Goal: Task Accomplishment & Management: Complete application form

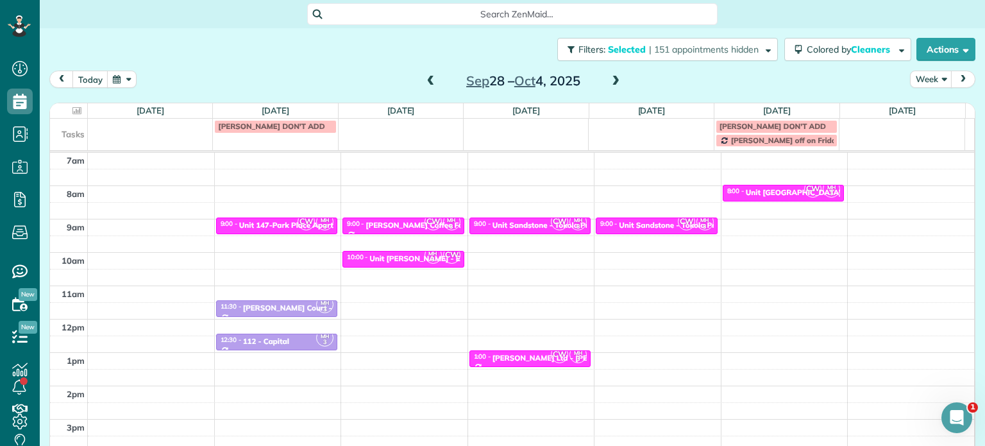
click at [426, 81] on span at bounding box center [431, 82] width 14 height 12
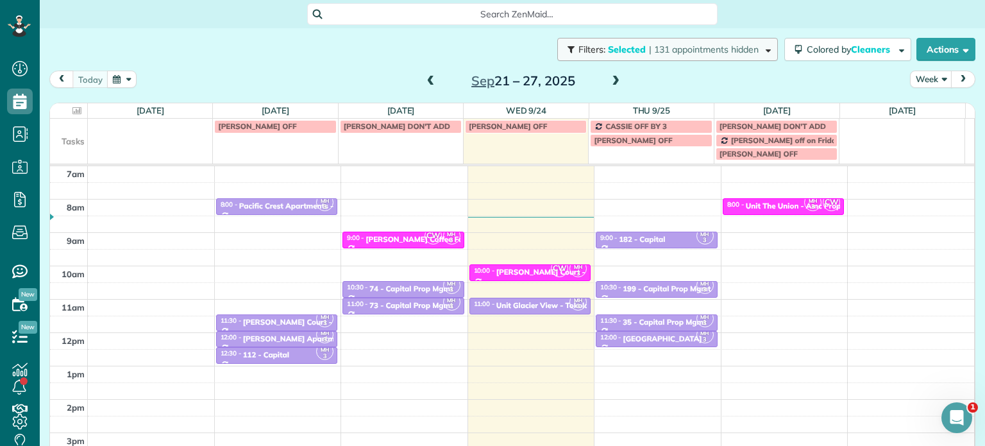
click at [682, 49] on span "| 131 appointments hidden" at bounding box center [704, 50] width 110 height 12
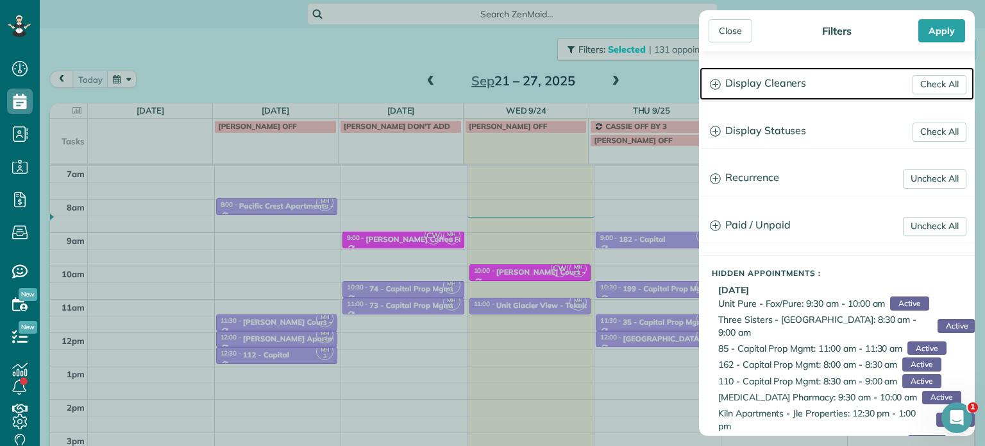
click at [735, 85] on h3 "Display Cleaners" at bounding box center [836, 83] width 274 height 33
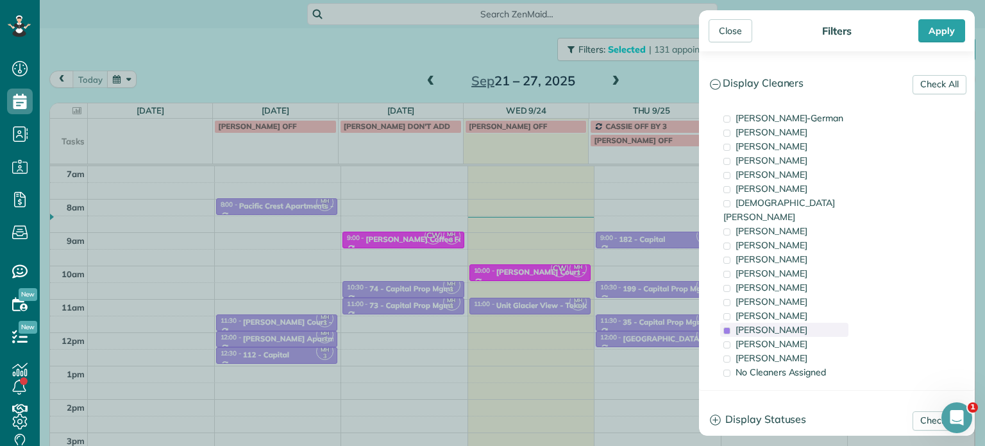
click at [769, 324] on span "Meralda Harris" at bounding box center [771, 330] width 72 height 12
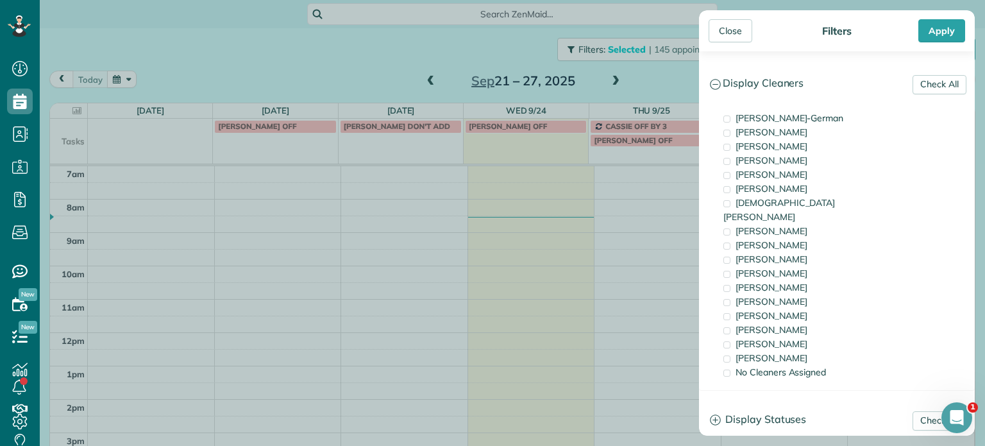
click at [373, 75] on div "Close Filters Apply Check All Display Cleaners Christina Wright-German Cassie F…" at bounding box center [492, 223] width 985 height 446
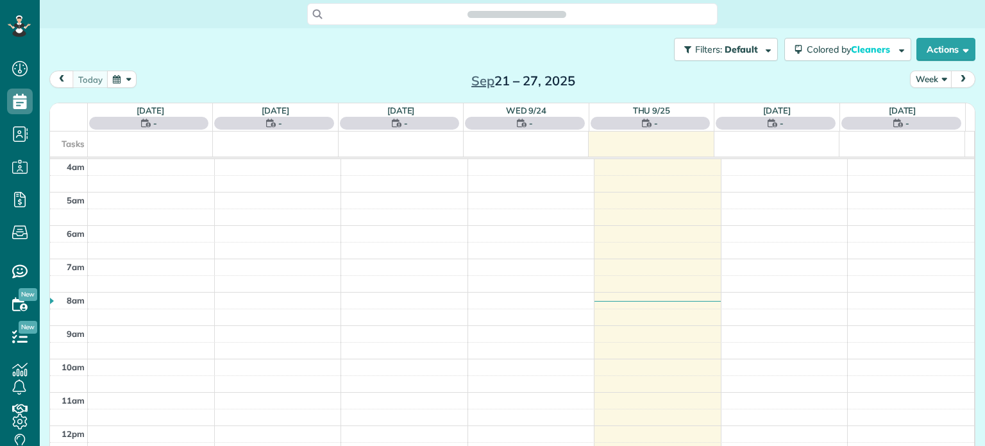
scroll to position [100, 0]
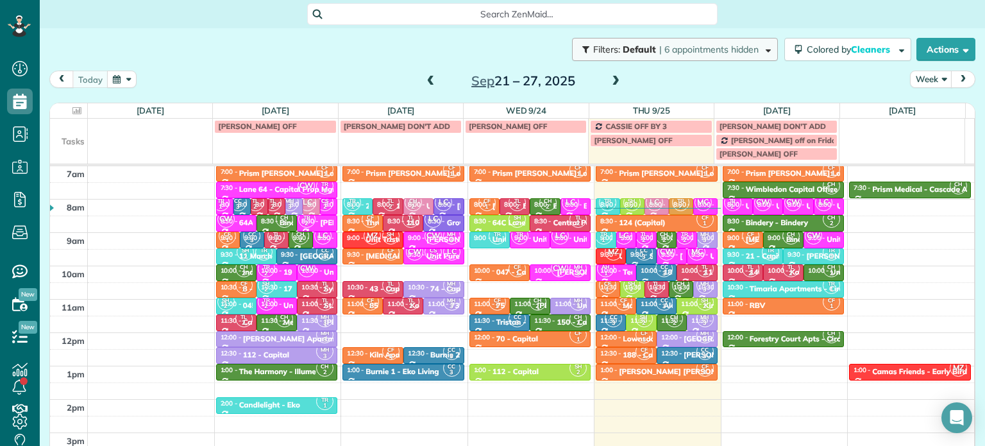
click at [719, 51] on span "| 6 appointments hidden" at bounding box center [708, 50] width 99 height 12
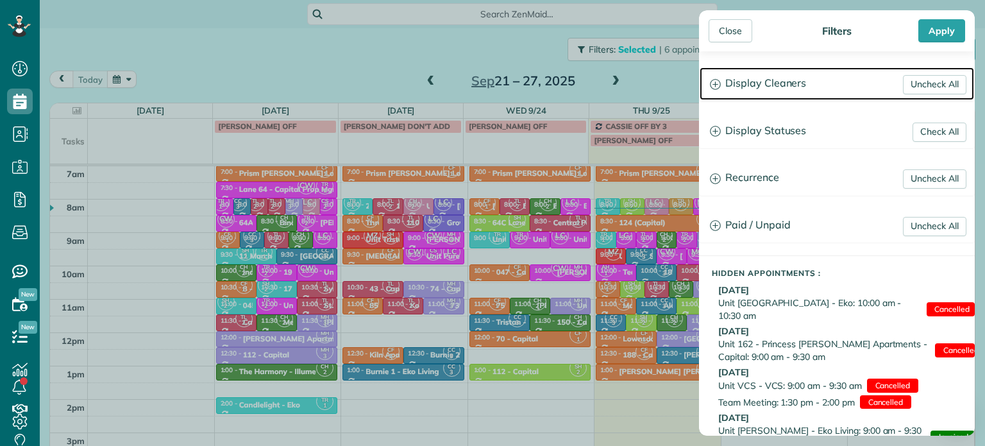
click at [751, 80] on h3 "Display Cleaners" at bounding box center [836, 83] width 274 height 33
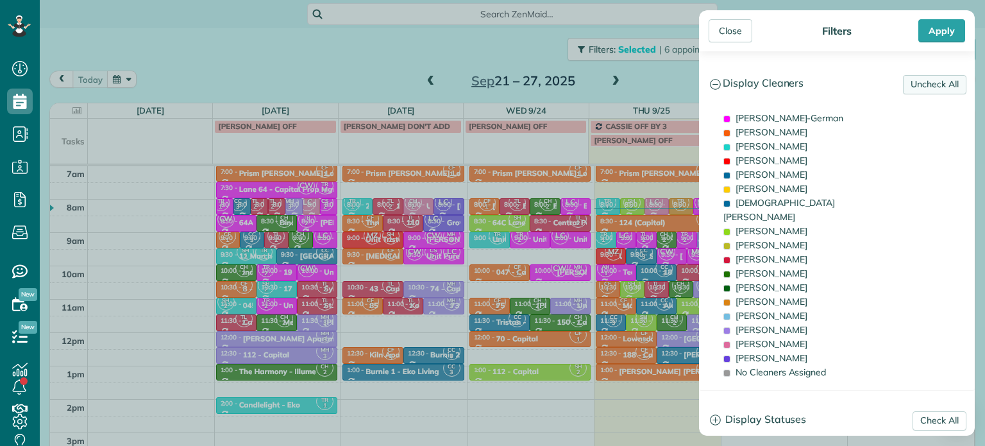
click at [922, 81] on link "Uncheck All" at bounding box center [934, 84] width 63 height 19
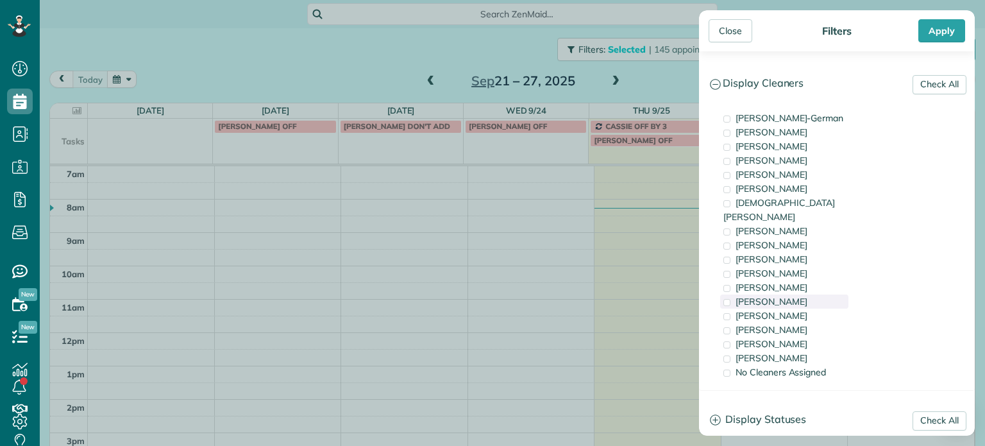
click at [785, 294] on div "Tammi Rue" at bounding box center [784, 301] width 128 height 14
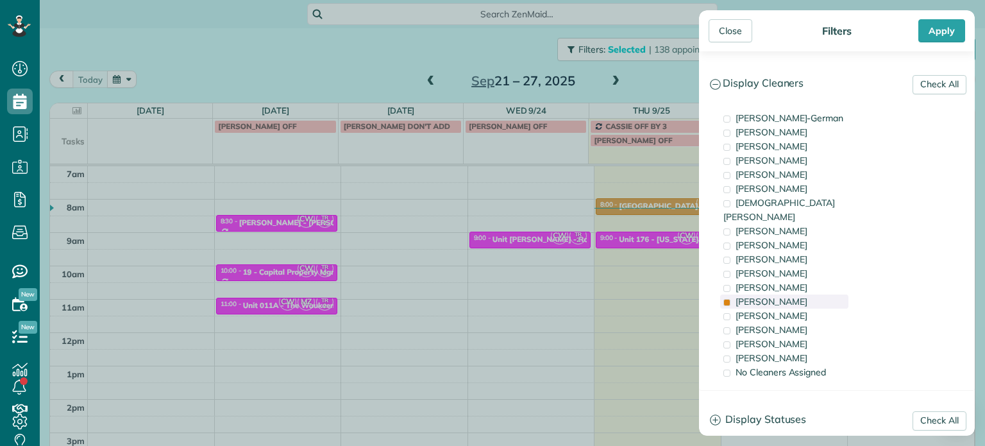
click at [785, 294] on div "Tammi Rue" at bounding box center [784, 301] width 128 height 14
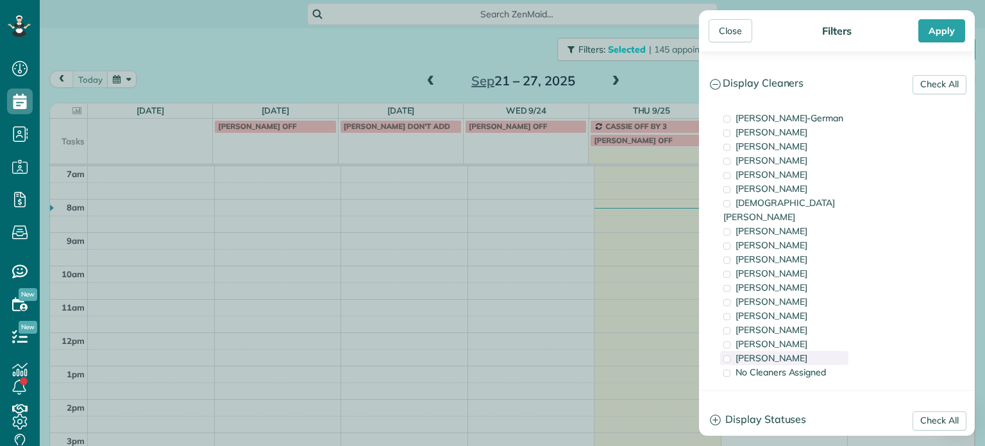
click at [776, 352] on span "Cristina Sainz" at bounding box center [771, 358] width 72 height 12
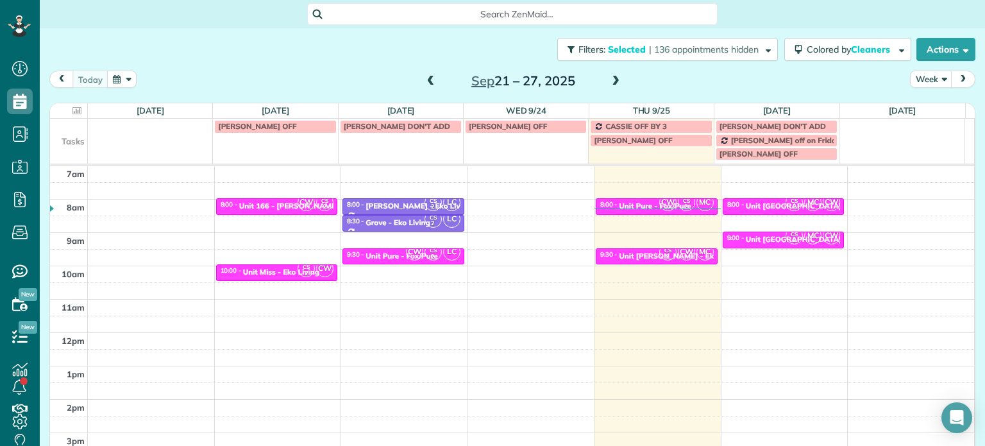
click at [644, 222] on body "Dashboard Scheduling Calendar View List View Dispatch View - Weekly scheduling …" at bounding box center [492, 223] width 985 height 446
click at [658, 50] on span "| 136 appointments hidden" at bounding box center [704, 50] width 110 height 12
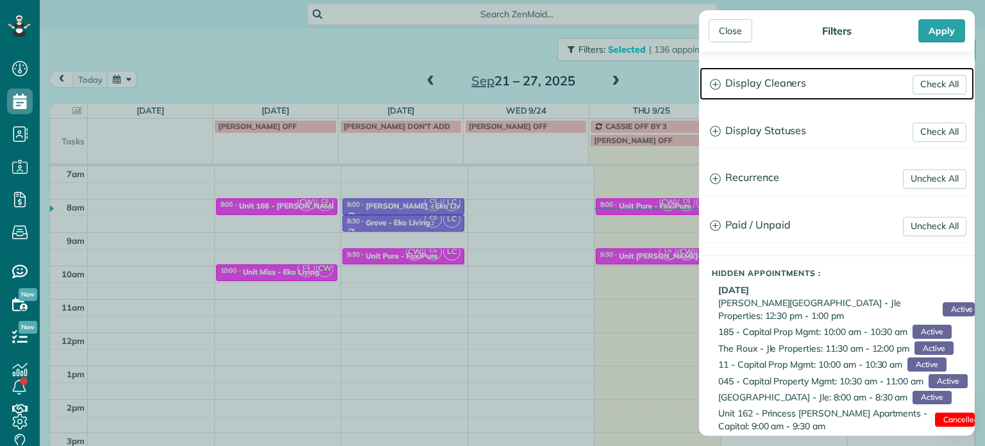
click at [755, 87] on h3 "Display Cleaners" at bounding box center [836, 83] width 274 height 33
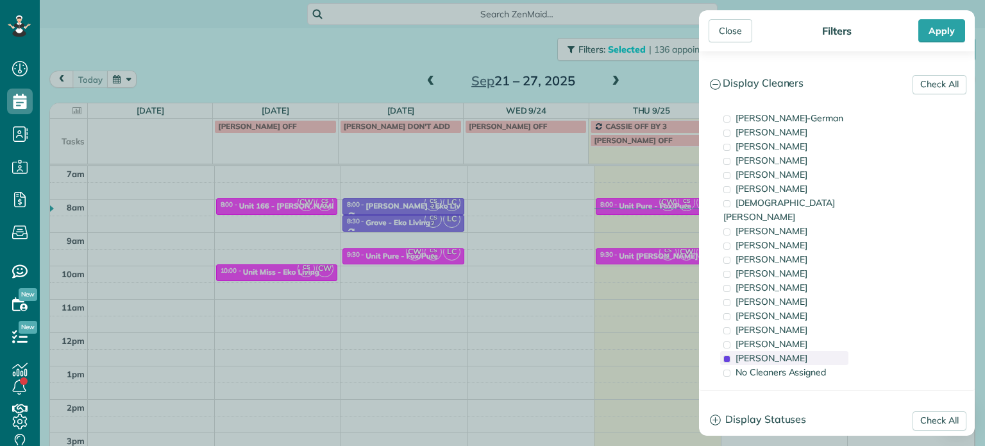
click at [785, 352] on span "Cristina Sainz" at bounding box center [771, 358] width 72 height 12
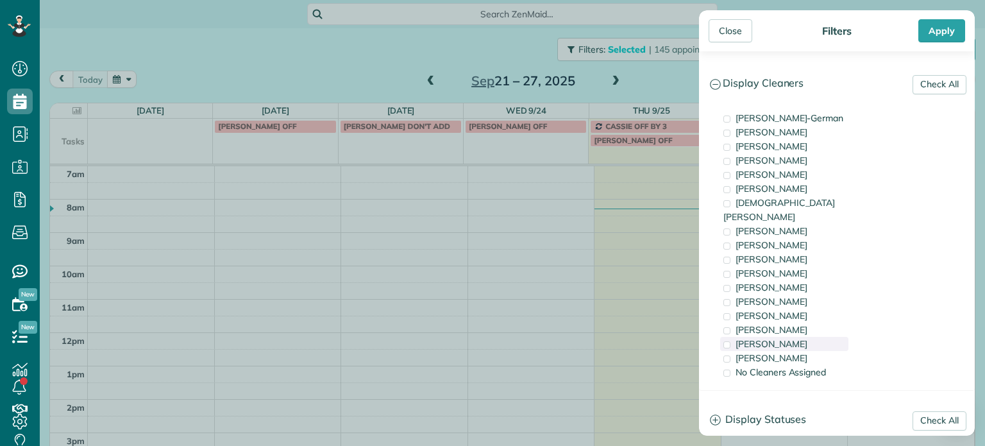
click at [784, 338] on span "Laura Chavez" at bounding box center [771, 344] width 72 height 12
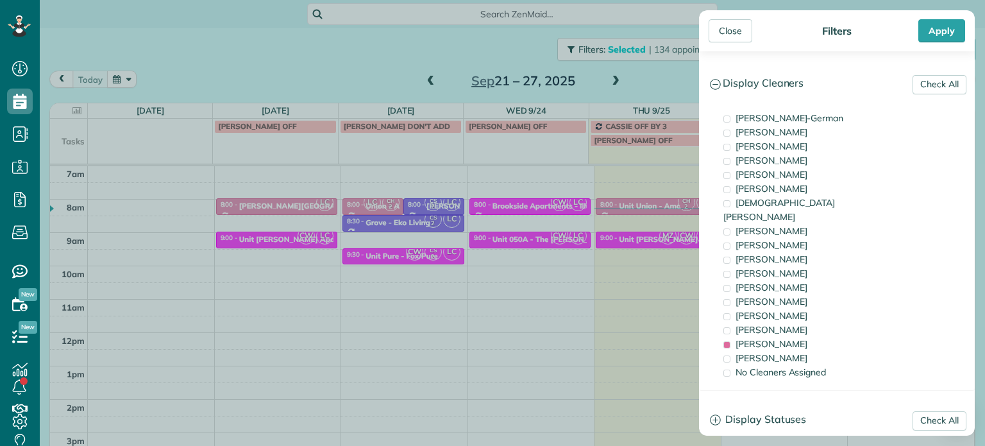
click at [680, 244] on div "Close Filters Apply Check All Display Cleaners Christina Wright-German Cassie F…" at bounding box center [492, 223] width 985 height 446
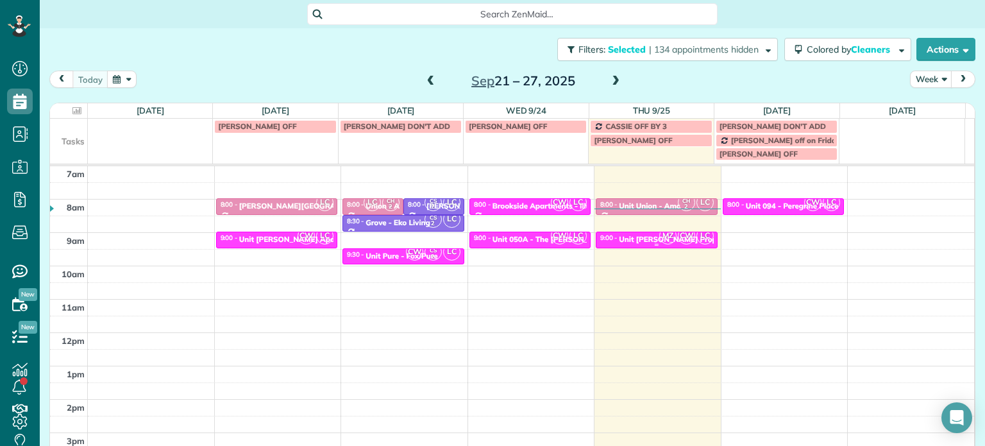
click at [659, 237] on span "MZ" at bounding box center [667, 235] width 17 height 17
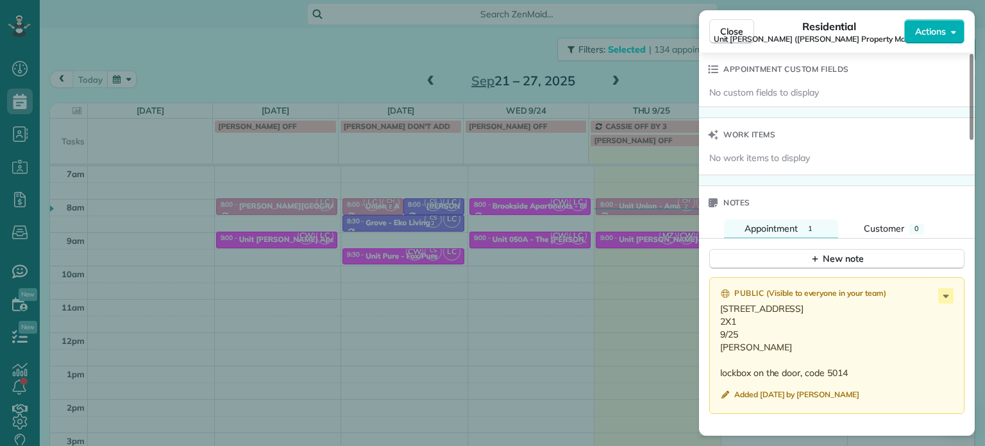
scroll to position [1034, 0]
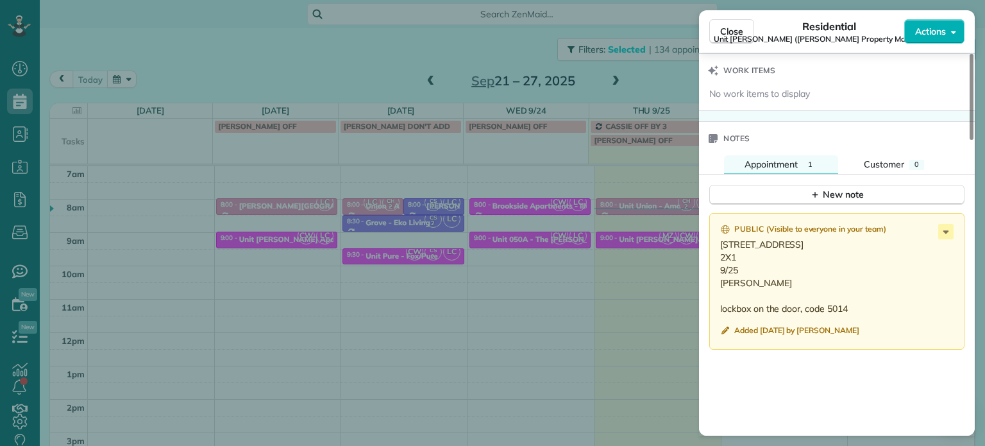
click at [677, 224] on div "Close Residential Unit LongStreet (Longstreet Property Management) Actions Stat…" at bounding box center [492, 223] width 985 height 446
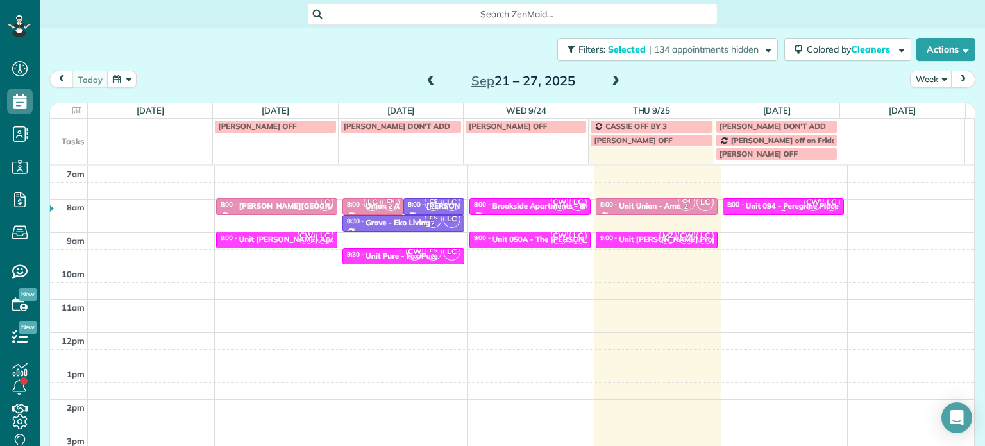
click at [767, 206] on div "Unit 094 - Peregrine Place Apartments - Capital" at bounding box center [831, 205] width 171 height 9
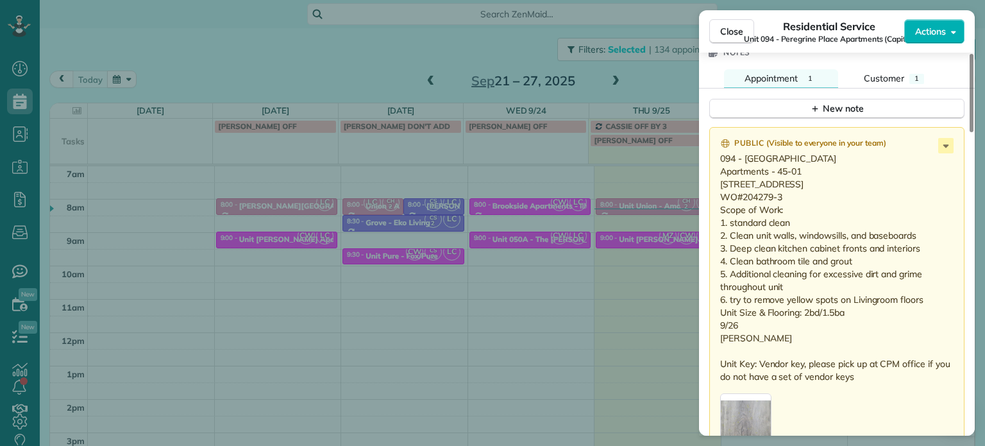
scroll to position [1162, 0]
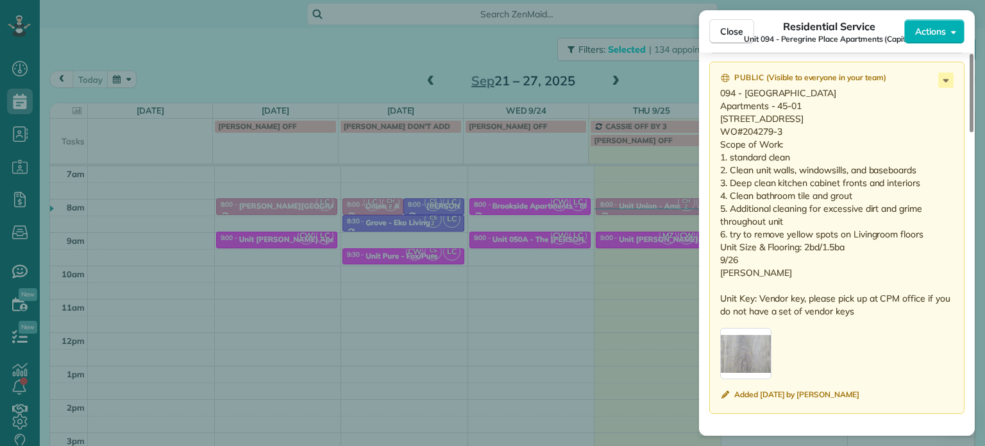
click at [676, 240] on div "Close Residential Service Unit 094 - Peregrine Place Apartments (Capital) Actio…" at bounding box center [492, 223] width 985 height 446
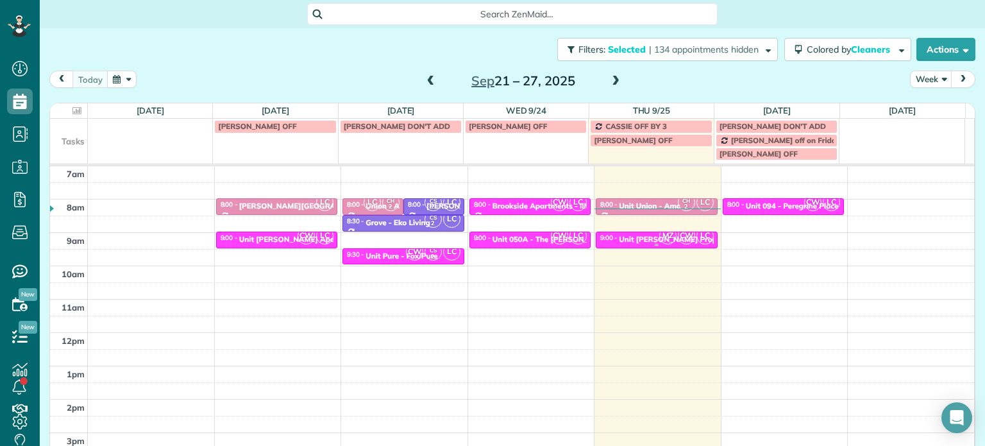
click at [678, 238] on span "CW" at bounding box center [686, 235] width 17 height 17
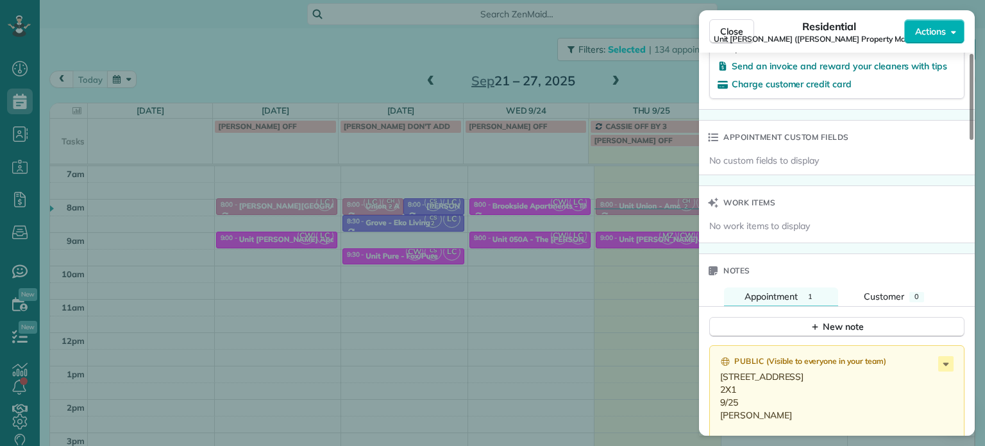
scroll to position [1030, 0]
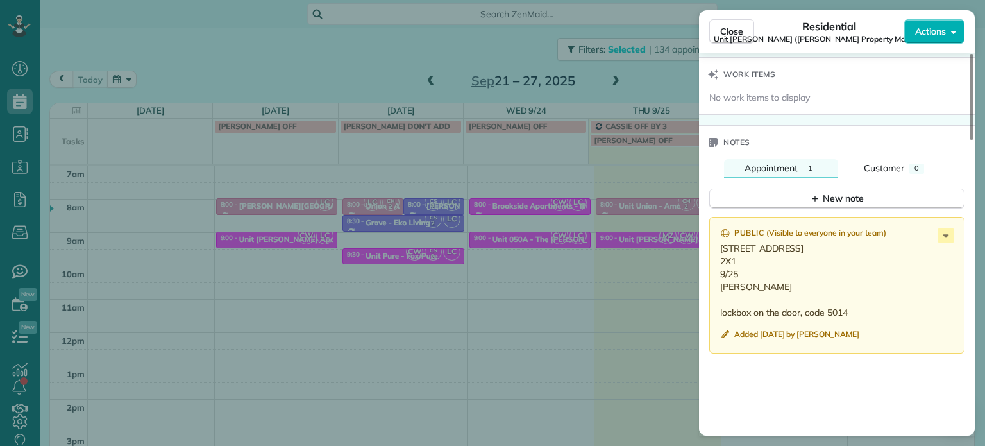
click at [653, 226] on div "Close Residential Unit LongStreet (Longstreet Property Management) Actions Stat…" at bounding box center [492, 223] width 985 height 446
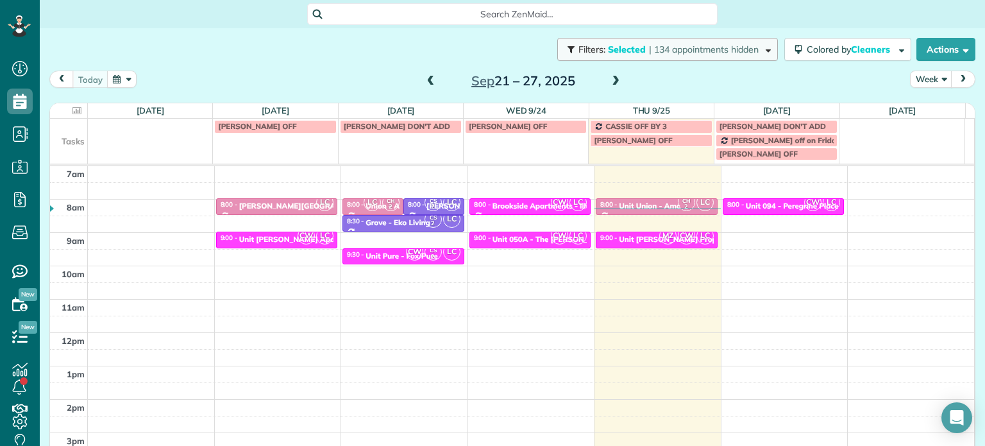
click at [700, 49] on span "| 134 appointments hidden" at bounding box center [704, 50] width 110 height 12
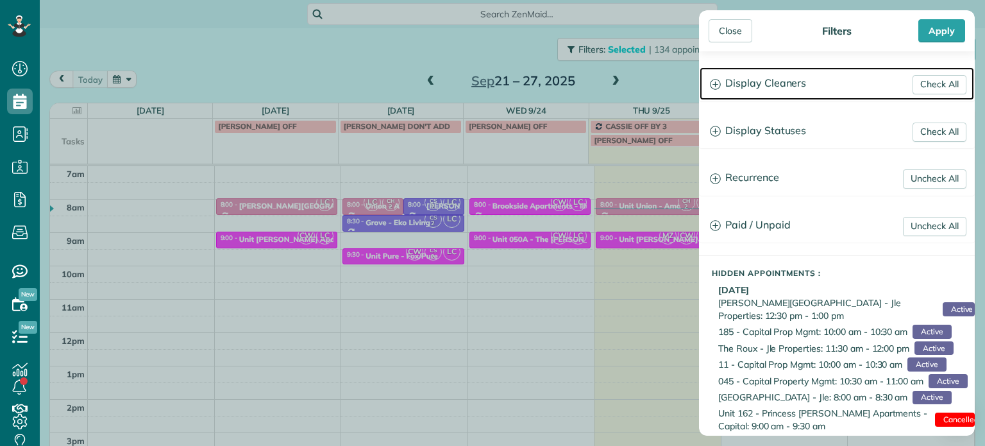
click at [737, 78] on h3 "Display Cleaners" at bounding box center [836, 83] width 274 height 33
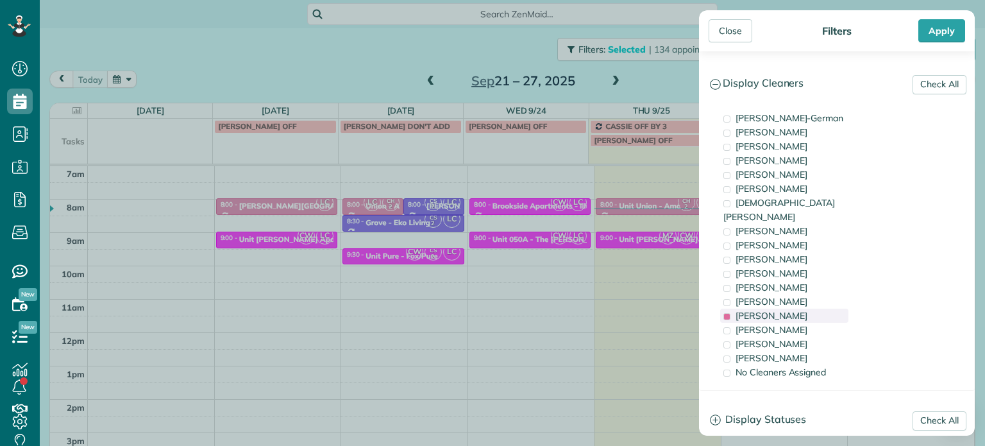
click at [781, 310] on span "Laura Chavez" at bounding box center [771, 316] width 72 height 12
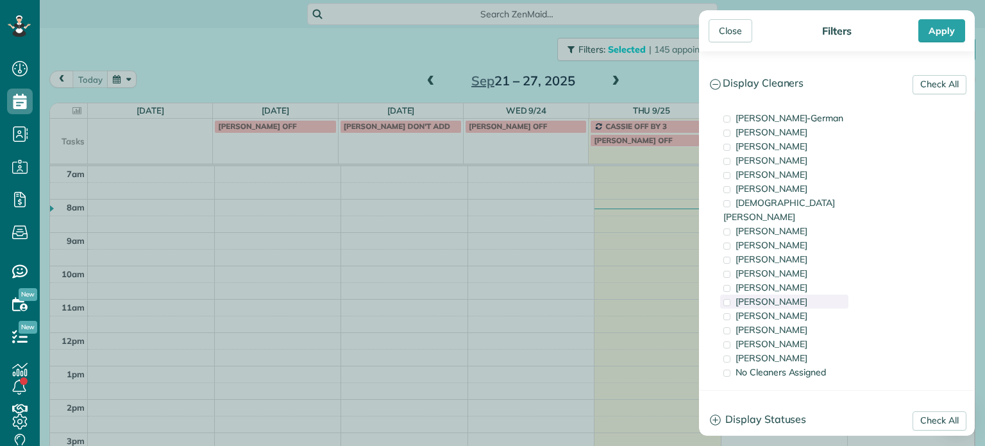
click at [782, 294] on div "Tammi Rue" at bounding box center [784, 301] width 128 height 14
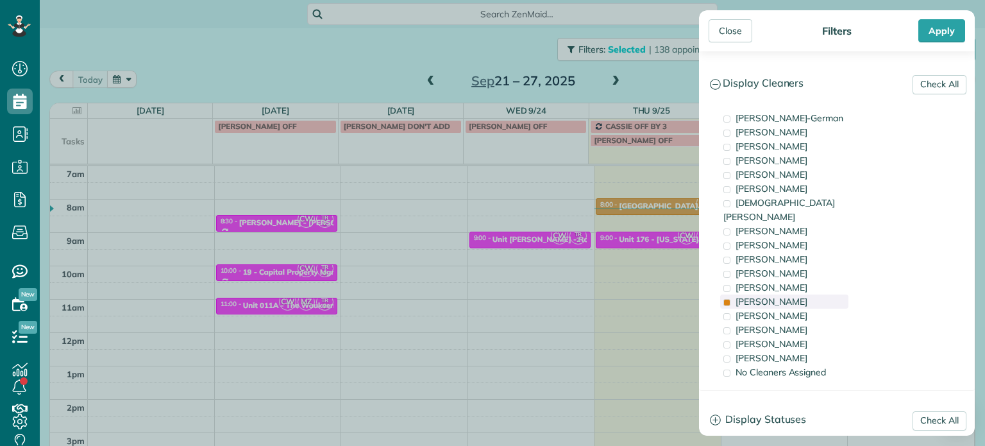
click at [782, 294] on div "Tammi Rue" at bounding box center [784, 301] width 128 height 14
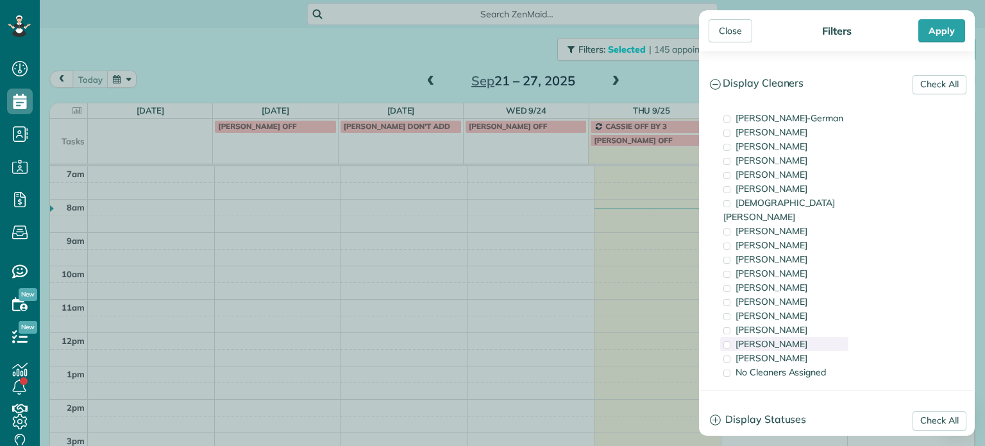
click at [790, 338] on span "Meralda Harris" at bounding box center [771, 344] width 72 height 12
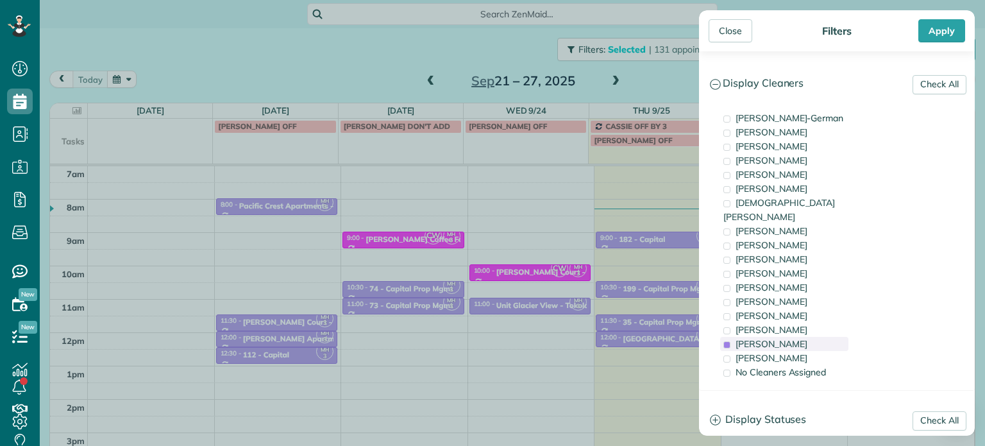
click at [785, 338] on span "Meralda Harris" at bounding box center [771, 344] width 72 height 12
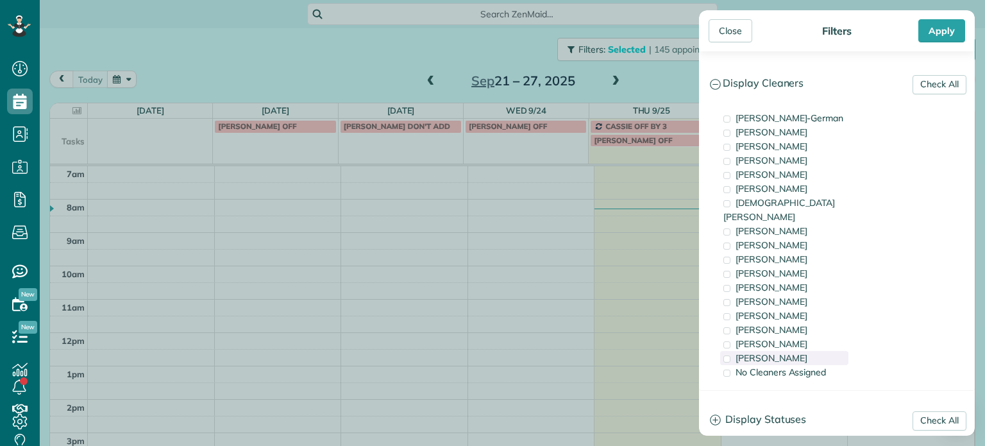
click at [786, 351] on div "Mayra Cota" at bounding box center [784, 358] width 128 height 14
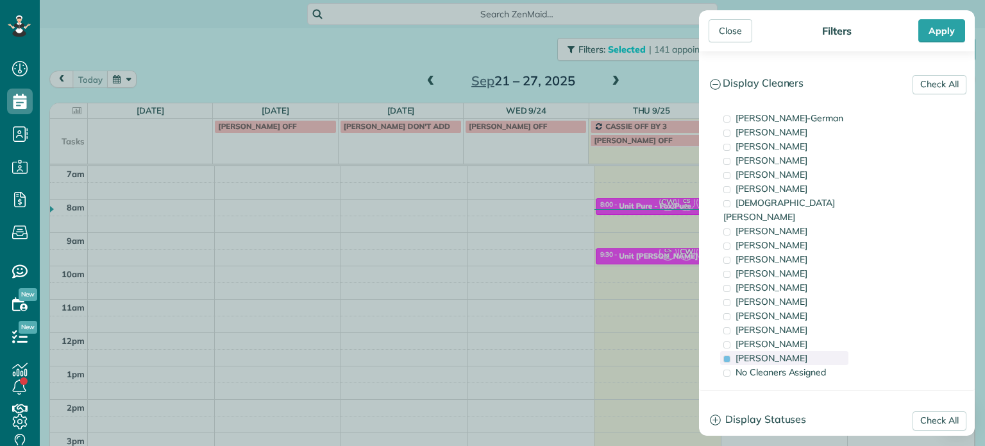
click at [783, 351] on div "Mayra Cota" at bounding box center [784, 358] width 128 height 14
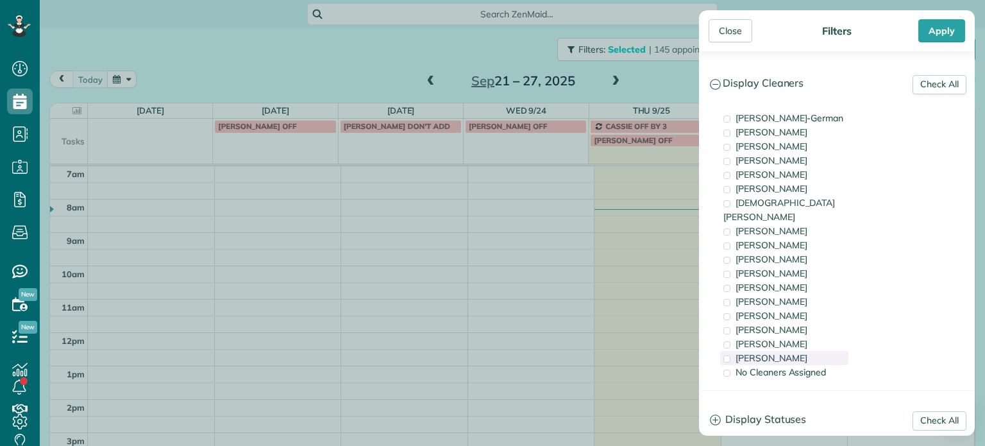
click at [783, 351] on div "Mayra Cota" at bounding box center [784, 358] width 128 height 14
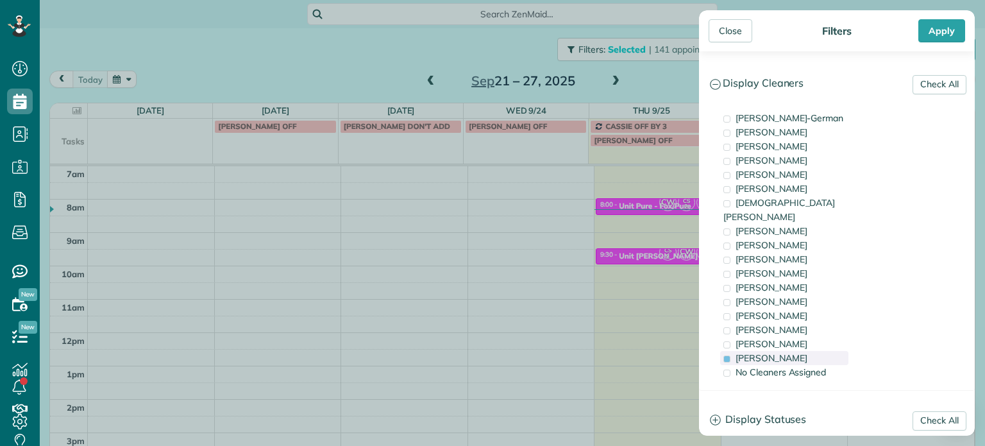
click at [812, 351] on div "Mayra Cota" at bounding box center [784, 358] width 128 height 14
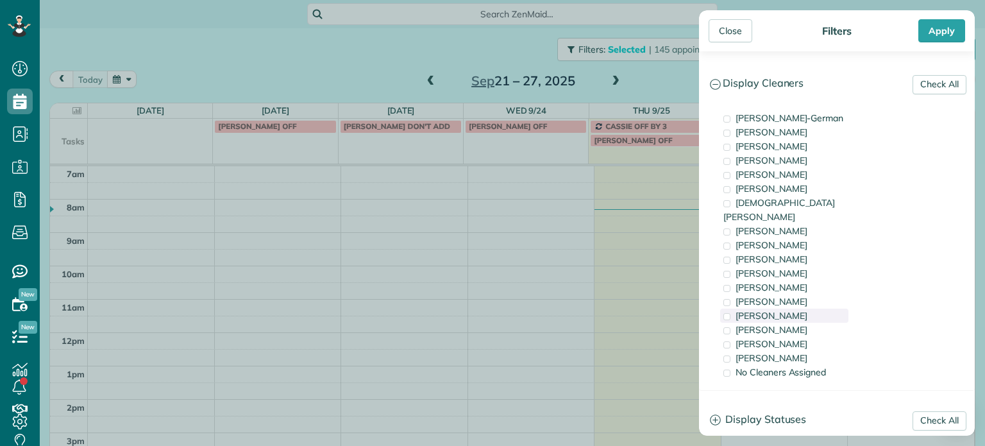
click at [808, 308] on div "Laura Chavez" at bounding box center [784, 315] width 128 height 14
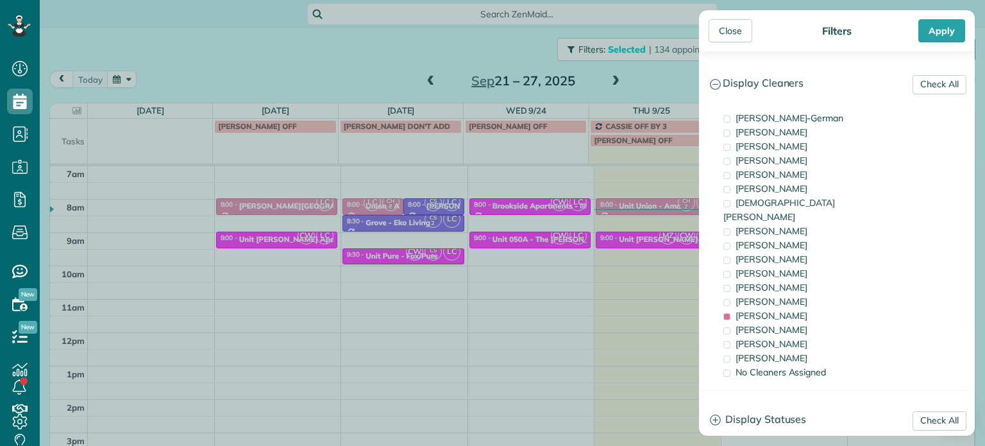
click at [637, 236] on div "Close Filters Apply Check All Display Cleaners Christina Wright-German Cassie F…" at bounding box center [492, 223] width 985 height 446
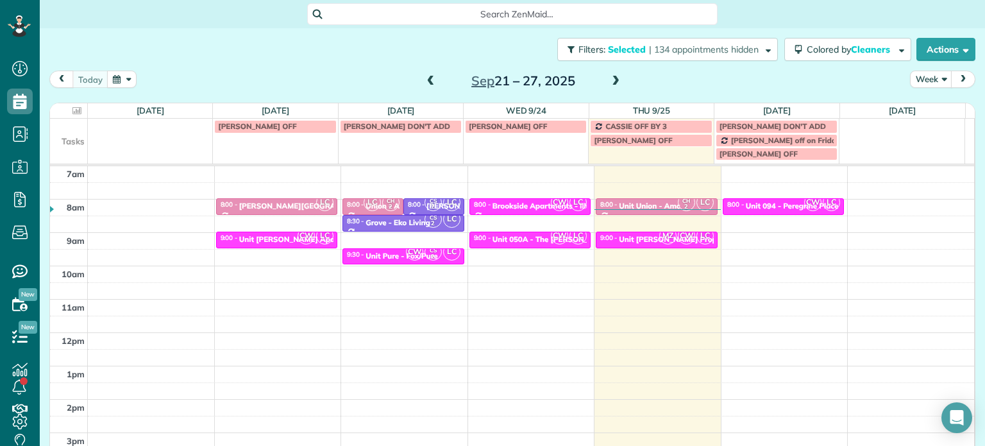
click at [610, 79] on span at bounding box center [615, 82] width 14 height 12
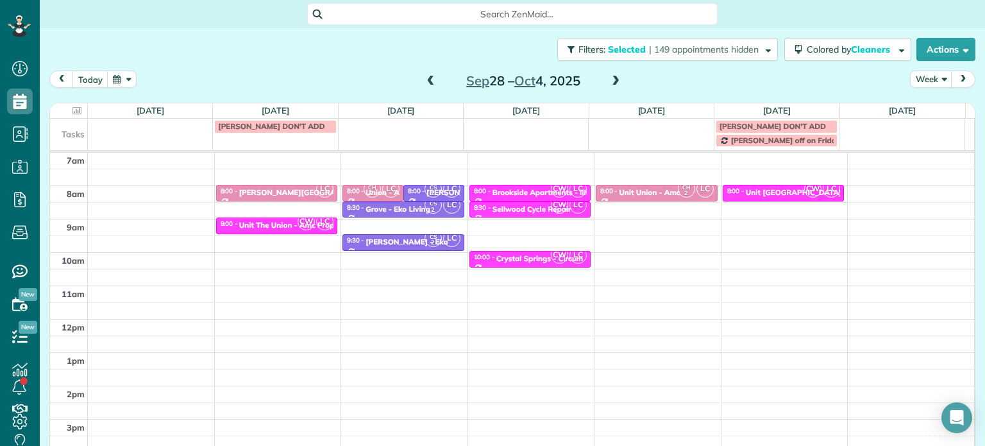
click at [424, 81] on span at bounding box center [431, 82] width 14 height 12
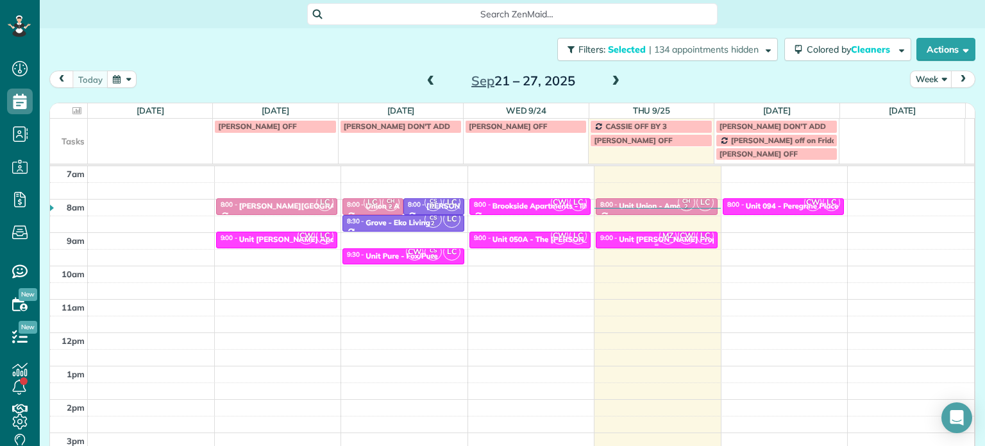
click at [678, 234] on span "CW" at bounding box center [686, 235] width 17 height 17
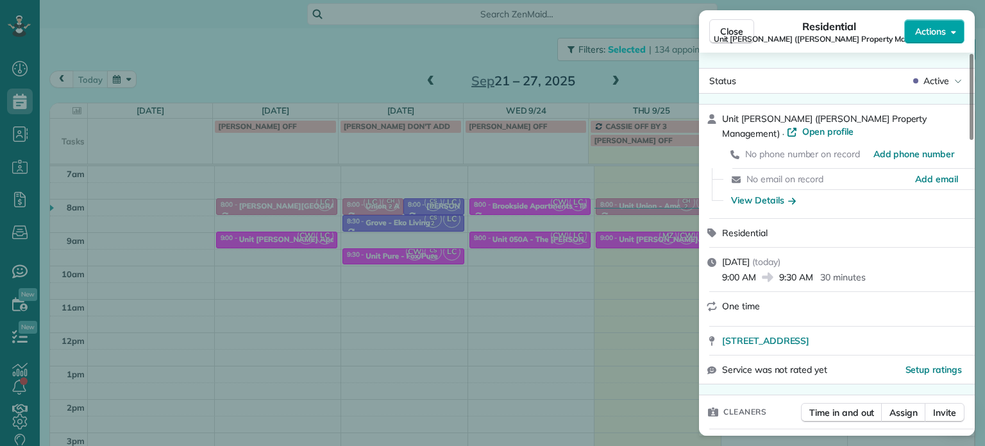
click at [946, 33] on button "Actions" at bounding box center [934, 31] width 60 height 24
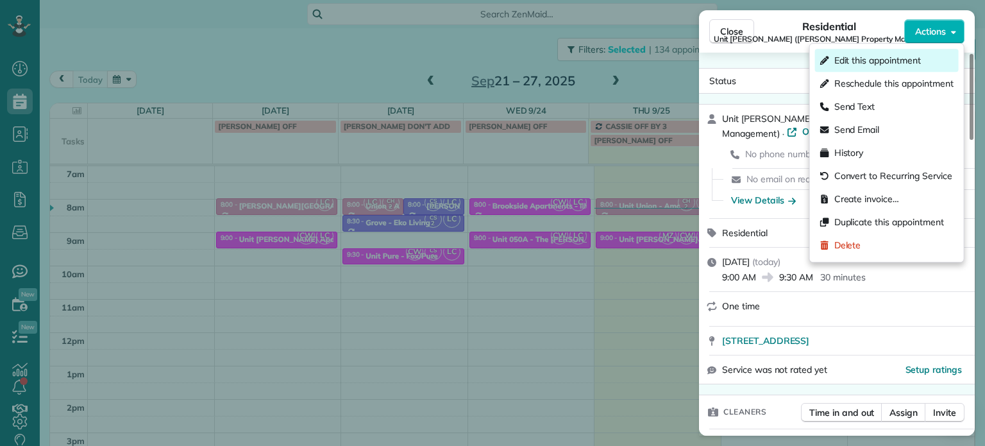
click at [917, 63] on span "Edit this appointment" at bounding box center [877, 60] width 87 height 13
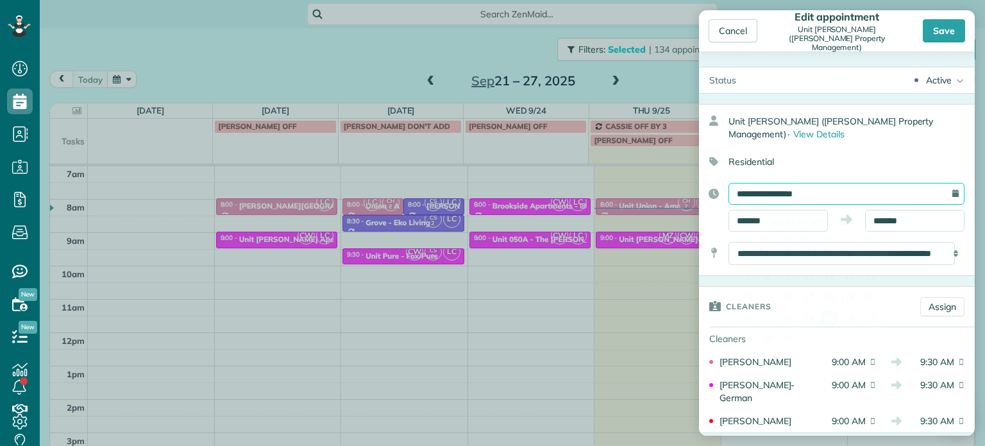
click at [827, 190] on input "**********" at bounding box center [846, 194] width 236 height 22
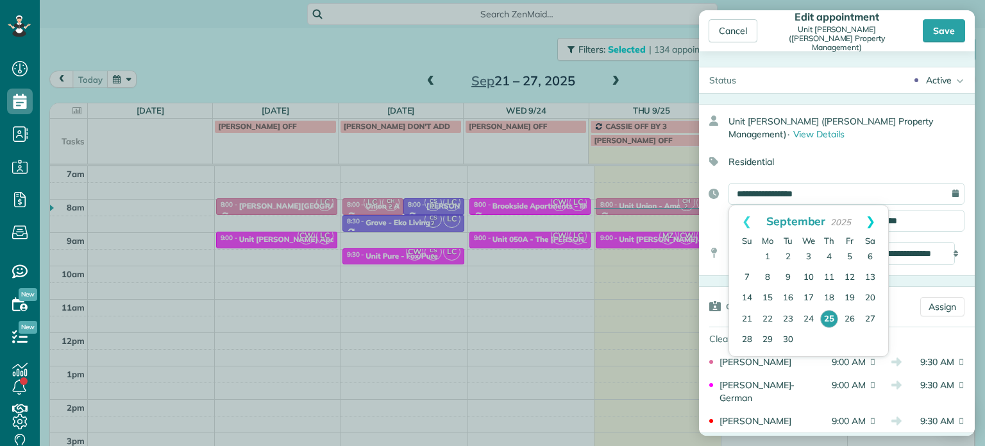
click at [863, 217] on link "Next" at bounding box center [870, 221] width 35 height 32
click at [751, 216] on link "Prev" at bounding box center [746, 221] width 35 height 32
click at [787, 340] on link "30" at bounding box center [788, 340] width 21 height 21
type input "**********"
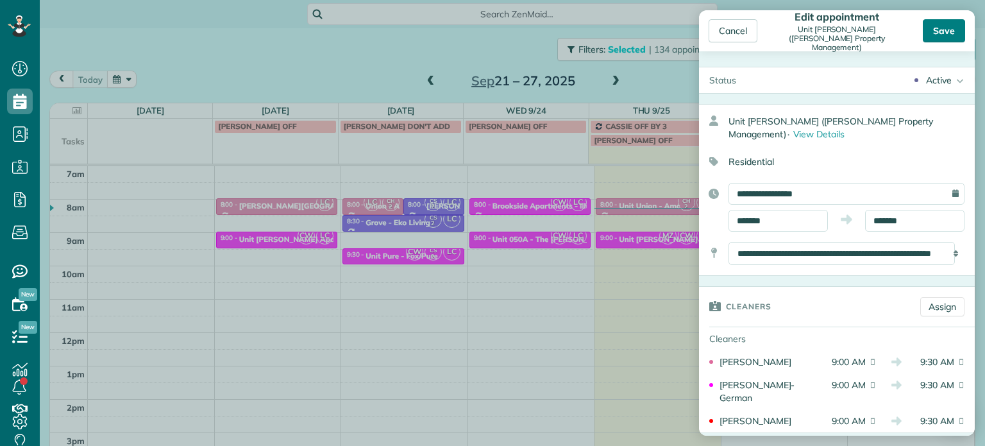
click at [941, 30] on div "Save" at bounding box center [944, 30] width 42 height 23
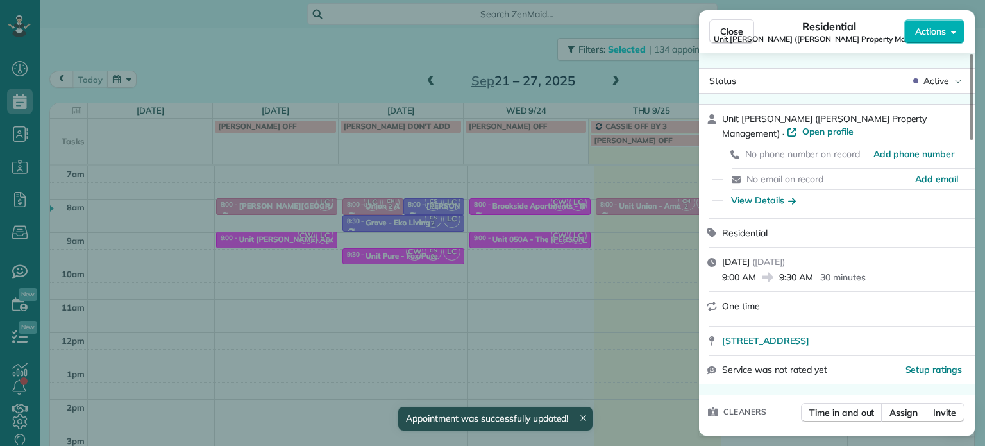
click at [668, 90] on div "Close Residential Unit LongStreet (Longstreet Property Management) Actions Stat…" at bounding box center [492, 223] width 985 height 446
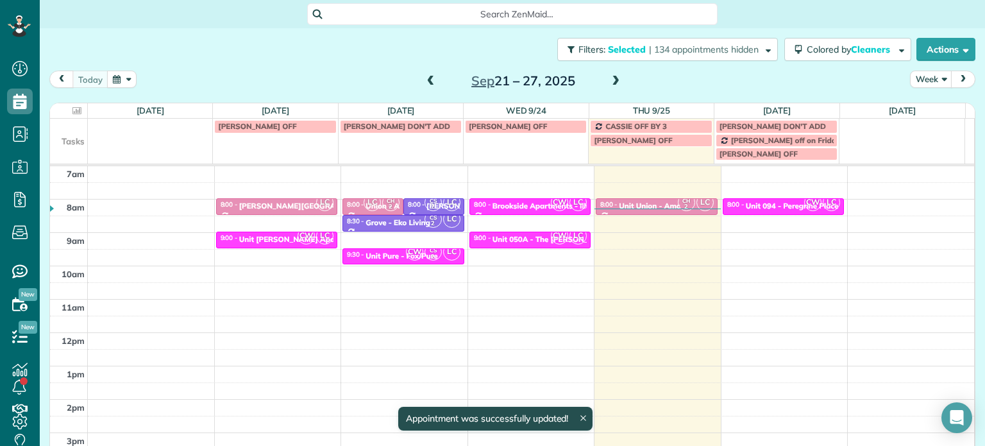
click at [613, 81] on span at bounding box center [615, 82] width 14 height 12
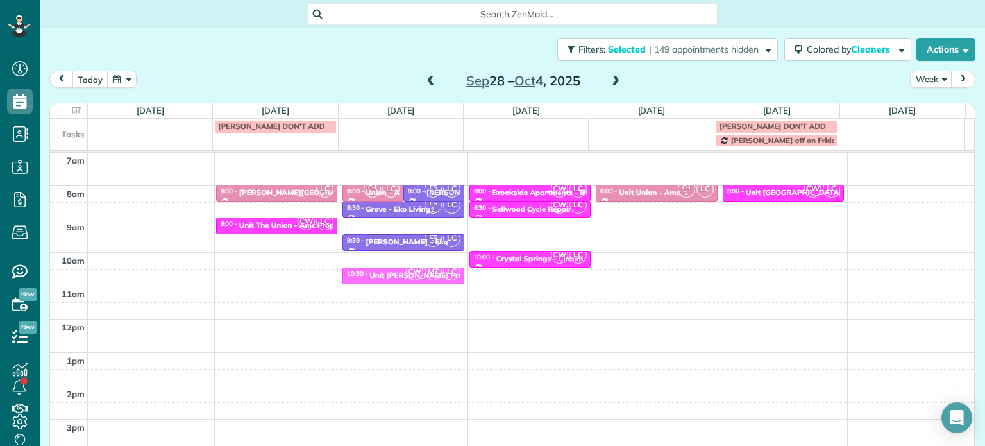
drag, startPoint x: 416, startPoint y: 226, endPoint x: 423, endPoint y: 274, distance: 49.2
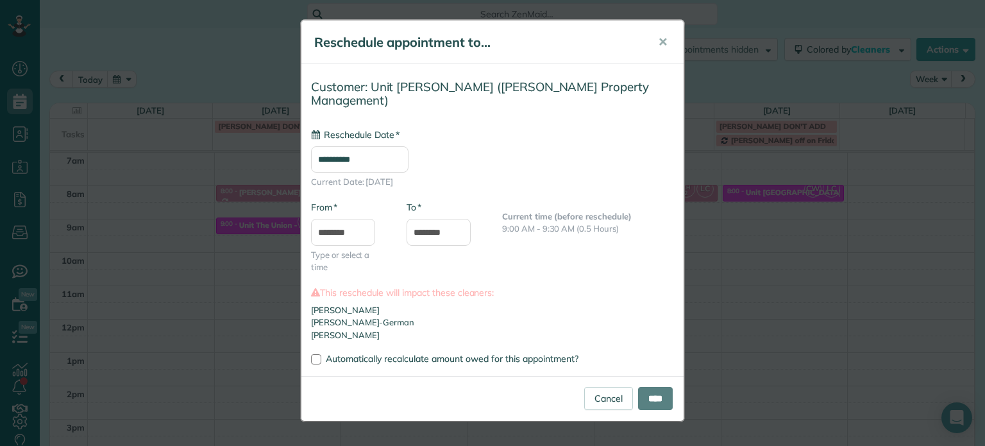
type input "**********"
click at [646, 387] on input "****" at bounding box center [655, 398] width 35 height 23
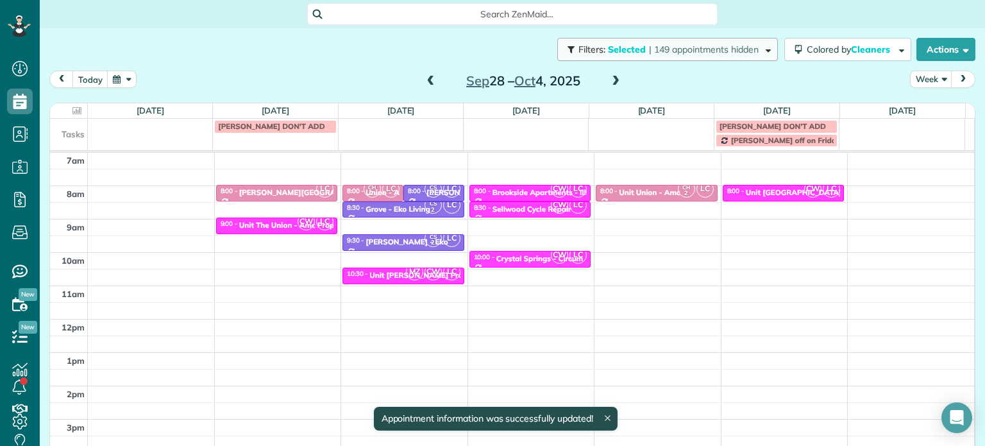
click at [718, 40] on button "Filters: Selected | 149 appointments hidden" at bounding box center [667, 49] width 221 height 23
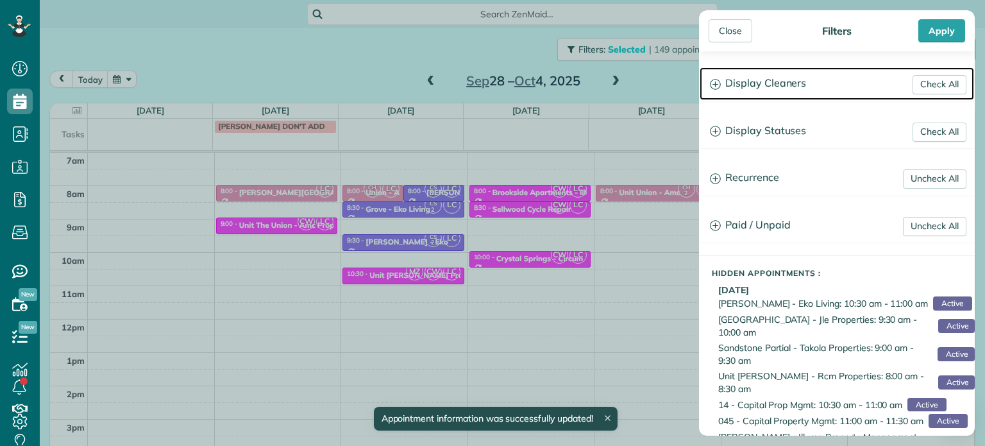
click at [776, 90] on h3 "Display Cleaners" at bounding box center [836, 83] width 274 height 33
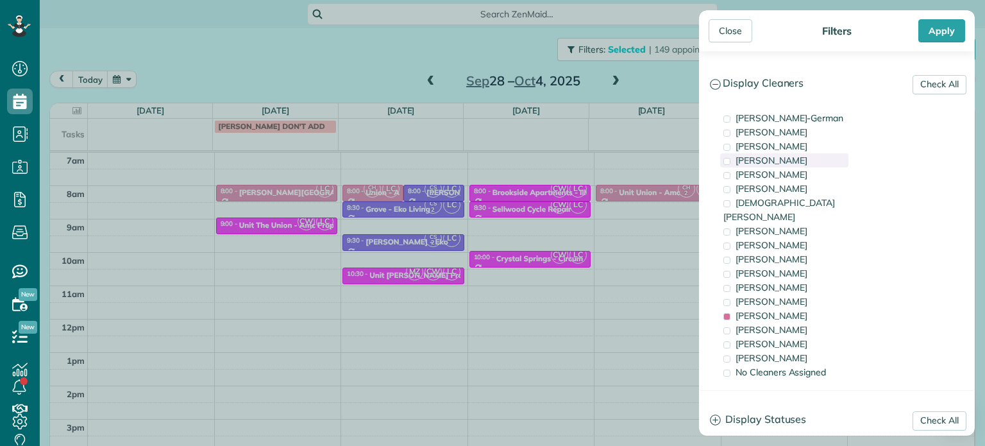
click at [820, 158] on div "Mark Zollo" at bounding box center [784, 160] width 128 height 14
click at [617, 260] on div "Close Filters Apply Check All Display Cleaners Christina Wright-German Cassie F…" at bounding box center [492, 223] width 985 height 446
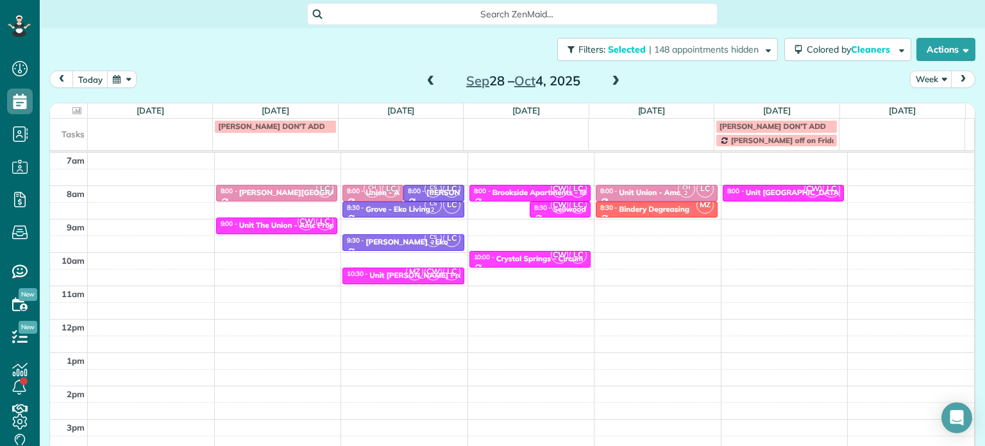
drag, startPoint x: 494, startPoint y: 206, endPoint x: 616, endPoint y: 207, distance: 121.2
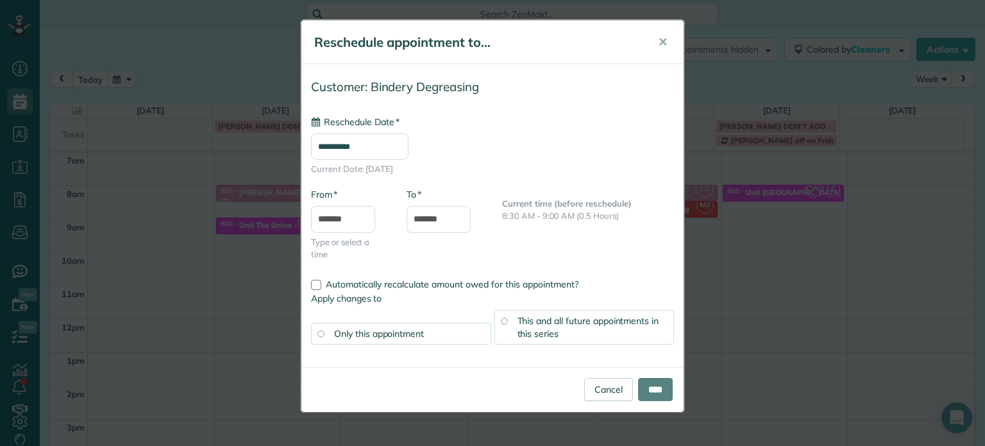
type input "**********"
click at [654, 394] on input "****" at bounding box center [655, 389] width 35 height 23
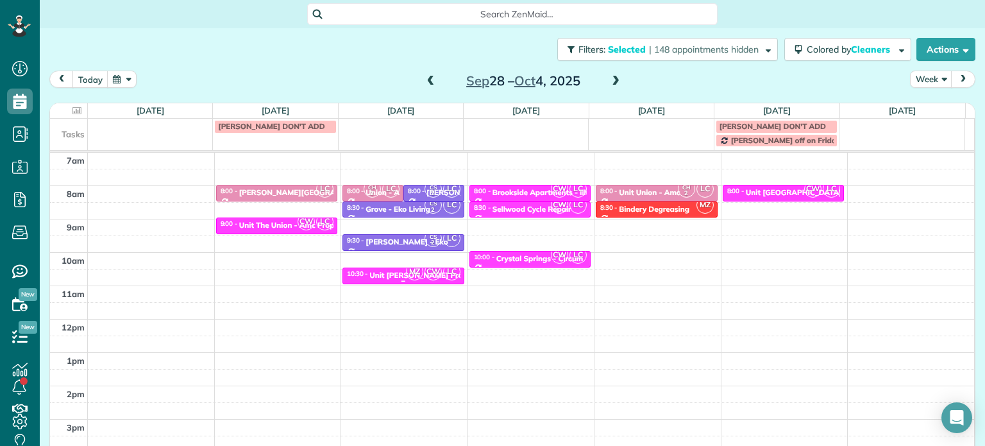
click at [431, 273] on span "CW" at bounding box center [432, 271] width 17 height 17
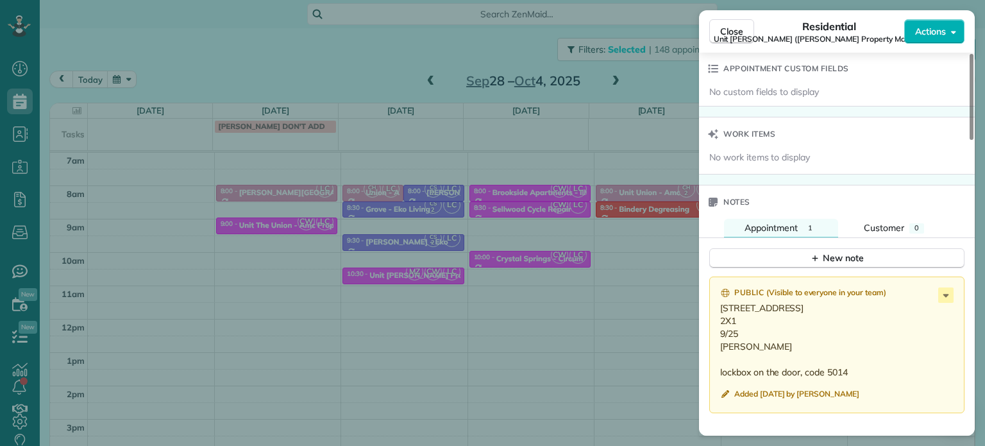
scroll to position [1035, 0]
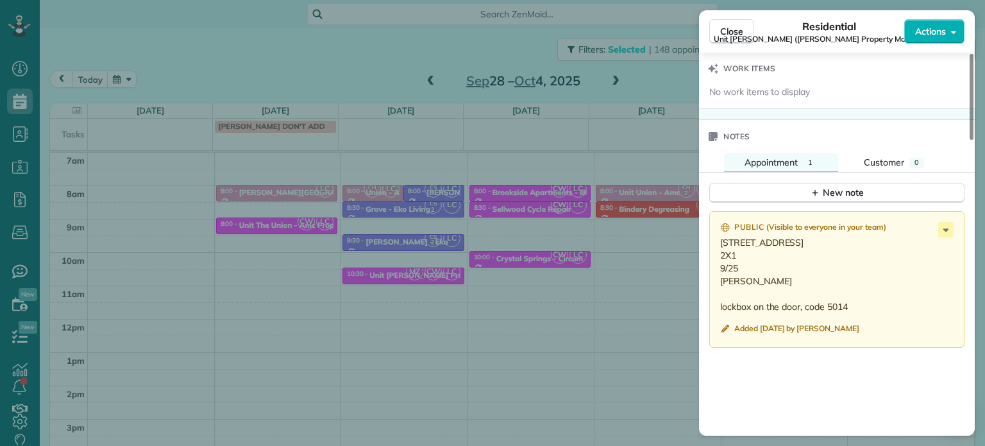
click at [409, 40] on div "Close Residential Unit LongStreet (Longstreet Property Management) Actions Stat…" at bounding box center [492, 223] width 985 height 446
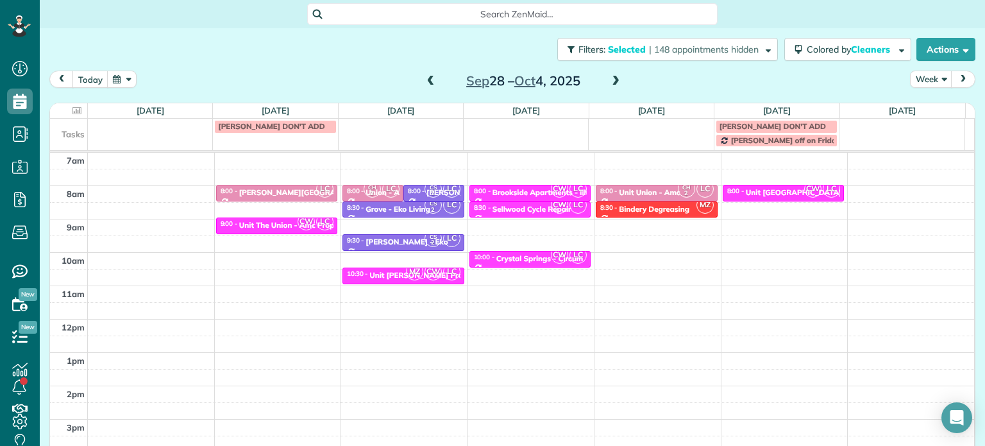
click at [426, 79] on span at bounding box center [431, 82] width 14 height 12
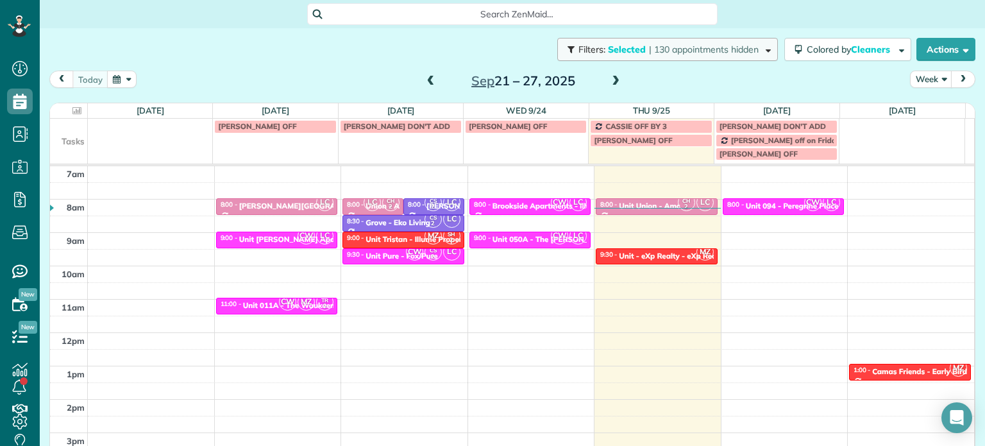
click at [723, 50] on span "| 130 appointments hidden" at bounding box center [704, 50] width 110 height 12
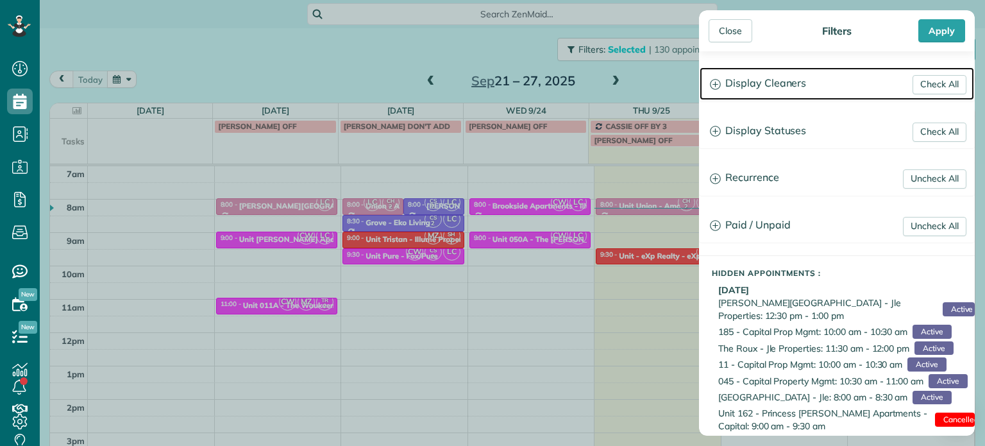
click at [763, 82] on h3 "Display Cleaners" at bounding box center [836, 83] width 274 height 33
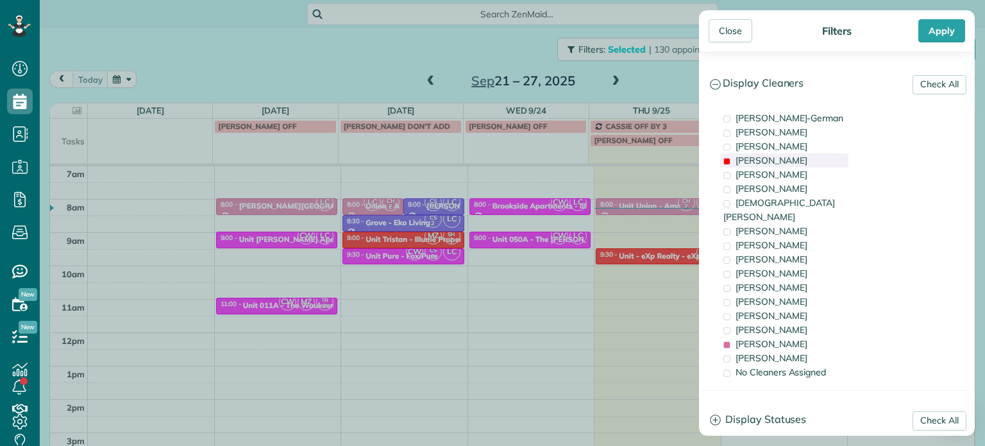
click at [787, 156] on div "Mark Zollo" at bounding box center [784, 160] width 128 height 14
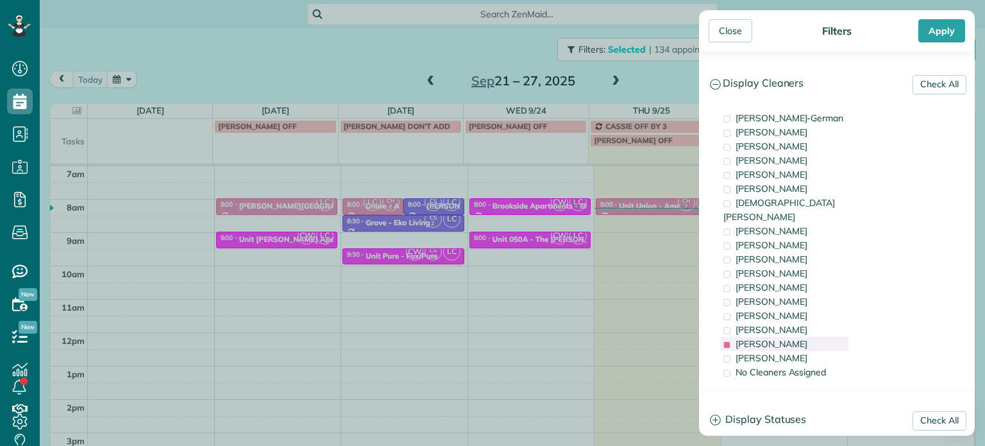
click at [784, 338] on span "Laura Chavez" at bounding box center [771, 344] width 72 height 12
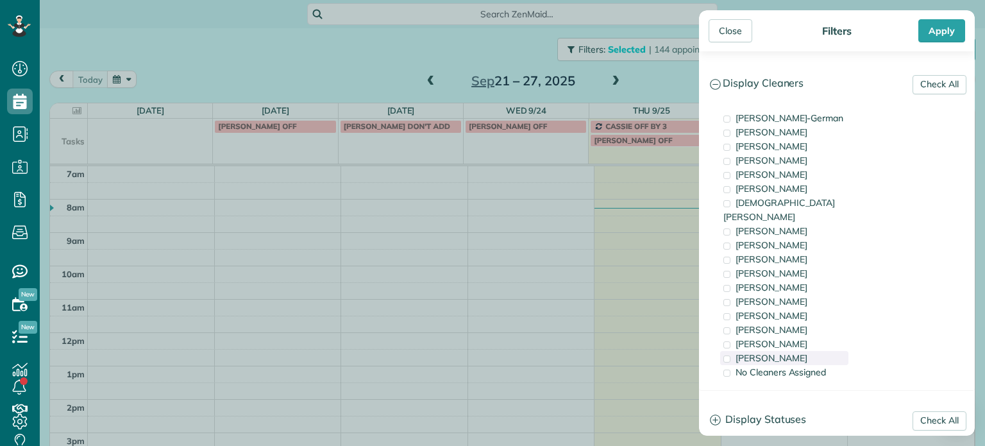
click at [786, 352] on span "Cristina Sainz" at bounding box center [771, 358] width 72 height 12
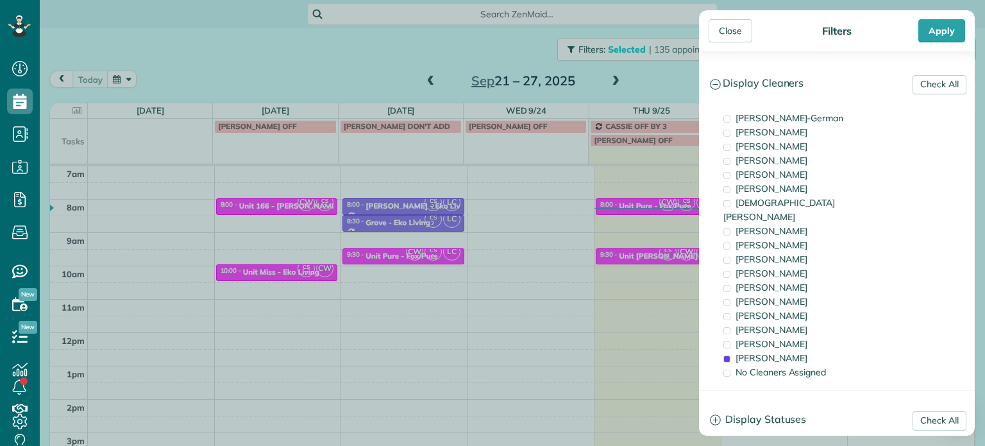
click at [641, 221] on div "Close Filters Apply Check All Display Cleaners Christina Wright-German Cassie F…" at bounding box center [492, 223] width 985 height 446
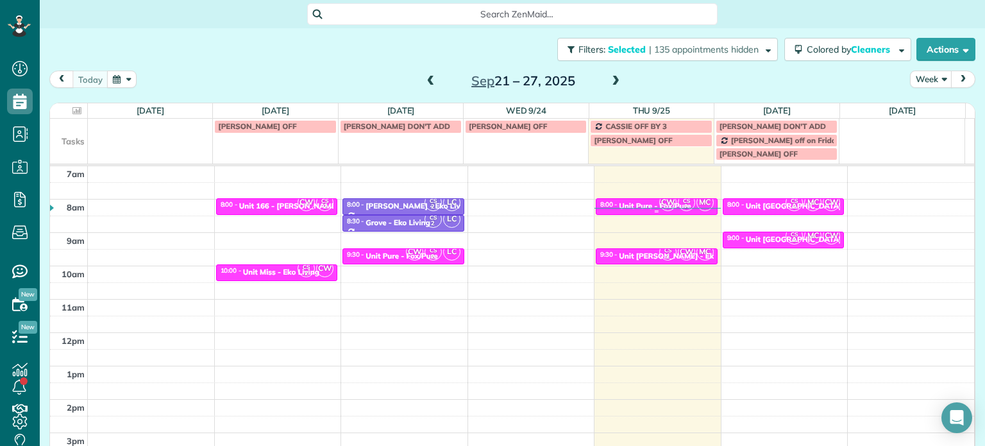
click at [662, 202] on span "CW" at bounding box center [667, 202] width 17 height 17
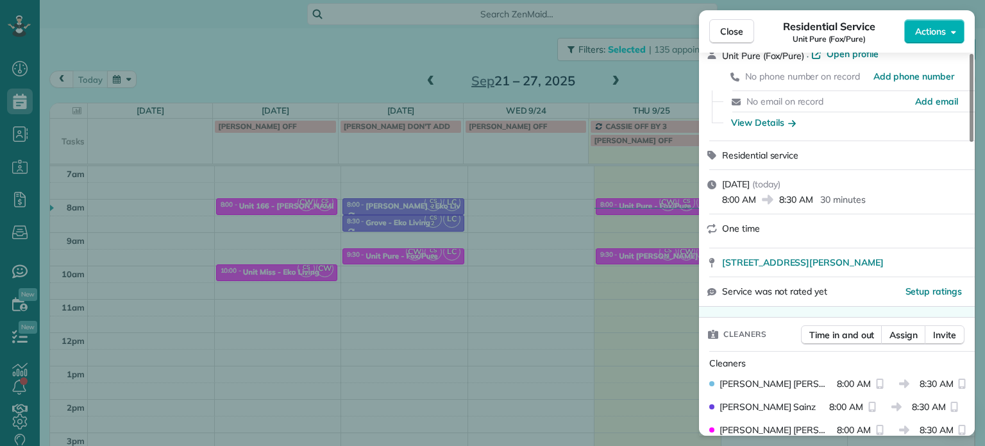
scroll to position [130, 0]
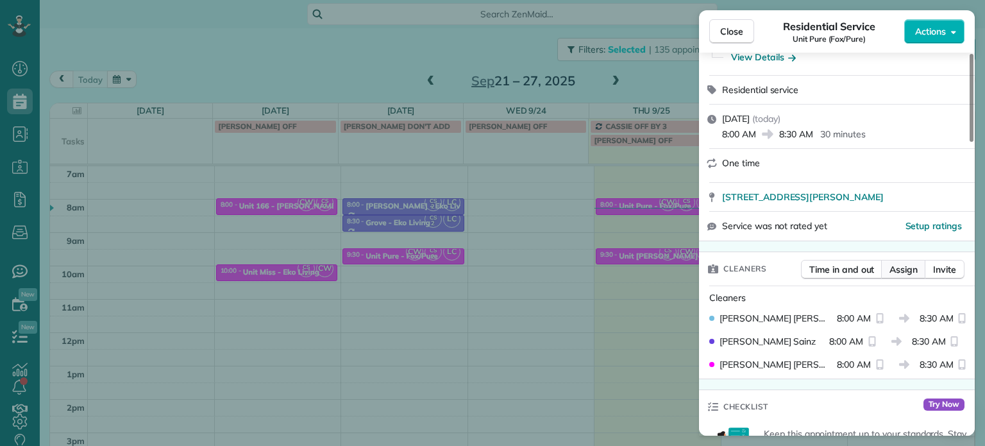
click at [900, 278] on button "Assign" at bounding box center [903, 269] width 45 height 19
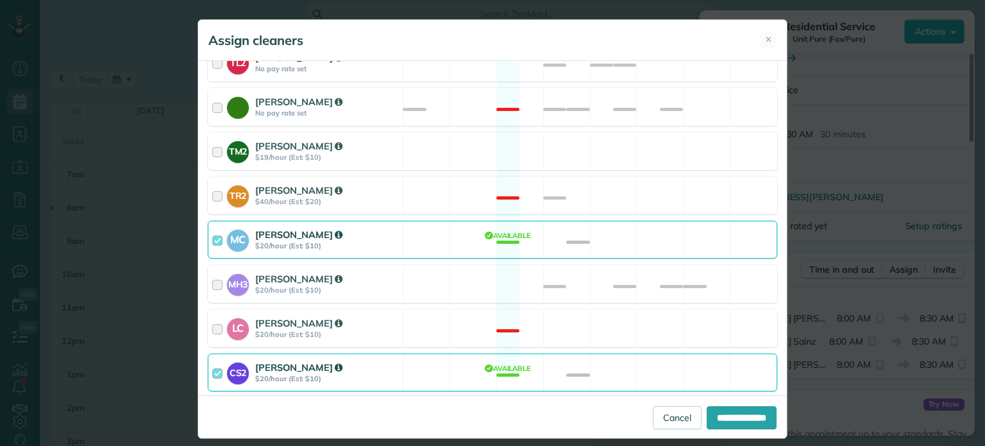
scroll to position [599, 0]
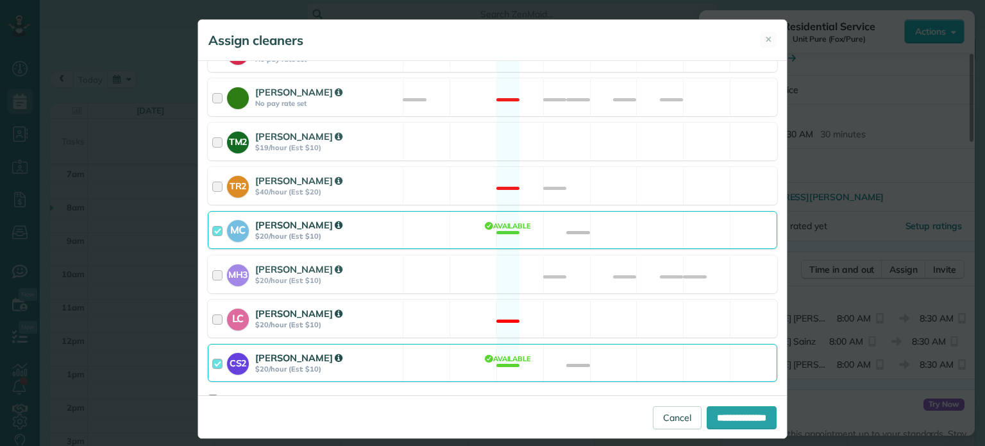
click at [613, 303] on div "LC Laura Chavez $20/hour (Est: $10) Not available" at bounding box center [492, 318] width 569 height 38
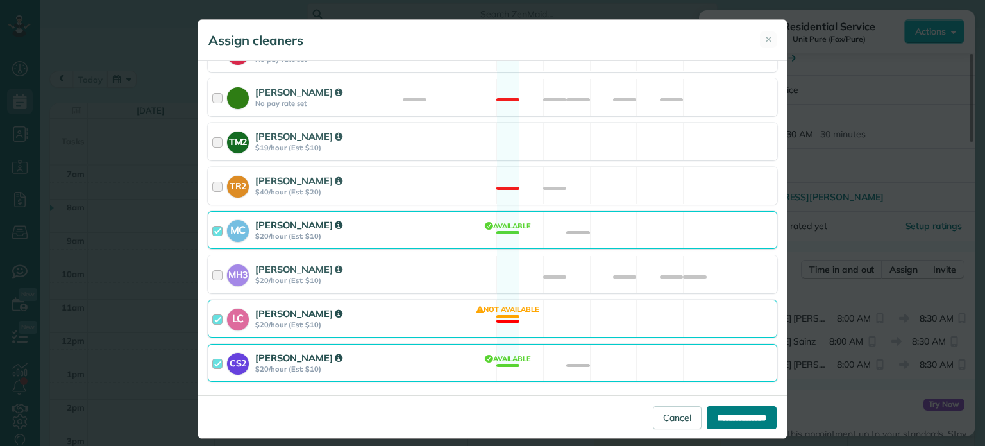
click at [754, 425] on input "**********" at bounding box center [742, 417] width 70 height 23
type input "**********"
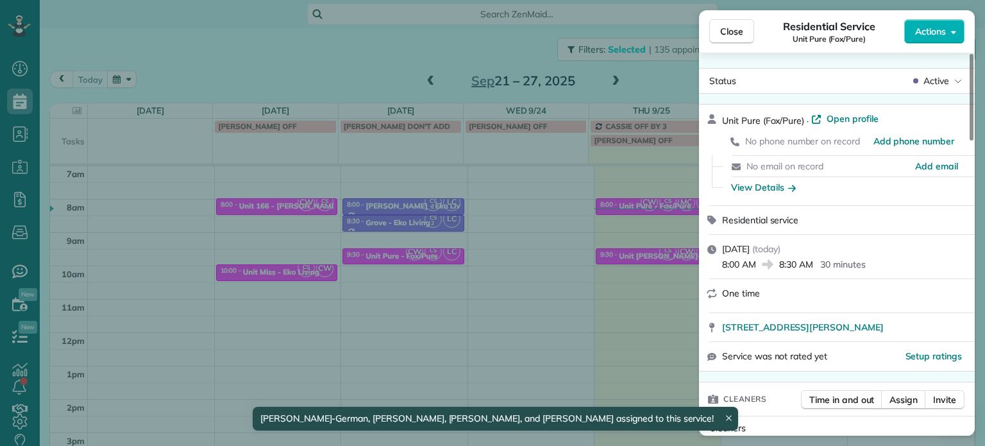
click at [583, 266] on div "Close Residential Service Unit Pure (Fox/Pure) Actions Status Active Unit Pure …" at bounding box center [492, 223] width 985 height 446
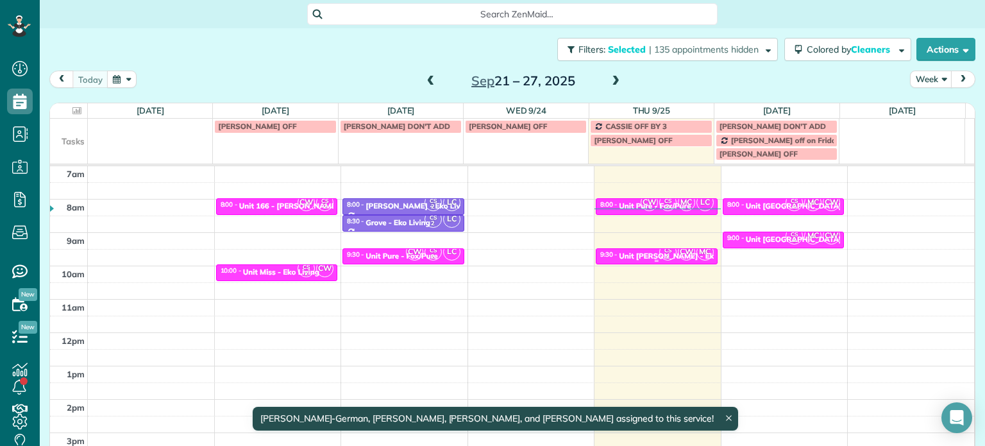
click at [660, 256] on small "2" at bounding box center [668, 257] width 16 height 12
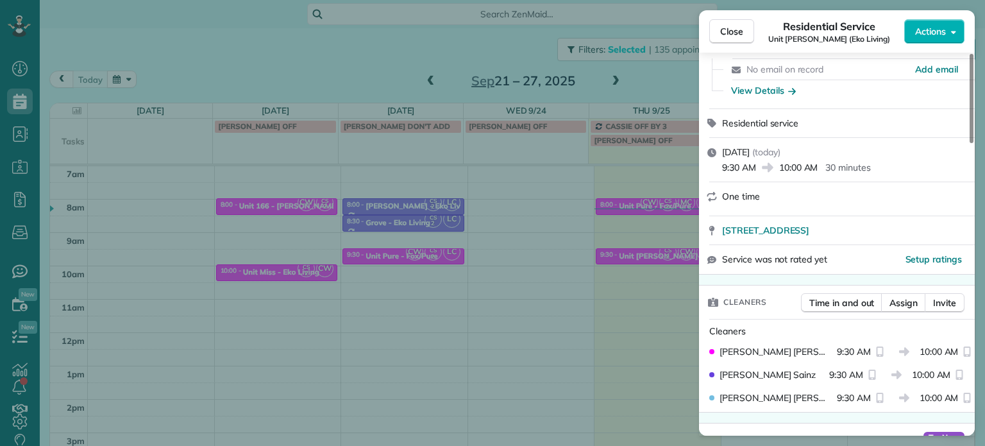
scroll to position [192, 0]
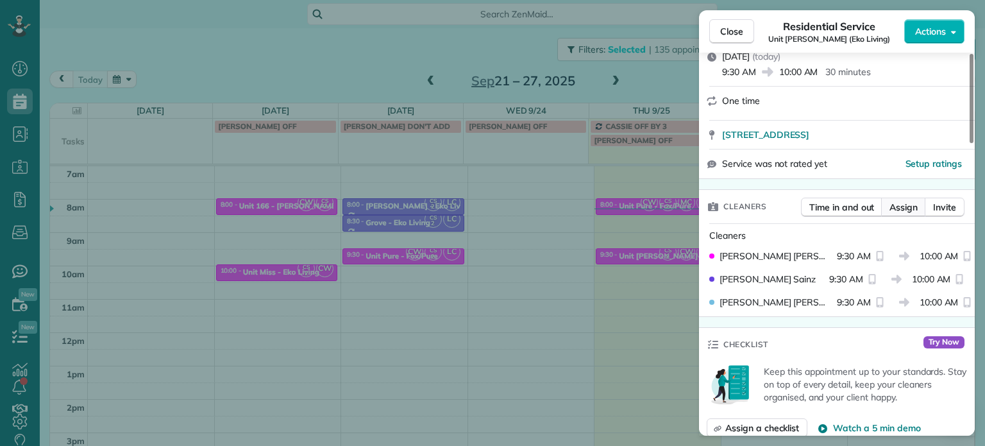
click at [907, 208] on span "Assign" at bounding box center [903, 207] width 28 height 13
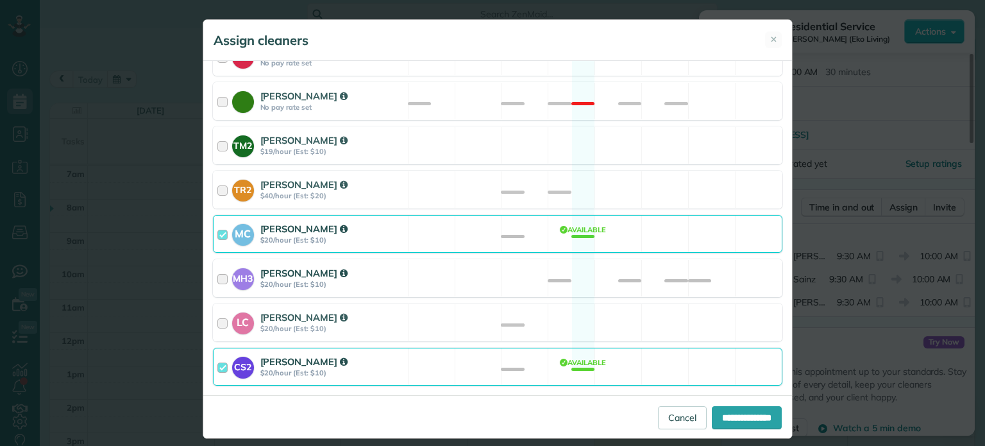
scroll to position [599, 0]
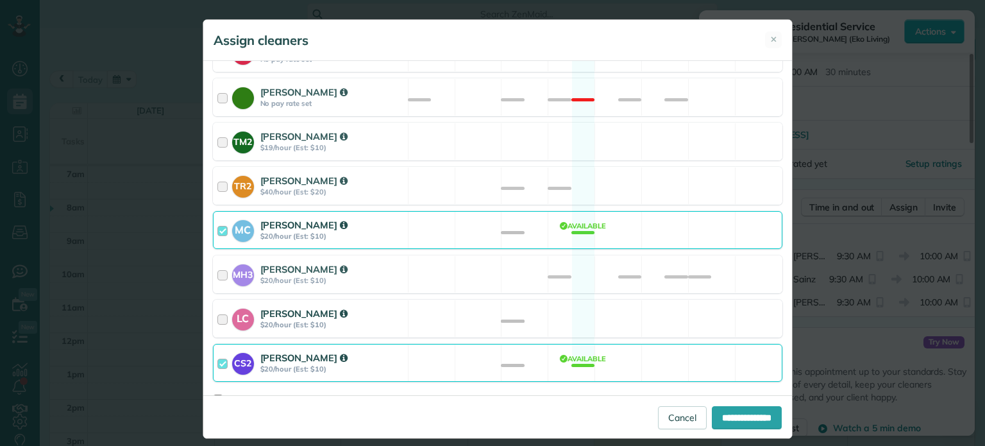
click at [564, 299] on div "LC Laura Chavez $20/hour (Est: $10) Available" at bounding box center [497, 318] width 569 height 38
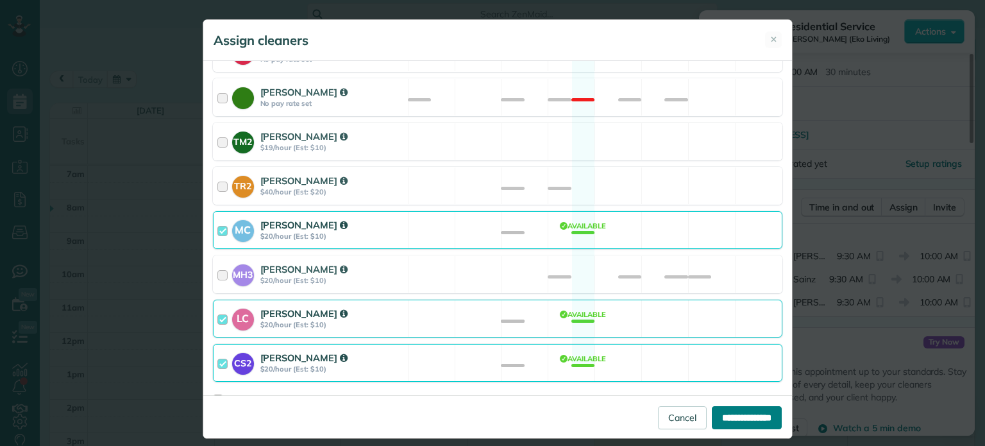
click at [729, 420] on input "**********" at bounding box center [747, 417] width 70 height 23
type input "**********"
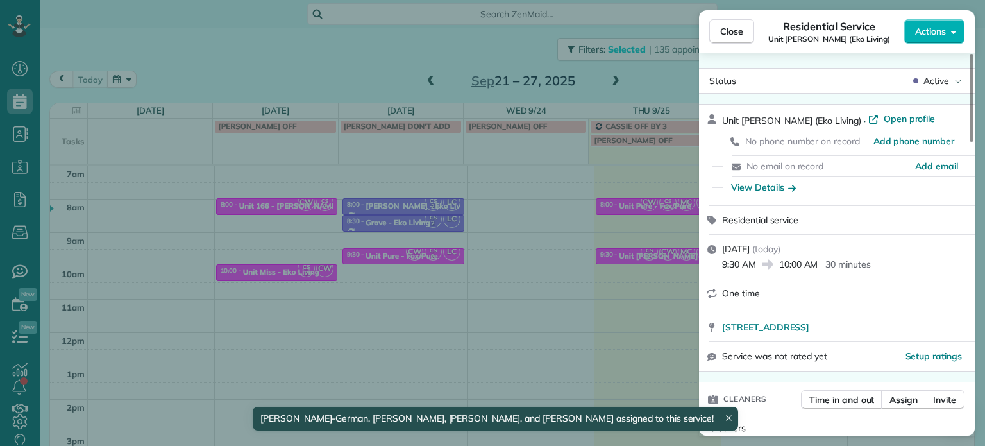
click at [657, 71] on div "Close Residential Service Unit Powell (Eko Living) Actions Status Active Unit P…" at bounding box center [492, 223] width 985 height 446
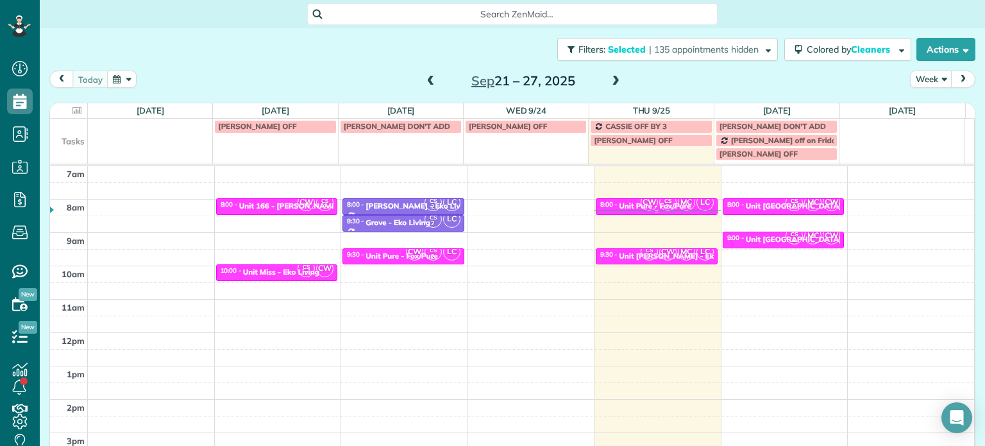
click at [641, 202] on span "CW" at bounding box center [649, 202] width 17 height 17
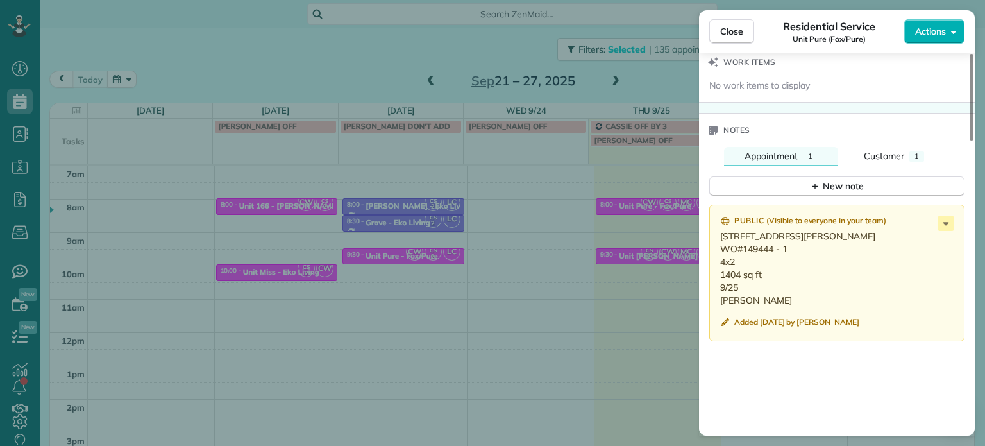
scroll to position [1046, 0]
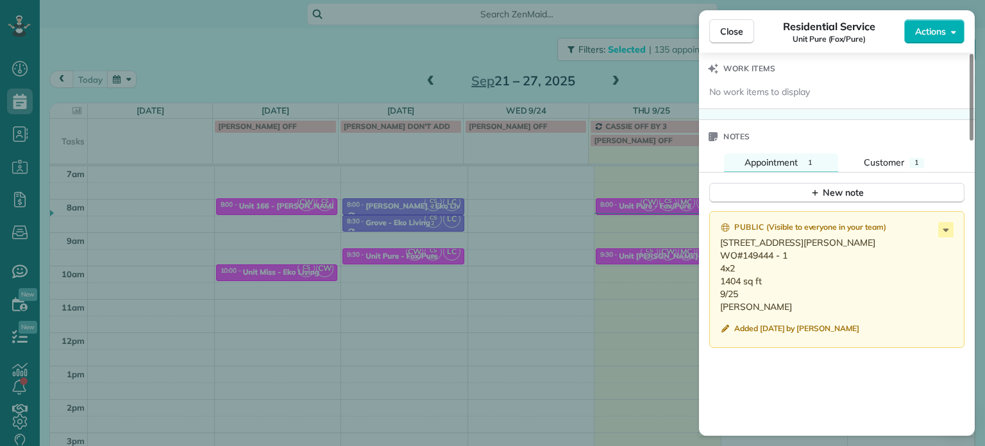
click at [367, 62] on div "Close Residential Service Unit Pure (Fox/Pure) Actions Status Active Unit Pure …" at bounding box center [492, 223] width 985 height 446
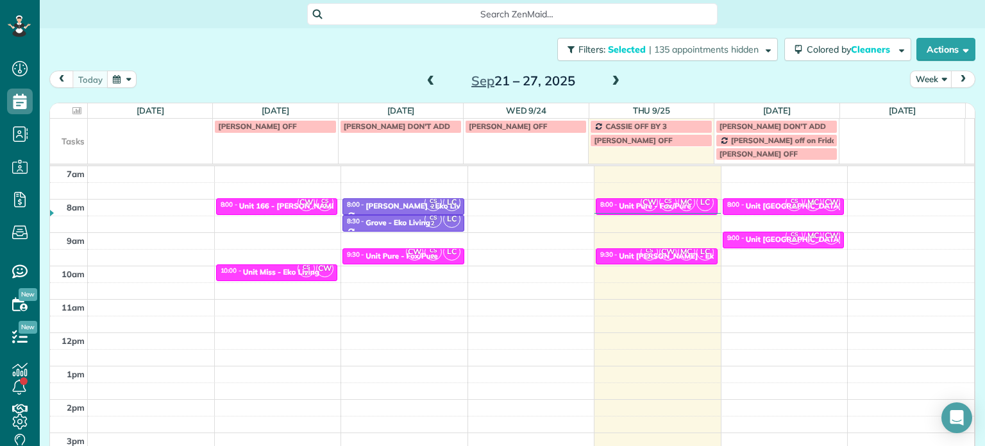
click at [613, 80] on span at bounding box center [615, 82] width 14 height 12
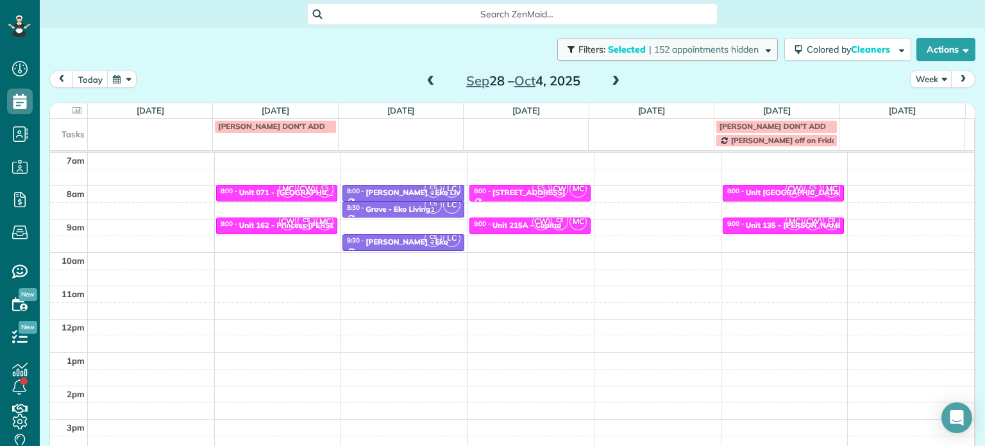
click at [670, 55] on button "Filters: Selected | 152 appointments hidden" at bounding box center [667, 49] width 221 height 23
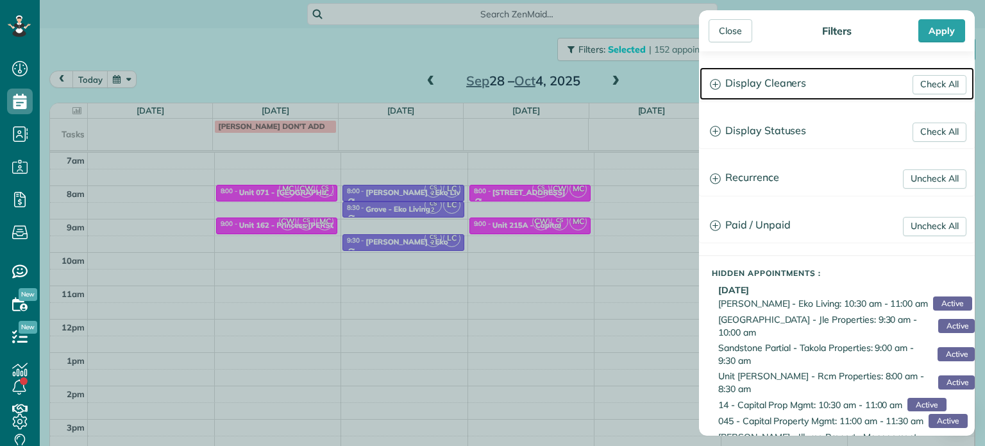
click at [826, 78] on h3 "Display Cleaners" at bounding box center [836, 83] width 274 height 33
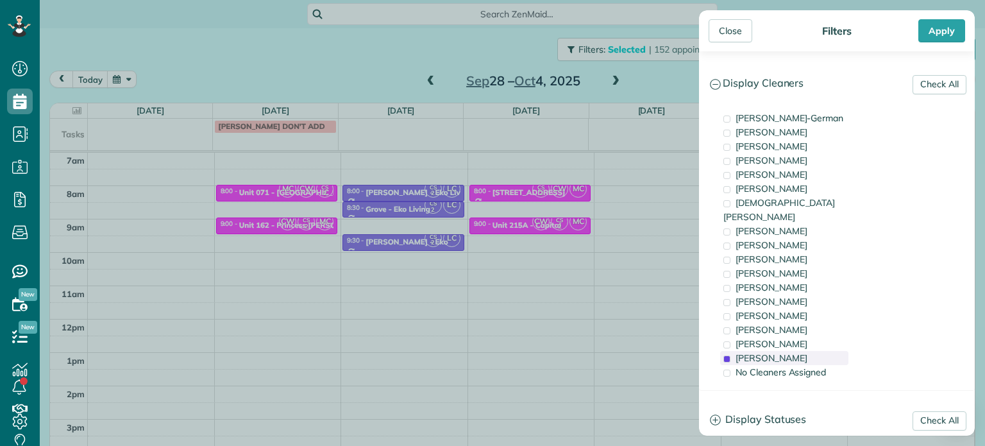
click at [808, 351] on div "Cristina Sainz" at bounding box center [784, 358] width 128 height 14
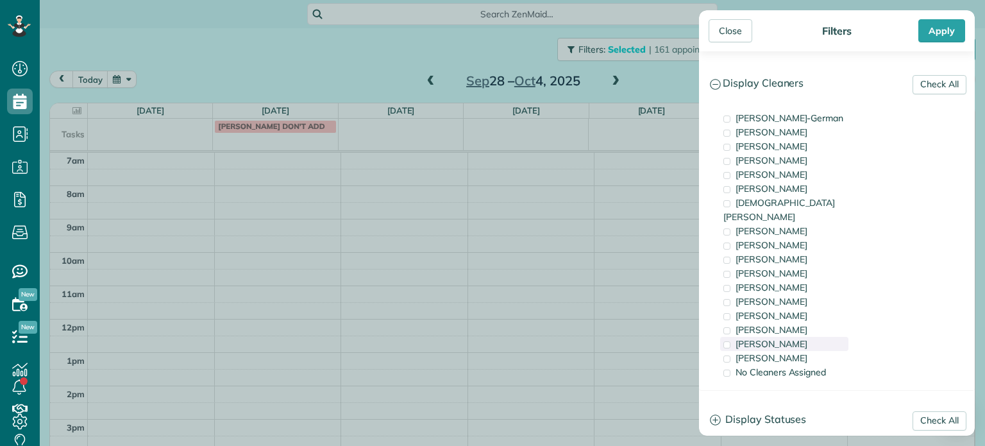
click at [810, 337] on div "Laura Chavez" at bounding box center [784, 344] width 128 height 14
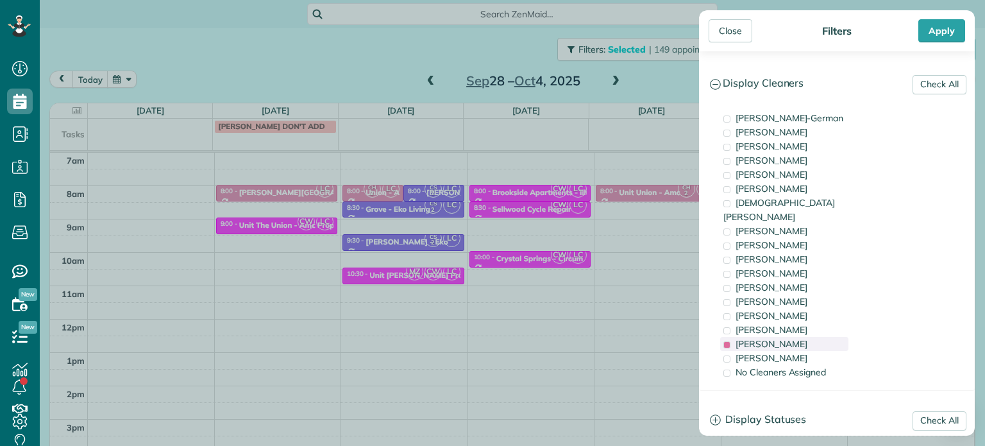
click at [810, 337] on div "Laura Chavez" at bounding box center [784, 344] width 128 height 14
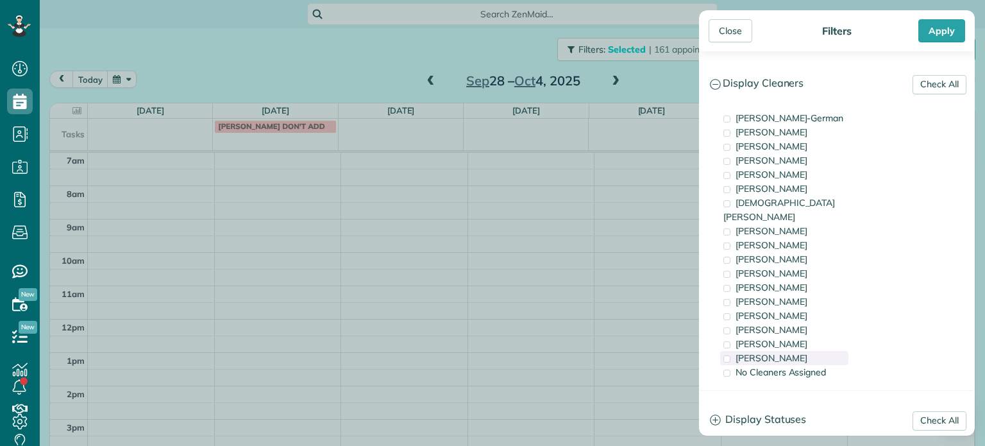
click at [811, 351] on div "Cristina Sainz" at bounding box center [784, 358] width 128 height 14
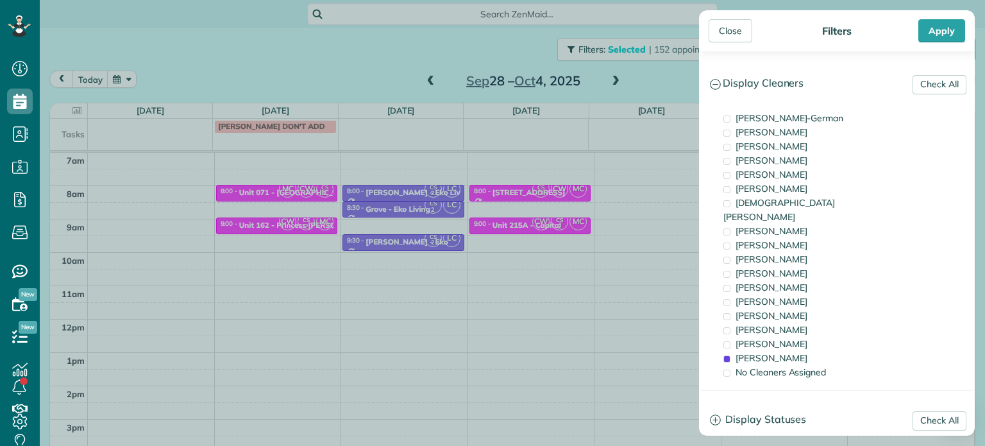
click at [141, 230] on div "Close Filters Apply Check All Display Cleaners Christina Wright-German Cassie F…" at bounding box center [492, 223] width 985 height 446
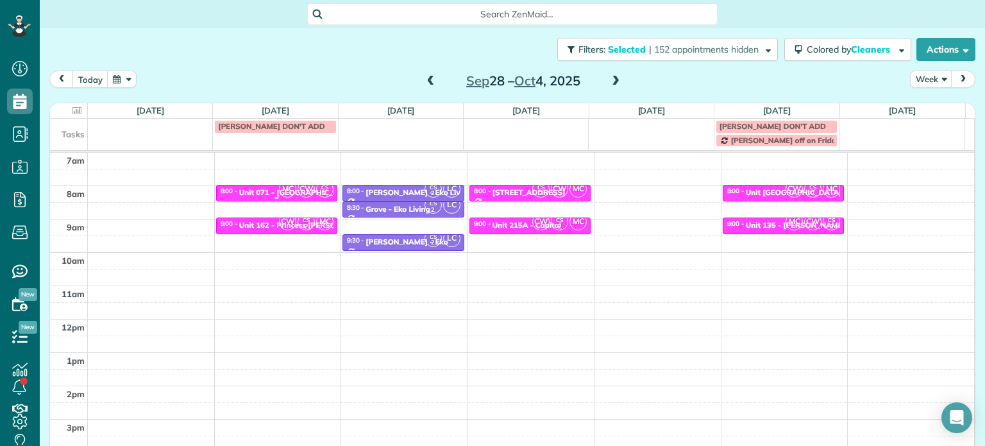
click at [286, 192] on span "MC" at bounding box center [287, 188] width 17 height 17
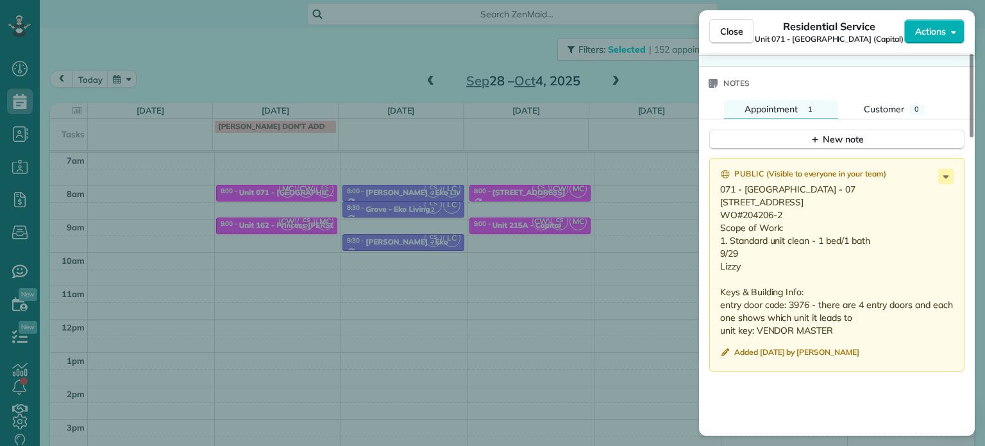
scroll to position [1100, 0]
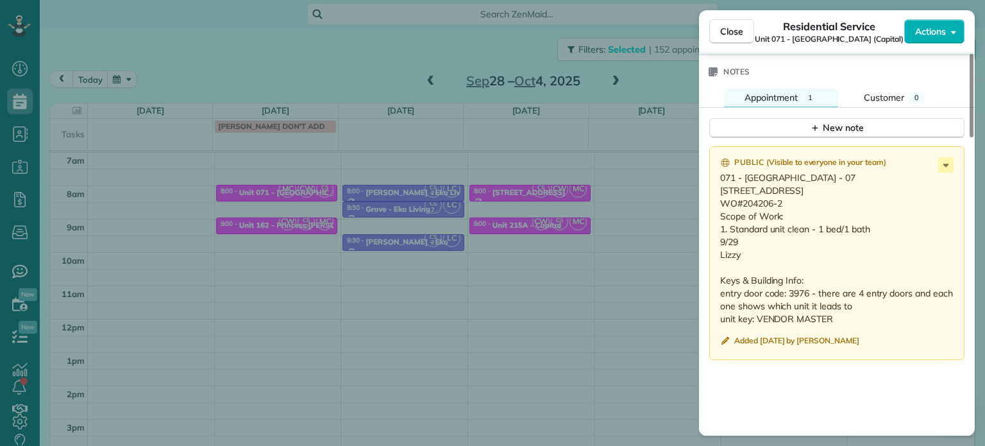
click at [680, 196] on div "Close Residential Service Unit 071 - Main Manor (Capital) Actions Status Active…" at bounding box center [492, 223] width 985 height 446
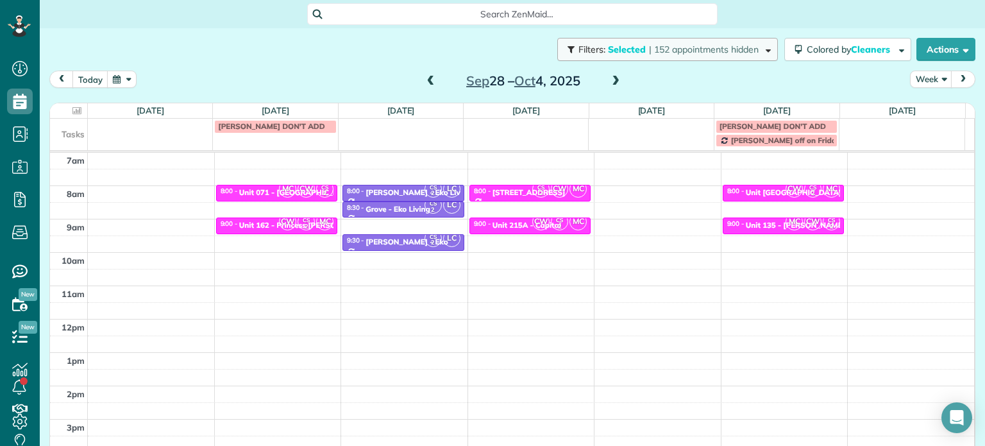
click at [649, 56] on button "Filters: Selected | 152 appointments hidden" at bounding box center [667, 49] width 221 height 23
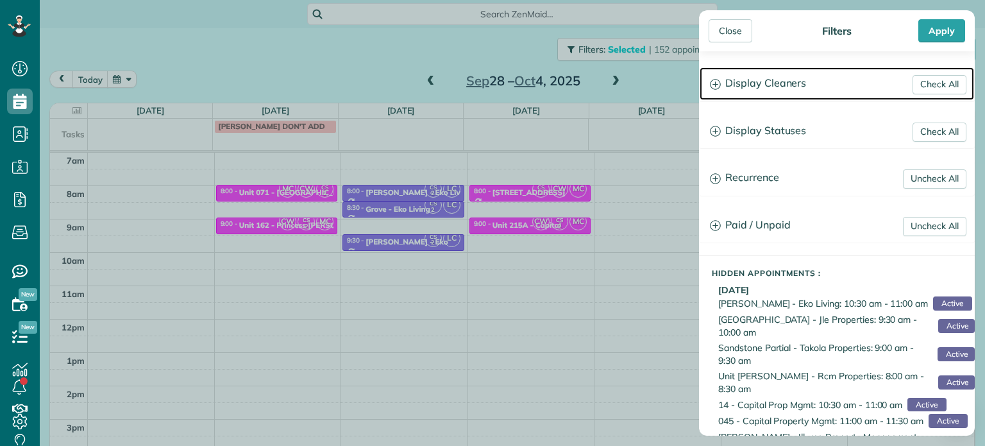
click at [747, 83] on h3 "Display Cleaners" at bounding box center [836, 83] width 274 height 33
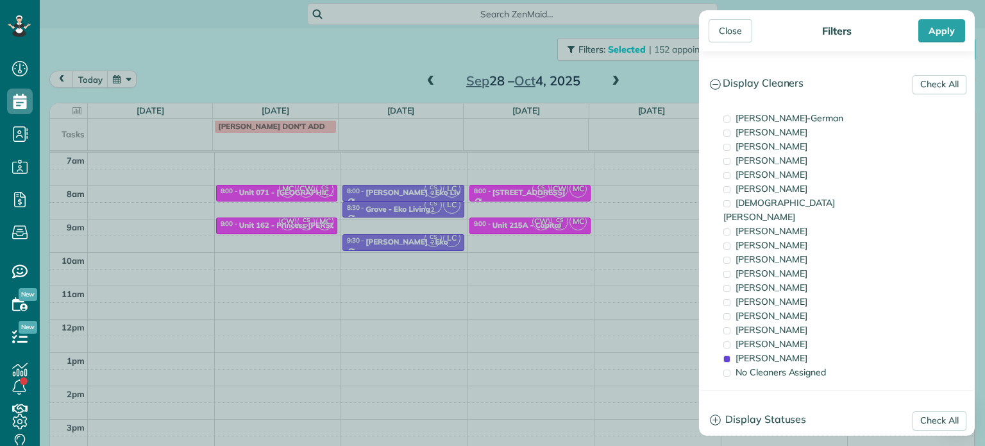
click at [348, 212] on div "Close Filters Apply Check All Display Cleaners Christina Wright-German Cassie F…" at bounding box center [492, 223] width 985 height 446
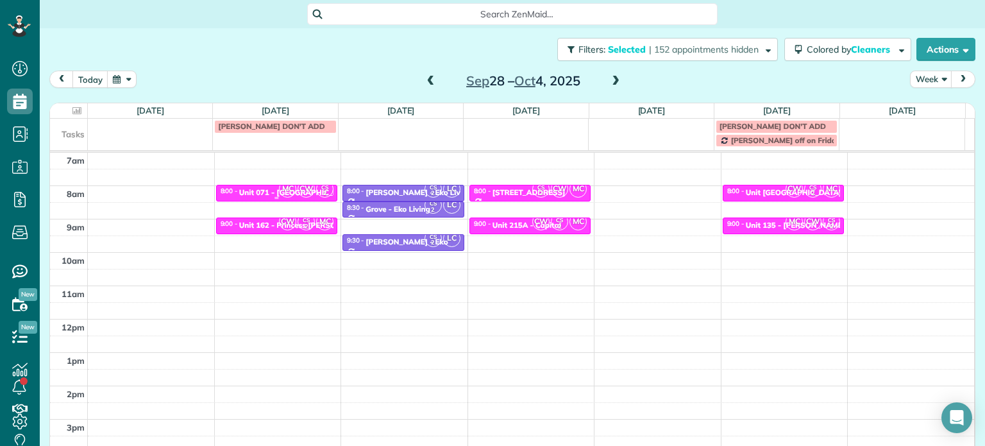
click at [284, 192] on span "MC" at bounding box center [287, 188] width 17 height 17
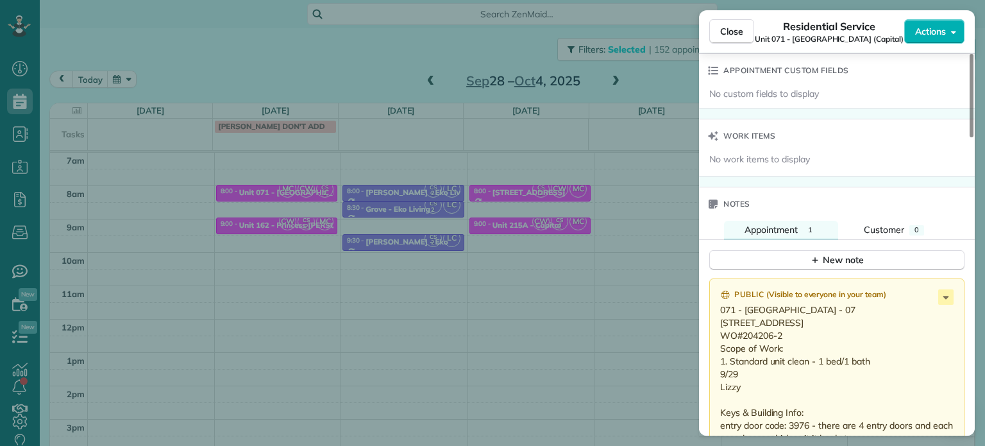
scroll to position [1164, 0]
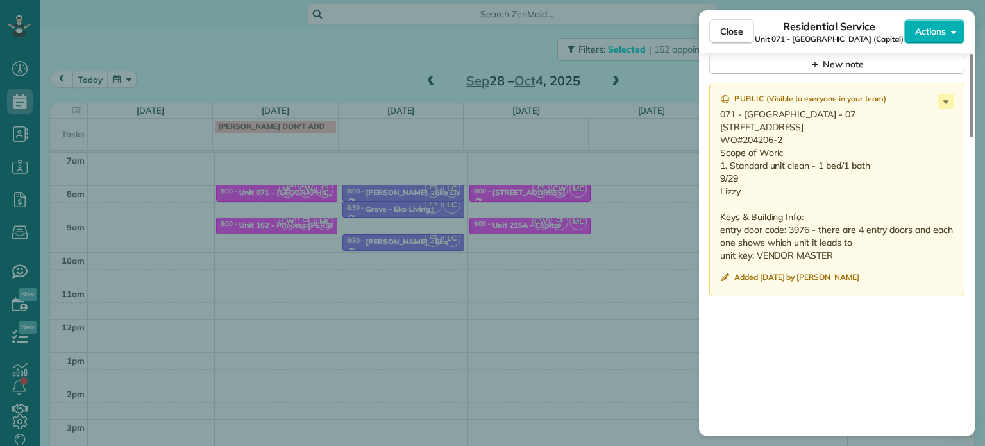
drag, startPoint x: 357, startPoint y: 284, endPoint x: 330, endPoint y: 264, distance: 34.4
click at [356, 283] on div "Close Residential Service Unit 071 - Main Manor (Capital) Actions Status Active…" at bounding box center [492, 223] width 985 height 446
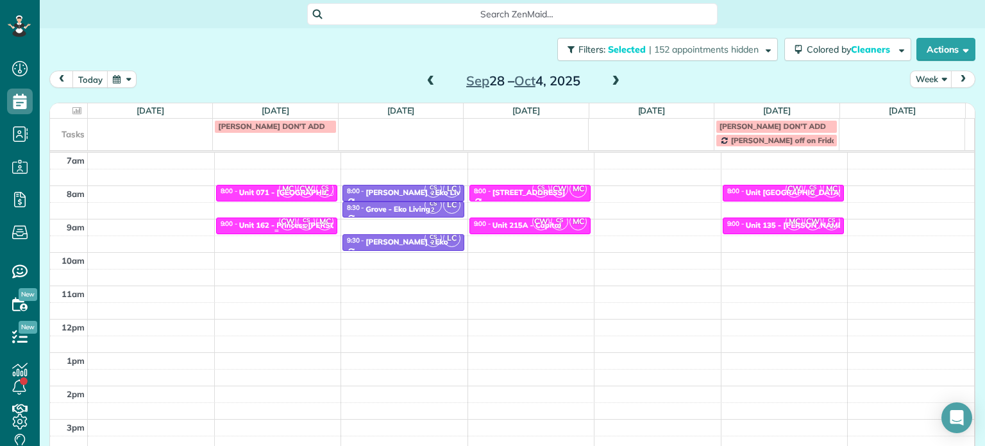
click at [283, 224] on span "CW" at bounding box center [287, 221] width 17 height 17
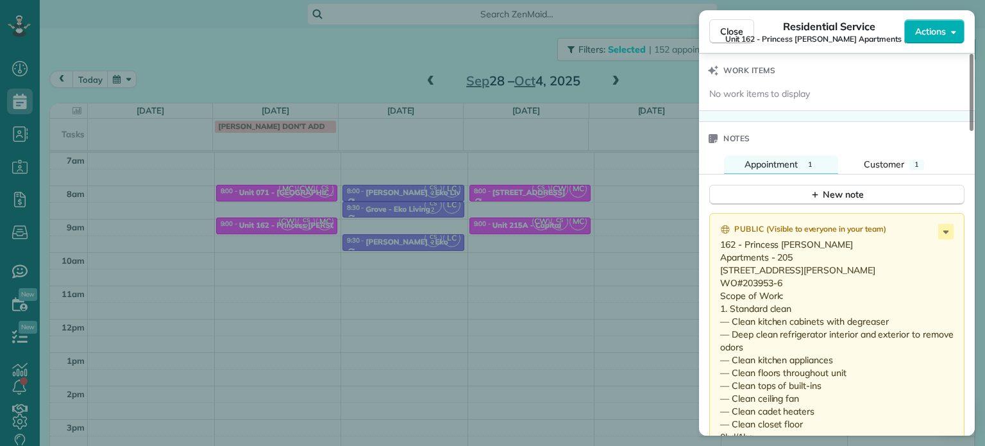
scroll to position [1227, 0]
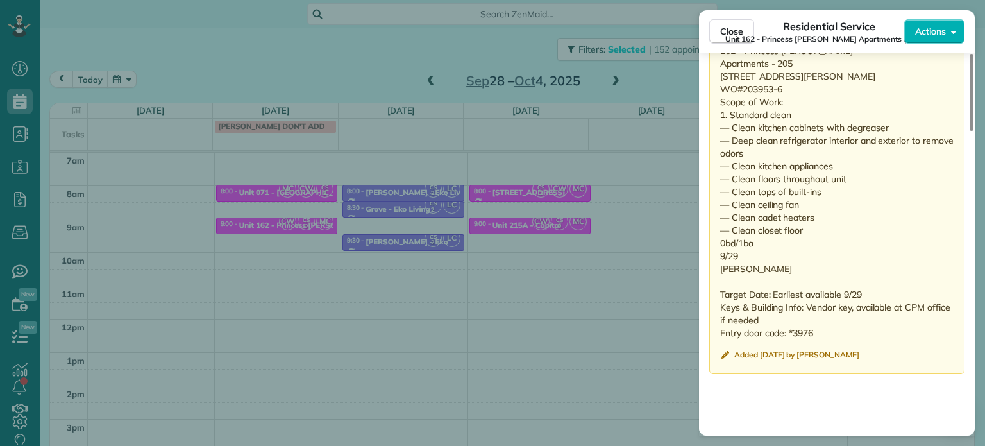
click at [595, 266] on div "Close Residential Service Unit 162 - Princess Sue Apartments (Capital) Actions …" at bounding box center [492, 223] width 985 height 446
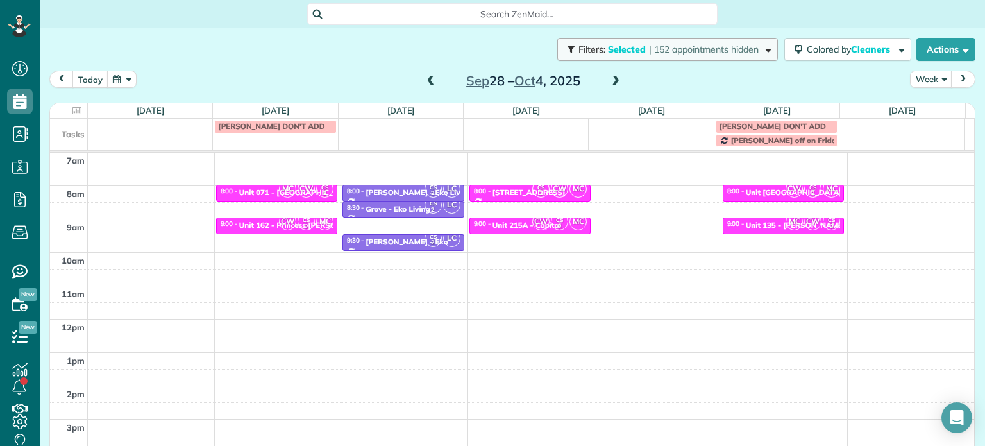
click at [692, 56] on button "Filters: Selected | 152 appointments hidden" at bounding box center [667, 49] width 221 height 23
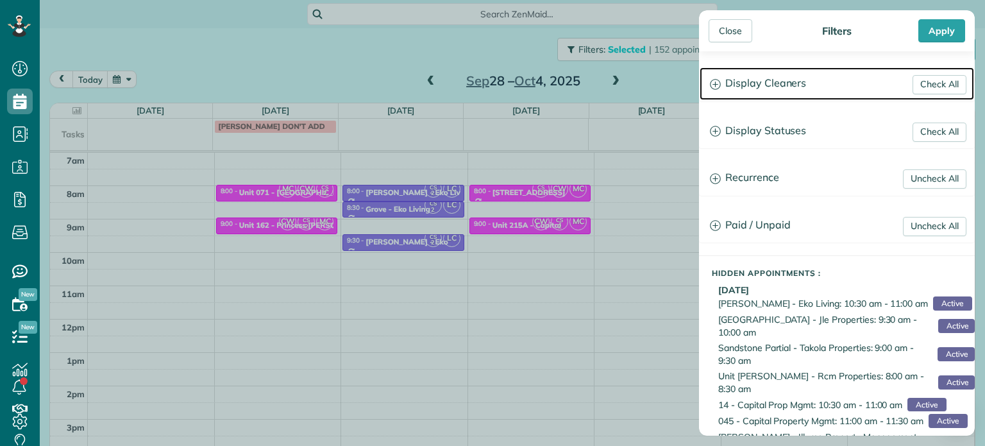
click at [766, 85] on h3 "Display Cleaners" at bounding box center [836, 83] width 274 height 33
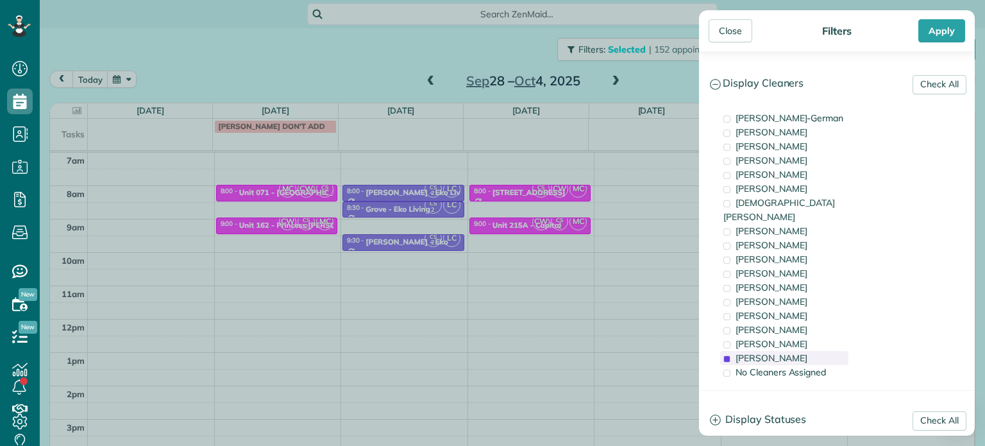
click at [785, 352] on span "Cristina Sainz" at bounding box center [771, 358] width 72 height 12
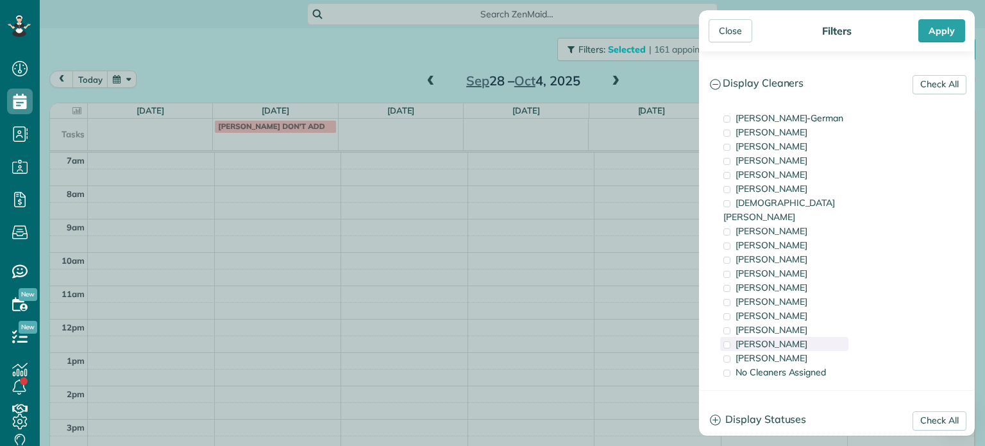
click at [789, 338] on span "Laura Chavez" at bounding box center [771, 344] width 72 height 12
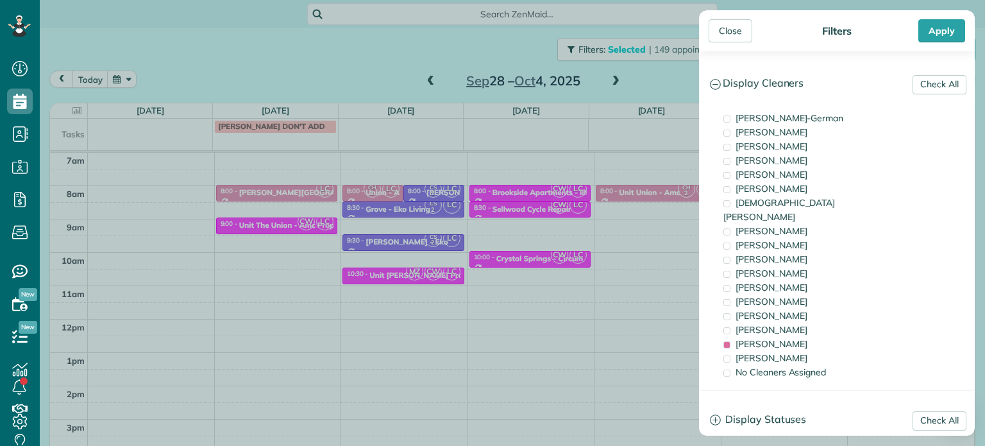
click at [318, 243] on div "Close Filters Apply Check All Display Cleaners Christina Wright-German Cassie F…" at bounding box center [492, 223] width 985 height 446
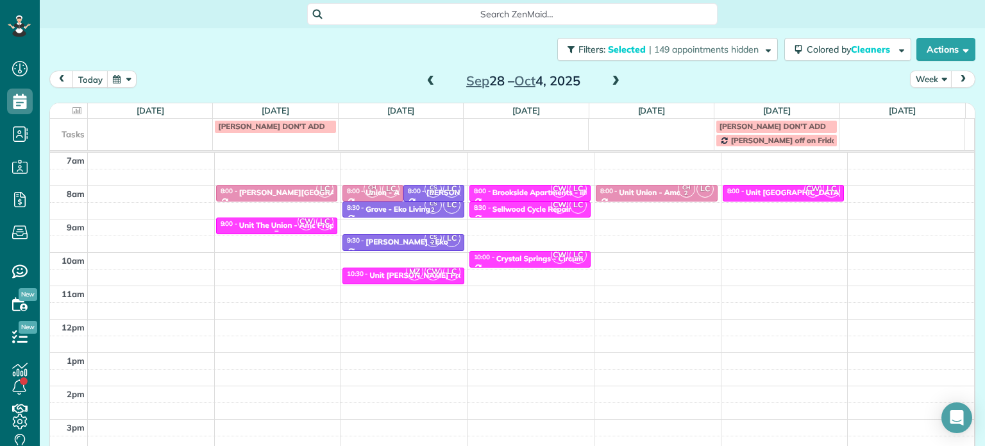
click at [290, 227] on div "Unit The Union - Amc Property" at bounding box center [294, 225] width 110 height 9
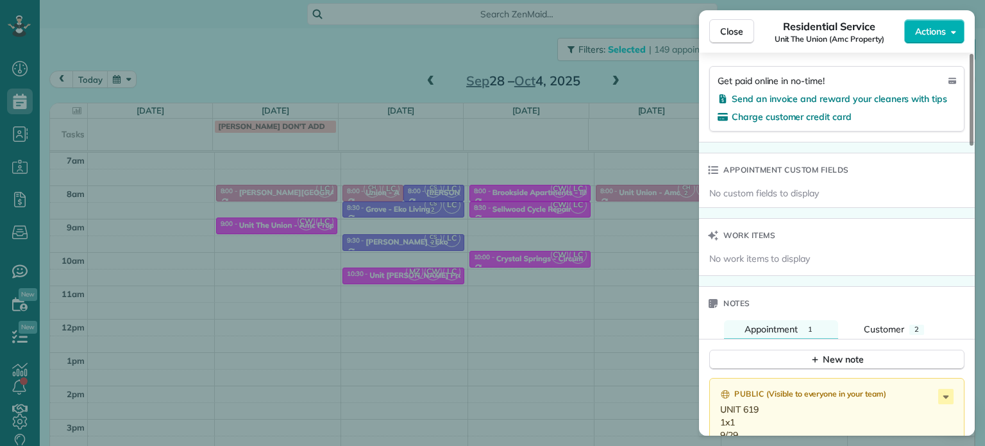
scroll to position [900, 0]
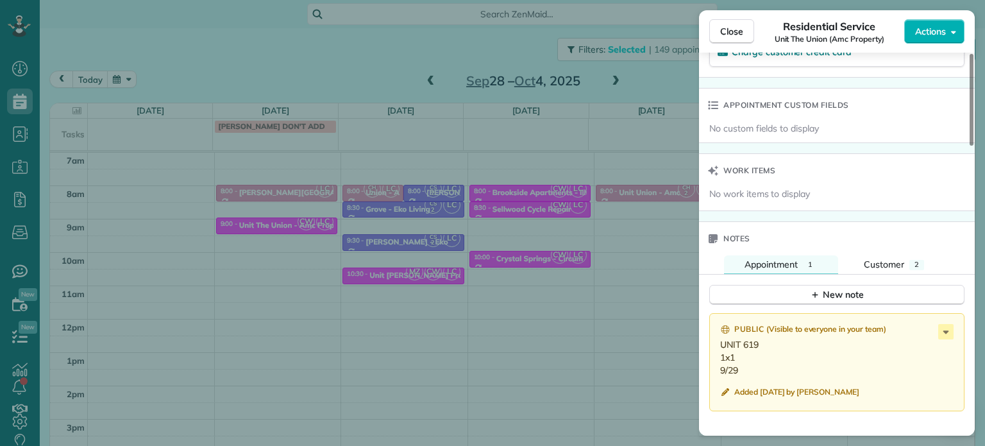
click at [611, 290] on div "Close Residential Service Unit The Union (Amc Property) Actions Status Active U…" at bounding box center [492, 223] width 985 height 446
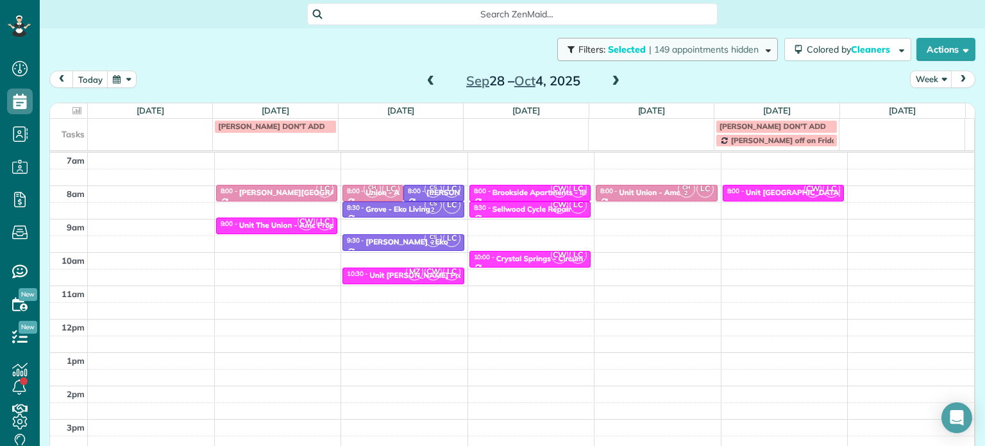
click at [667, 53] on span "| 149 appointments hidden" at bounding box center [704, 50] width 110 height 12
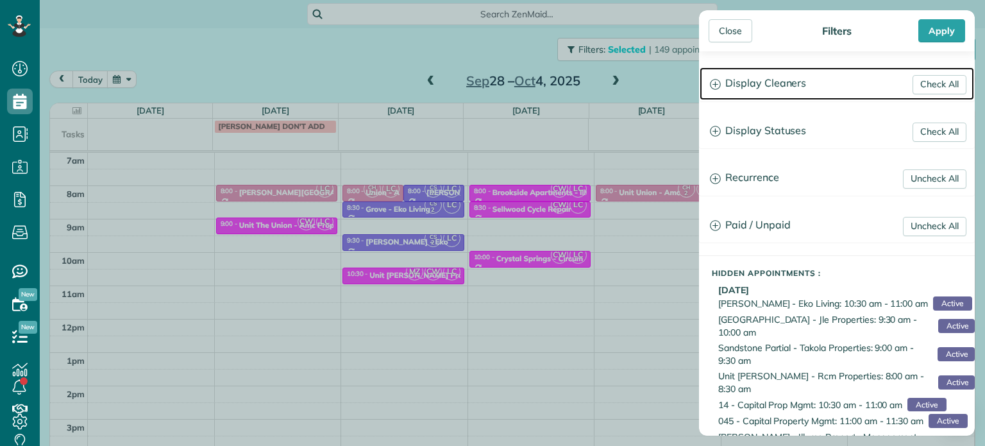
click at [731, 81] on h3 "Display Cleaners" at bounding box center [836, 83] width 274 height 33
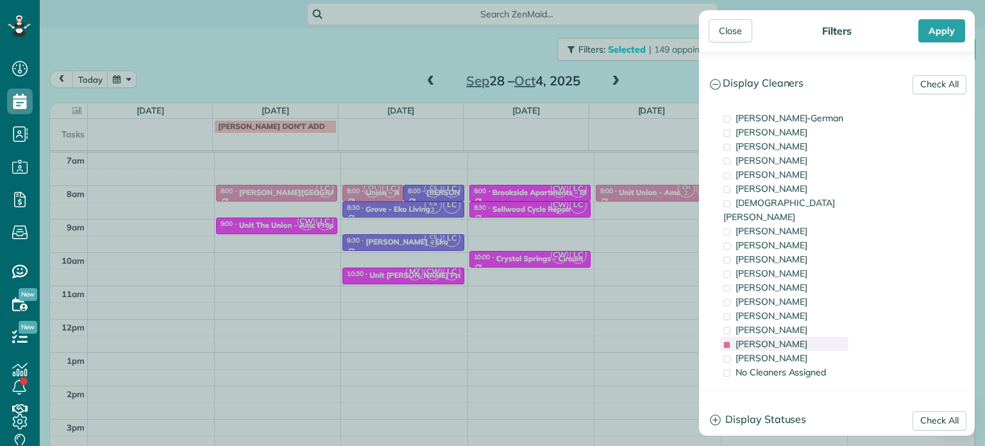
click at [793, 337] on div "Laura Chavez" at bounding box center [784, 344] width 128 height 14
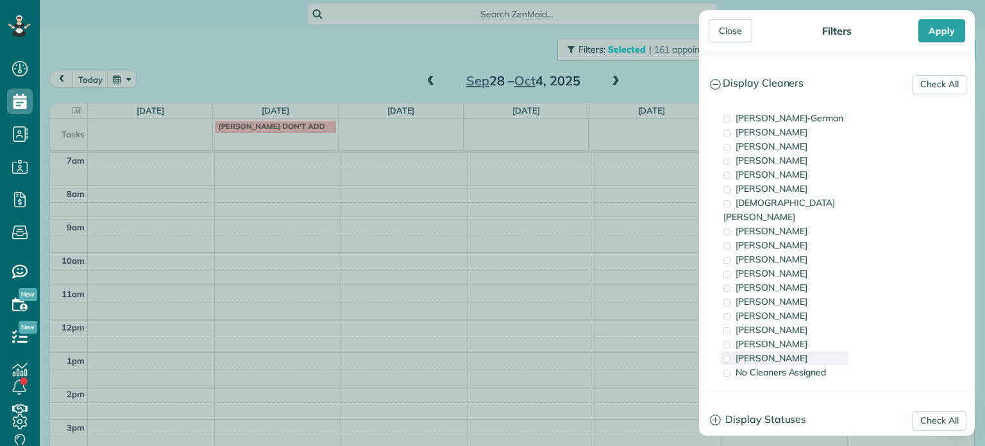
click at [798, 351] on div "Cristina Sainz" at bounding box center [784, 358] width 128 height 14
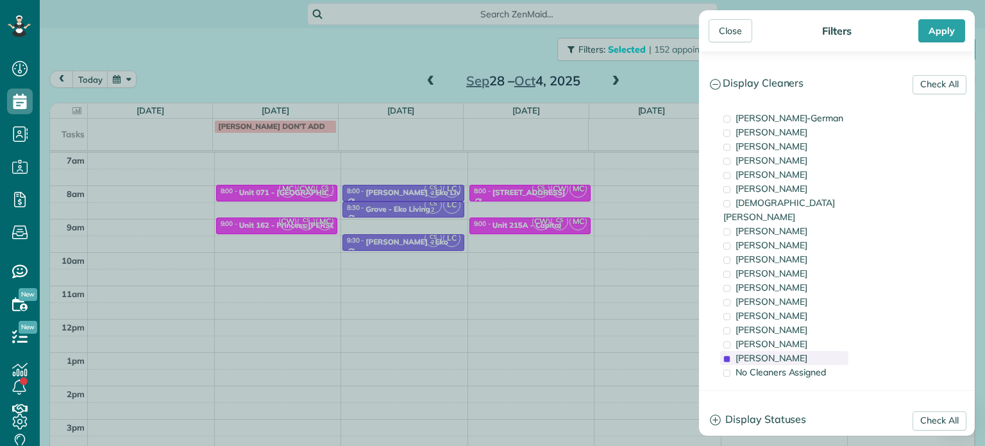
click at [798, 351] on div "Cristina Sainz" at bounding box center [784, 358] width 128 height 14
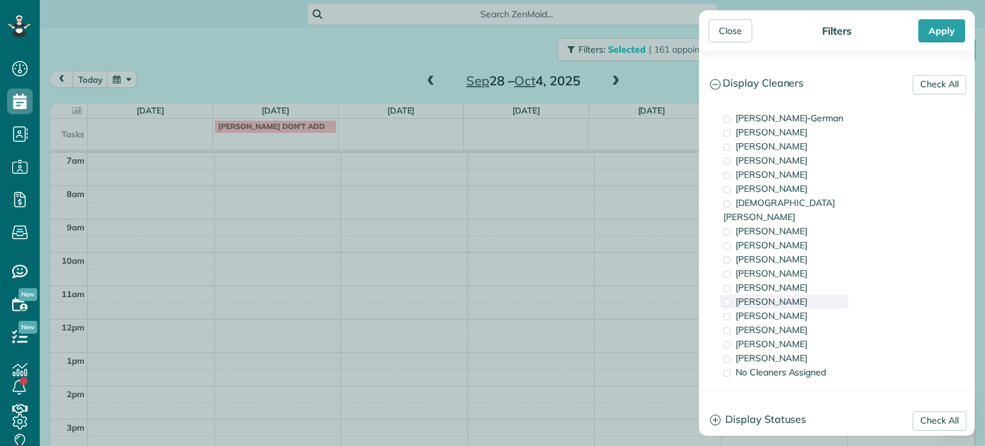
click at [802, 294] on div "Tammi Rue" at bounding box center [784, 301] width 128 height 14
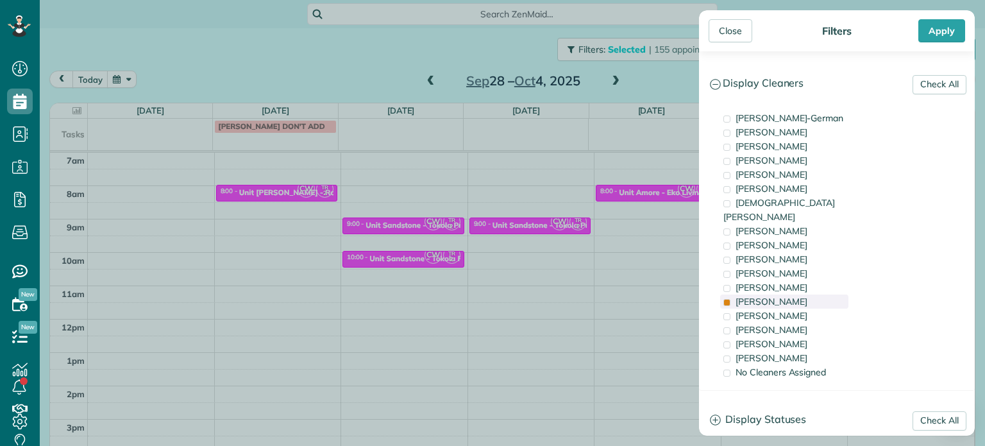
click at [802, 294] on div "Tammi Rue" at bounding box center [784, 301] width 128 height 14
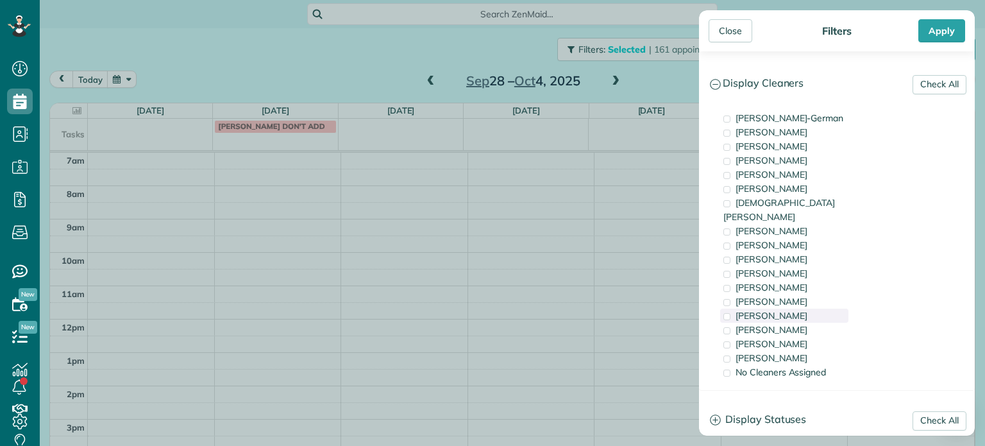
click at [803, 308] on div "Mayra Cota" at bounding box center [784, 315] width 128 height 14
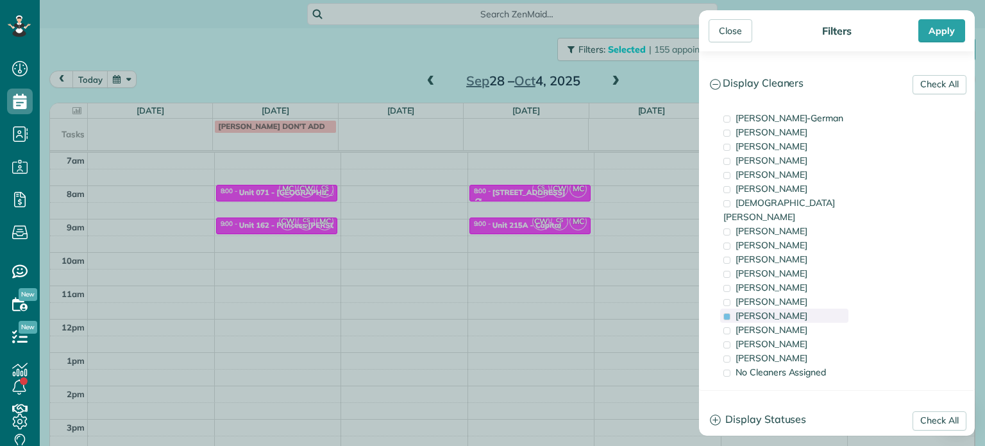
click at [803, 308] on div "Mayra Cota" at bounding box center [784, 315] width 128 height 14
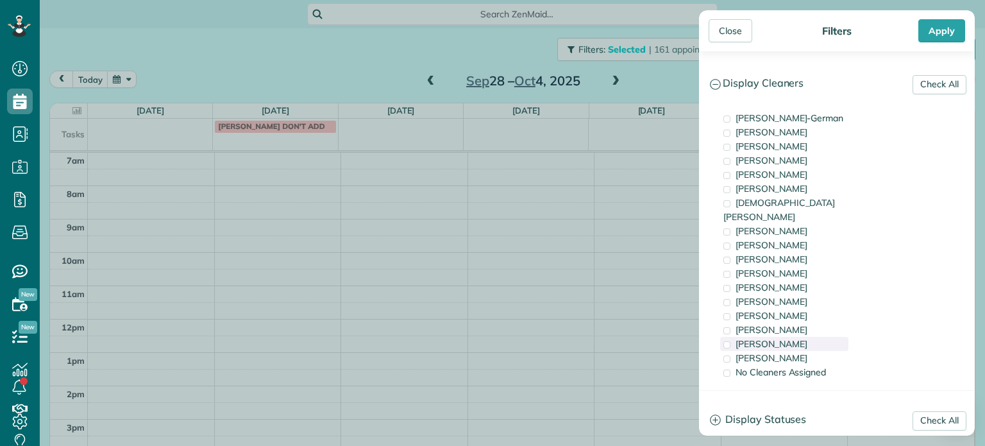
click at [809, 337] on div "Laura Chavez" at bounding box center [784, 344] width 128 height 14
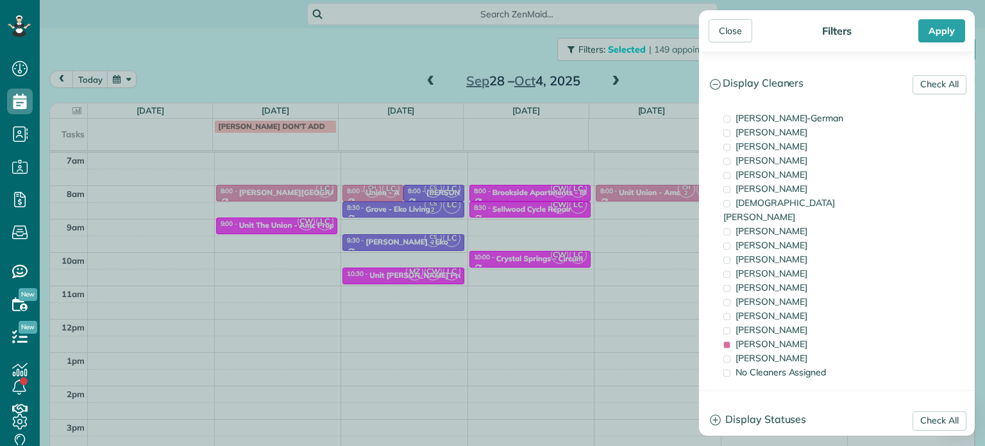
click at [601, 252] on div "Close Filters Apply Check All Display Cleaners Christina Wright-German Cassie F…" at bounding box center [492, 223] width 985 height 446
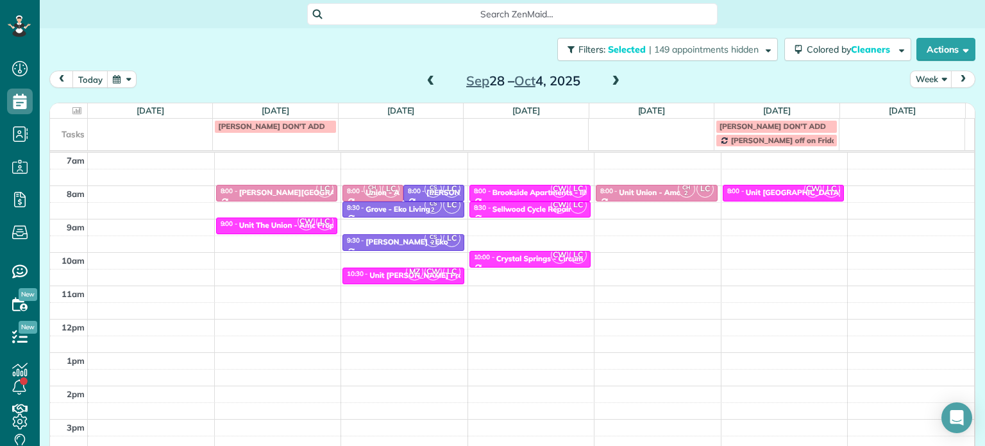
click at [424, 78] on span at bounding box center [431, 82] width 14 height 12
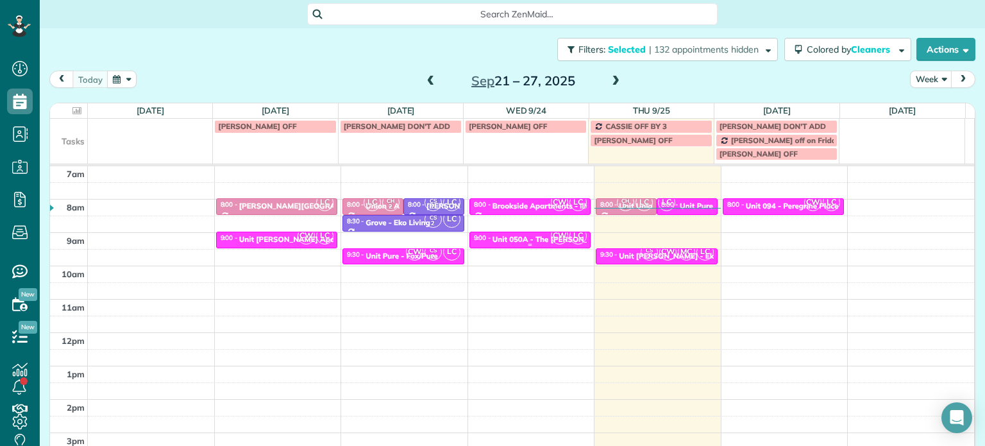
click at [503, 238] on div "Unit 050A - The Serrano - Capital" at bounding box center [568, 239] width 153 height 9
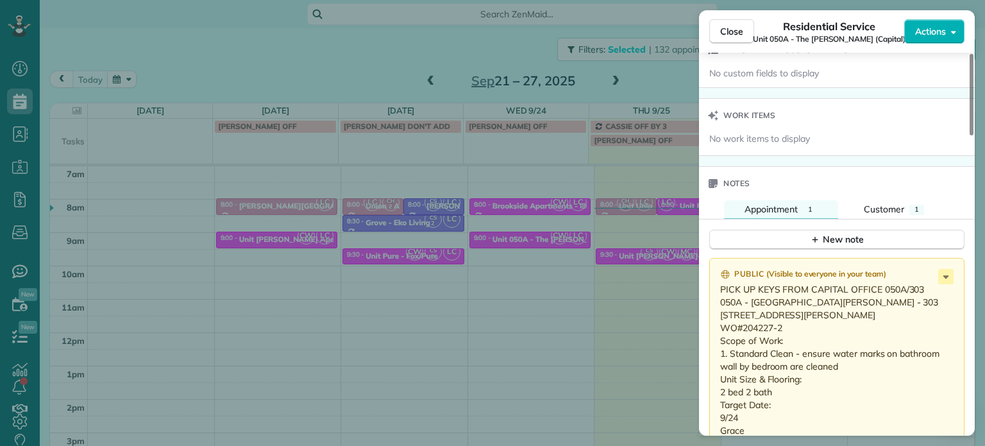
scroll to position [1030, 0]
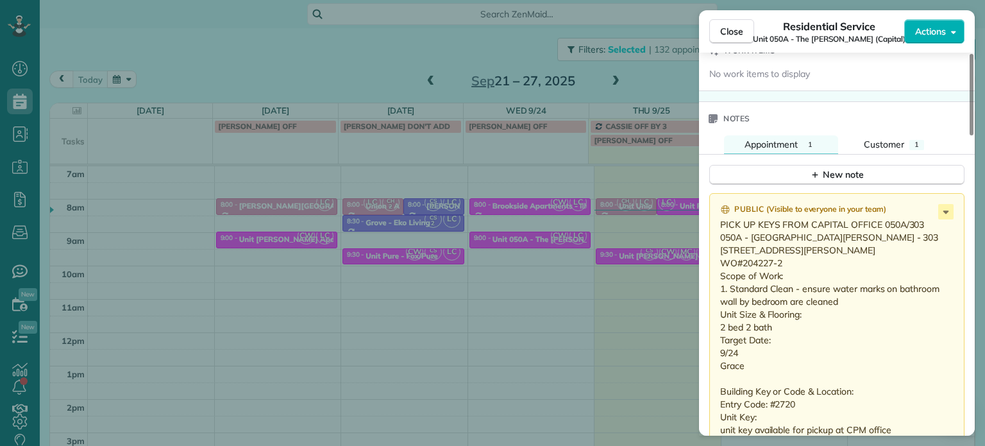
click at [511, 258] on div "Close Residential Service Unit 050A - The Serrano (Capital) Actions Status Acti…" at bounding box center [492, 223] width 985 height 446
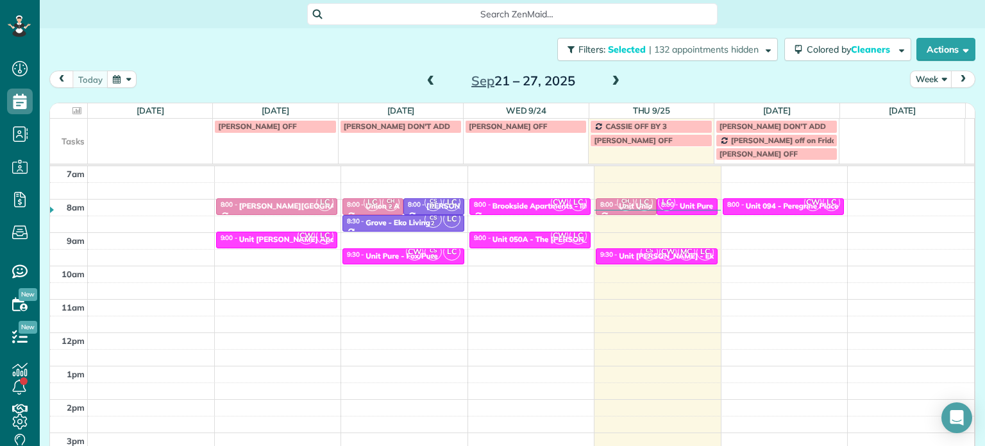
click at [610, 79] on span at bounding box center [615, 82] width 14 height 12
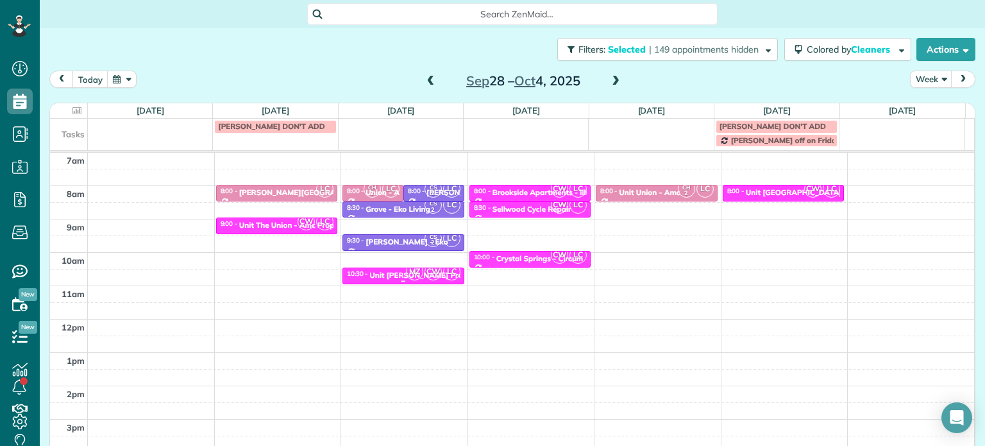
click at [406, 272] on span "MZ" at bounding box center [414, 271] width 17 height 17
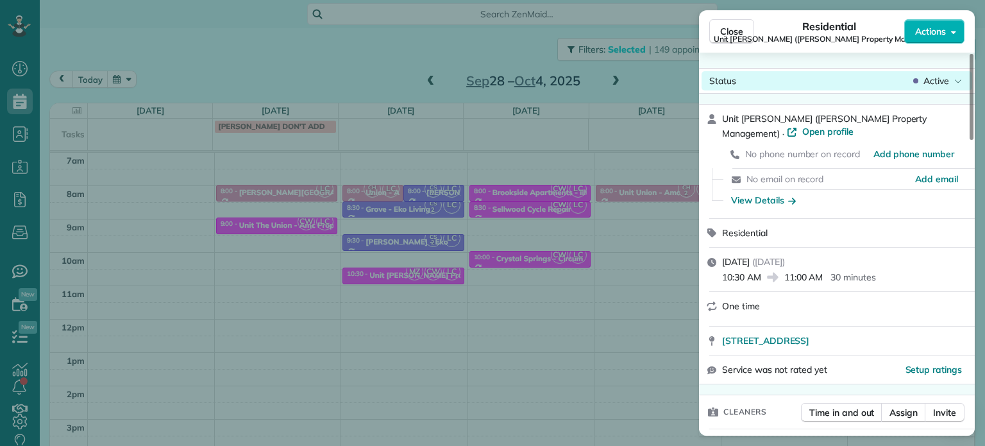
click at [938, 74] on span "Active" at bounding box center [936, 80] width 26 height 13
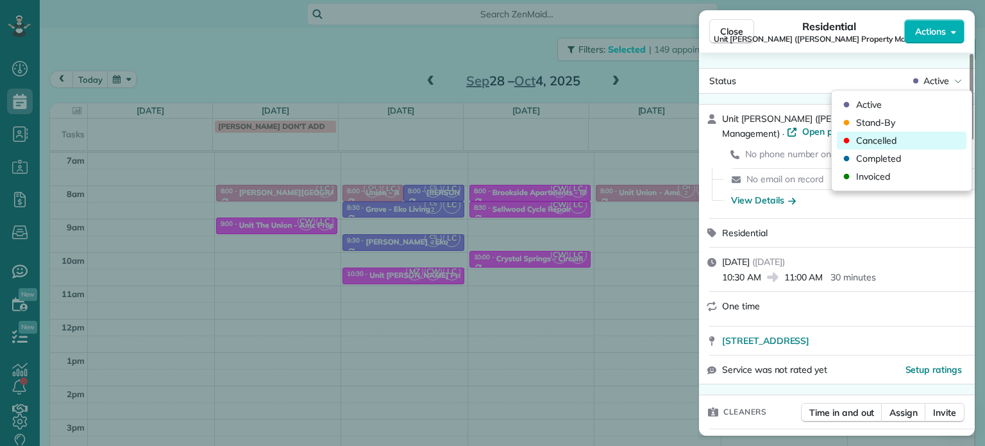
click at [910, 137] on div "Cancelled" at bounding box center [902, 140] width 130 height 18
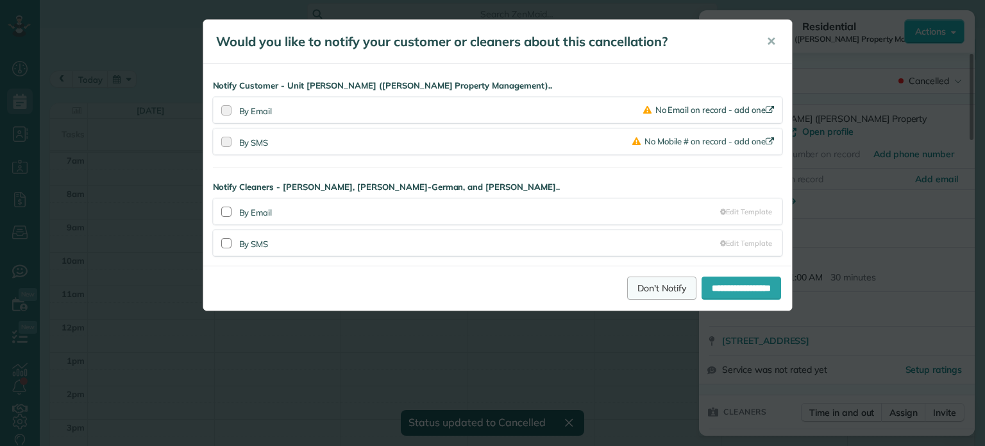
click at [637, 282] on link "Don't Notify" at bounding box center [661, 287] width 69 height 23
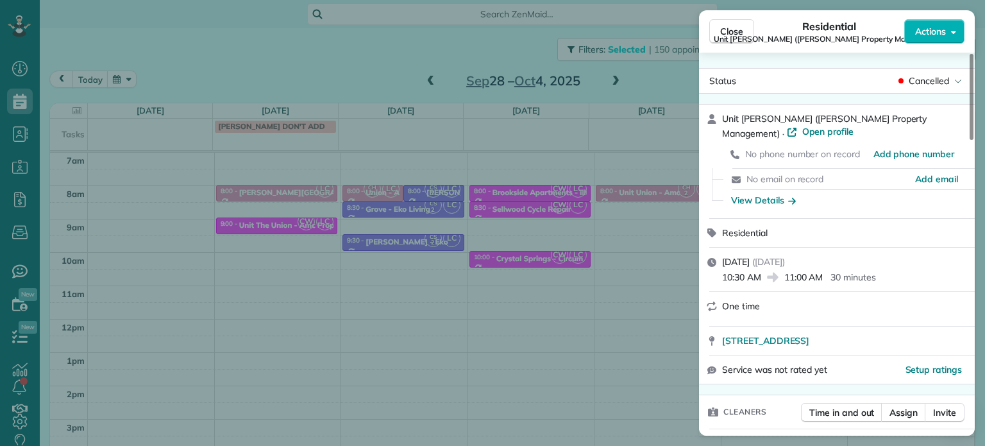
click at [516, 174] on div "Close Residential Unit LongStreet (Longstreet Property Management) Actions Stat…" at bounding box center [492, 223] width 985 height 446
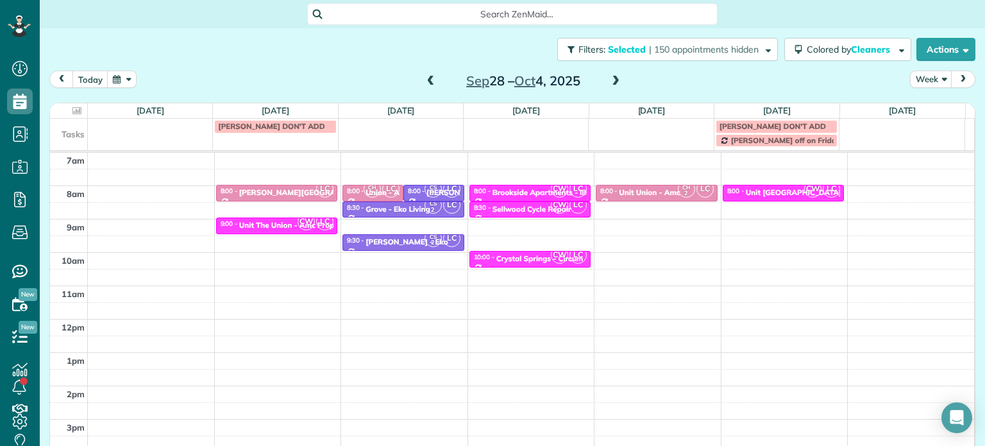
click at [430, 82] on span at bounding box center [431, 82] width 14 height 12
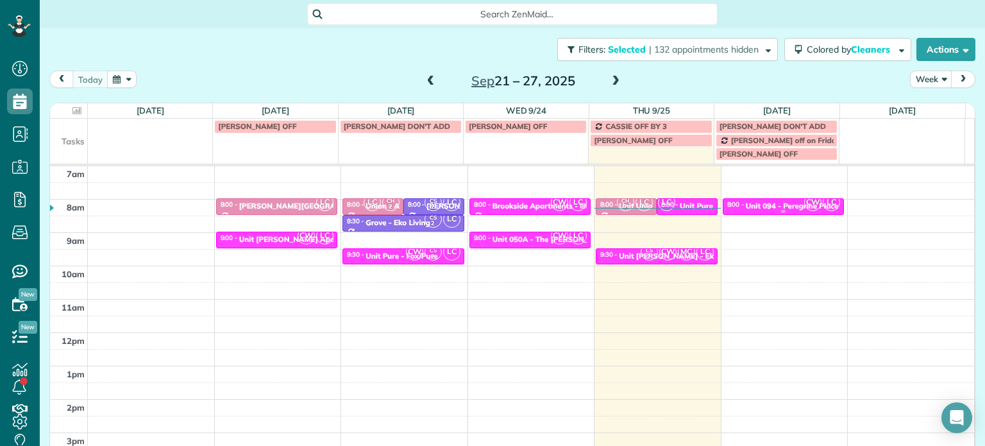
click at [754, 206] on div "Unit 094 - Peregrine Place Apartments - Capital" at bounding box center [831, 205] width 171 height 9
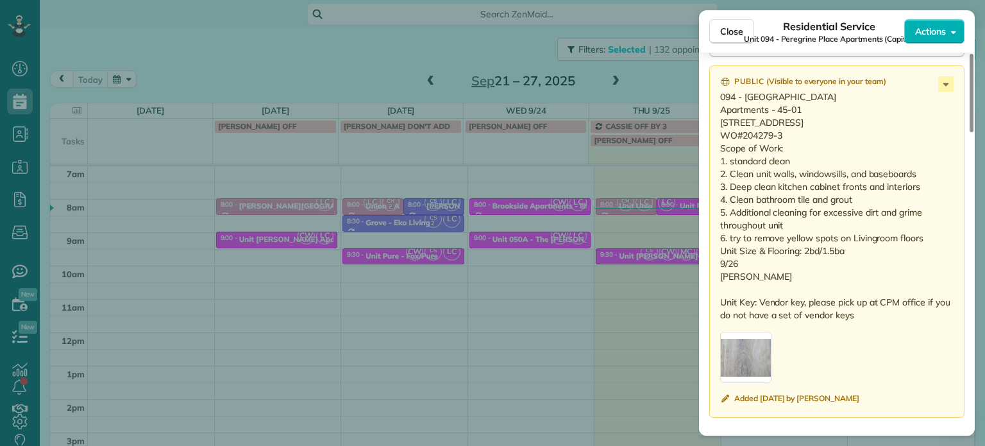
scroll to position [1093, 0]
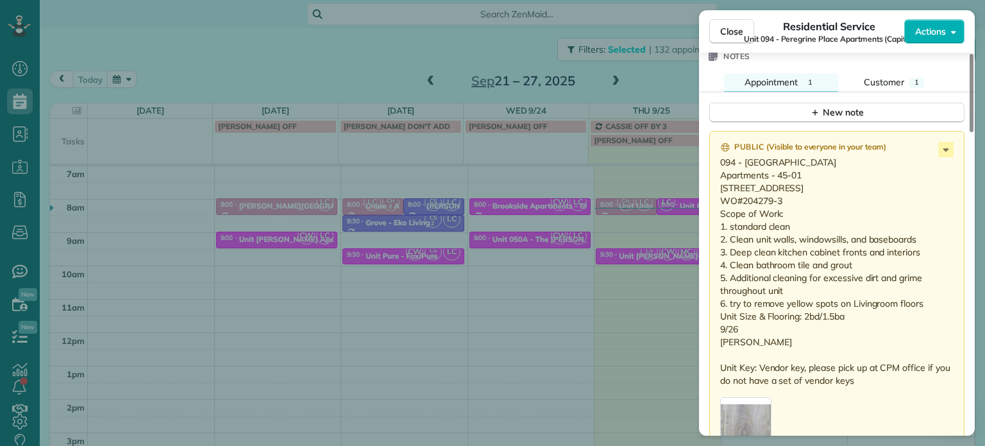
click at [663, 80] on div "Close Residential Service Unit 094 - Peregrine Place Apartments (Capital) Actio…" at bounding box center [492, 223] width 985 height 446
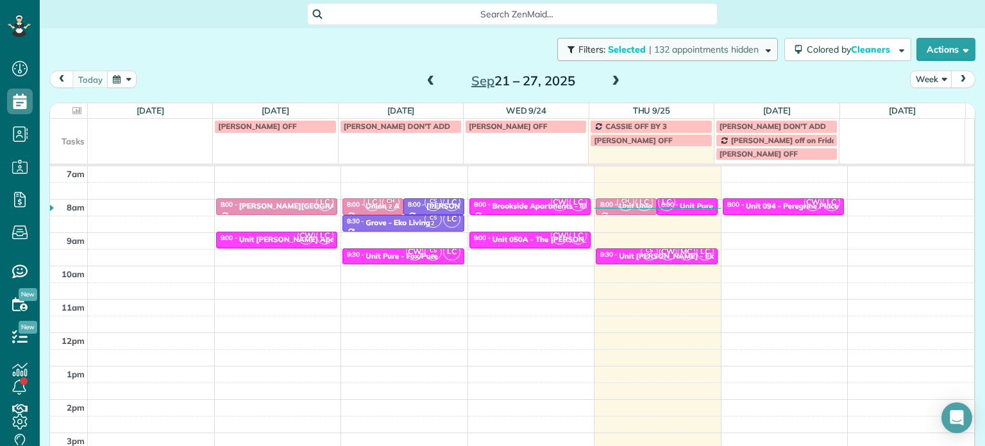
click at [669, 50] on span "| 132 appointments hidden" at bounding box center [704, 50] width 110 height 12
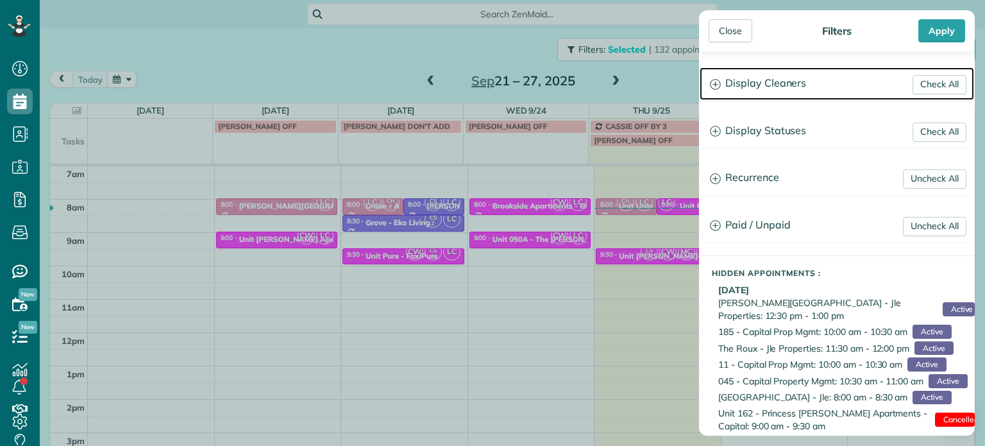
click at [762, 86] on h3 "Display Cleaners" at bounding box center [836, 83] width 274 height 33
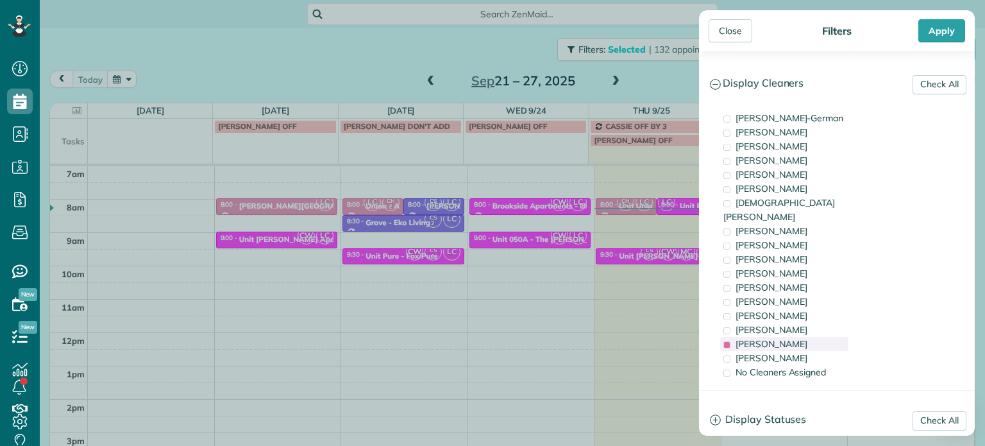
click at [776, 338] on span "Laura Chavez" at bounding box center [771, 344] width 72 height 12
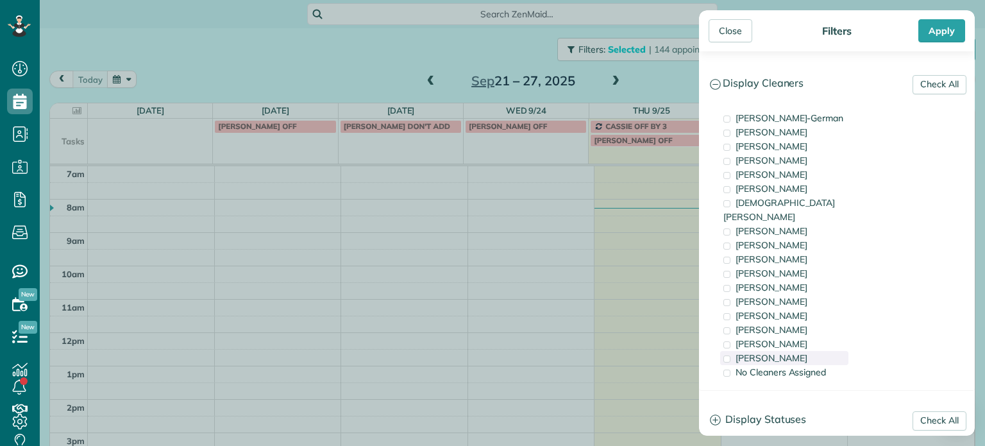
click at [780, 352] on span "Cristina Sainz" at bounding box center [771, 358] width 72 height 12
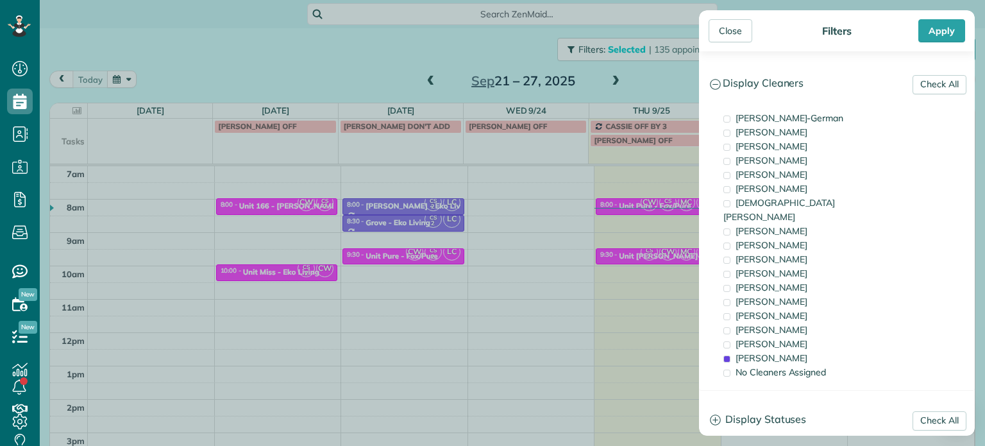
click at [615, 297] on div "Close Filters Apply Check All Display Cleaners Christina Wright-German Cassie F…" at bounding box center [492, 223] width 985 height 446
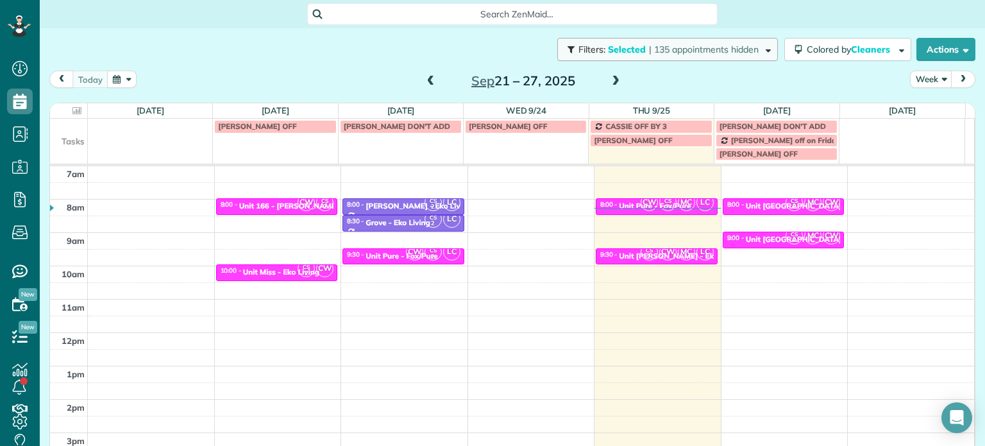
click at [707, 53] on span "| 135 appointments hidden" at bounding box center [704, 50] width 110 height 12
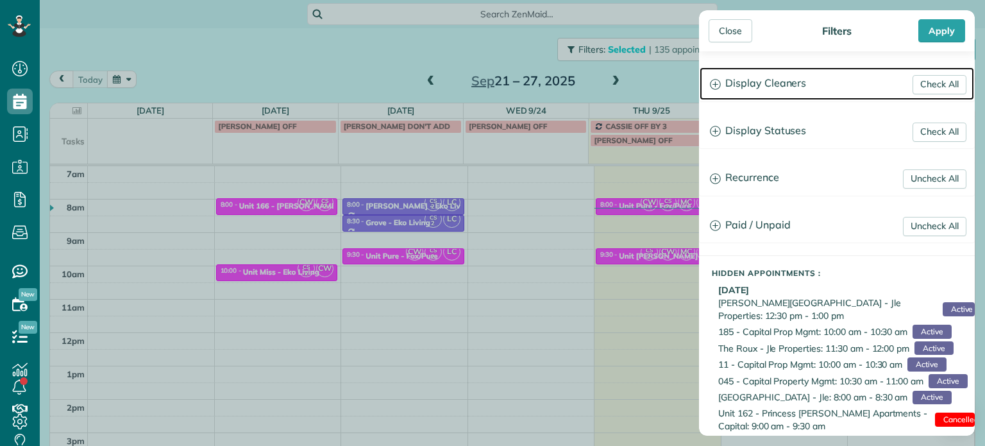
click at [773, 85] on h3 "Display Cleaners" at bounding box center [836, 83] width 274 height 33
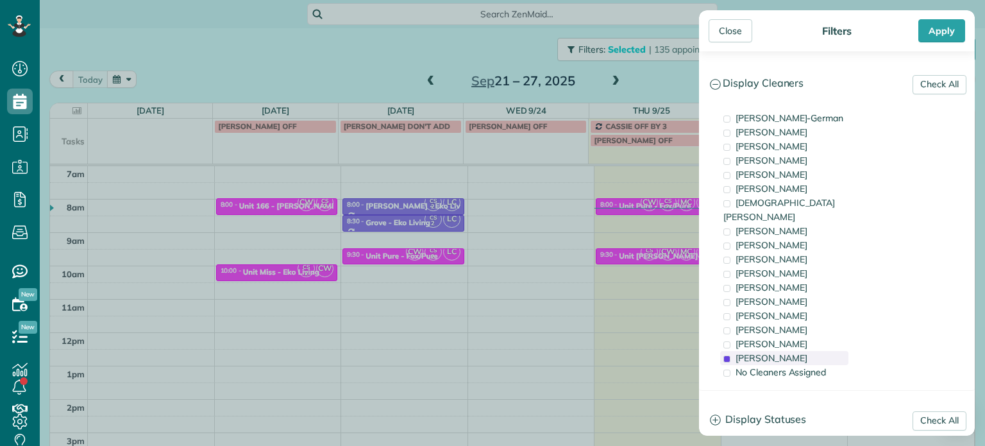
click at [794, 351] on div "Cristina Sainz" at bounding box center [784, 358] width 128 height 14
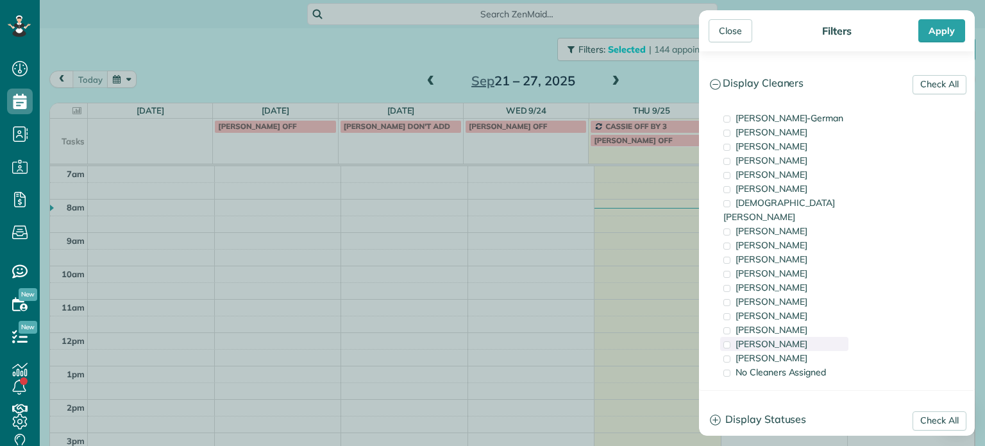
click at [800, 337] on div "Laura Chavez" at bounding box center [784, 344] width 128 height 14
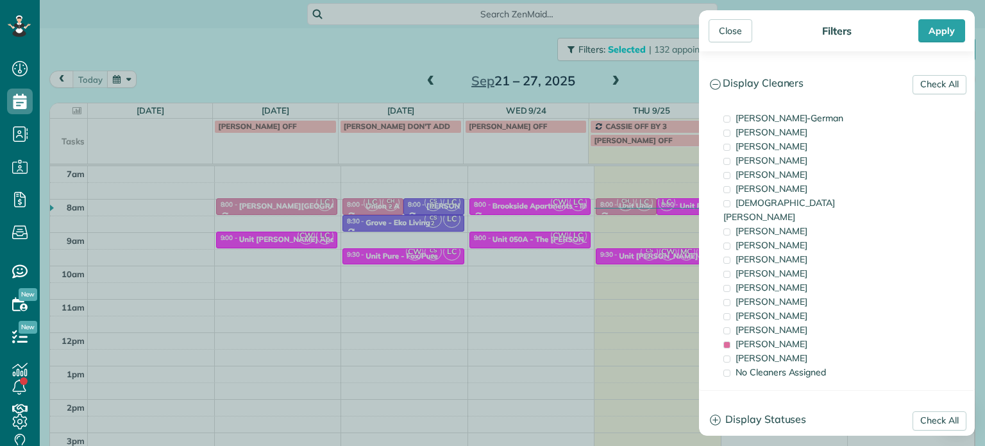
click at [682, 248] on div "Close Filters Apply Check All Display Cleaners Christina Wright-German Cassie F…" at bounding box center [492, 223] width 985 height 446
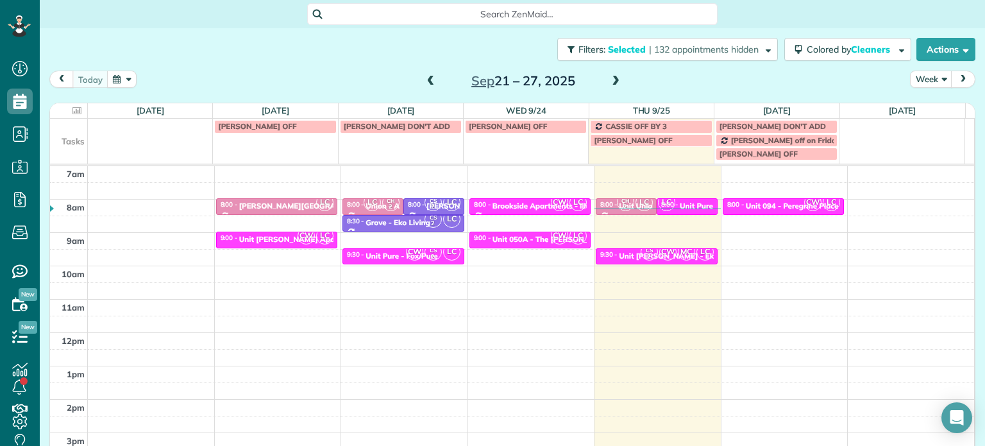
click at [759, 236] on div "4am 5am 6am 7am 8am 9am 10am 11am 12pm 1pm 2pm 3pm 4pm 5pm LC 8:00 - 8:30 Corbe…" at bounding box center [512, 299] width 924 height 466
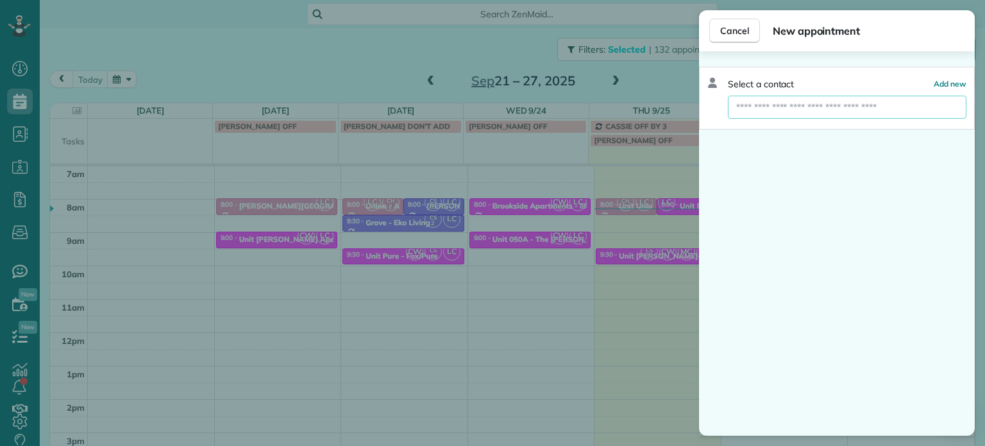
click at [828, 105] on input "text" at bounding box center [847, 107] width 239 height 23
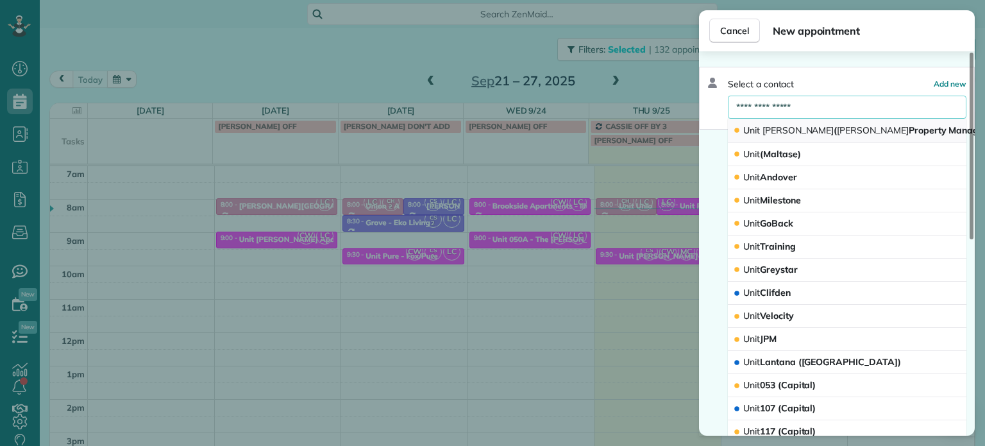
type input "**********"
click at [837, 130] on span "Longstreet" at bounding box center [873, 130] width 72 height 12
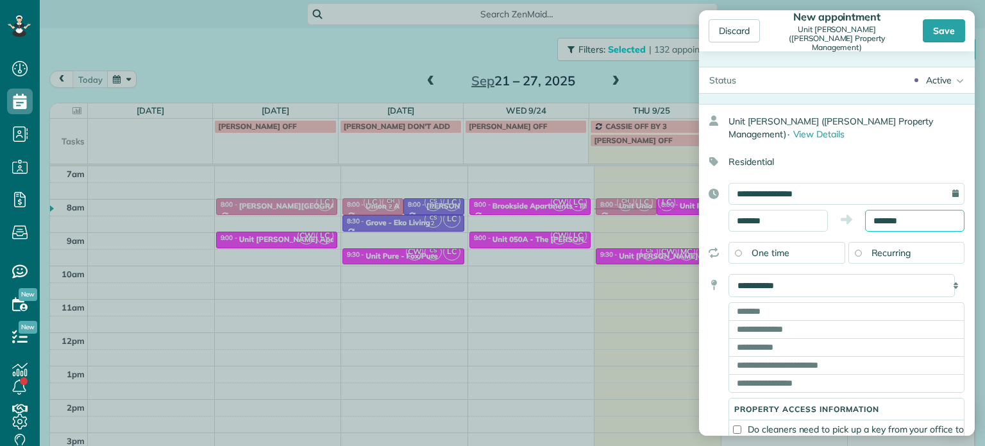
click at [878, 219] on input "*******" at bounding box center [914, 221] width 99 height 22
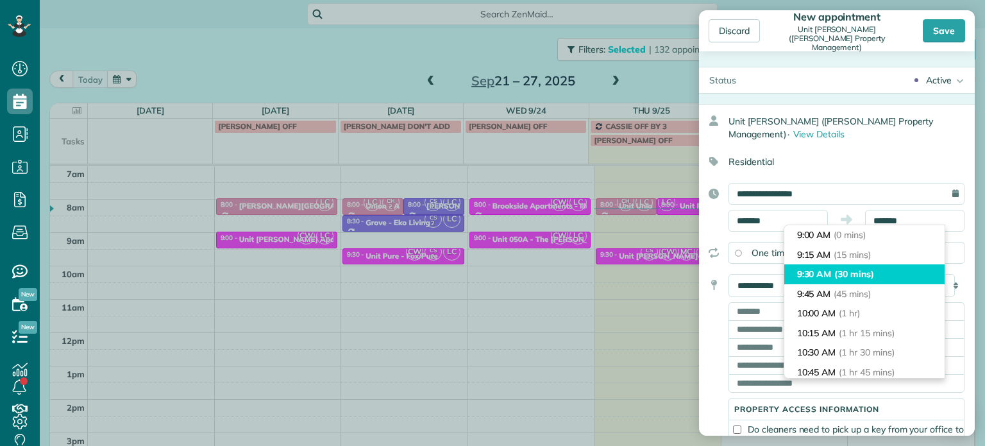
type input "*******"
click at [869, 269] on span "(30 mins)" at bounding box center [854, 274] width 40 height 12
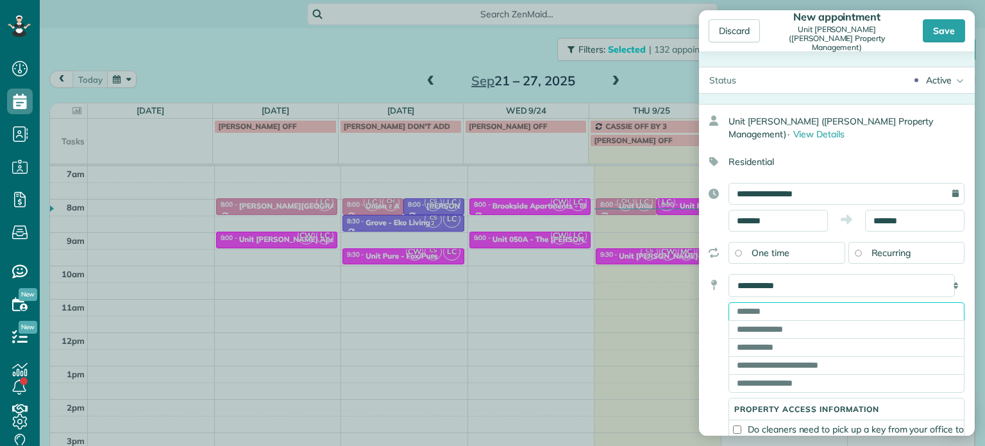
click at [790, 314] on input "text" at bounding box center [846, 311] width 236 height 18
paste input "**********"
type input "**********"
type input "********"
type input "**"
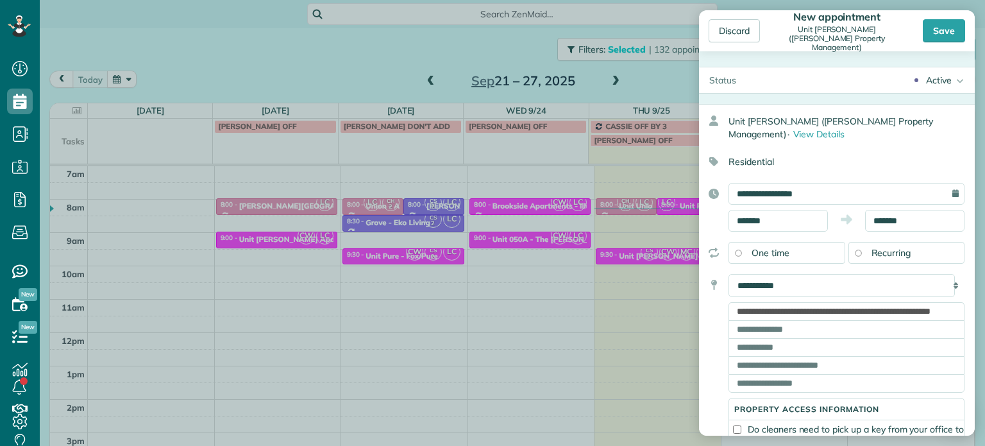
type input "*****"
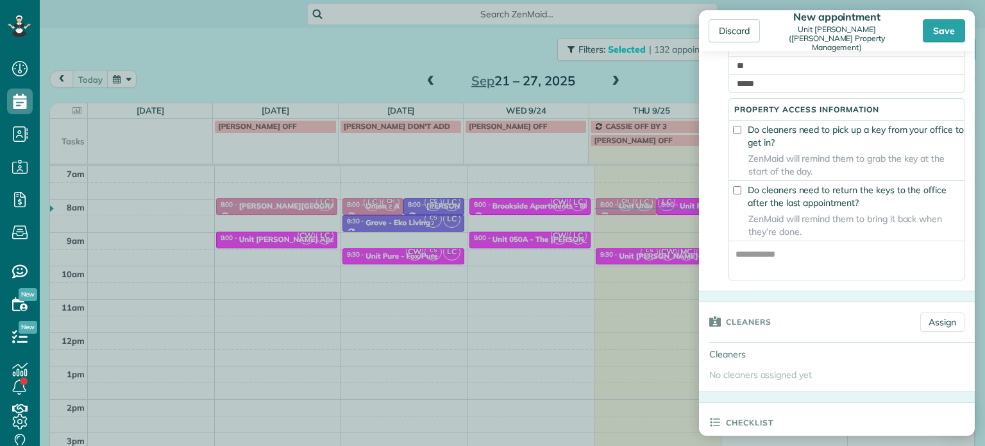
scroll to position [321, 0]
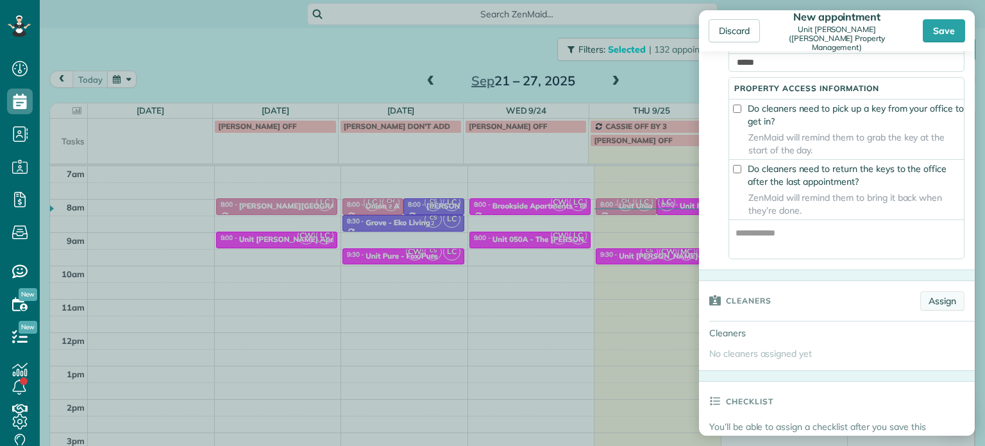
click at [923, 309] on link "Assign" at bounding box center [942, 300] width 44 height 19
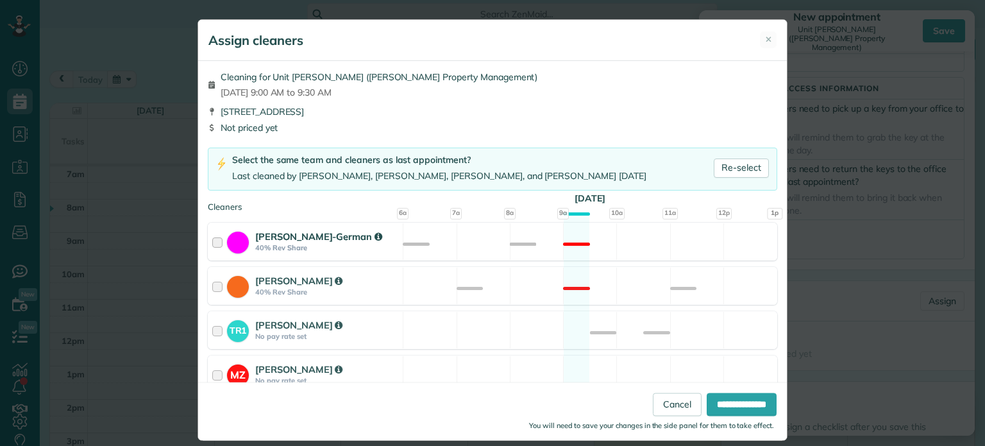
click at [562, 249] on div "Christina Wright-German 40% Rev Share Not available" at bounding box center [492, 241] width 569 height 38
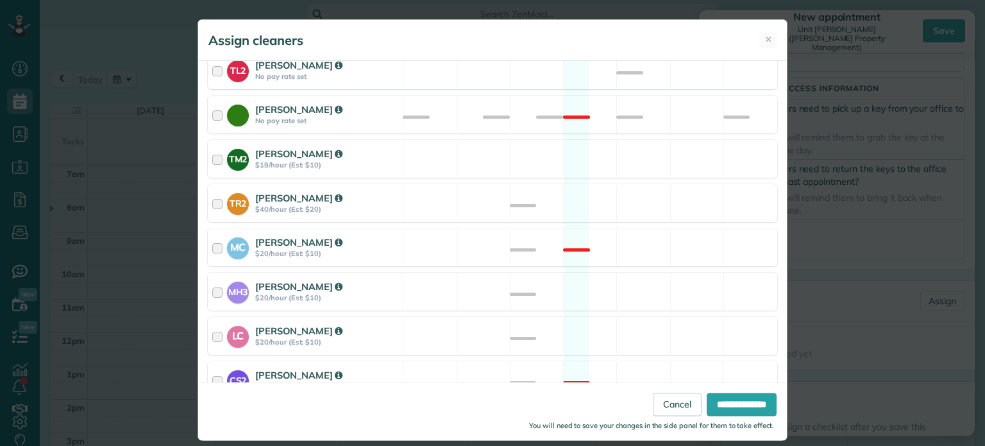
scroll to position [584, 0]
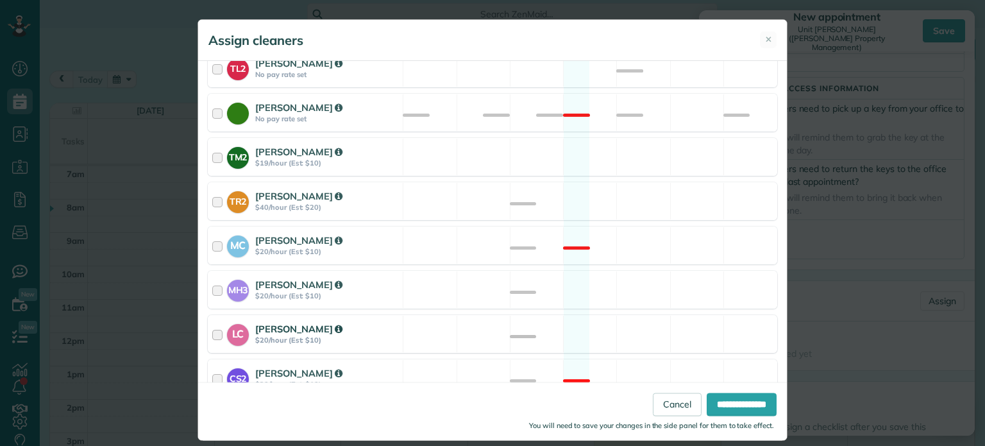
click at [605, 317] on div "LC Laura Chavez $20/hour (Est: $10) Available" at bounding box center [492, 334] width 569 height 38
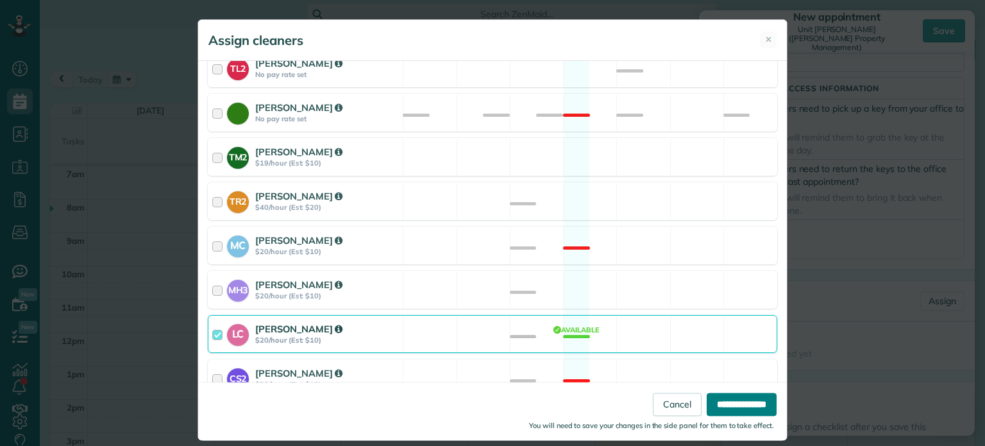
click at [711, 401] on input "**********" at bounding box center [742, 404] width 70 height 23
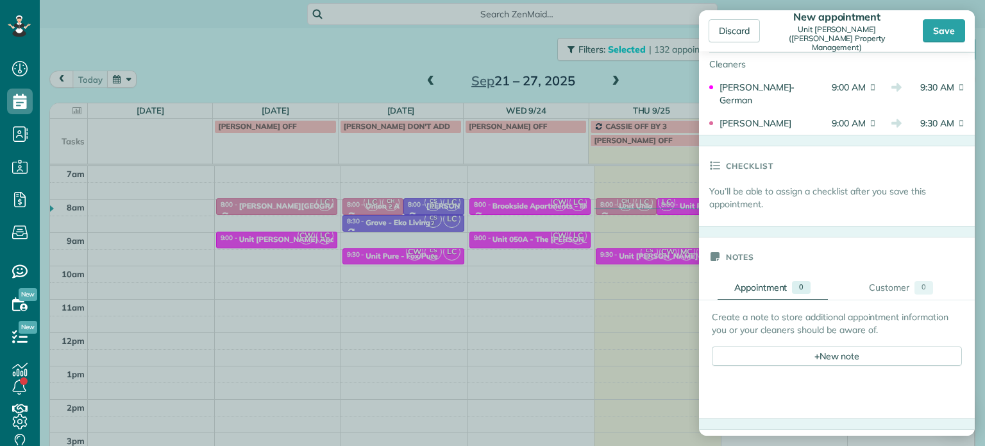
scroll to position [705, 0]
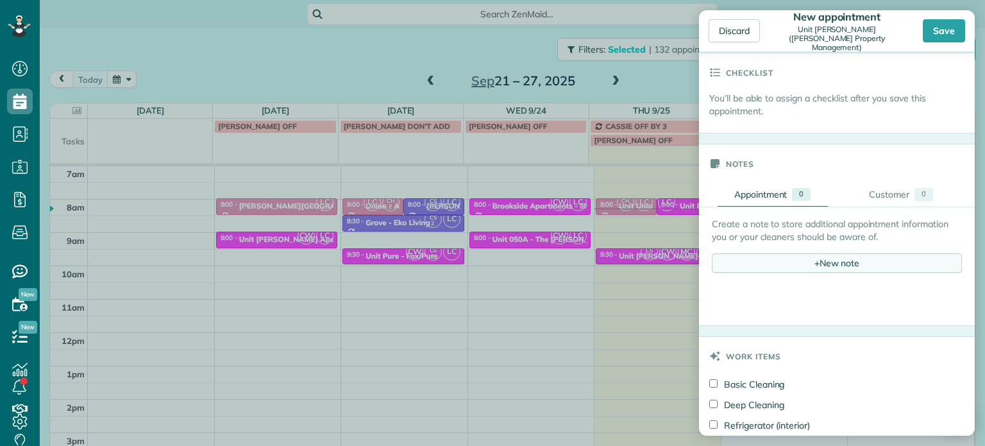
click at [844, 267] on div "+ New note" at bounding box center [837, 262] width 250 height 19
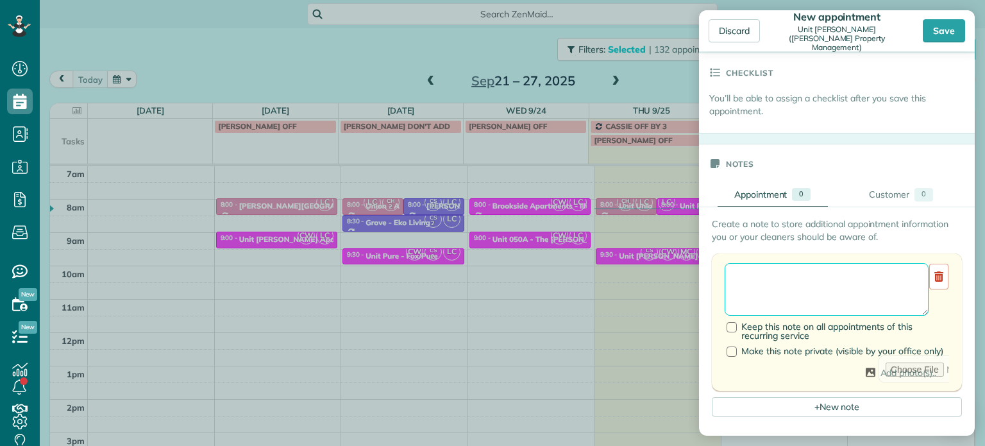
drag, startPoint x: 844, startPoint y: 267, endPoint x: 839, endPoint y: 282, distance: 16.2
click at [839, 282] on textarea at bounding box center [827, 289] width 204 height 53
paste textarea "**********"
click at [843, 280] on textarea "**********" at bounding box center [827, 289] width 204 height 53
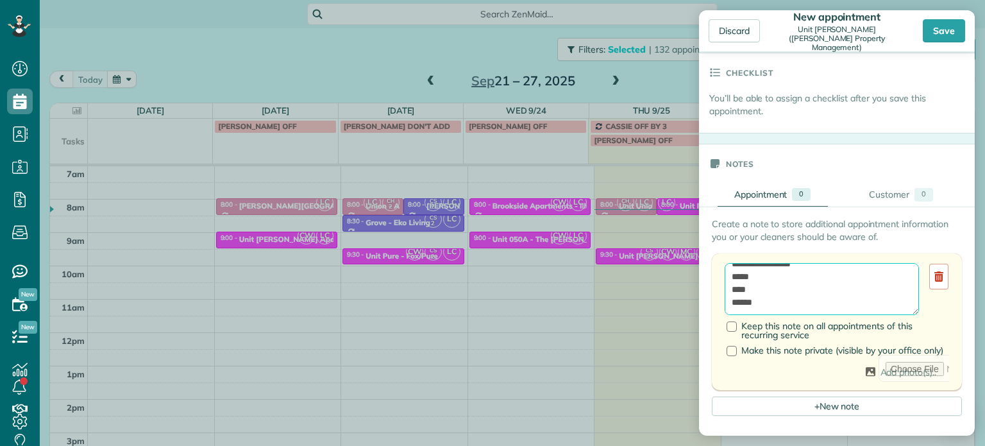
paste textarea "**********"
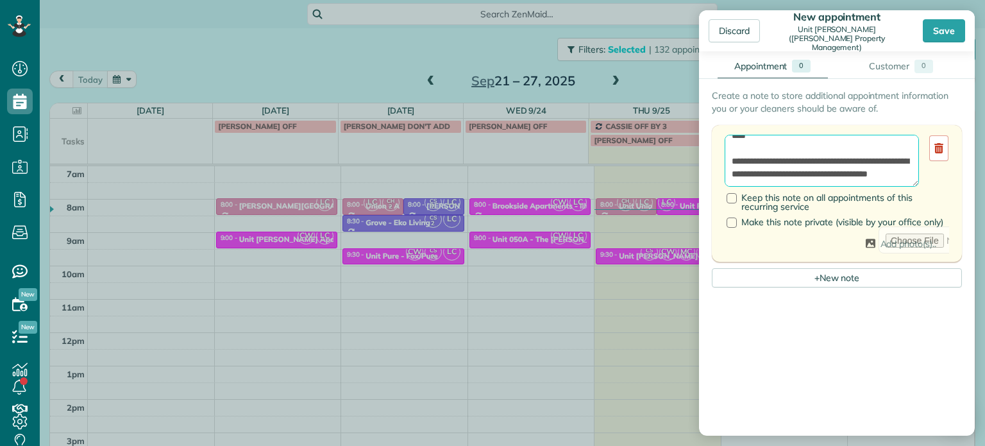
click at [785, 182] on textarea "**********" at bounding box center [822, 161] width 194 height 53
type textarea "**********"
click at [944, 33] on div "Save" at bounding box center [944, 30] width 42 height 23
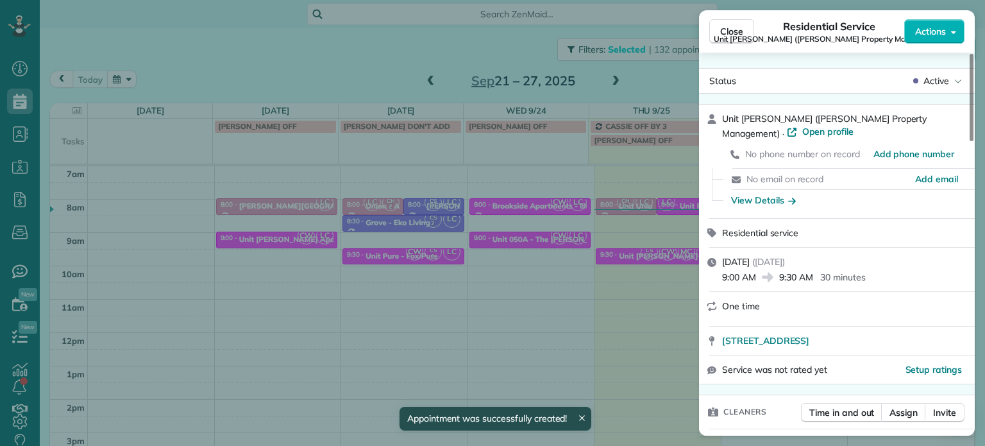
click at [738, 39] on span "Unit LongStreet (Longstreet Property Management)" at bounding box center [829, 39] width 231 height 10
click at [731, 37] on span "Close" at bounding box center [731, 31] width 23 height 13
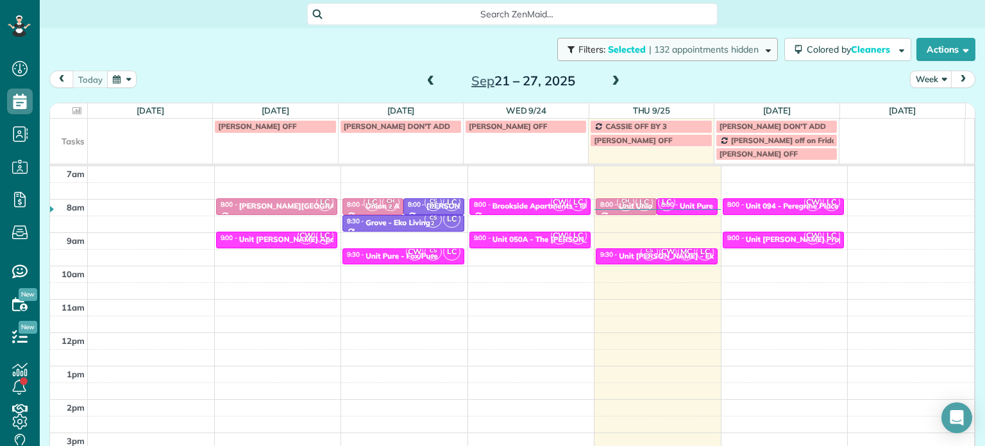
click at [726, 60] on button "Filters: Selected | 132 appointments hidden" at bounding box center [667, 49] width 221 height 23
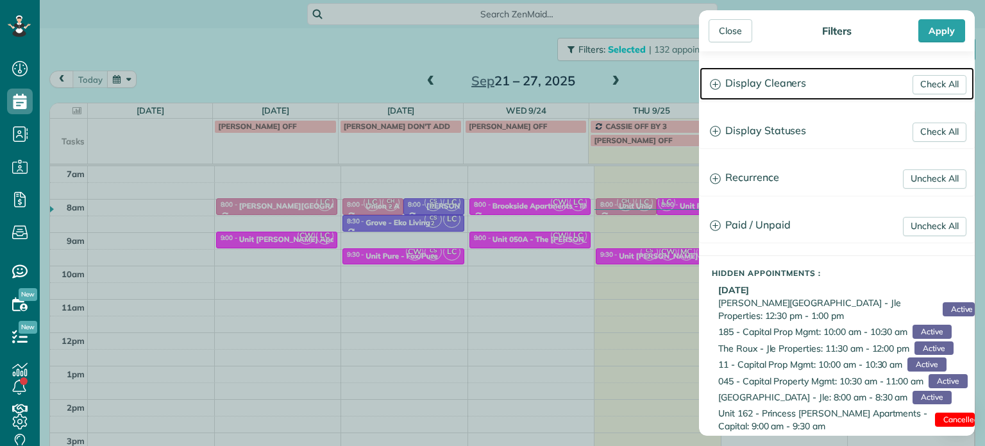
click at [791, 96] on h3 "Display Cleaners" at bounding box center [836, 83] width 274 height 33
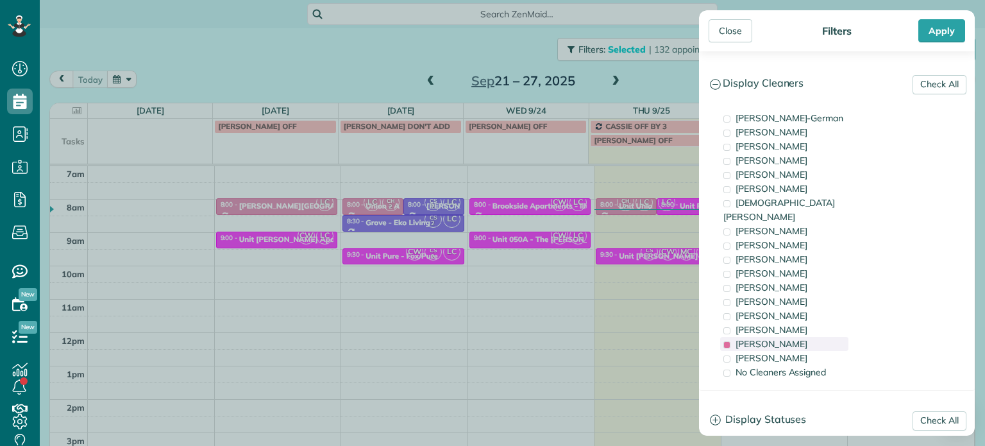
click at [776, 338] on span "Laura Chavez" at bounding box center [771, 344] width 72 height 12
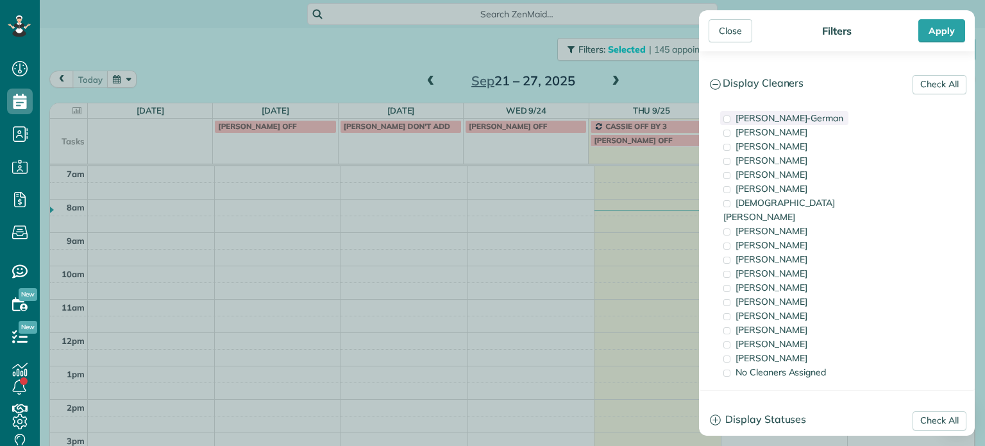
click at [773, 124] on div "Christina Wright-German" at bounding box center [784, 118] width 128 height 14
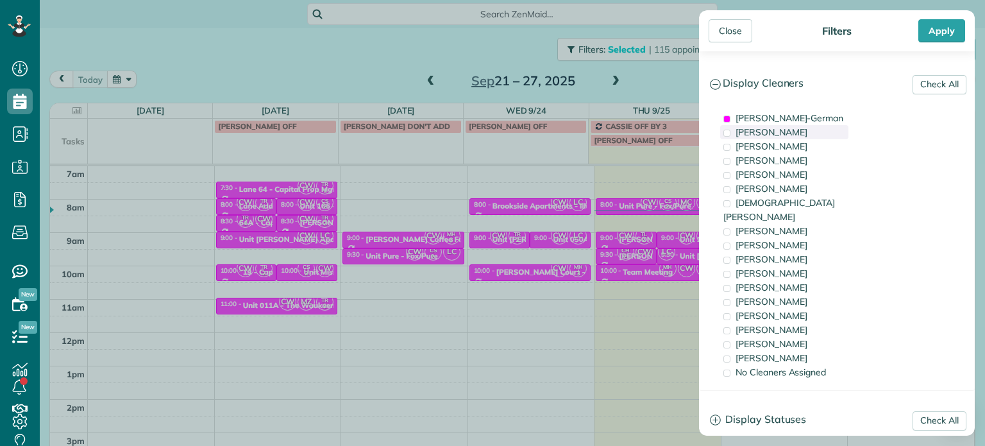
click at [773, 133] on span "Cassie Feliciano" at bounding box center [771, 132] width 72 height 12
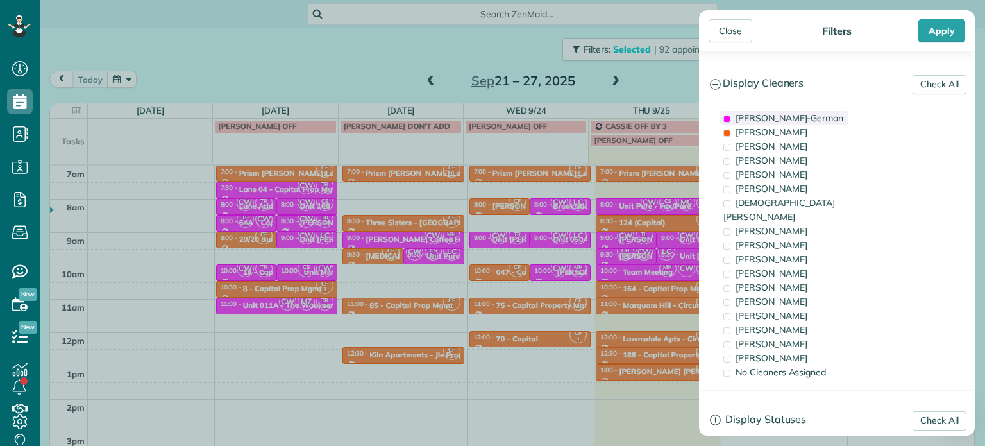
click at [776, 117] on span "Christina Wright-German" at bounding box center [789, 118] width 108 height 12
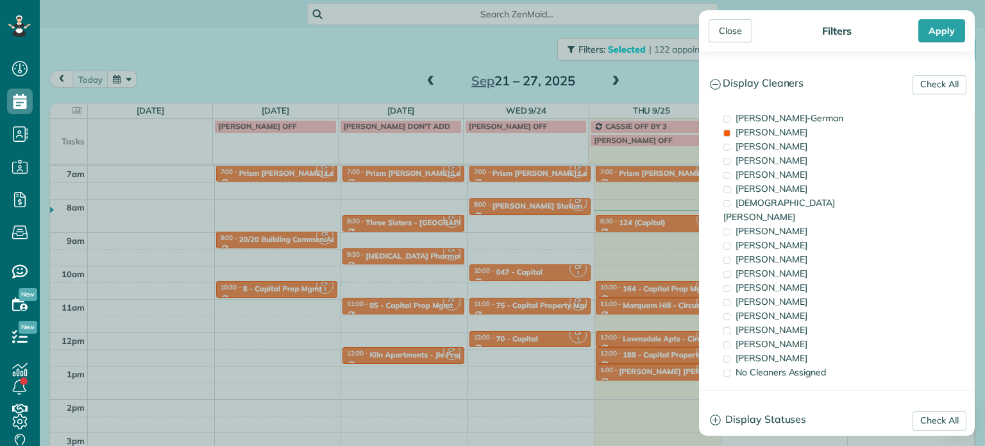
click at [657, 251] on div "Close Filters Apply Check All Display Cleaners Christina Wright-German Cassie F…" at bounding box center [492, 223] width 985 height 446
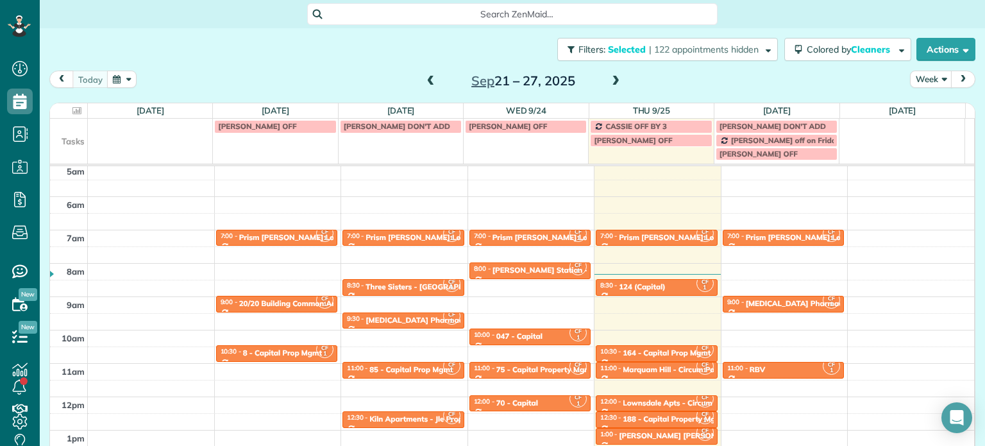
scroll to position [100, 0]
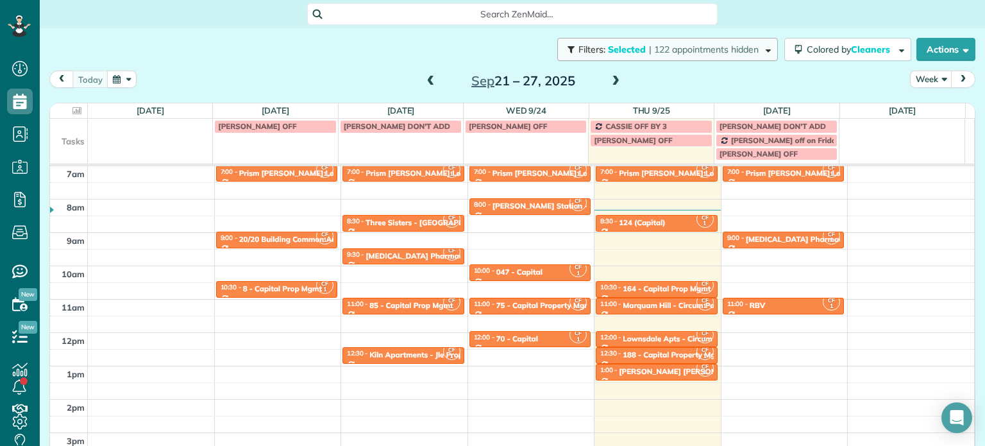
click at [739, 57] on button "Filters: Selected | 122 appointments hidden" at bounding box center [667, 49] width 221 height 23
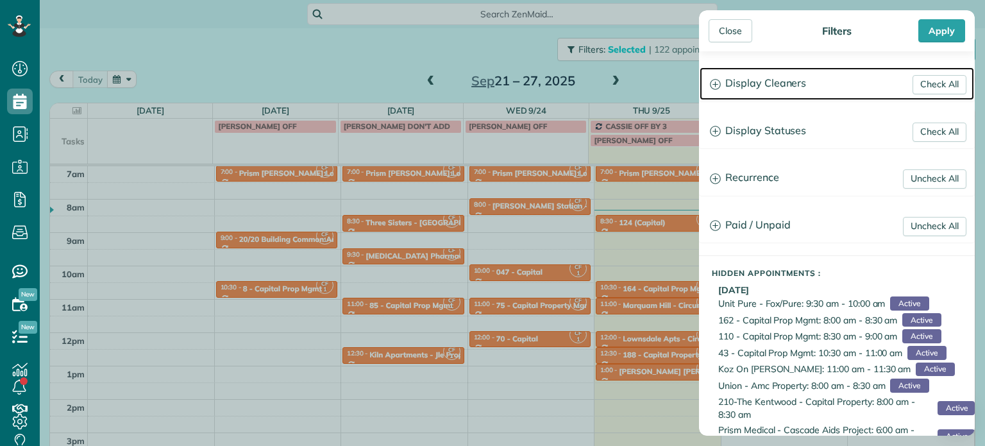
click at [762, 72] on h3 "Display Cleaners" at bounding box center [836, 83] width 274 height 33
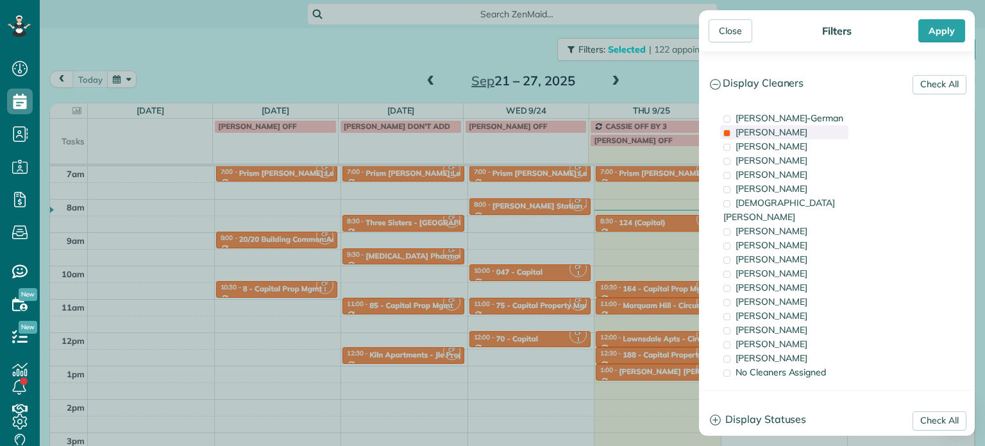
click at [816, 133] on div "Cassie Feliciano" at bounding box center [784, 132] width 128 height 14
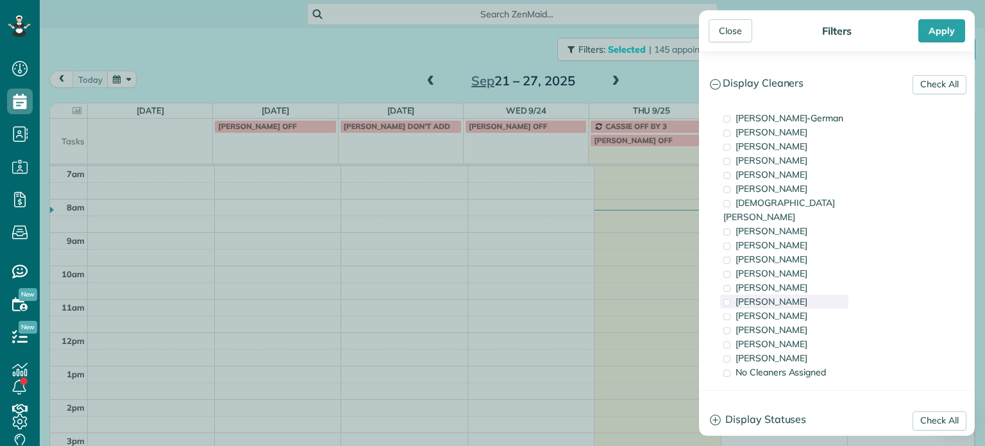
click at [805, 294] on div "Tammi Rue" at bounding box center [784, 301] width 128 height 14
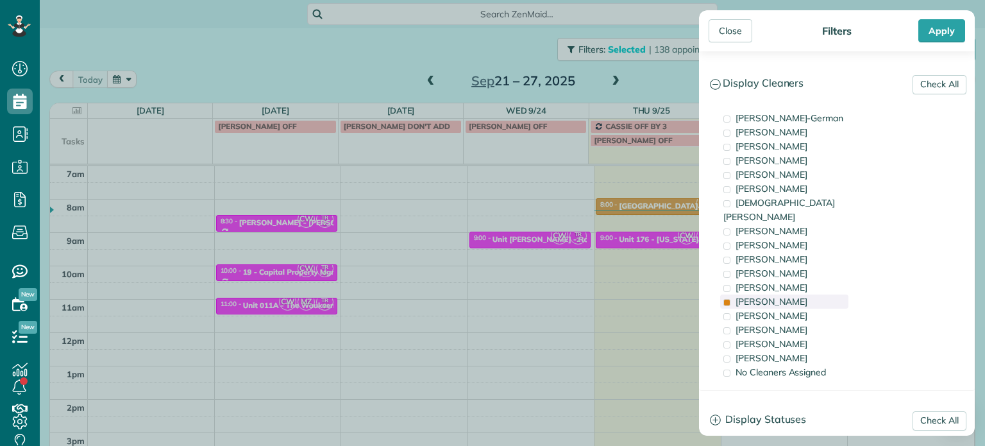
click at [805, 294] on div "Tammi Rue" at bounding box center [784, 301] width 128 height 14
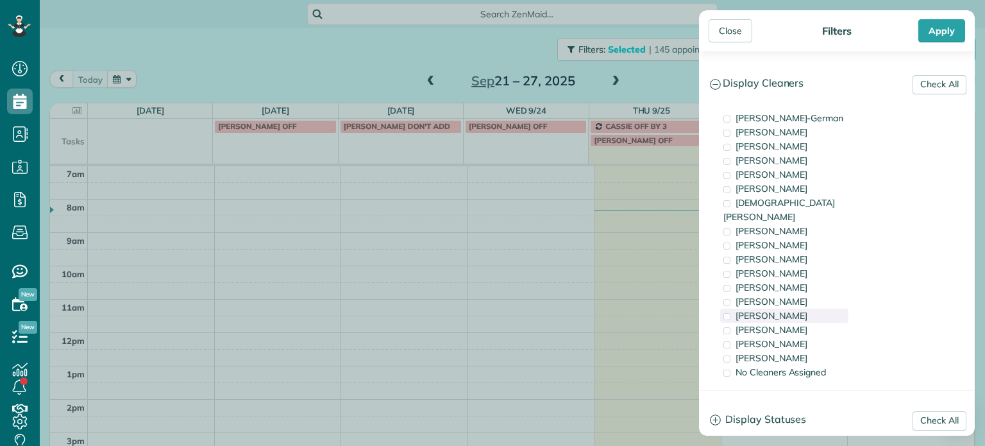
click at [808, 308] on div "Laura Chavez" at bounding box center [784, 315] width 128 height 14
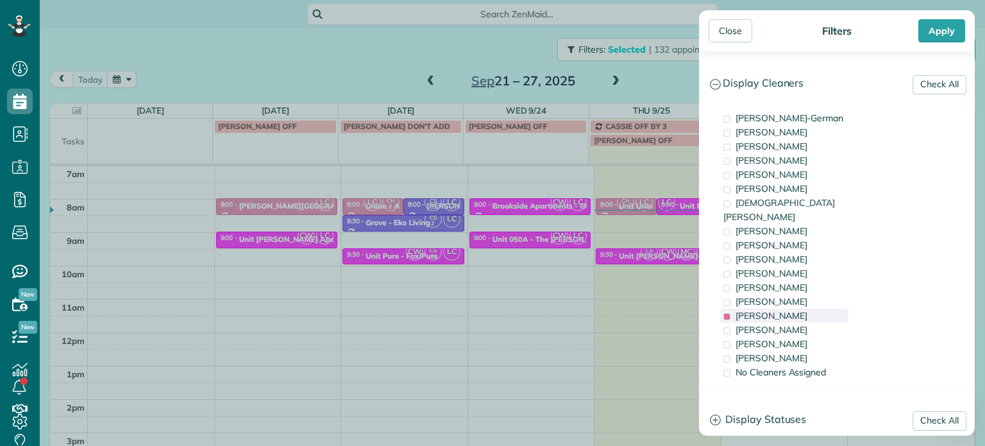
click at [808, 308] on div "Laura Chavez" at bounding box center [784, 315] width 128 height 14
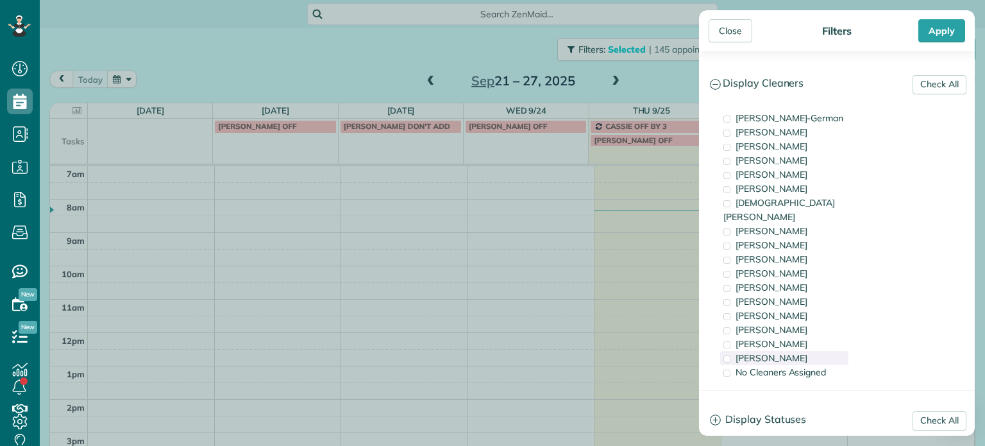
click at [814, 351] on div "Mayra Cota" at bounding box center [784, 358] width 128 height 14
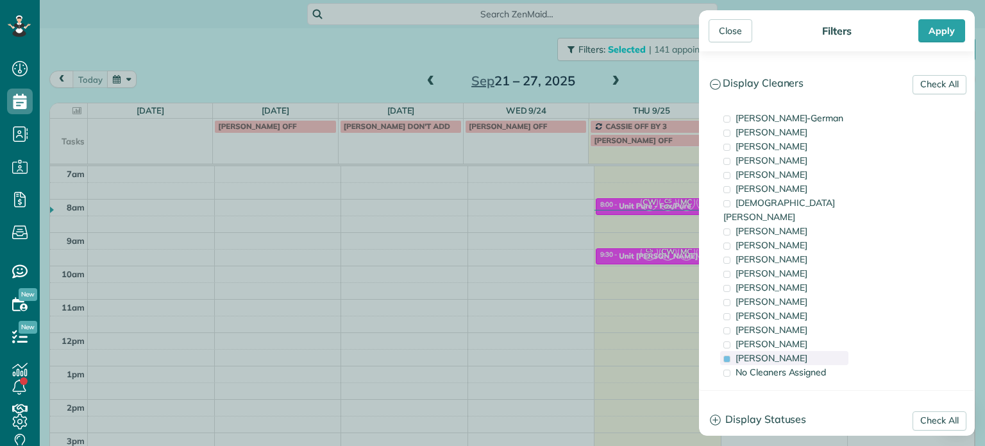
click at [814, 351] on div "Mayra Cota" at bounding box center [784, 358] width 128 height 14
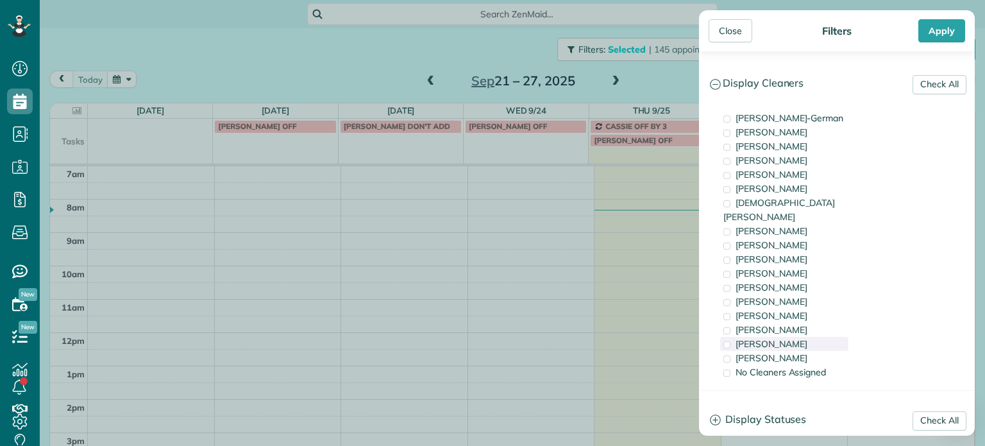
click at [817, 337] on div "Meralda Harris" at bounding box center [784, 344] width 128 height 14
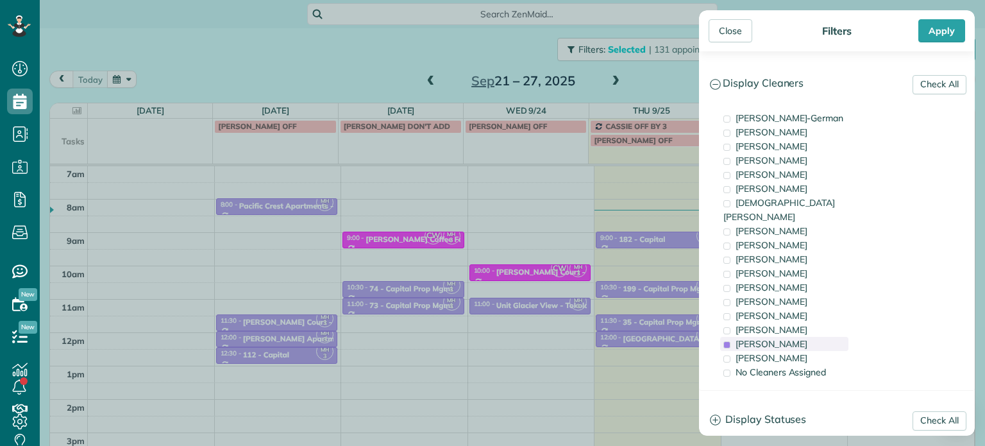
click at [817, 337] on div "Meralda Harris" at bounding box center [784, 344] width 128 height 14
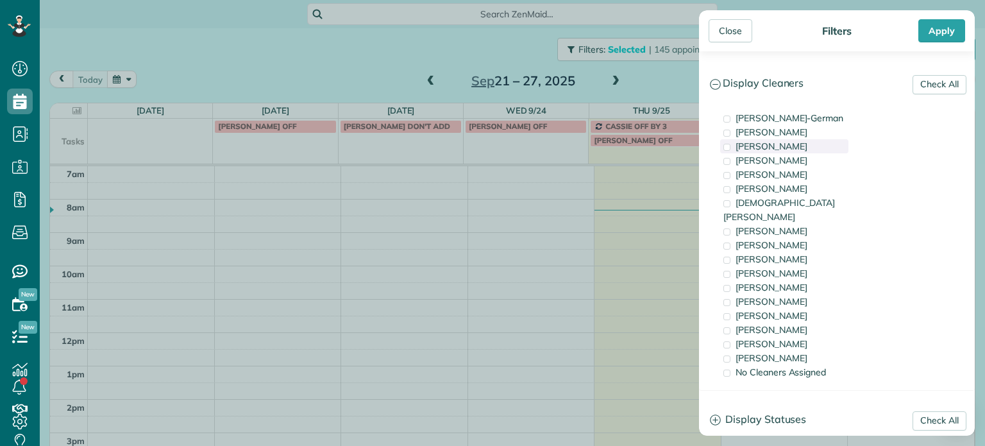
click at [805, 149] on span "Tawnya Reynolds" at bounding box center [771, 146] width 72 height 12
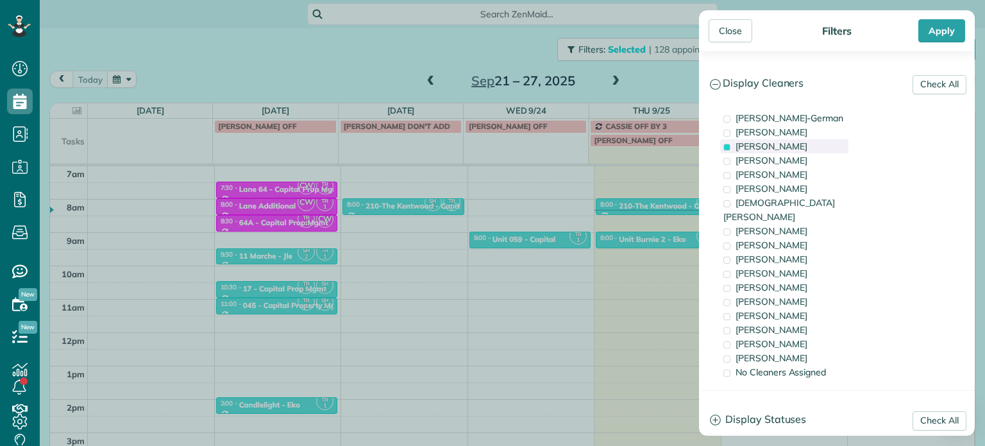
click at [805, 149] on span "Tawnya Reynolds" at bounding box center [771, 146] width 72 height 12
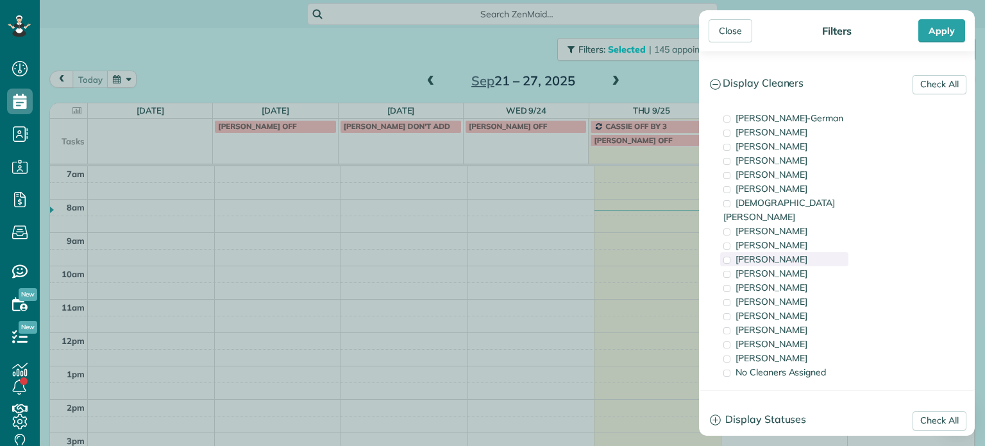
click at [790, 253] on span "Trish Langhorst" at bounding box center [771, 259] width 72 height 12
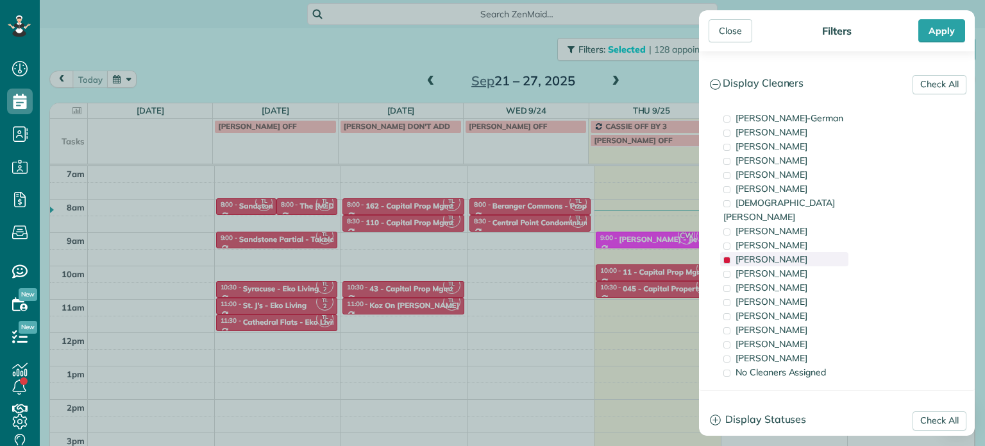
click at [790, 253] on span "Trish Langhorst" at bounding box center [771, 259] width 72 height 12
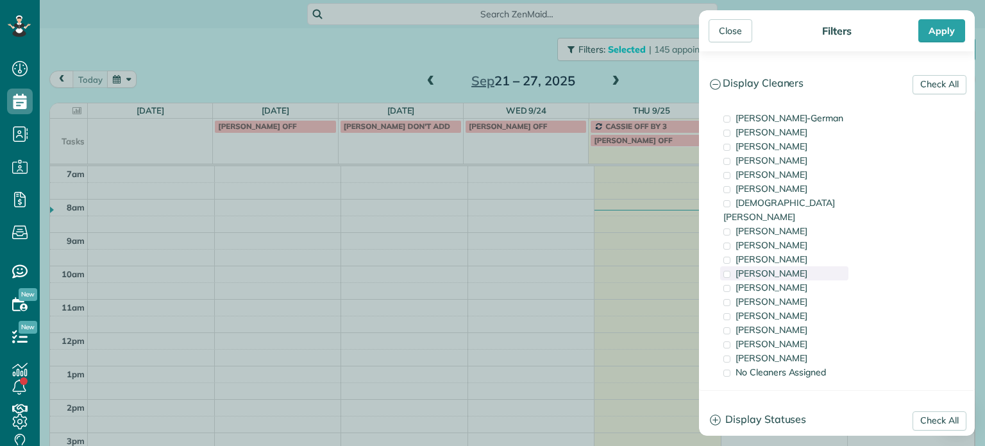
click at [795, 266] on div "Cyndi Holm" at bounding box center [784, 273] width 128 height 14
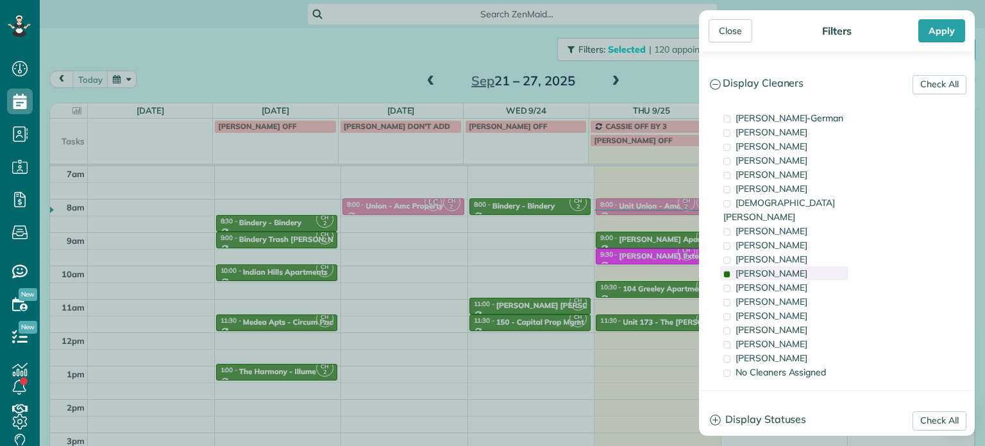
click at [795, 266] on div "Cyndi Holm" at bounding box center [784, 273] width 128 height 14
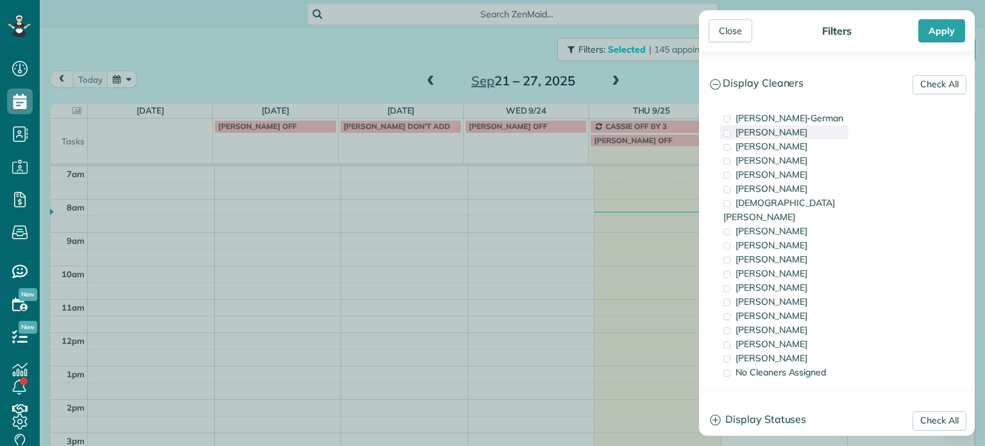
click at [785, 127] on span "Cassie Feliciano" at bounding box center [771, 132] width 72 height 12
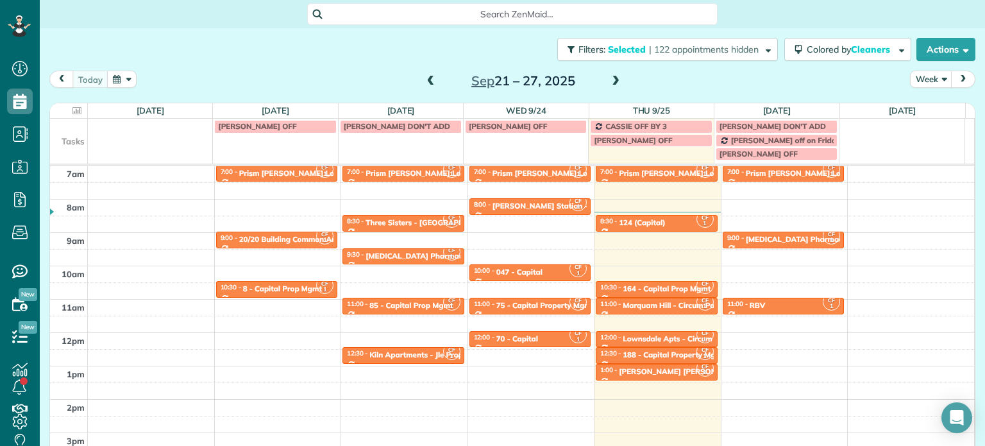
click at [560, 230] on div "Close Filters Apply Check All Display Cleaners Christina Wright-German Cassie F…" at bounding box center [492, 223] width 985 height 446
click at [642, 307] on div "Marquam Hill - Circum Pacific" at bounding box center [676, 305] width 106 height 9
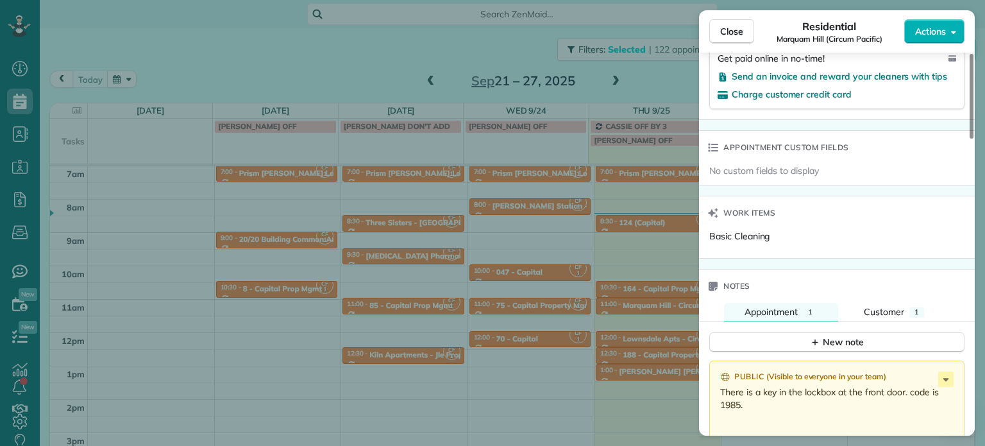
scroll to position [1028, 0]
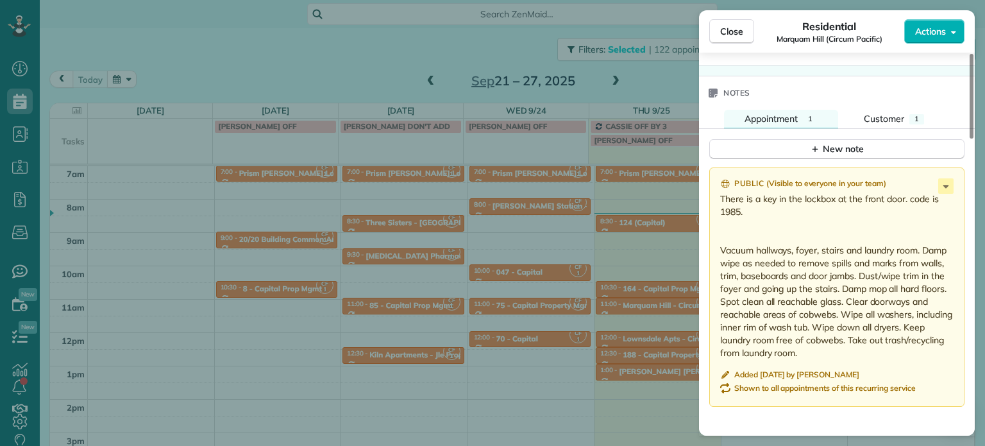
click at [625, 320] on div "Close Residential Marquam Hill (Circum Pacific) Actions Status Active Marquam H…" at bounding box center [492, 223] width 985 height 446
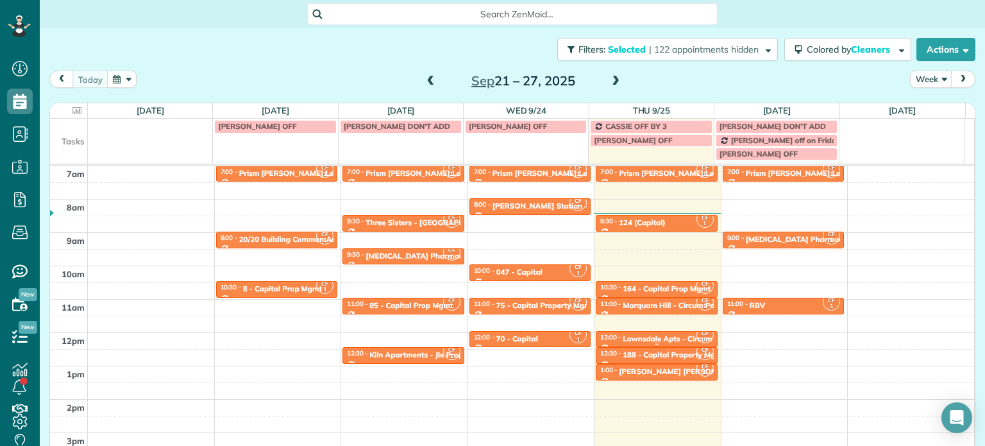
click at [635, 337] on div "Lownsdale Apts - Circum Pacific" at bounding box center [680, 338] width 115 height 9
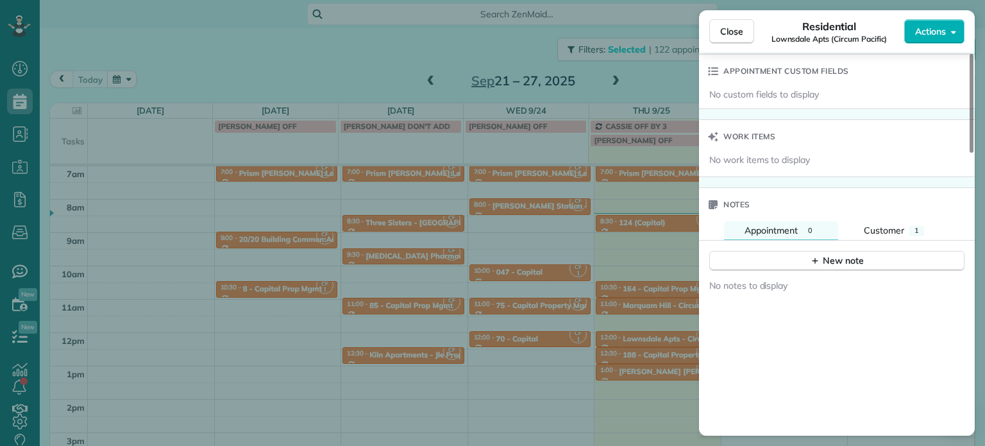
scroll to position [903, 0]
click at [885, 229] on span "Customer" at bounding box center [884, 230] width 40 height 12
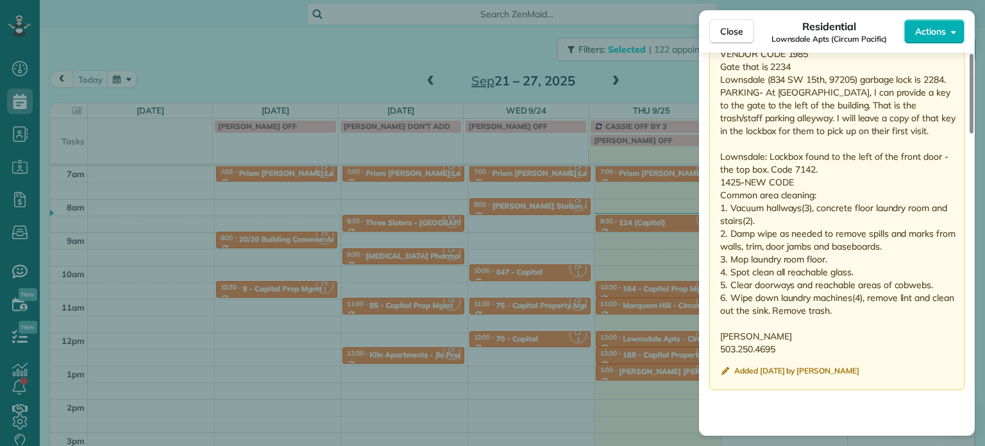
scroll to position [1030, 0]
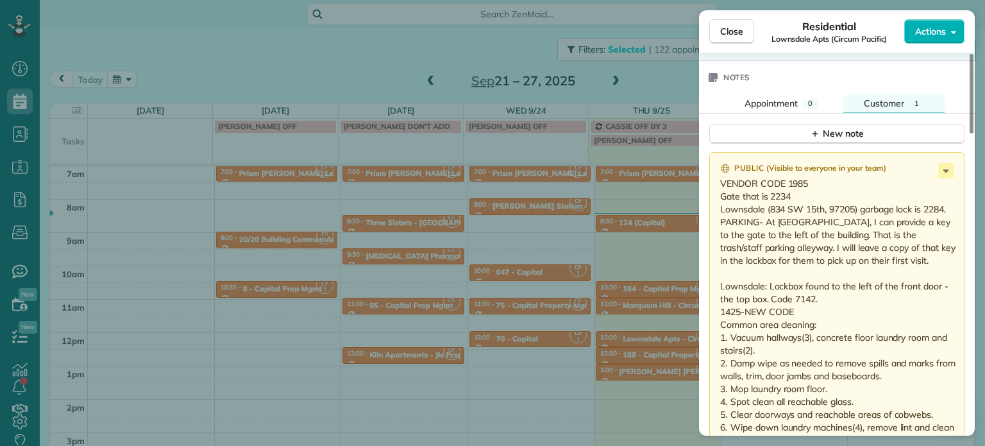
click at [639, 343] on div "Close Residential Lownsdale Apts (Circum Pacific) Actions Status Active Lownsda…" at bounding box center [492, 223] width 985 height 446
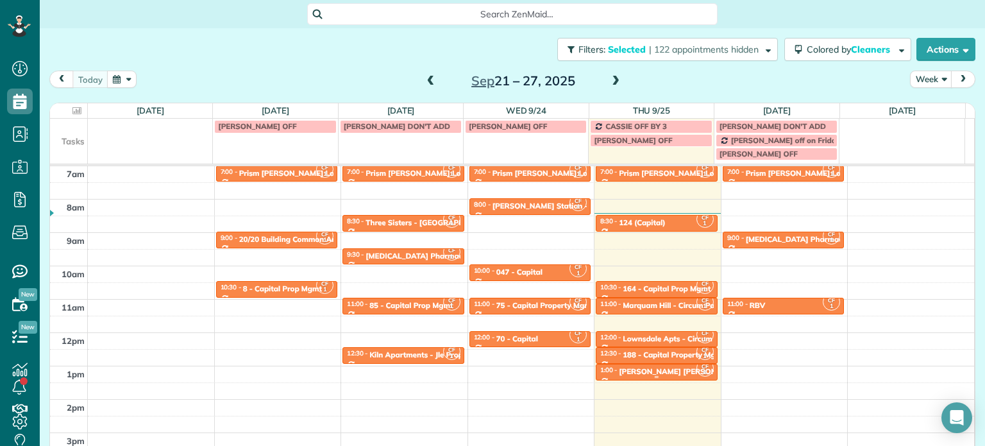
click at [639, 373] on div "Margaret Anne - Circum" at bounding box center [698, 371] width 158 height 9
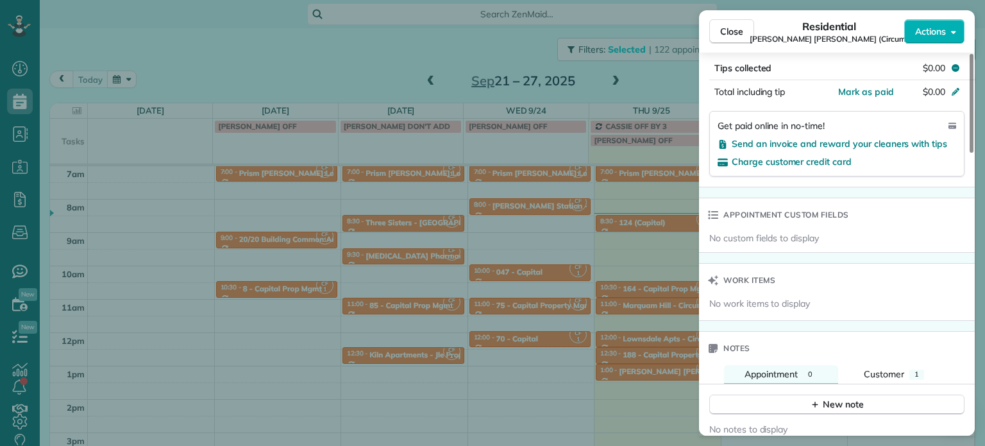
scroll to position [968, 0]
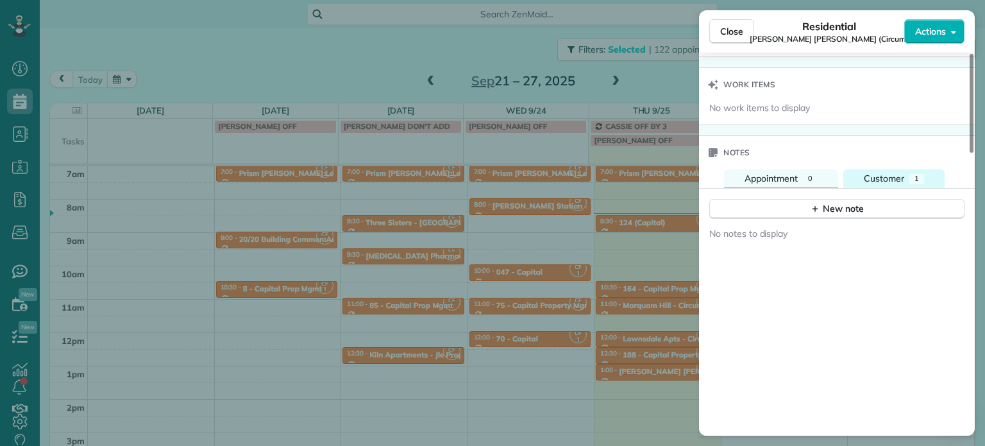
click at [914, 174] on span "1" at bounding box center [916, 178] width 4 height 9
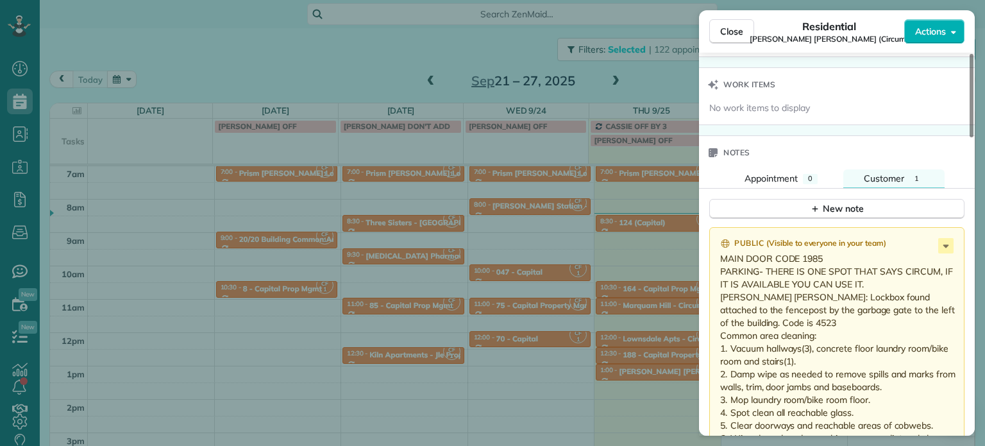
click at [648, 265] on div "Close Residential Margaret Anne (Circum) Actions Status Active Margaret Anne (C…" at bounding box center [492, 223] width 985 height 446
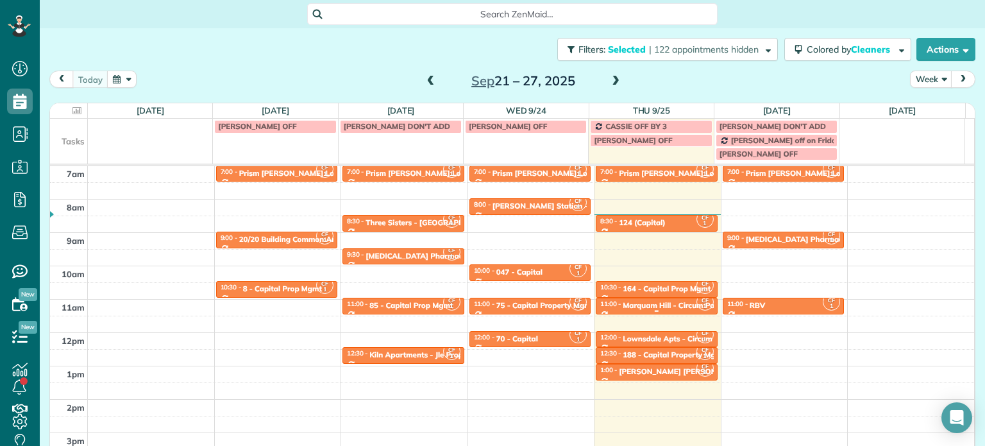
click at [648, 303] on div "Marquam Hill - Circum Pacific" at bounding box center [676, 305] width 106 height 9
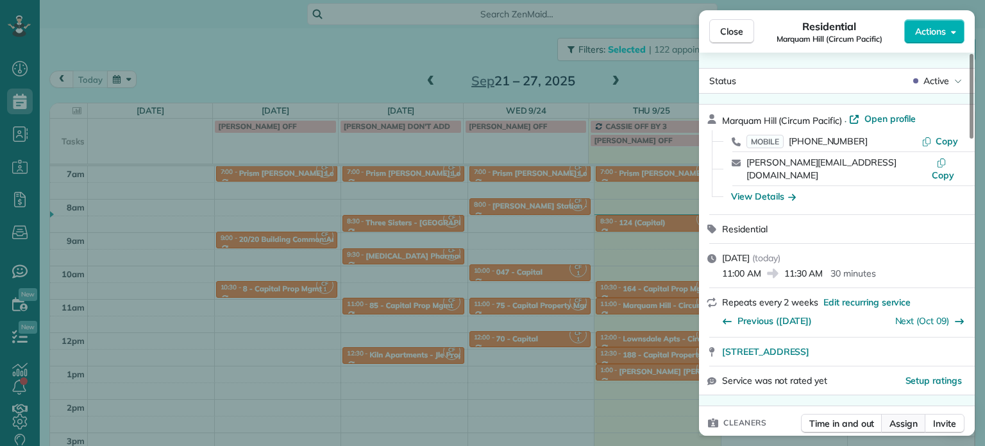
click at [908, 420] on span "Assign" at bounding box center [903, 423] width 28 height 13
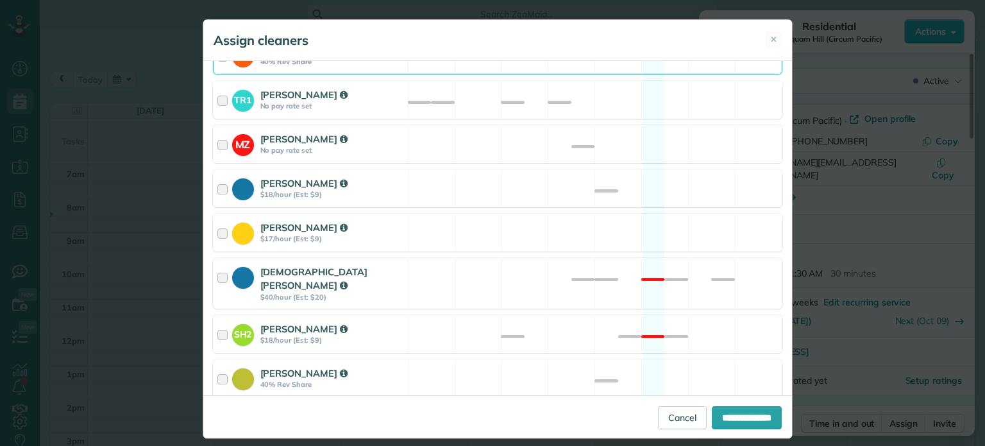
scroll to position [167, 0]
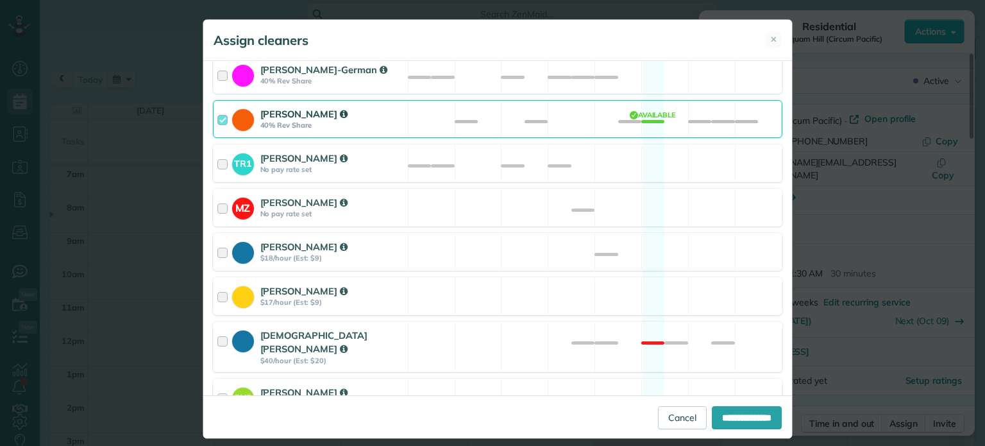
click at [595, 122] on div "Cassie Feliciano 40% Rev Share Available" at bounding box center [497, 119] width 569 height 38
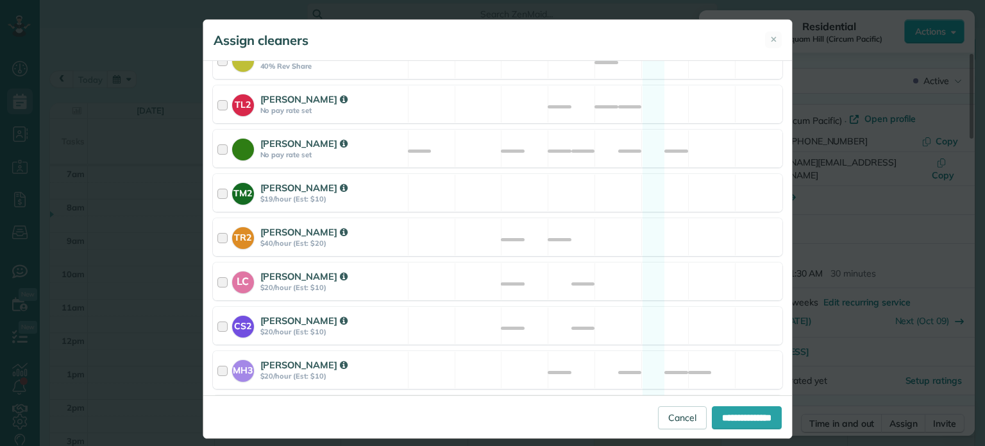
scroll to position [551, 0]
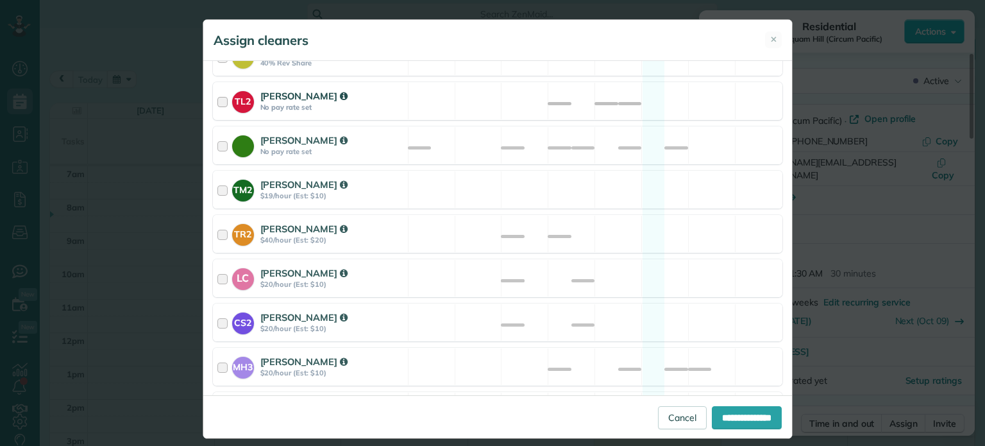
click at [598, 83] on div "TL2 Trish Langhorst No pay rate set Available" at bounding box center [497, 101] width 569 height 38
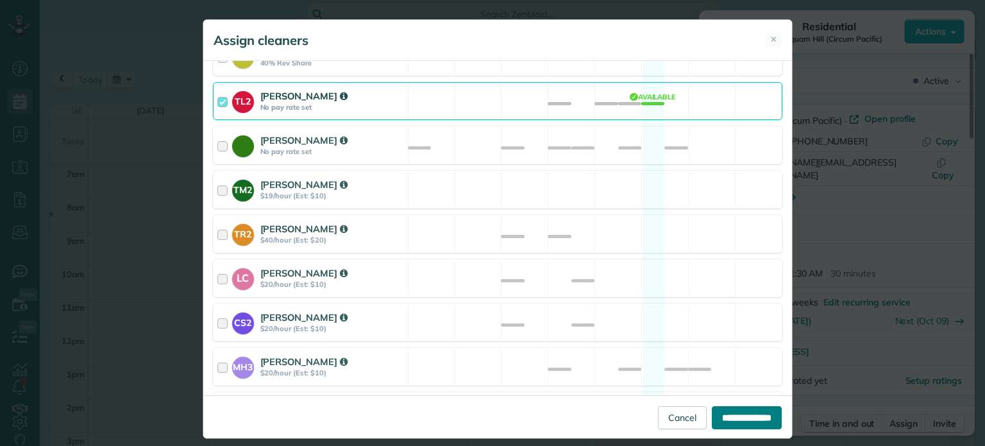
click at [728, 409] on input "**********" at bounding box center [747, 417] width 70 height 23
type input "**********"
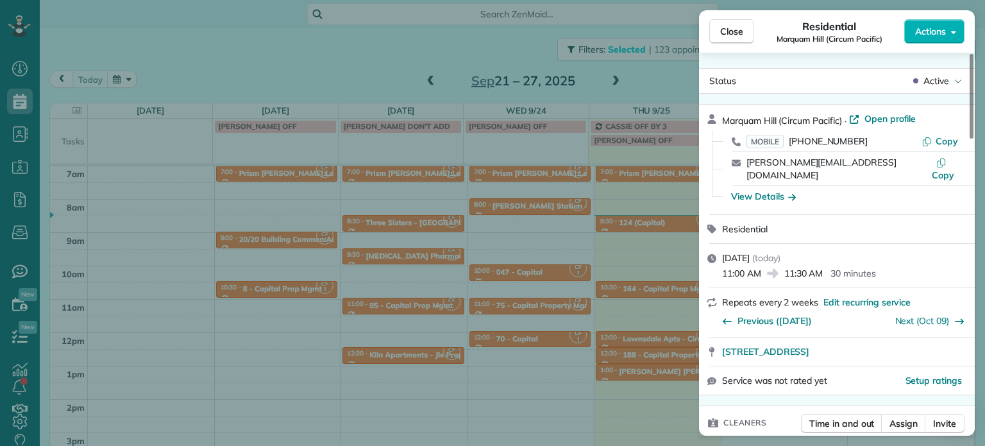
click at [657, 296] on div "Close Residential Marquam Hill (Circum Pacific) Actions Status Active Marquam H…" at bounding box center [492, 223] width 985 height 446
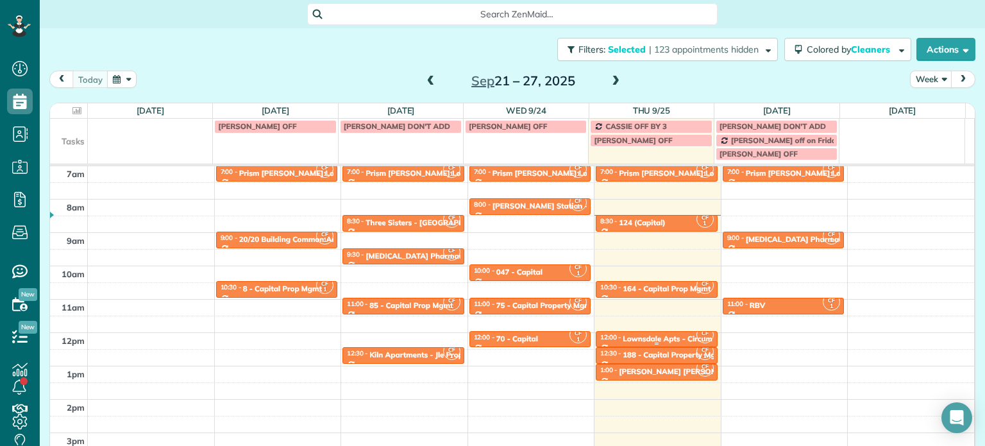
click at [662, 340] on div "Lownsdale Apts - Circum Pacific" at bounding box center [680, 338] width 115 height 9
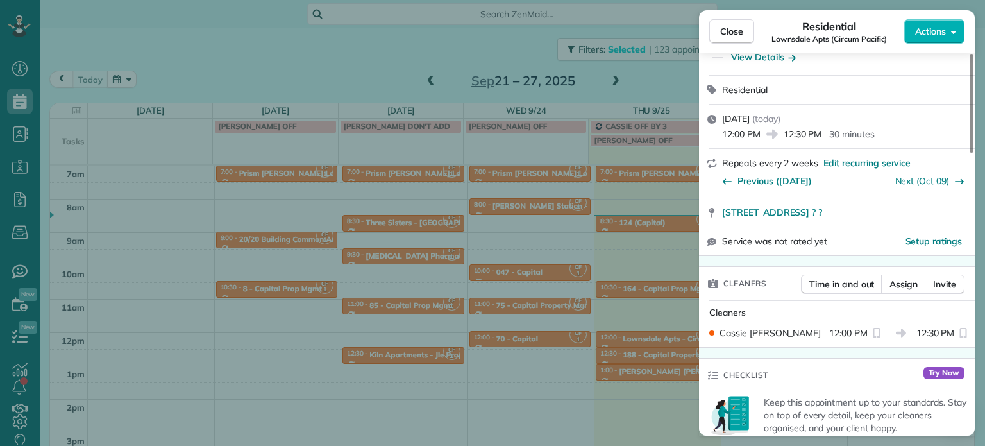
scroll to position [194, 0]
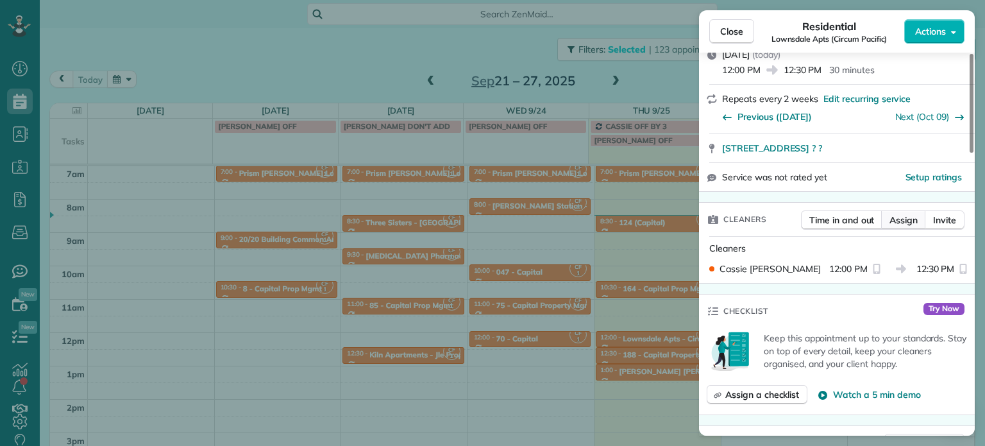
click at [904, 224] on span "Assign" at bounding box center [903, 220] width 28 height 13
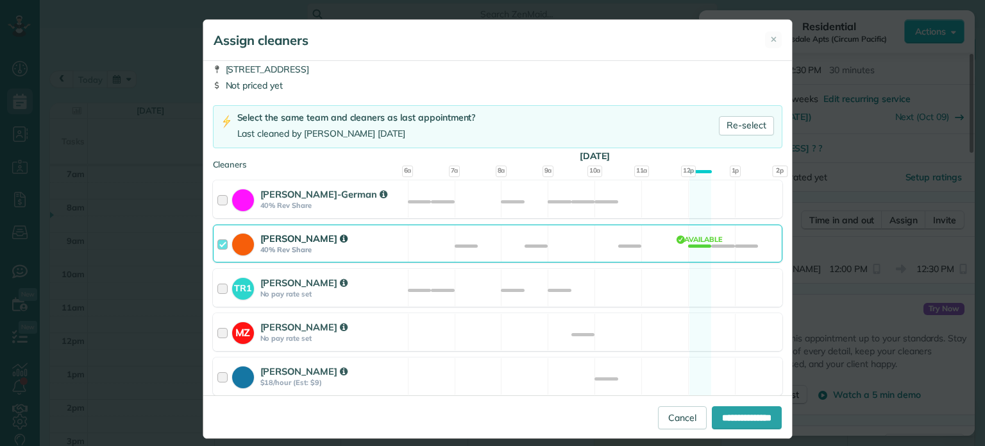
scroll to position [64, 0]
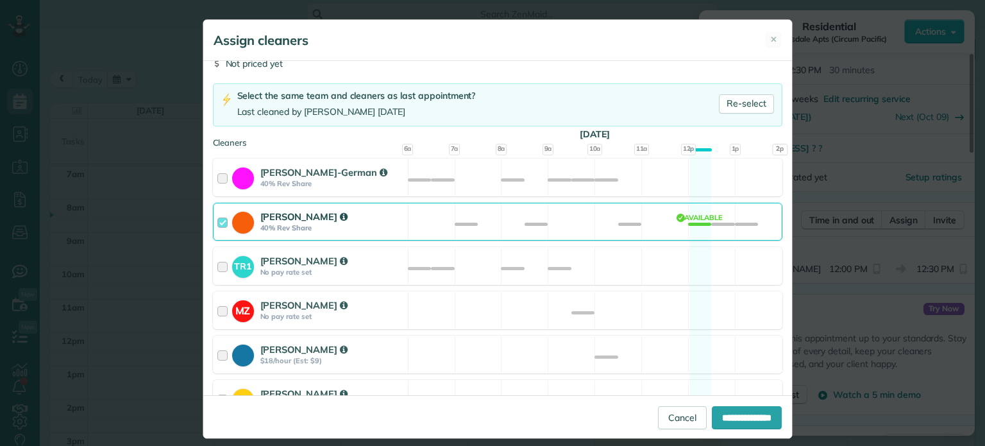
click at [612, 223] on div "Cassie Feliciano 40% Rev Share Available" at bounding box center [497, 222] width 569 height 38
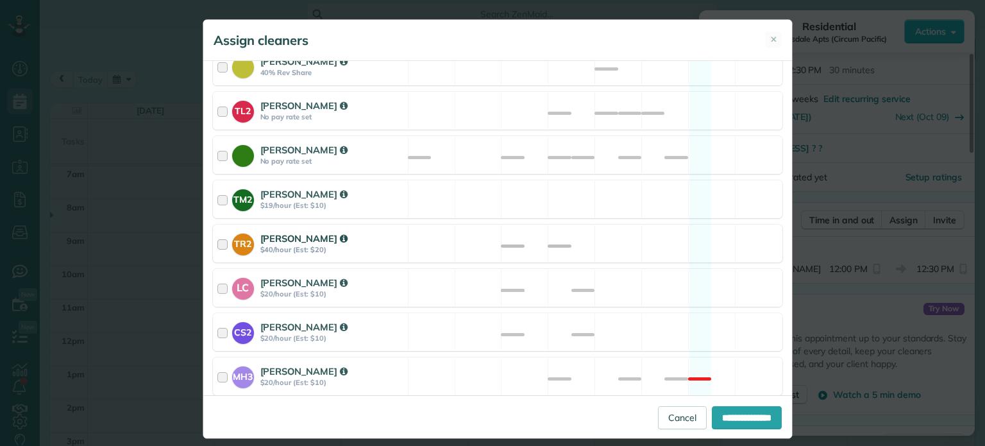
scroll to position [513, 0]
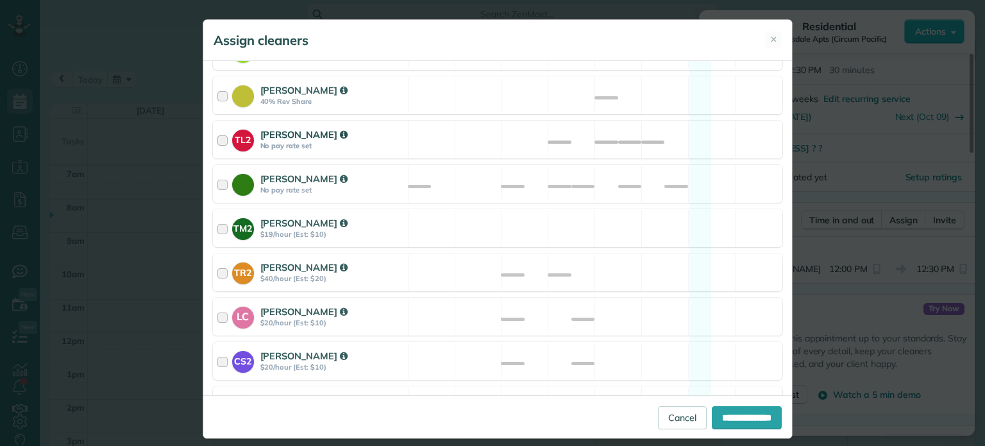
click at [613, 128] on div "TL2 Trish Langhorst No pay rate set Available" at bounding box center [497, 140] width 569 height 38
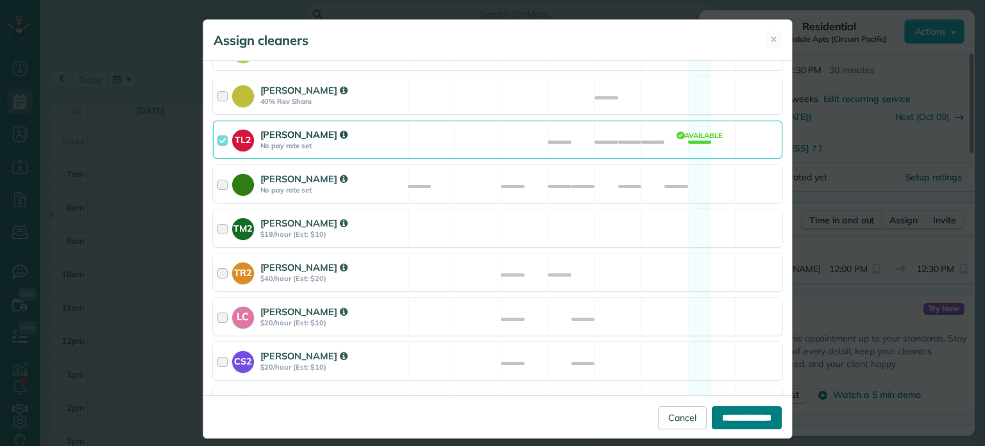
click at [717, 421] on input "**********" at bounding box center [747, 417] width 70 height 23
type input "**********"
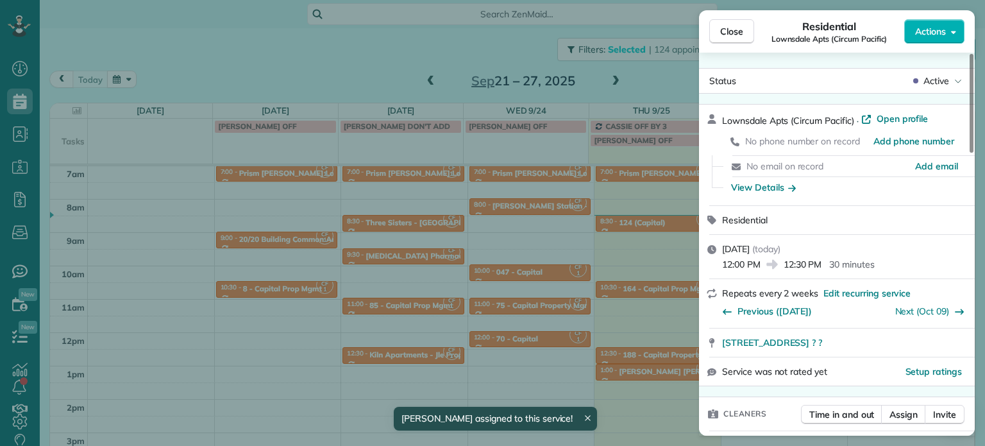
click at [648, 335] on div "Close Residential Lownsdale Apts (Circum Pacific) Actions Status Active Lownsda…" at bounding box center [492, 223] width 985 height 446
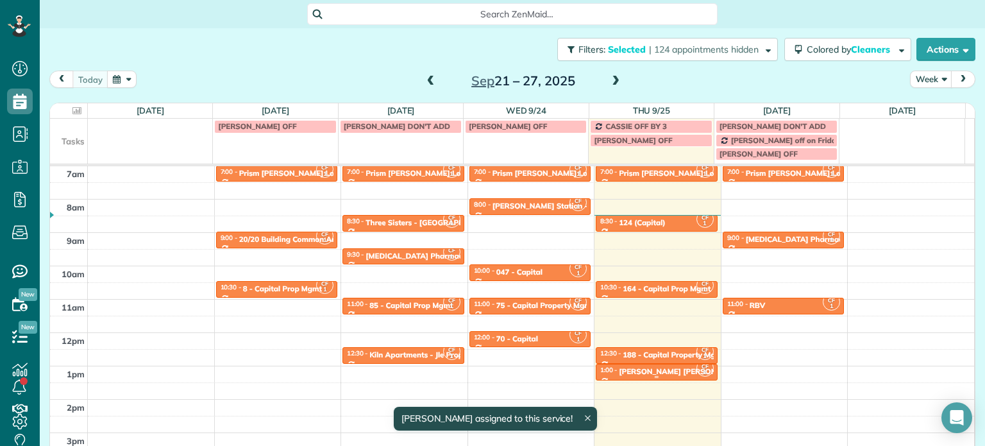
click at [654, 372] on div "Margaret Anne - Circum" at bounding box center [698, 371] width 158 height 9
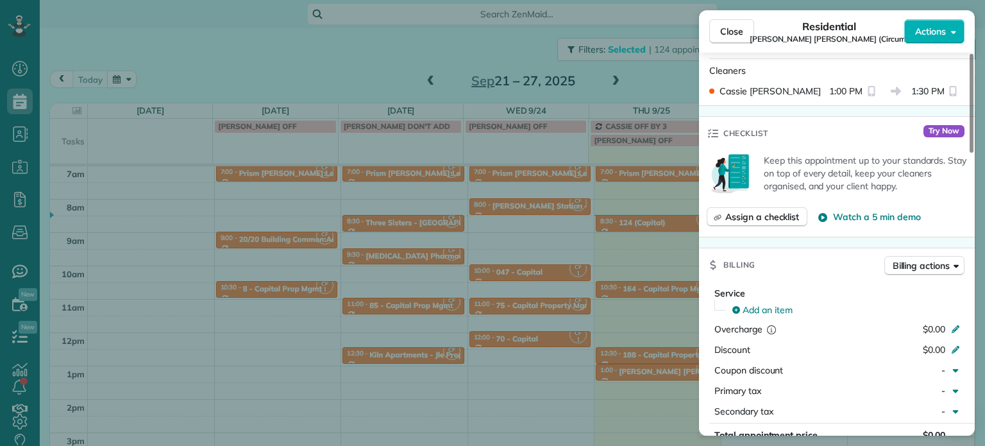
scroll to position [255, 0]
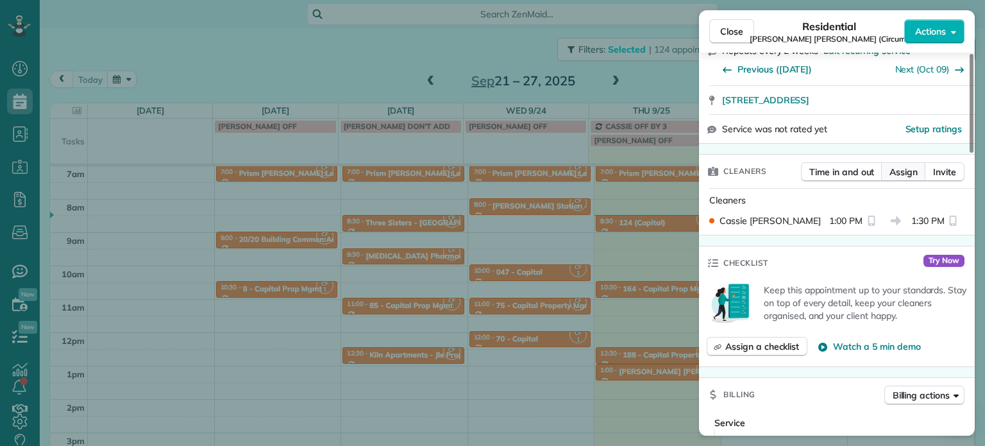
click at [903, 165] on span "Assign" at bounding box center [903, 171] width 28 height 13
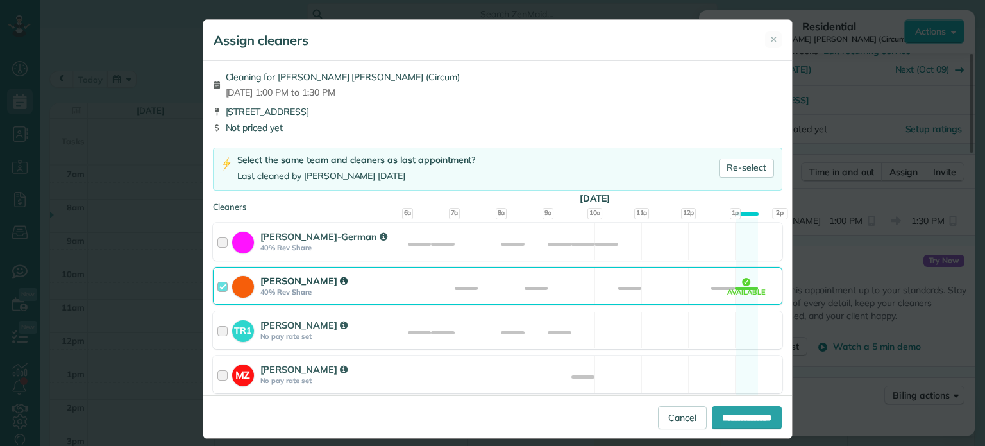
click at [514, 280] on div "Cassie Feliciano 40% Rev Share Available" at bounding box center [497, 286] width 569 height 38
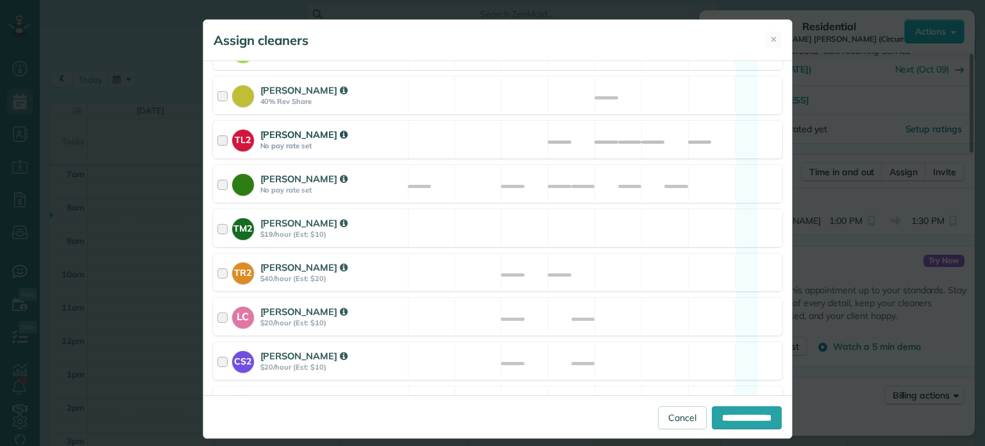
scroll to position [449, 0]
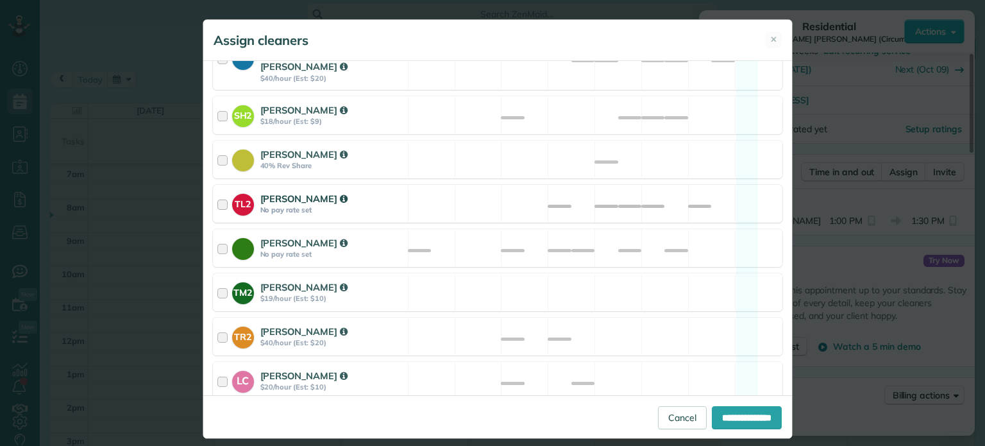
click at [554, 191] on div "TL2 Trish Langhorst No pay rate set Available" at bounding box center [497, 204] width 569 height 38
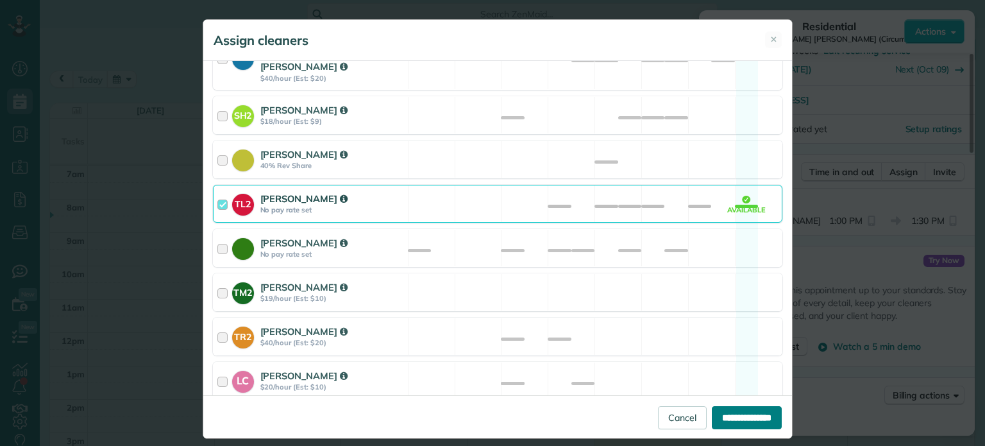
click at [751, 415] on input "**********" at bounding box center [747, 417] width 70 height 23
type input "**********"
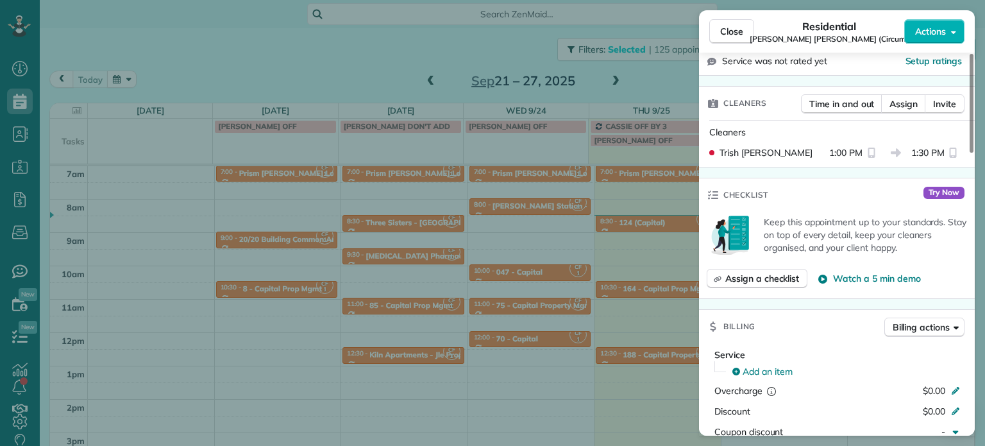
scroll to position [258, 0]
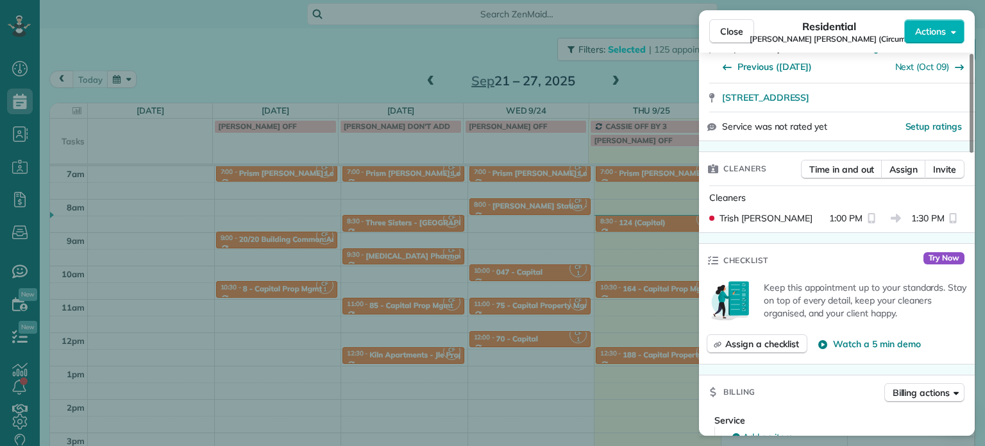
click at [644, 248] on div "Close Residential Margaret Anne (Circum) Actions Status Active Margaret Anne (C…" at bounding box center [492, 223] width 985 height 446
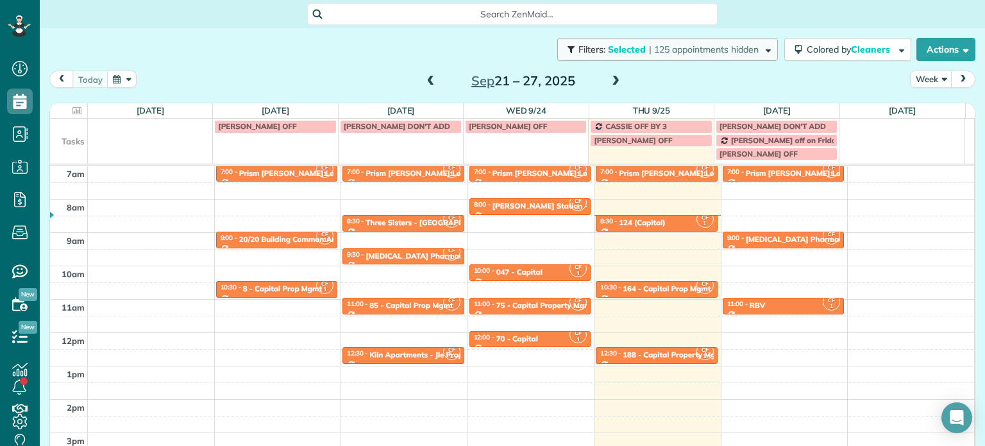
click at [720, 53] on span "| 125 appointments hidden" at bounding box center [704, 50] width 110 height 12
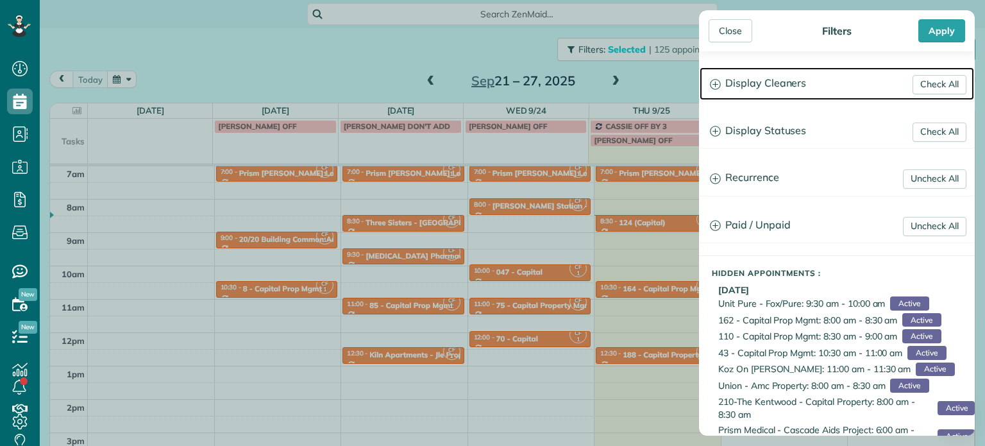
click at [780, 80] on h3 "Display Cleaners" at bounding box center [836, 83] width 274 height 33
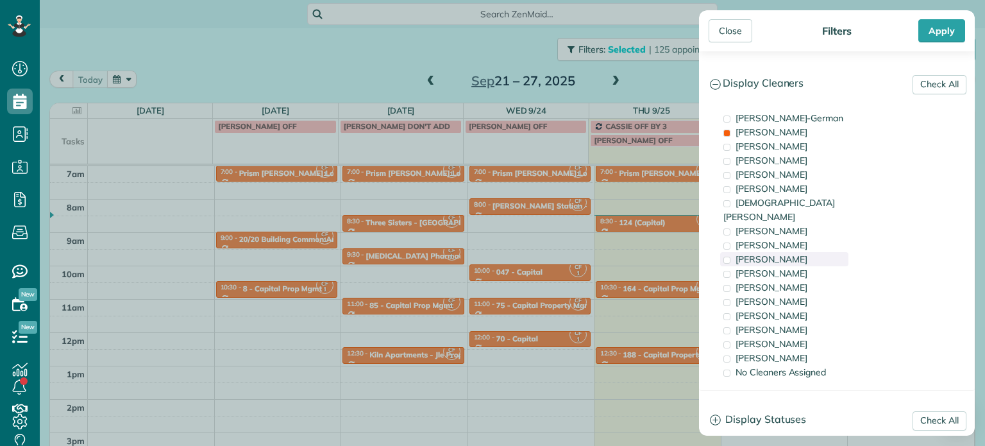
click at [787, 253] on span "Trish Langhorst" at bounding box center [771, 259] width 72 height 12
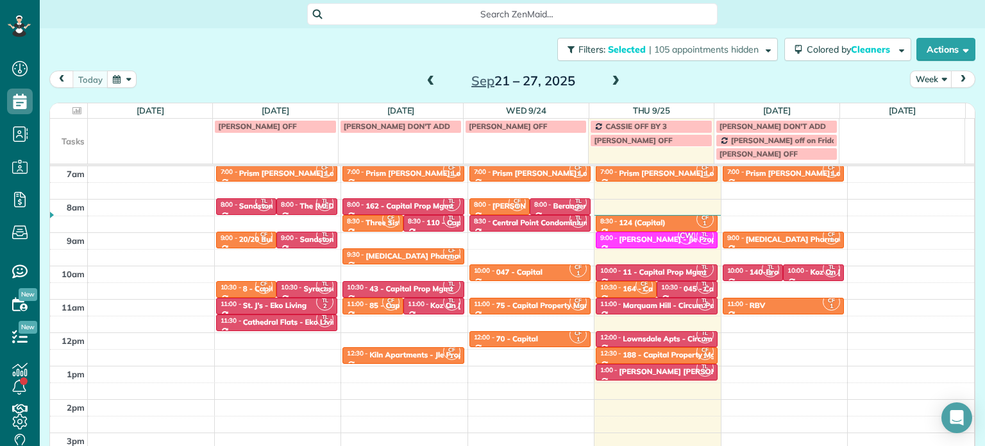
click at [631, 235] on div "Close Filters Apply Check All Display Cleaners Christina Wright-German Cassie F…" at bounding box center [492, 223] width 985 height 446
click at [657, 355] on div "188 - Capital Property Mgmt" at bounding box center [674, 354] width 102 height 9
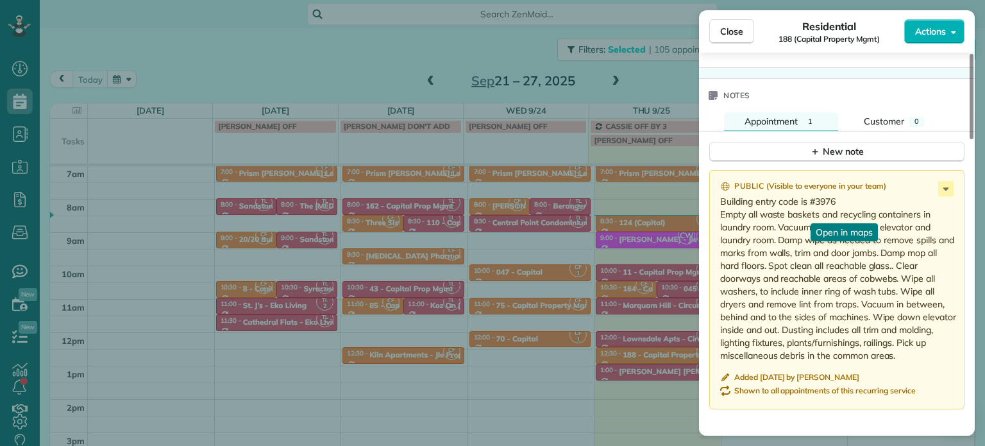
scroll to position [1028, 0]
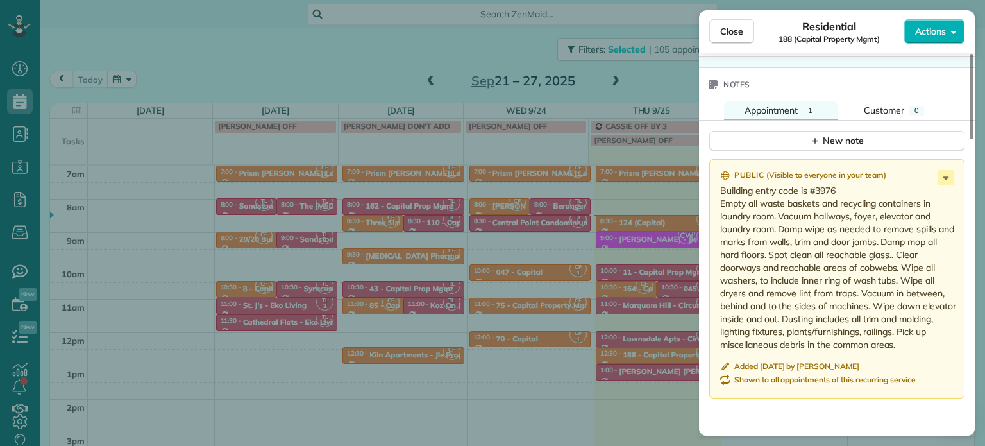
click at [664, 355] on div "Close Residential 188 (Capital Property Mgmt) Actions Status Active 188 (Capita…" at bounding box center [492, 223] width 985 height 446
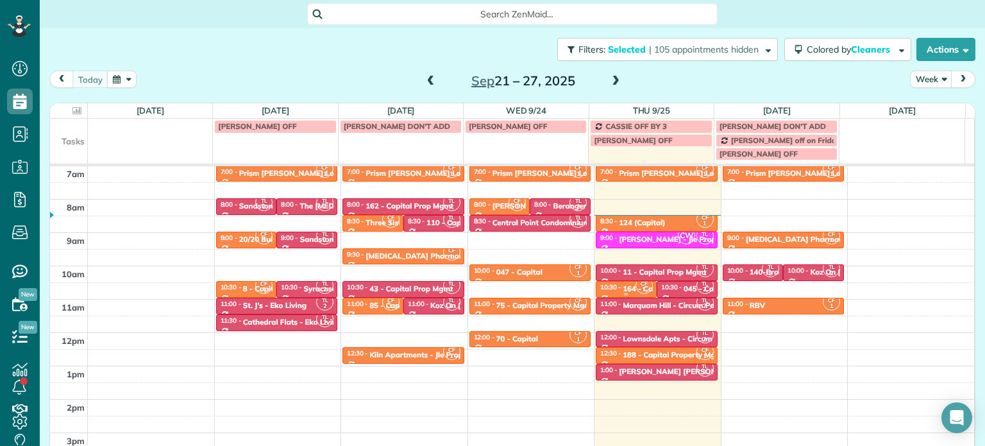
click at [636, 286] on small "1" at bounding box center [644, 289] width 16 height 12
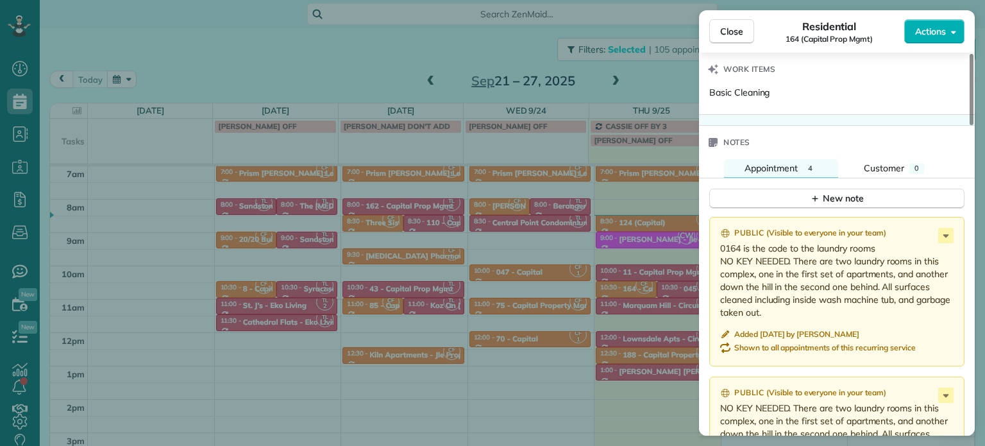
scroll to position [1100, 0]
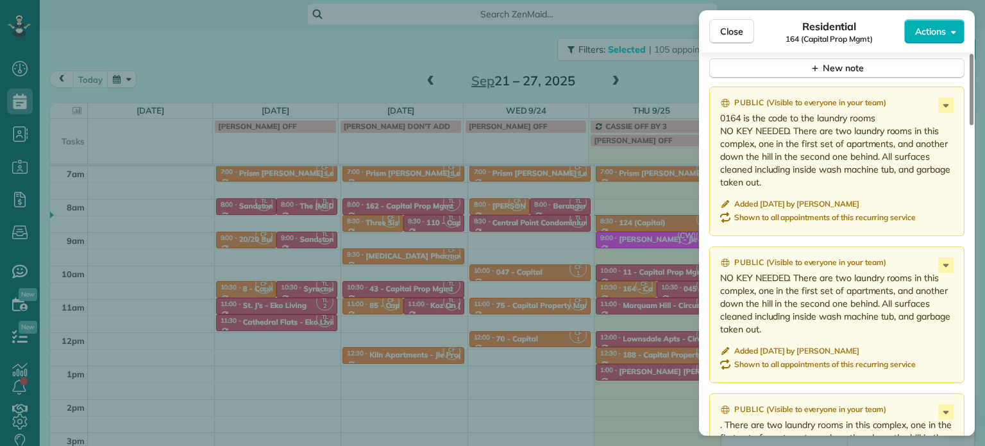
click at [611, 306] on div "Close Residential 164 (Capital Prop Mgmt) Actions Status Active 164 (Capital Pr…" at bounding box center [492, 223] width 985 height 446
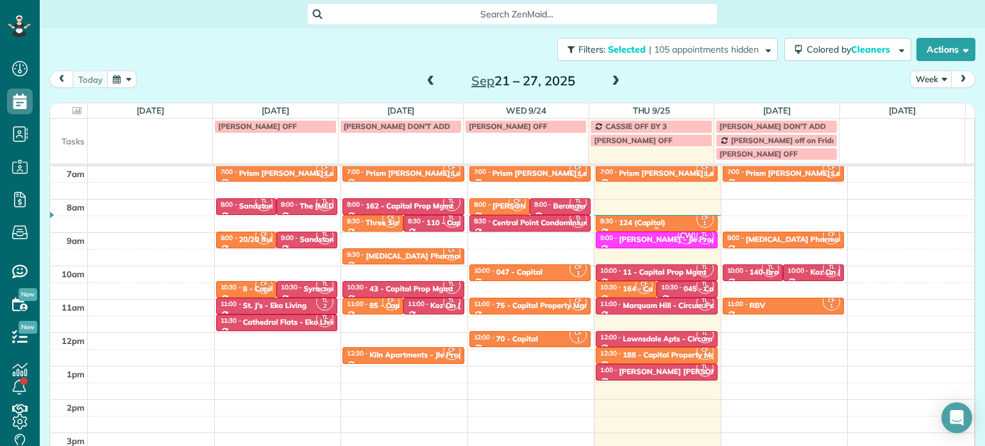
click at [640, 222] on div "124 (Capital)" at bounding box center [642, 222] width 46 height 9
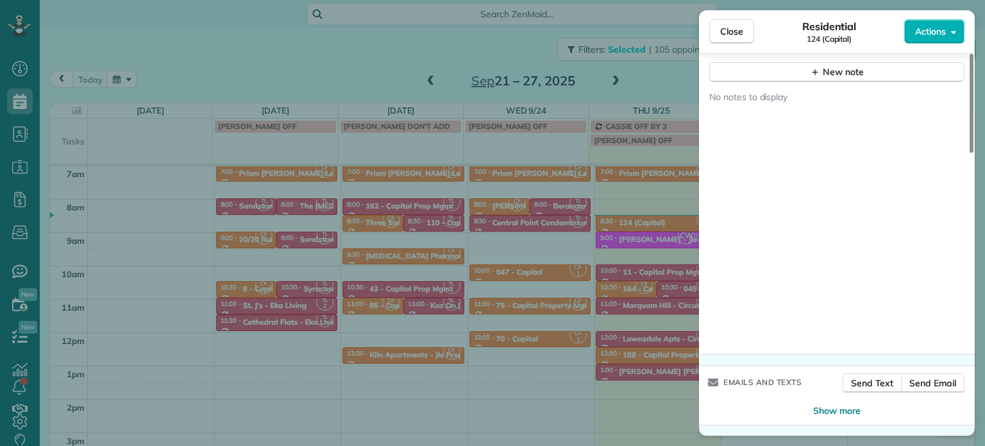
scroll to position [967, 0]
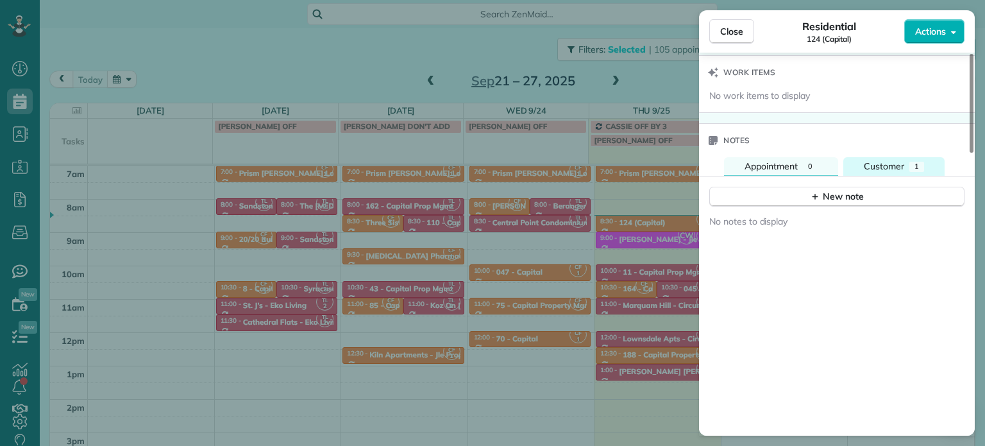
click at [898, 169] on span "Customer" at bounding box center [884, 166] width 40 height 12
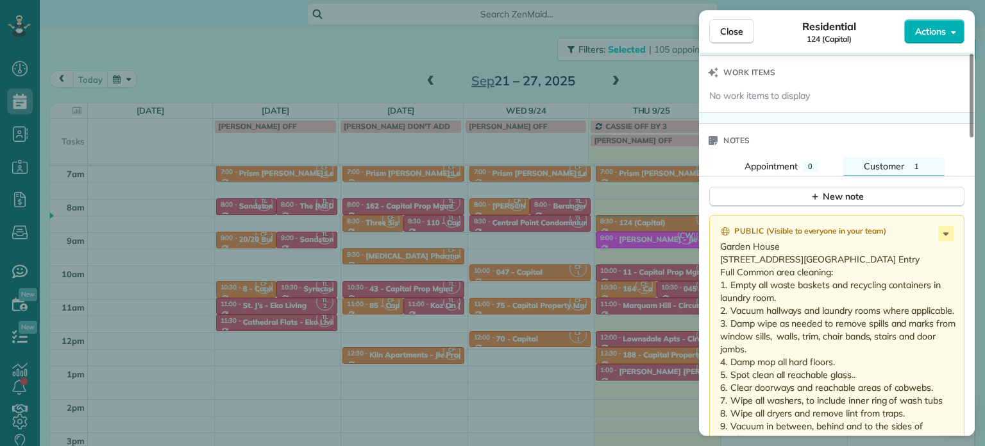
click at [651, 206] on div "Close Residential 124 (Capital) Actions Status Active 124 (Capital) · Open prof…" at bounding box center [492, 223] width 985 height 446
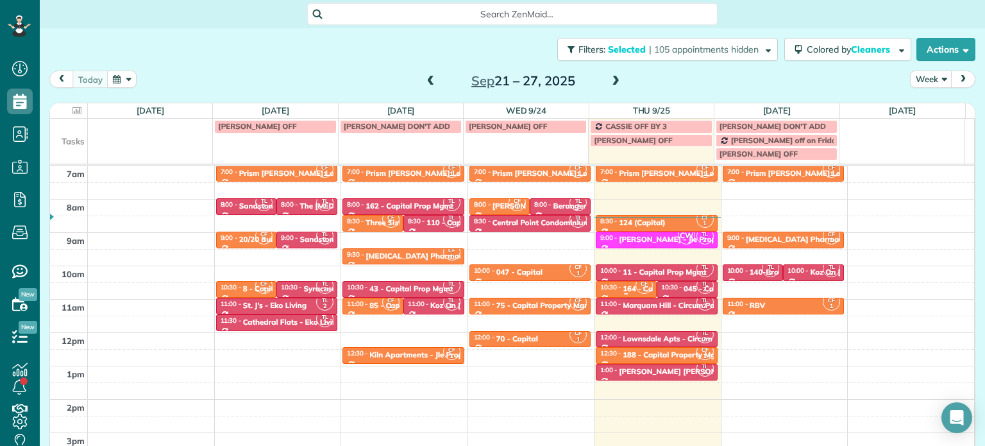
click at [636, 287] on small "1" at bounding box center [644, 289] width 16 height 12
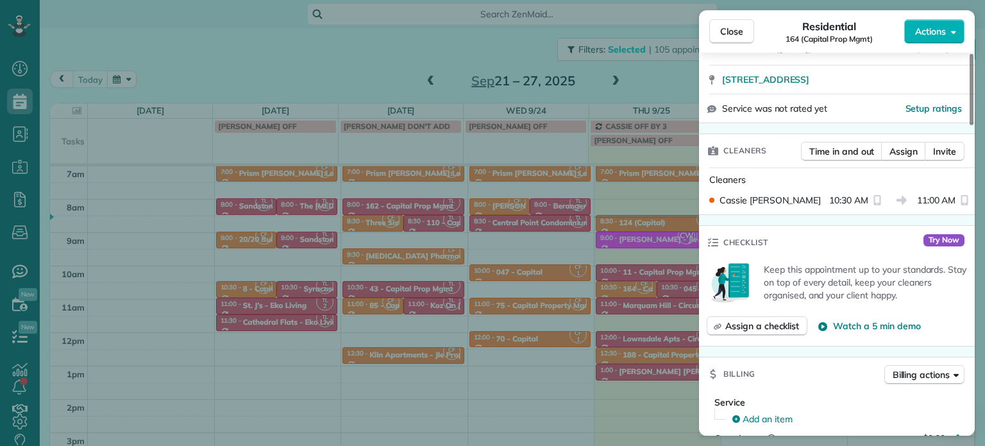
scroll to position [199, 0]
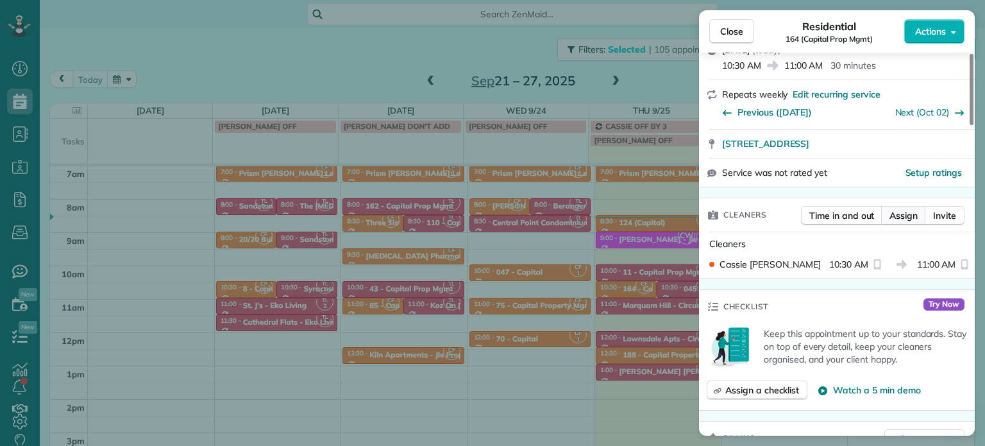
click at [910, 214] on span "Assign" at bounding box center [903, 215] width 28 height 13
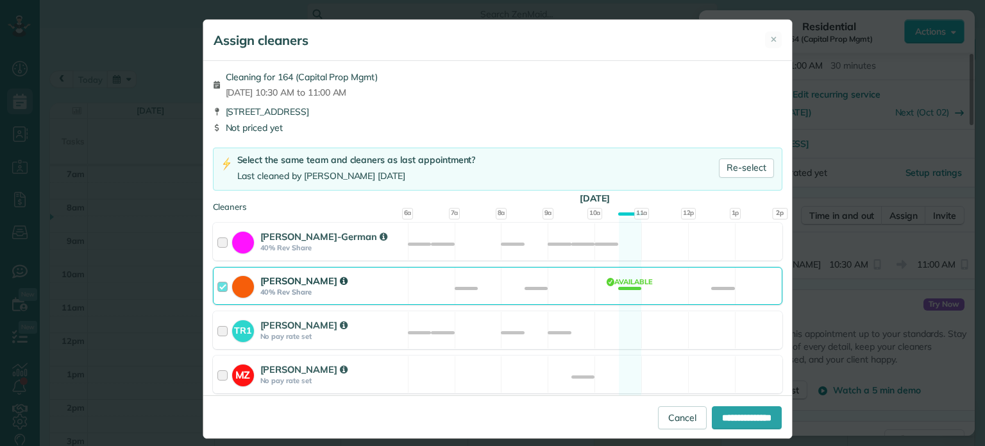
click at [705, 285] on div "Cassie Feliciano 40% Rev Share Available" at bounding box center [497, 286] width 569 height 38
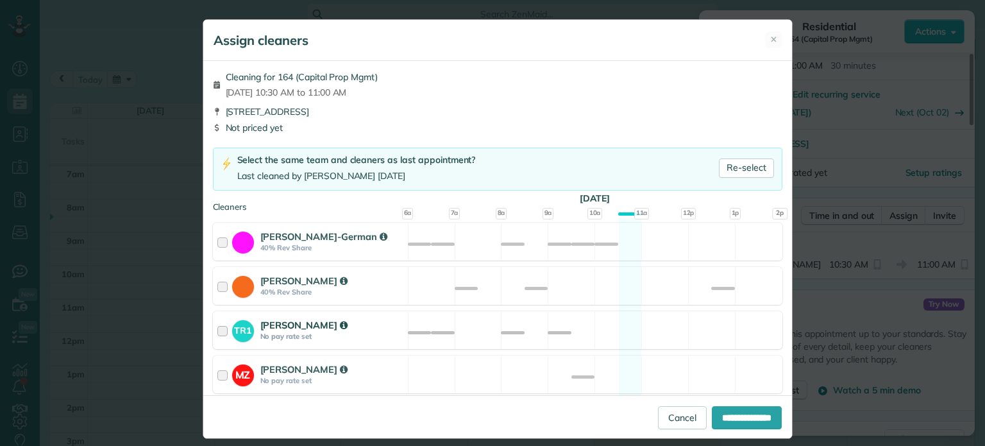
click at [700, 317] on div "TR1 Tawnya Reynolds No pay rate set Available" at bounding box center [497, 330] width 569 height 38
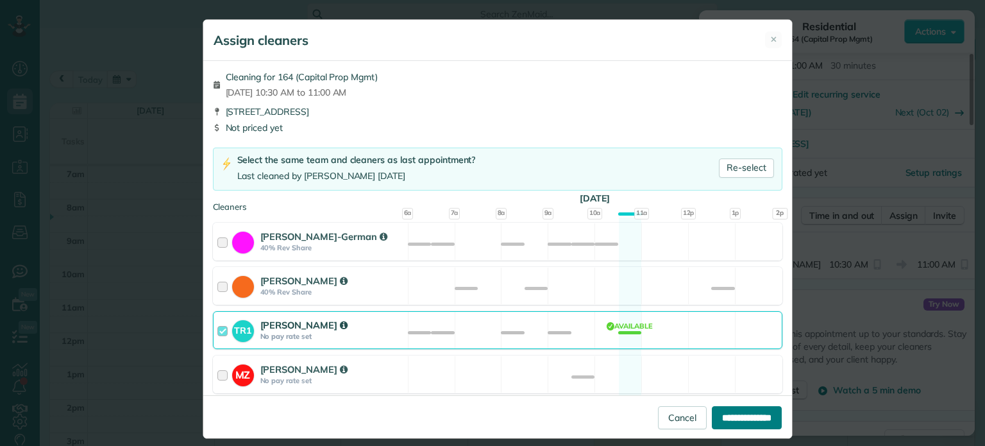
click at [744, 414] on input "**********" at bounding box center [747, 417] width 70 height 23
type input "**********"
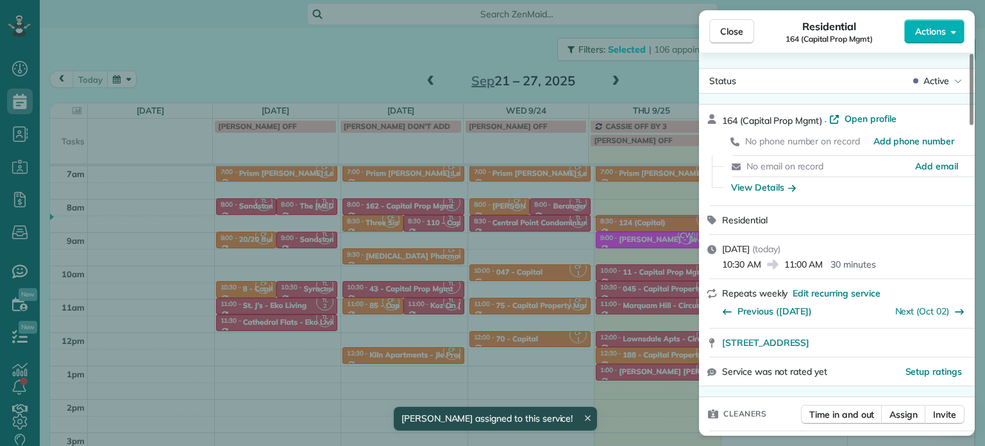
click at [621, 321] on div "Close Residential 164 (Capital Prop Mgmt) Actions Status Active 164 (Capital Pr…" at bounding box center [492, 223] width 985 height 446
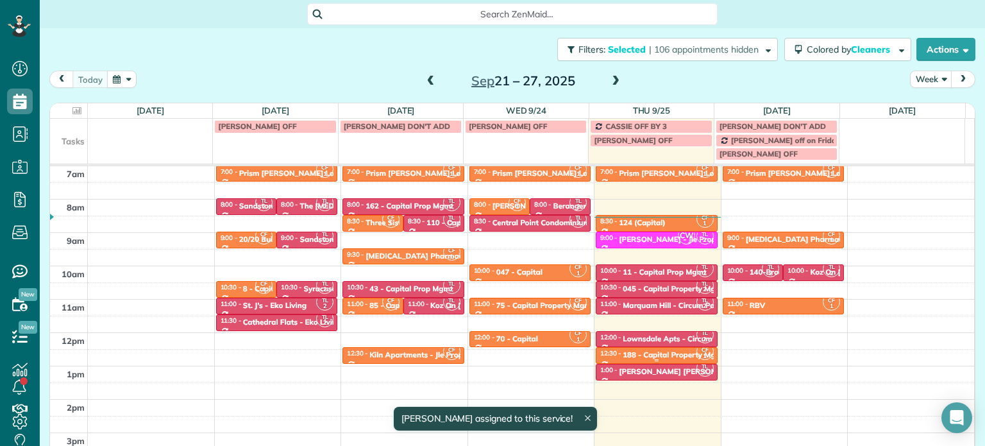
click at [636, 351] on div "188 - Capital Property Mgmt" at bounding box center [674, 354] width 102 height 9
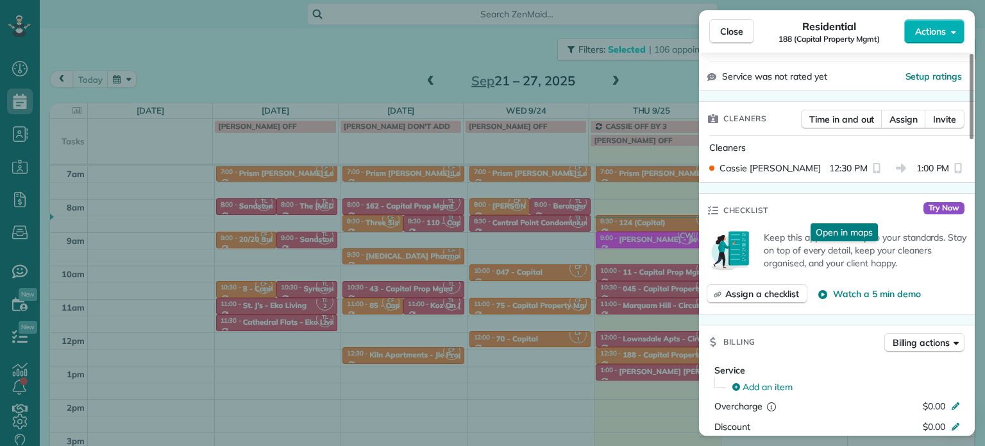
scroll to position [321, 0]
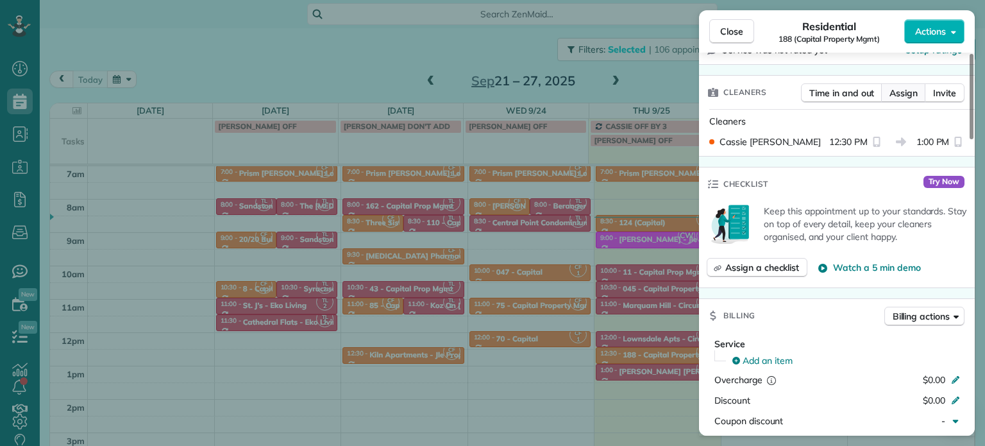
click at [910, 90] on span "Assign" at bounding box center [903, 93] width 28 height 13
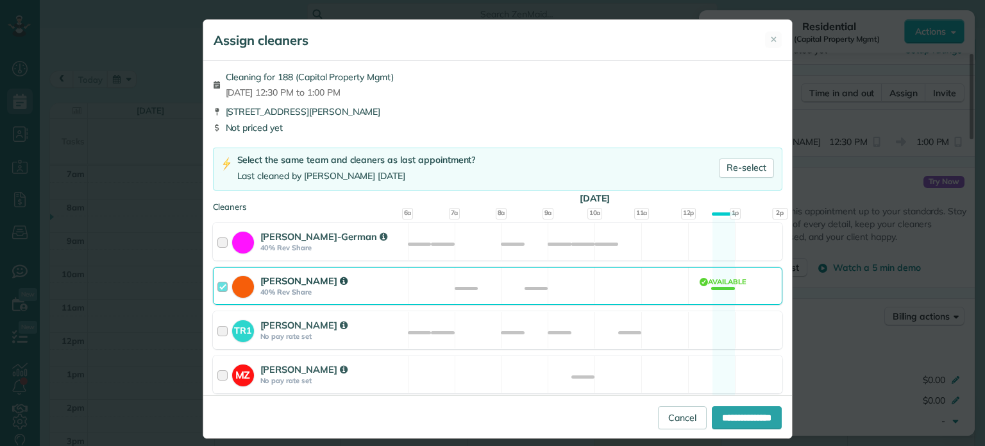
click at [569, 290] on div "Cassie Feliciano 40% Rev Share Available" at bounding box center [497, 286] width 569 height 38
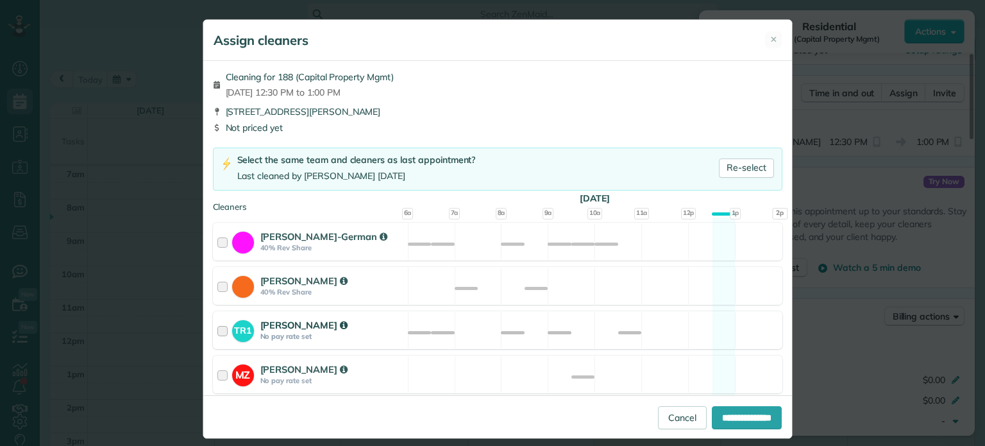
click at [628, 323] on div "TR1 Tawnya Reynolds No pay rate set Available" at bounding box center [497, 330] width 569 height 38
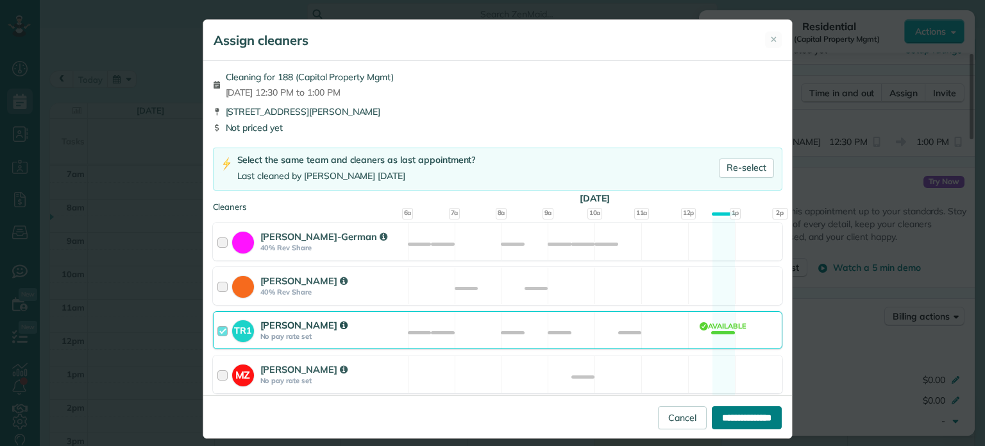
click at [736, 420] on input "**********" at bounding box center [747, 417] width 70 height 23
type input "**********"
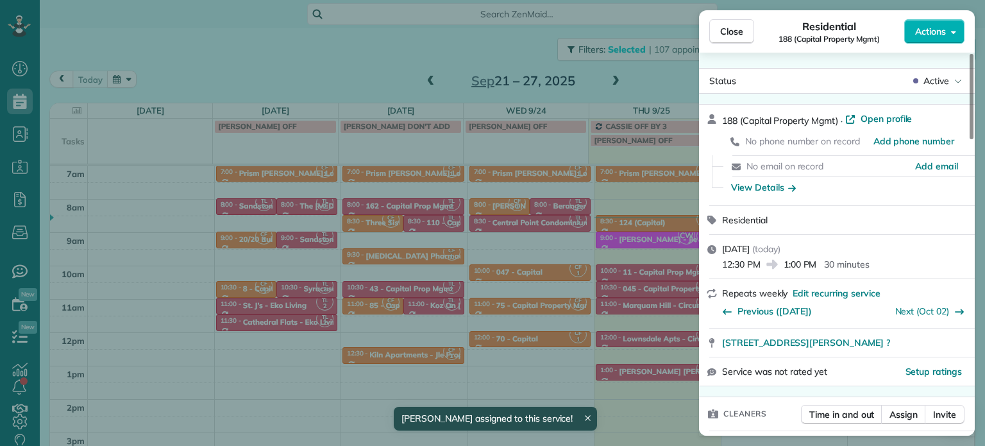
click at [655, 375] on div "Close Residential 188 (Capital Property Mgmt) Actions Status Active 188 (Capita…" at bounding box center [492, 223] width 985 height 446
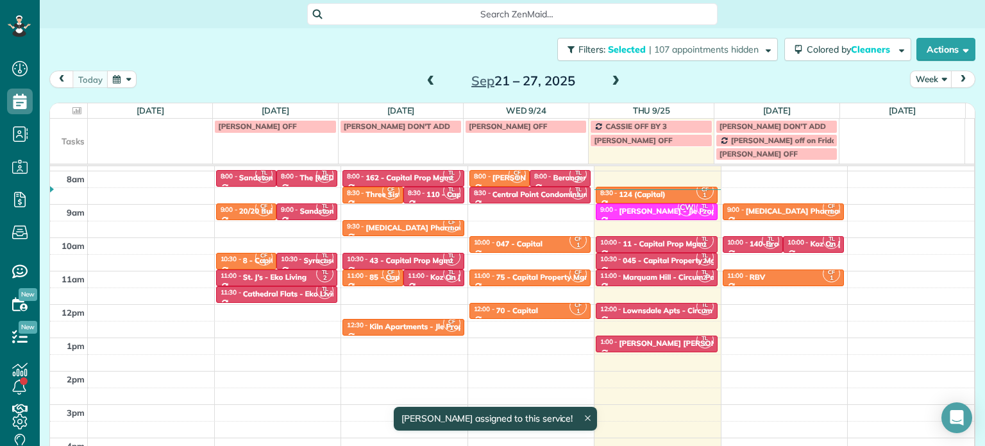
scroll to position [64, 0]
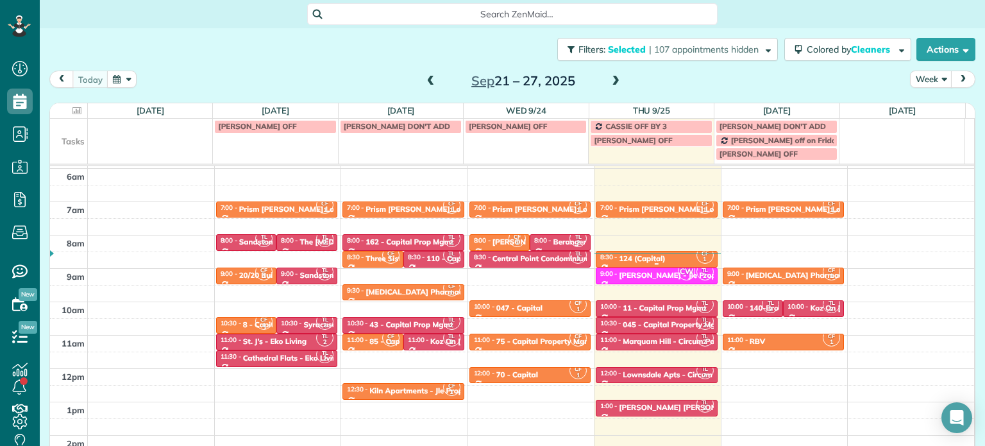
click at [652, 256] on div "124 (Capital)" at bounding box center [642, 258] width 46 height 9
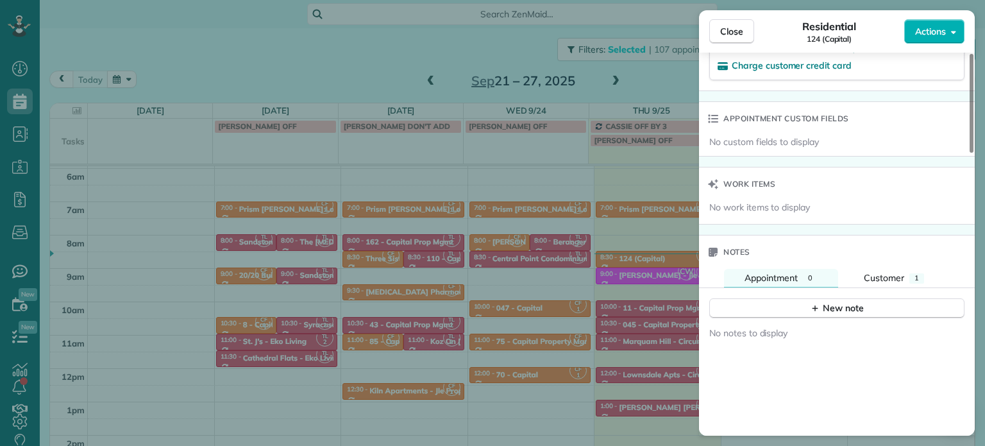
scroll to position [839, 0]
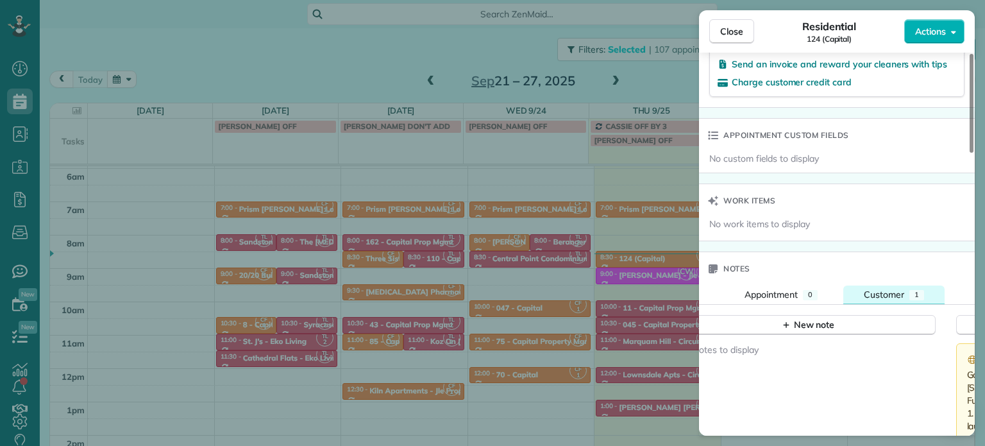
click at [882, 289] on button "Customer 1" at bounding box center [893, 294] width 101 height 19
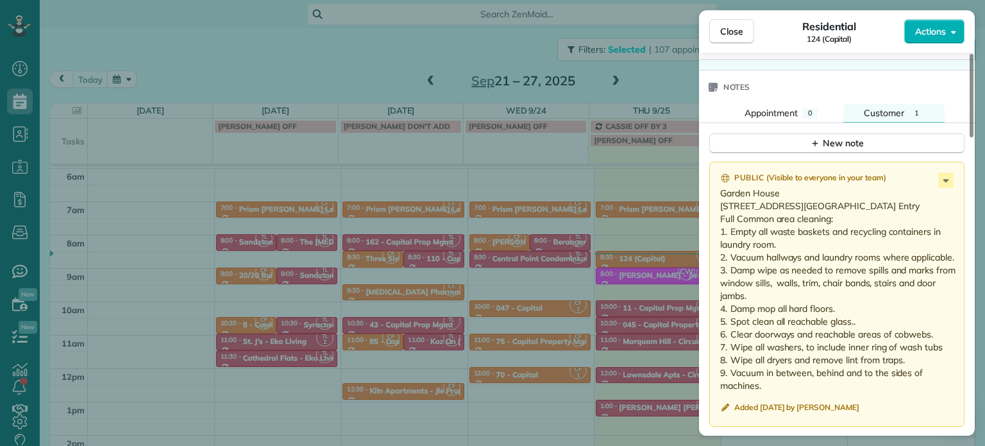
scroll to position [1095, 0]
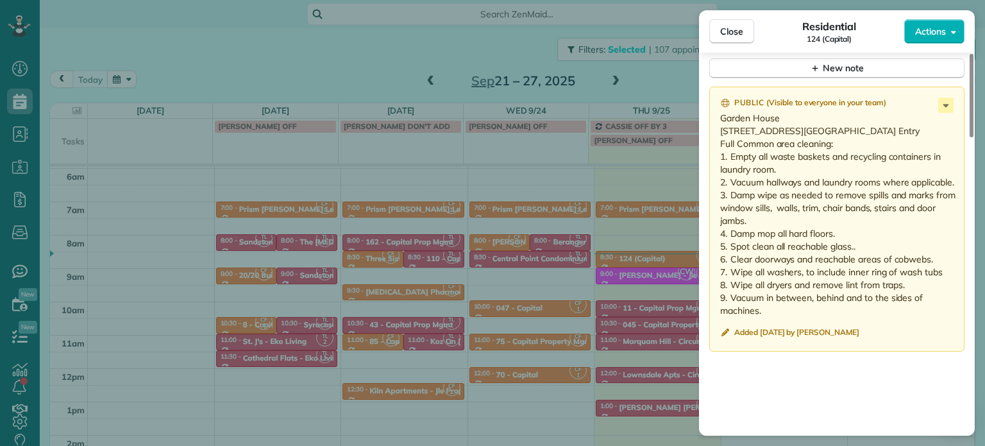
click at [667, 276] on div "Close Residential 124 (Capital) Actions Status Active 124 (Capital) · Open prof…" at bounding box center [492, 223] width 985 height 446
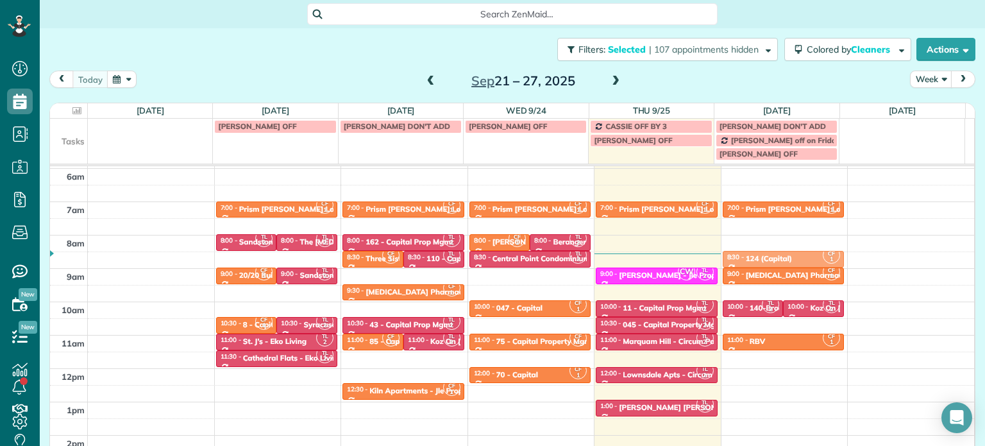
drag, startPoint x: 667, startPoint y: 256, endPoint x: 732, endPoint y: 256, distance: 64.8
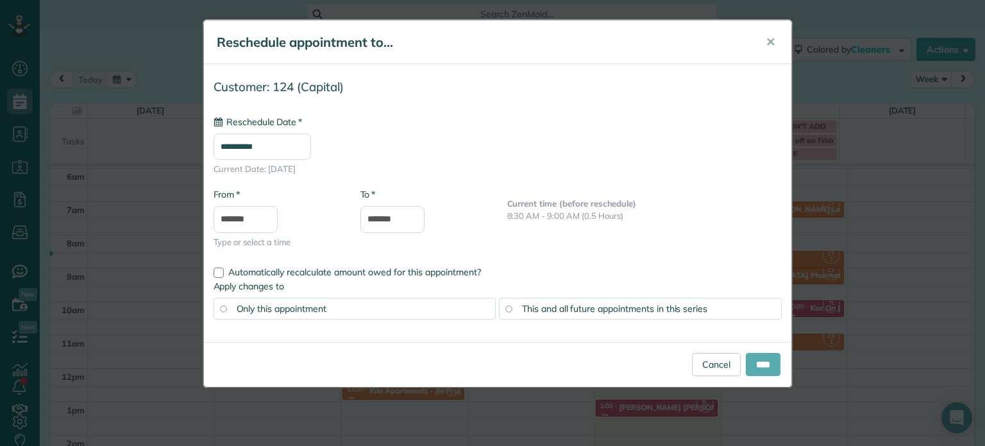
type input "**********"
click at [765, 360] on input "****" at bounding box center [763, 364] width 35 height 23
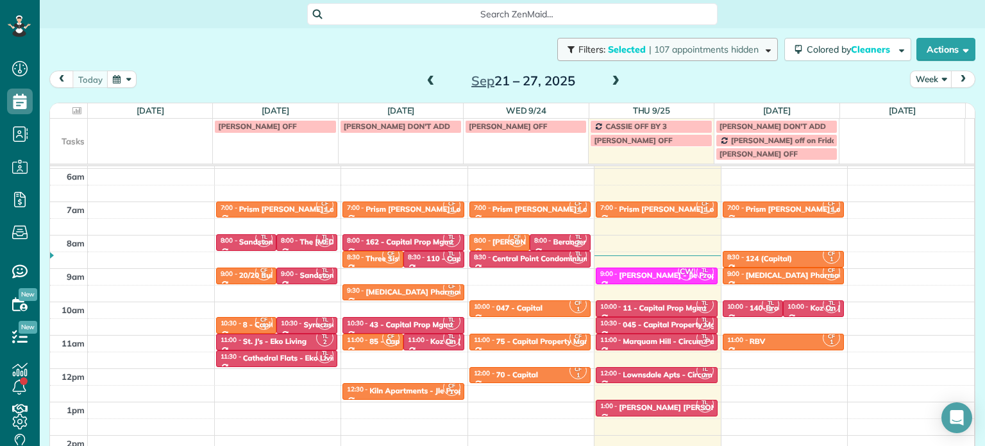
click at [685, 44] on span "| 107 appointments hidden" at bounding box center [704, 50] width 110 height 12
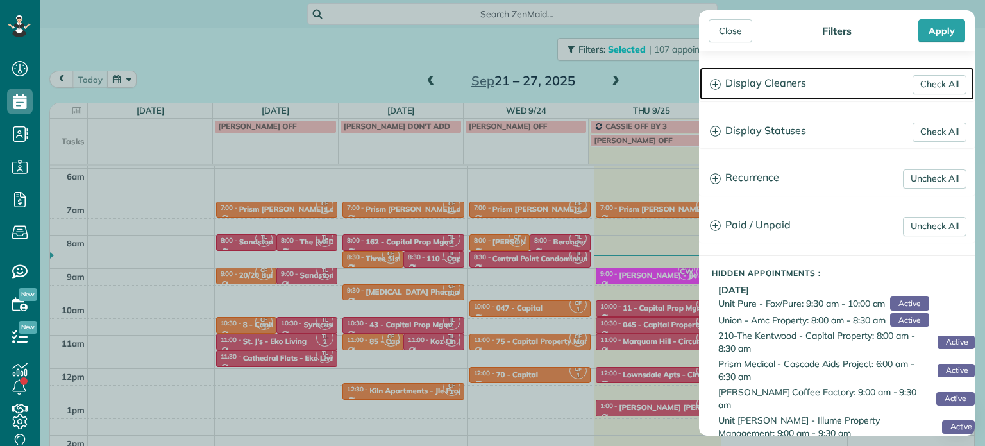
click at [754, 88] on h3 "Display Cleaners" at bounding box center [836, 83] width 274 height 33
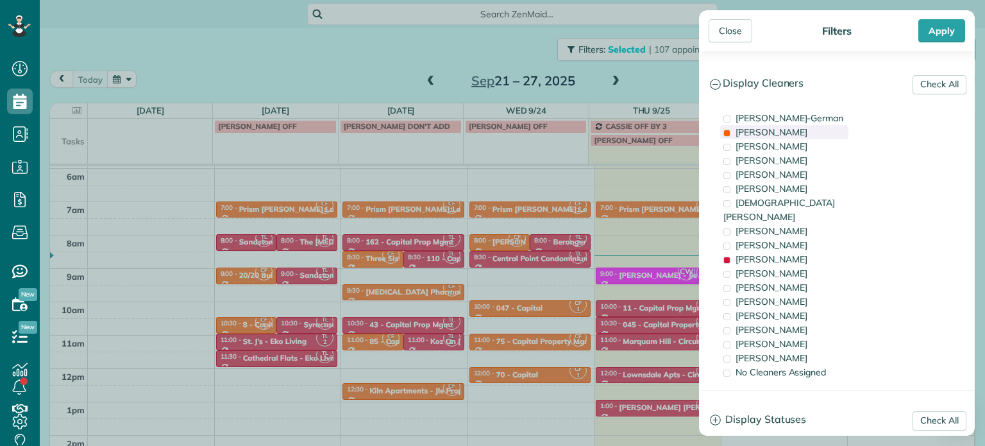
click at [767, 129] on span "Cassie Feliciano" at bounding box center [771, 132] width 72 height 12
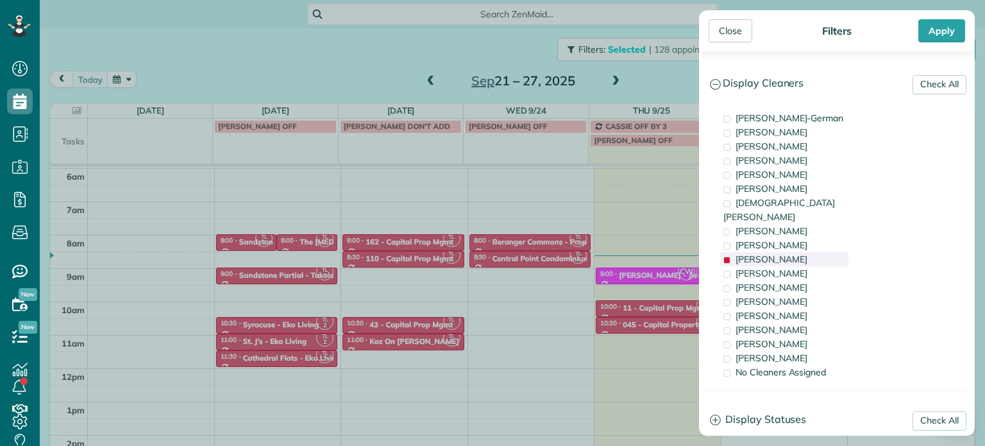
click at [780, 253] on span "Trish Langhorst" at bounding box center [771, 259] width 72 height 12
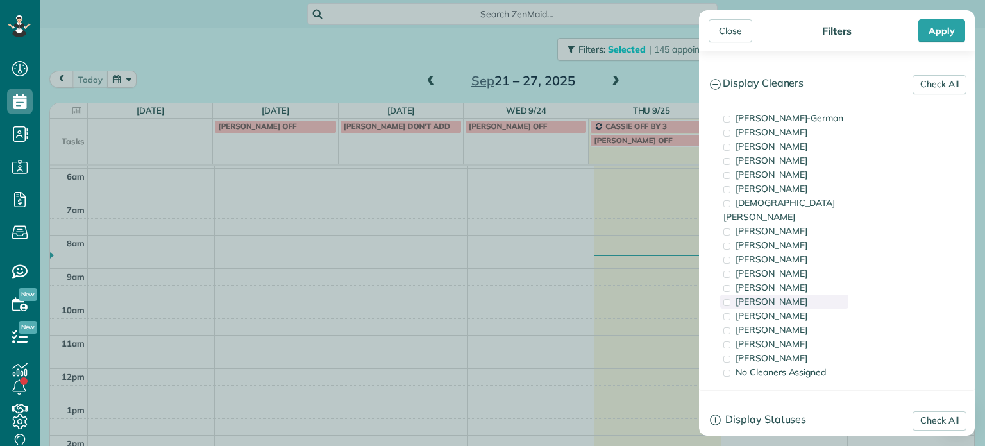
click at [781, 296] on span "Tammi Rue" at bounding box center [771, 302] width 72 height 12
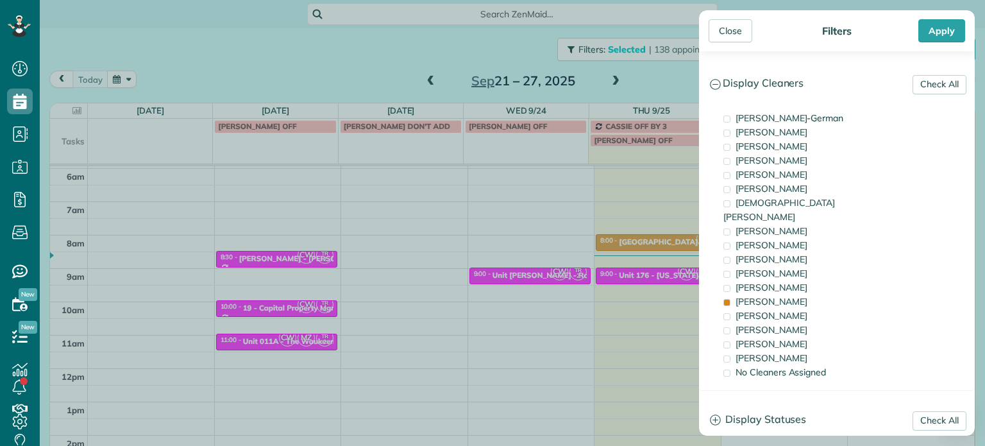
click at [639, 210] on div "Close Filters Apply Check All Display Cleaners Christina Wright-German Cassie F…" at bounding box center [492, 223] width 985 height 446
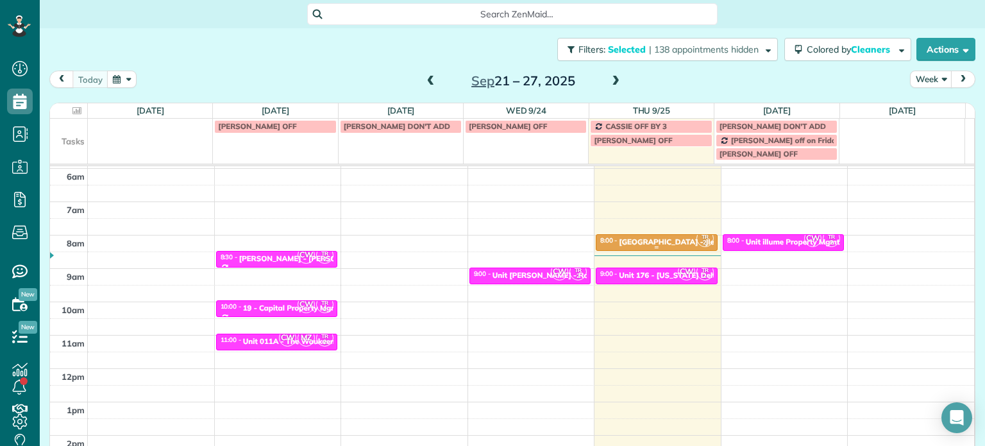
click at [654, 239] on div "Unit King Street Lofts - Jle" at bounding box center [667, 241] width 96 height 9
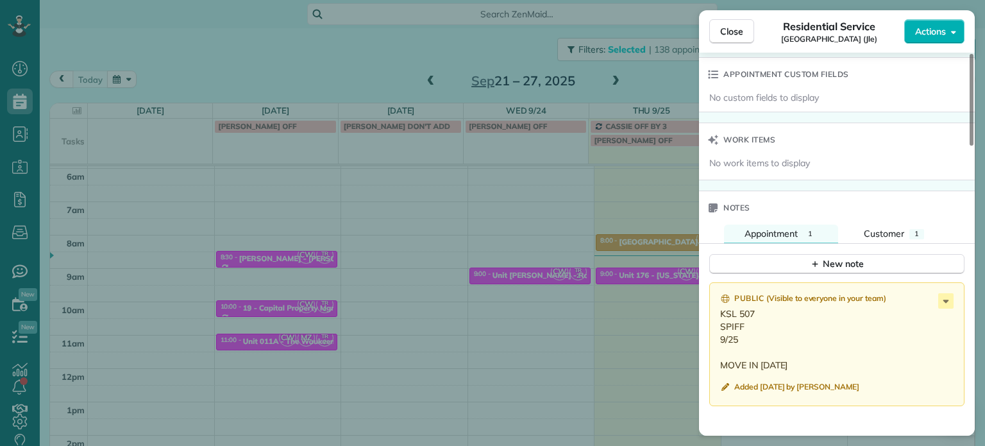
scroll to position [969, 0]
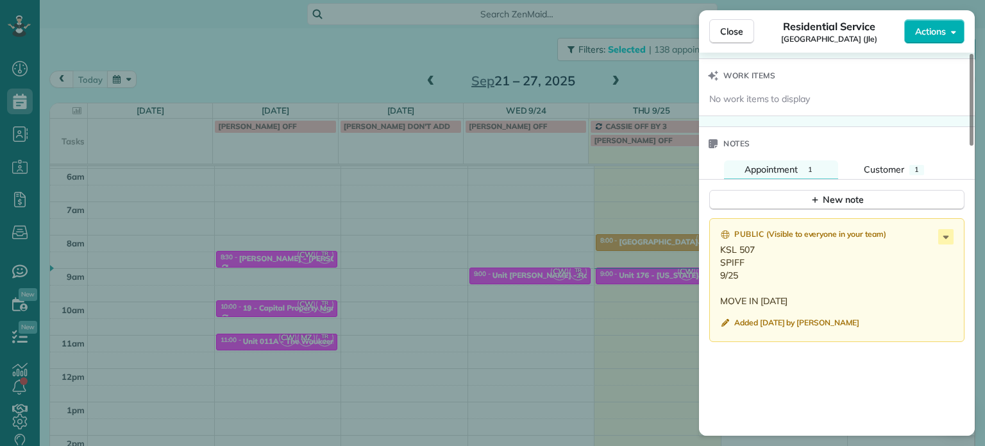
click at [503, 166] on div "Close Residential Service Unit King Street Lofts (Jle) Actions Status Active Un…" at bounding box center [492, 223] width 985 height 446
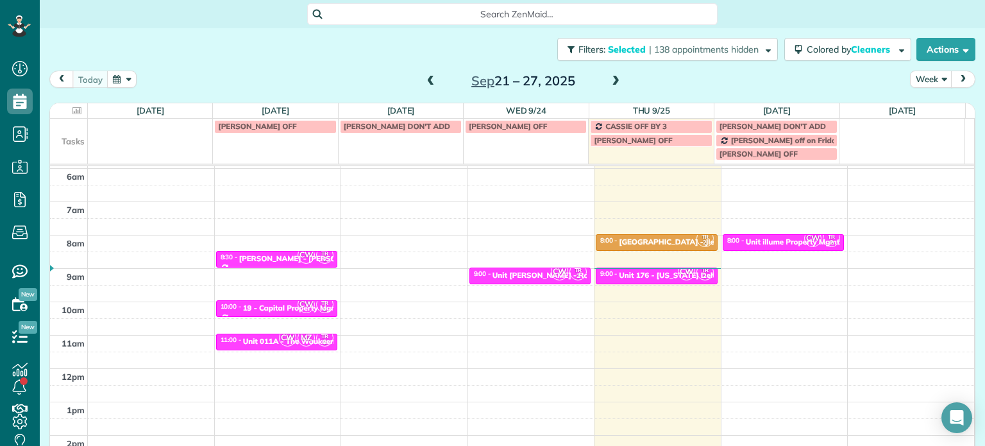
click at [614, 85] on span at bounding box center [615, 82] width 14 height 12
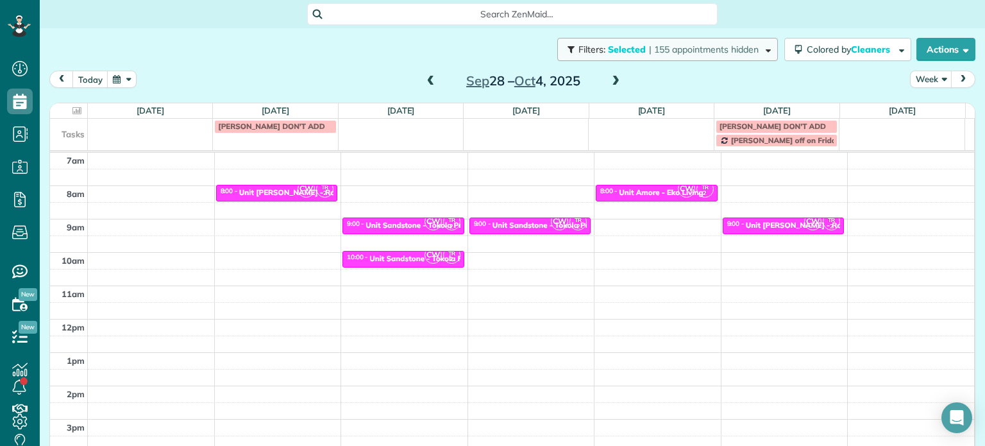
click at [649, 54] on span "| 155 appointments hidden" at bounding box center [704, 50] width 110 height 12
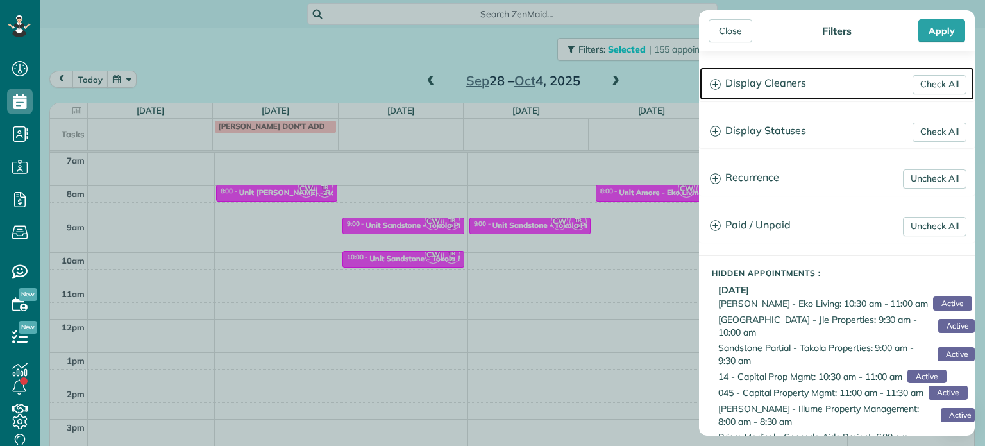
click at [782, 84] on h3 "Display Cleaners" at bounding box center [836, 83] width 274 height 33
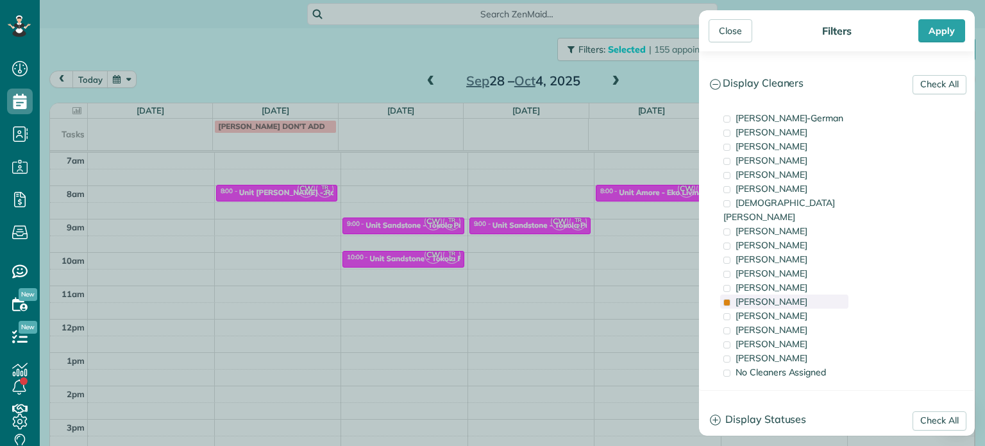
click at [790, 294] on div "Tammi Rue" at bounding box center [784, 301] width 128 height 14
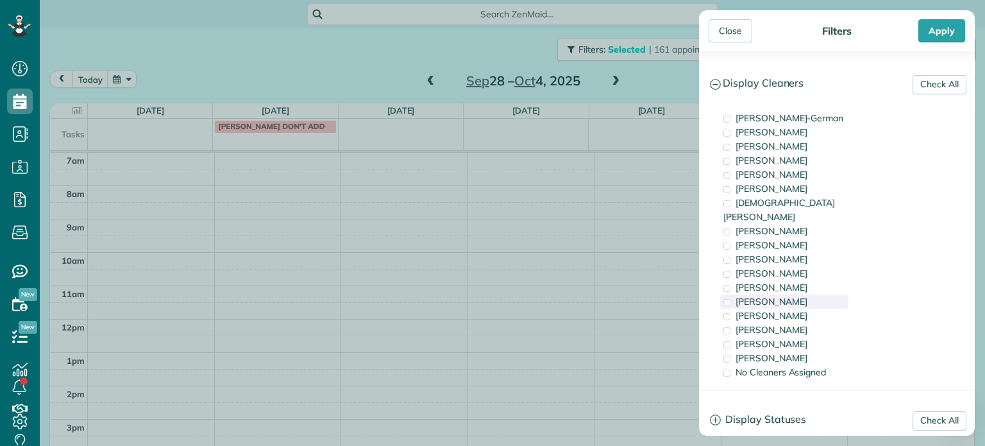
click at [782, 294] on div "Tammi Rue" at bounding box center [784, 301] width 128 height 14
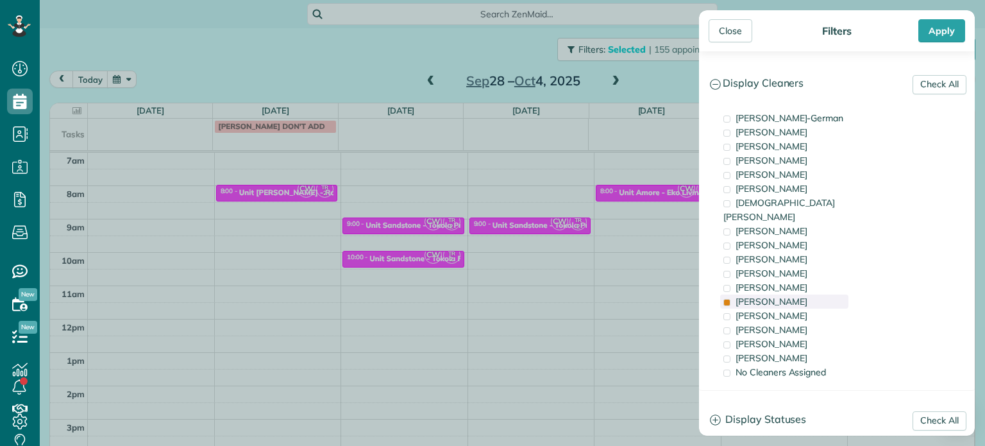
click at [782, 294] on div "Tammi Rue" at bounding box center [784, 301] width 128 height 14
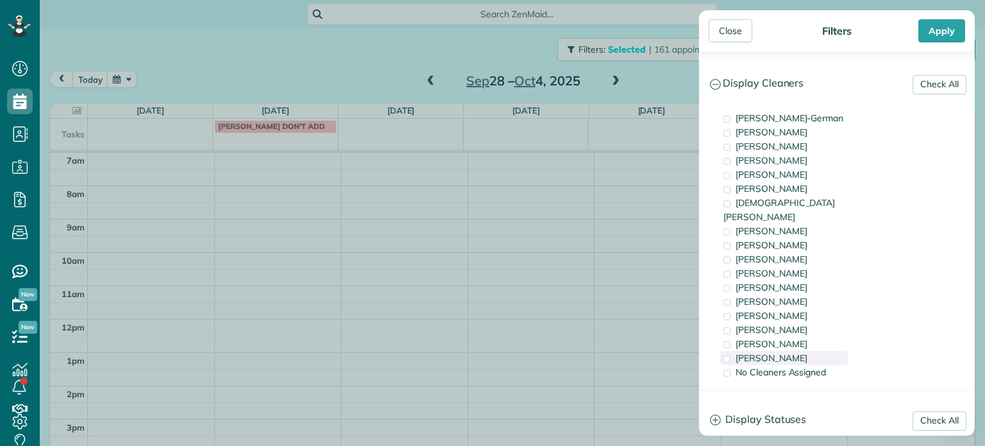
click at [795, 351] on div "Cristina Sainz" at bounding box center [784, 358] width 128 height 14
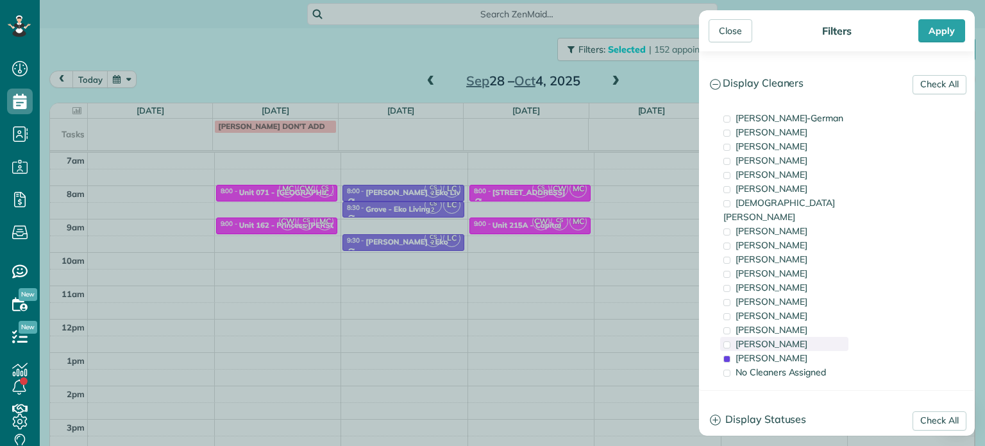
click at [798, 337] on div "Laura Chavez" at bounding box center [784, 344] width 128 height 14
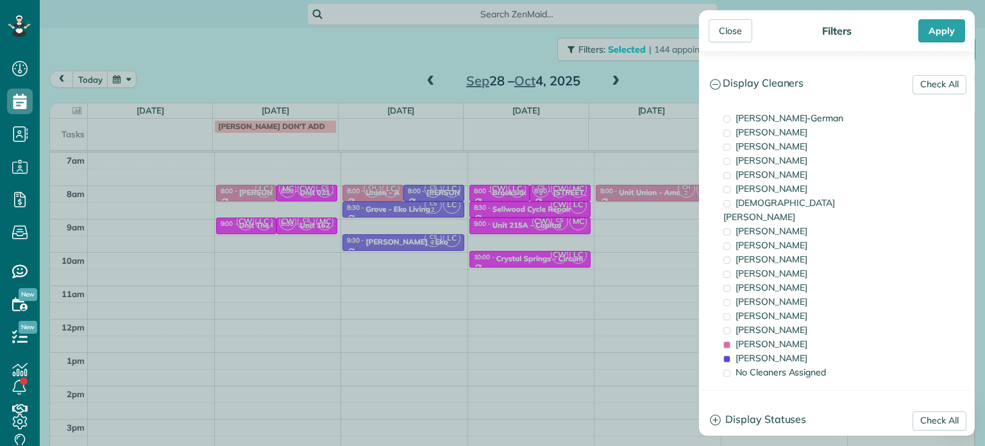
click at [419, 276] on div "Close Filters Apply Check All Display Cleaners Christina Wright-German Cassie F…" at bounding box center [492, 223] width 985 height 446
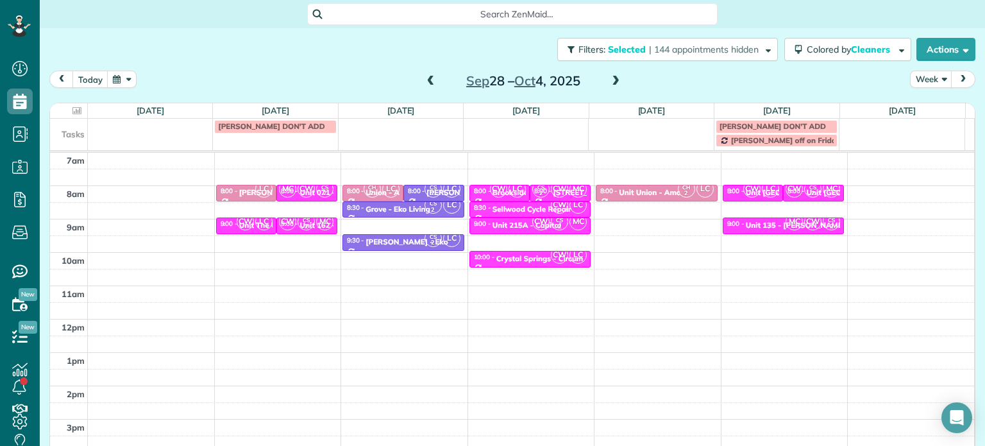
click at [424, 87] on span at bounding box center [431, 81] width 14 height 19
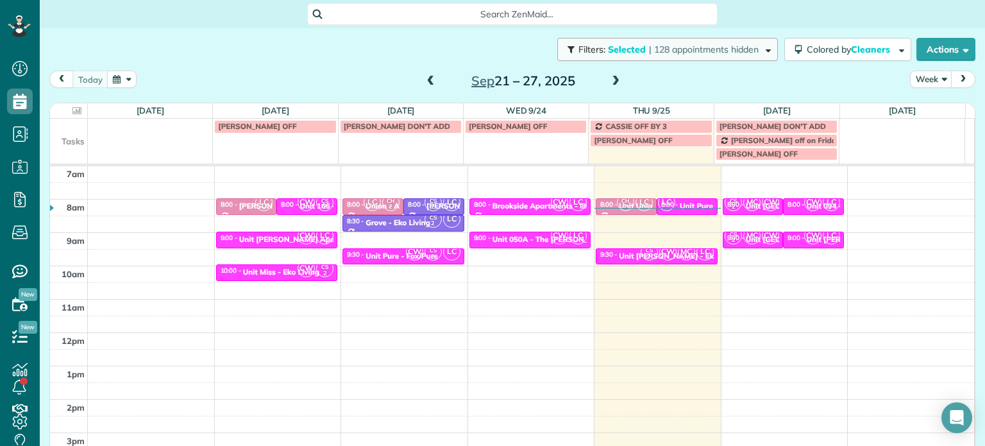
click at [695, 44] on span "| 128 appointments hidden" at bounding box center [704, 50] width 110 height 12
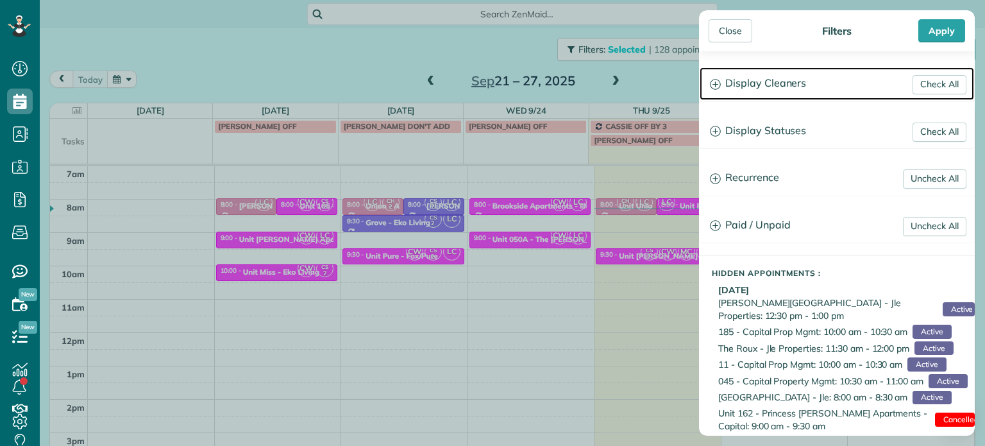
click at [765, 77] on h3 "Display Cleaners" at bounding box center [836, 83] width 274 height 33
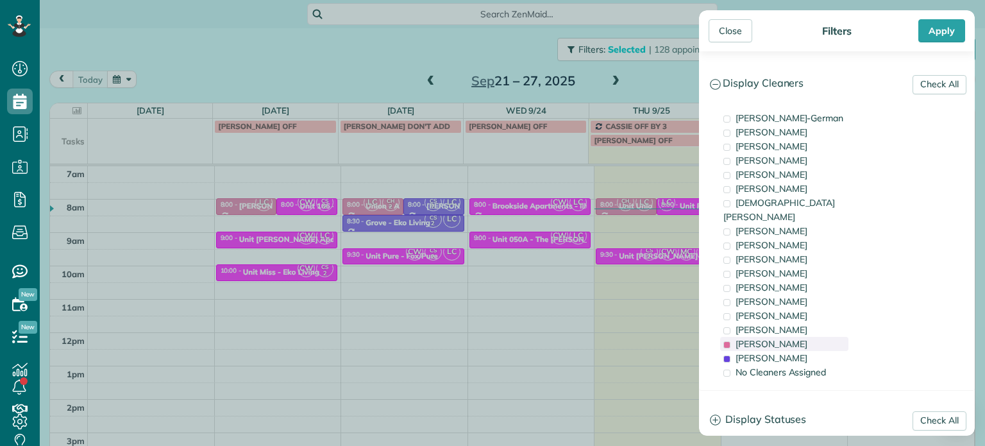
click at [757, 338] on span "Laura Chavez" at bounding box center [771, 344] width 72 height 12
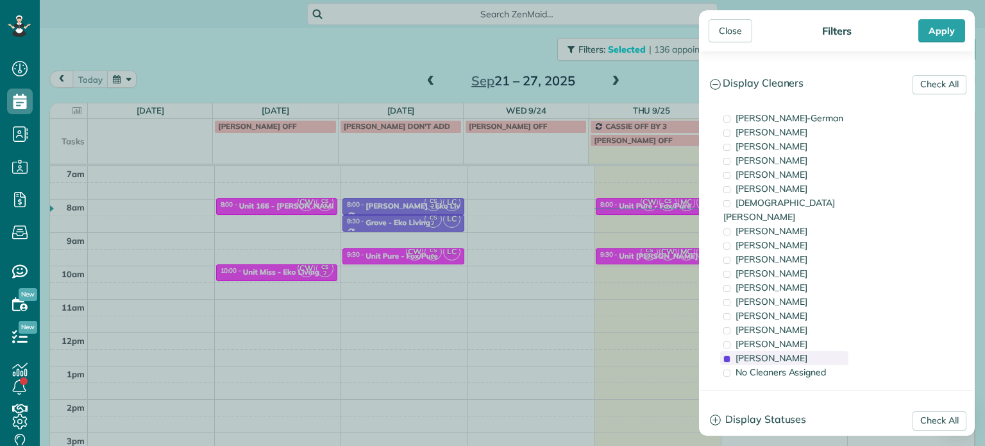
click at [764, 352] on span "Cristina Sainz" at bounding box center [771, 358] width 72 height 12
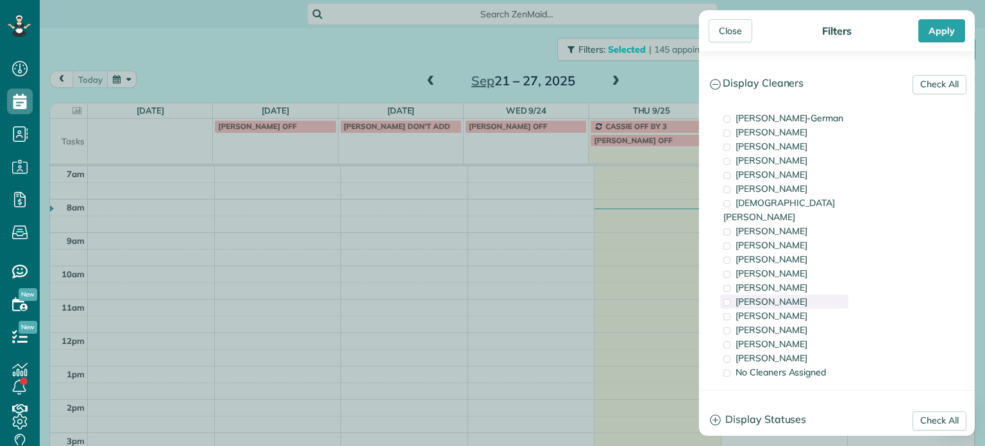
click at [760, 296] on span "Tammi Rue" at bounding box center [771, 302] width 72 height 12
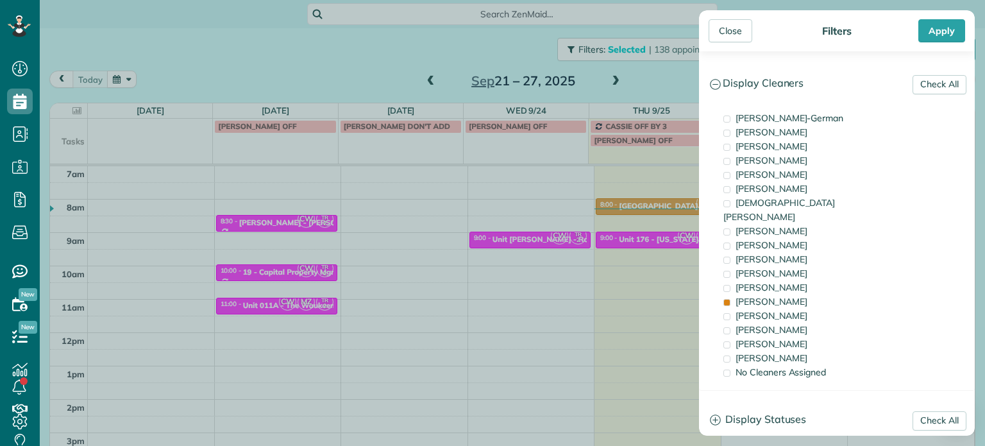
click at [628, 237] on div "Close Filters Apply Check All Display Cleaners Christina Wright-German Cassie F…" at bounding box center [492, 223] width 985 height 446
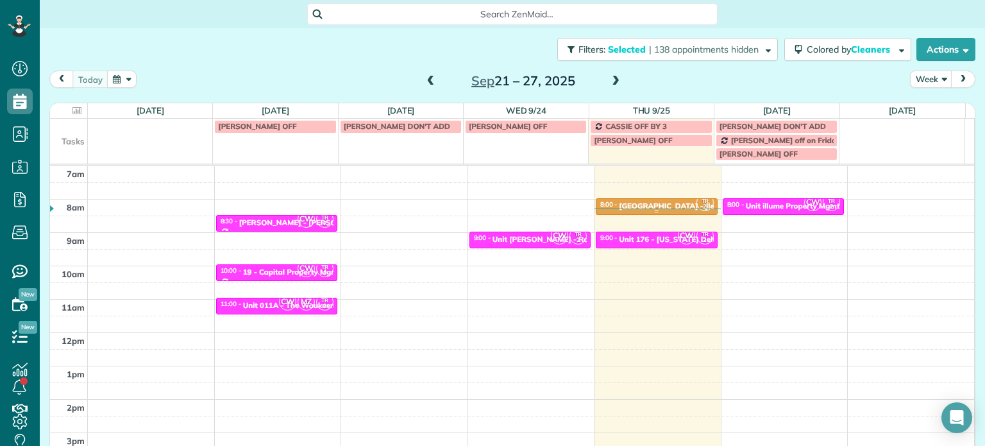
click at [641, 203] on div "Unit King Street Lofts - Jle" at bounding box center [667, 205] width 96 height 9
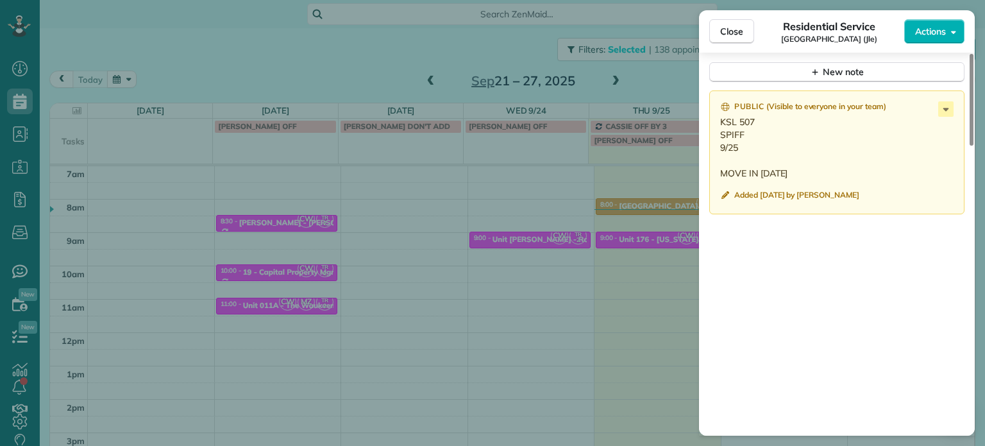
scroll to position [1098, 0]
click at [939, 113] on icon at bounding box center [945, 107] width 15 height 15
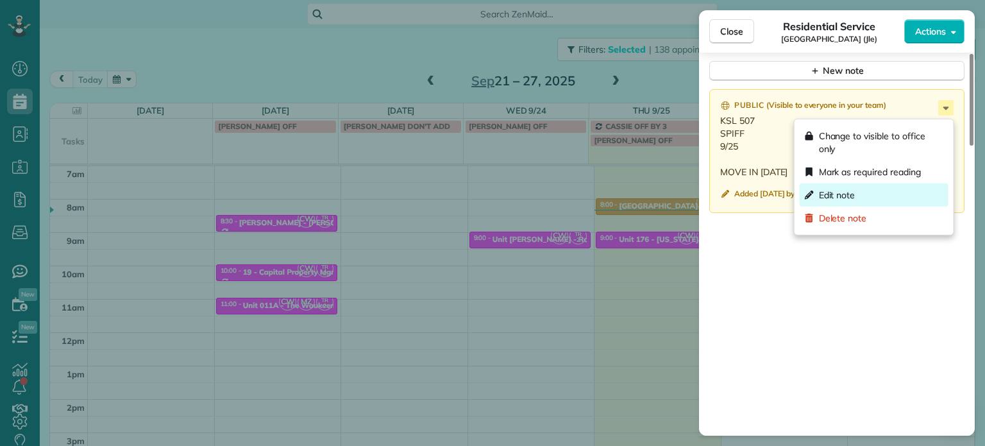
click at [864, 197] on div "Edit note" at bounding box center [874, 194] width 149 height 23
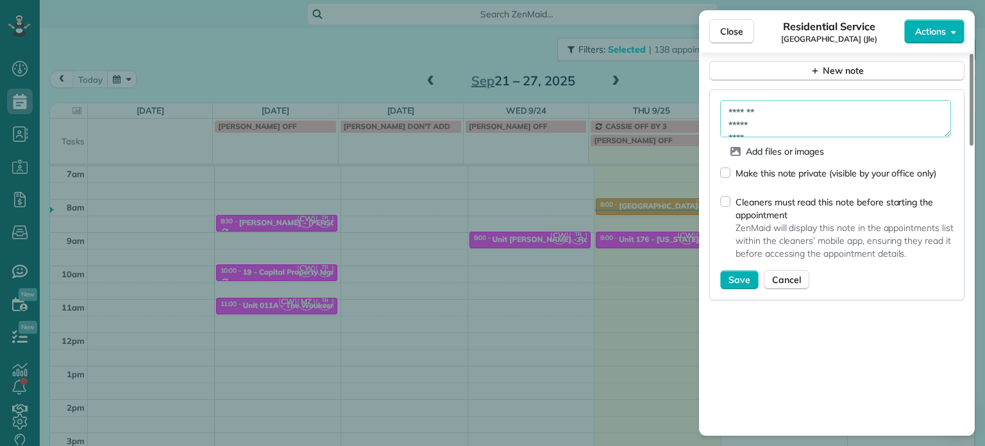
click at [831, 120] on textarea "**********" at bounding box center [835, 118] width 231 height 37
type textarea "**********"
click at [742, 281] on span "Save" at bounding box center [739, 279] width 22 height 13
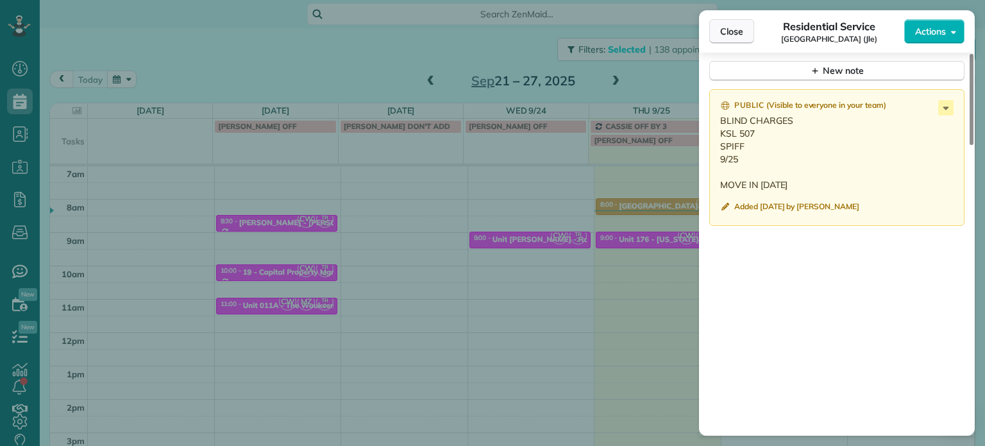
click at [730, 37] on span "Close" at bounding box center [731, 31] width 23 height 13
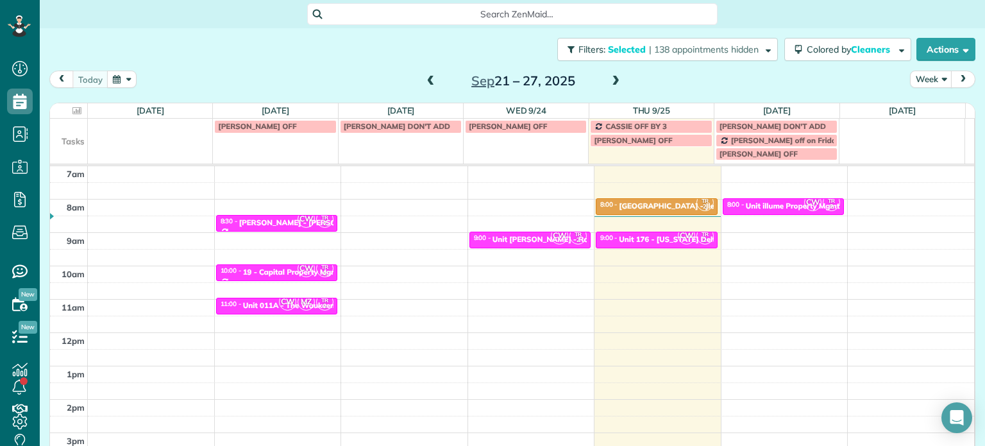
click at [613, 76] on span at bounding box center [615, 82] width 14 height 12
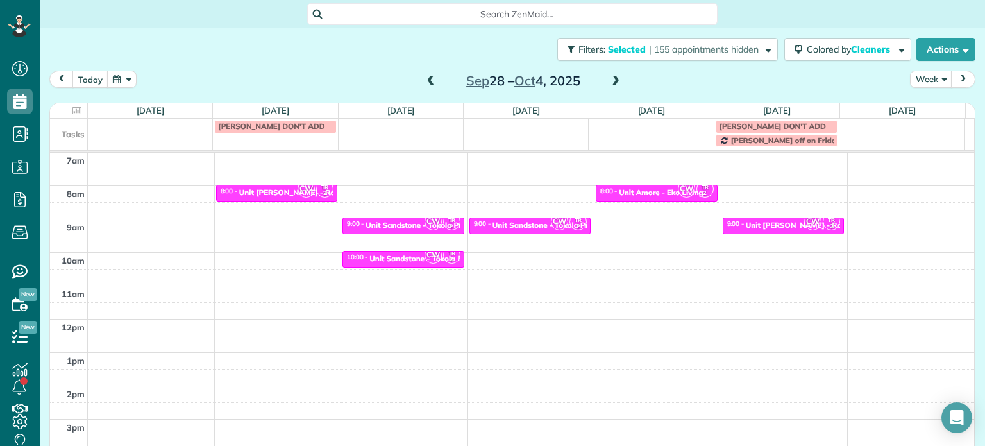
click at [428, 80] on span at bounding box center [431, 82] width 14 height 12
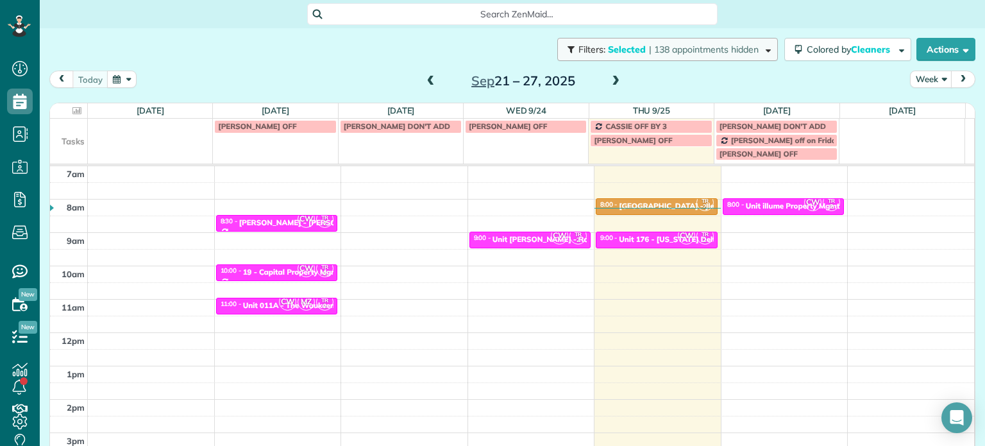
click at [674, 53] on span "| 138 appointments hidden" at bounding box center [704, 50] width 110 height 12
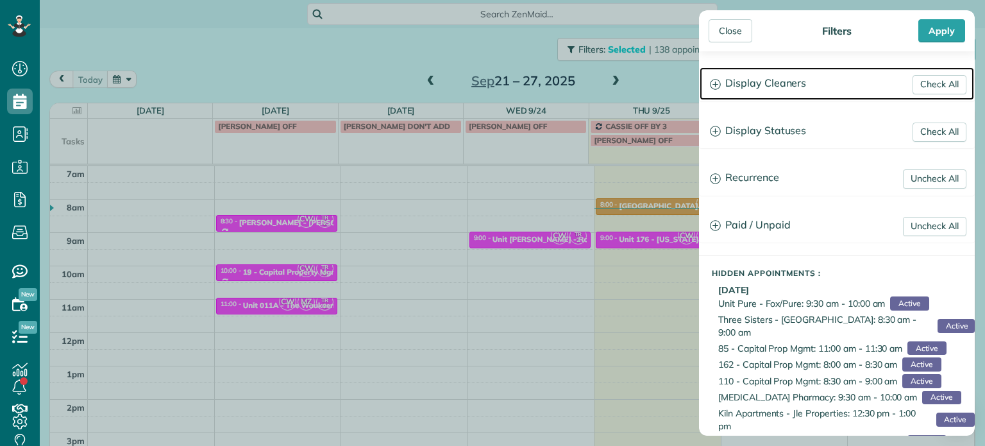
click at [760, 77] on h3 "Display Cleaners" at bounding box center [836, 83] width 274 height 33
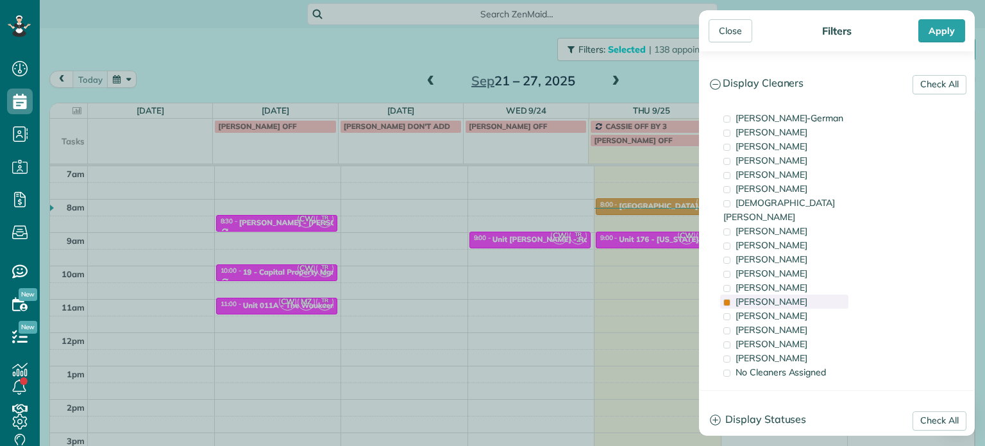
click at [816, 294] on div "Tammi Rue" at bounding box center [784, 301] width 128 height 14
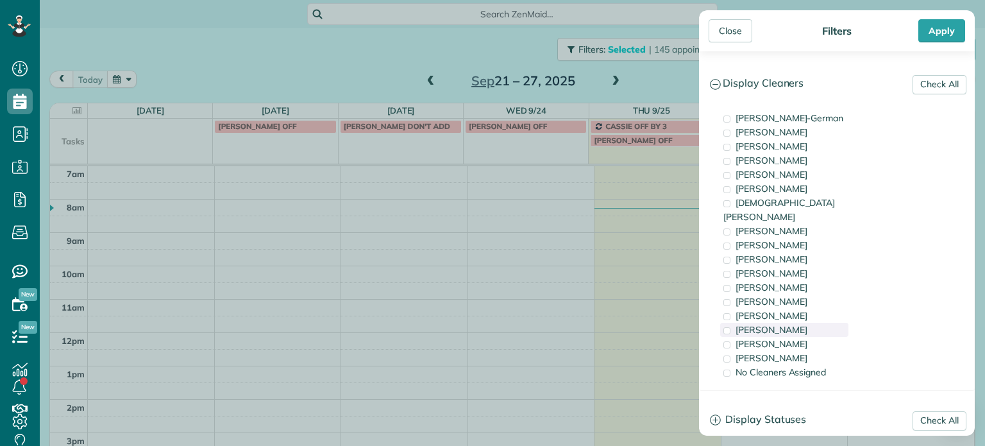
click at [821, 323] on div "Cristina Sainz" at bounding box center [784, 330] width 128 height 14
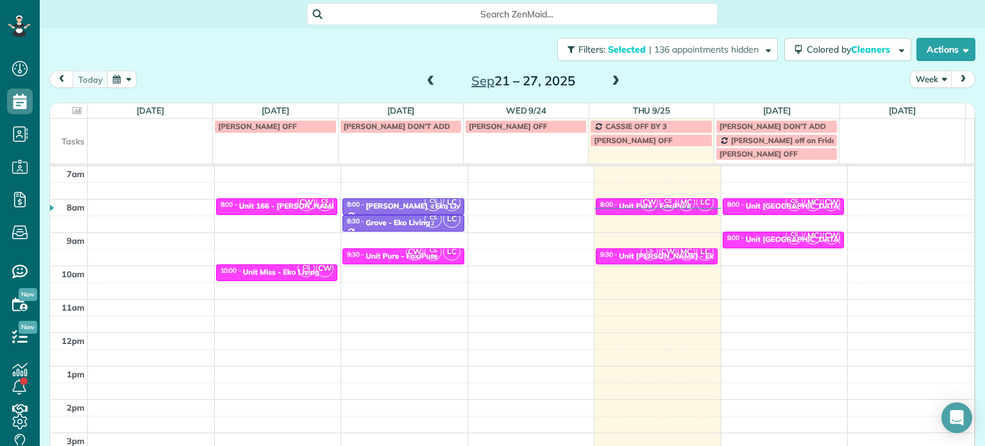
click at [378, 305] on div "Close Filters Apply Check All Display Cleaners Christina Wright-German Cassie F…" at bounding box center [492, 223] width 985 height 446
click at [610, 78] on span at bounding box center [615, 82] width 14 height 12
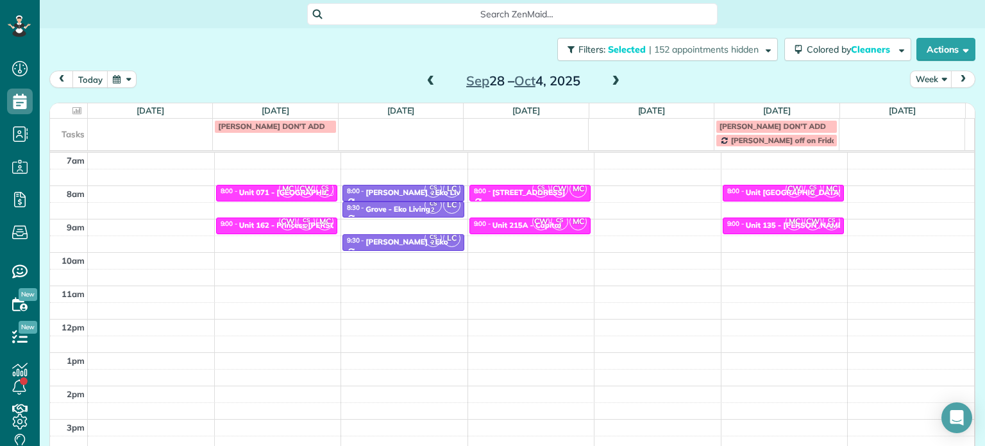
click at [405, 271] on div "4am 5am 6am 7am 8am 9am 10am 11am 12pm 1pm 2pm 3pm 4pm 5pm MC CW CS 2 8:00 - 8:…" at bounding box center [512, 286] width 924 height 466
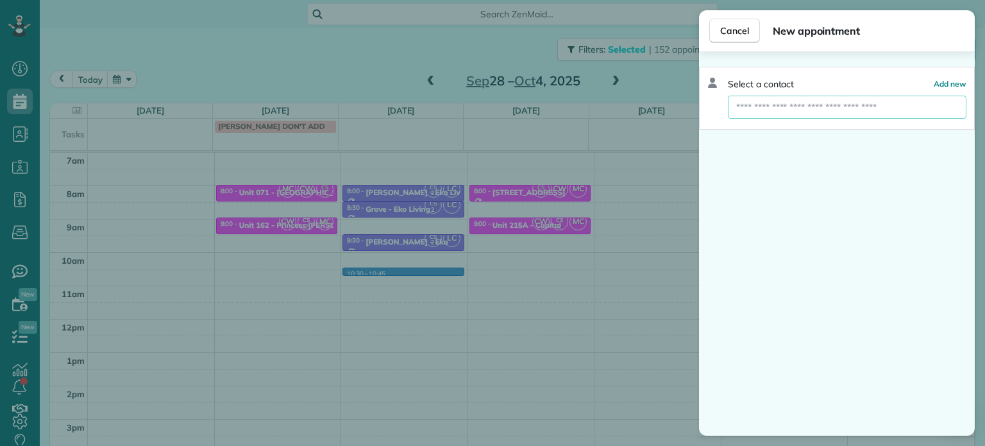
click at [799, 105] on input "text" at bounding box center [847, 107] width 239 height 23
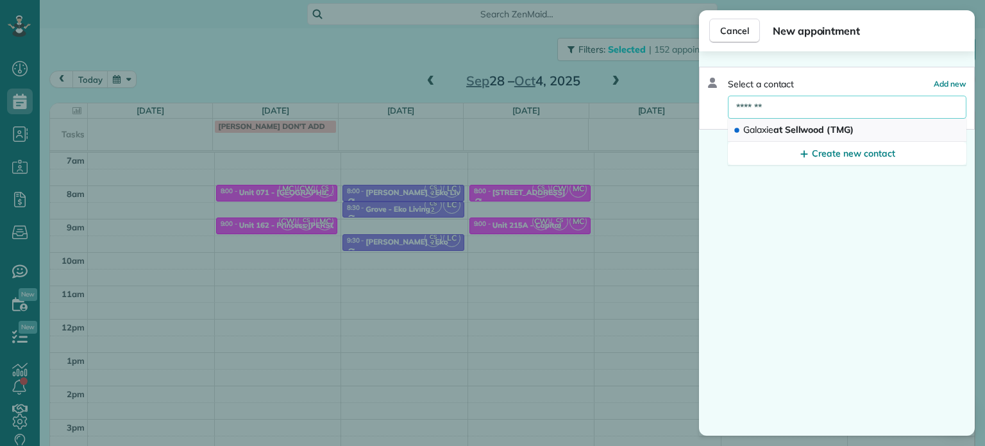
type input "*******"
click at [824, 136] on button "Galaxie at Sellwood (TMG)" at bounding box center [847, 130] width 239 height 23
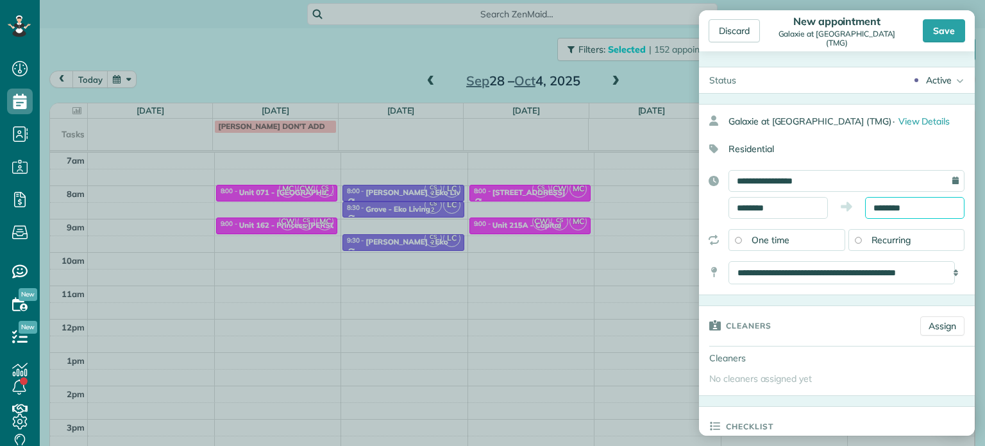
click at [887, 206] on input "********" at bounding box center [914, 208] width 99 height 22
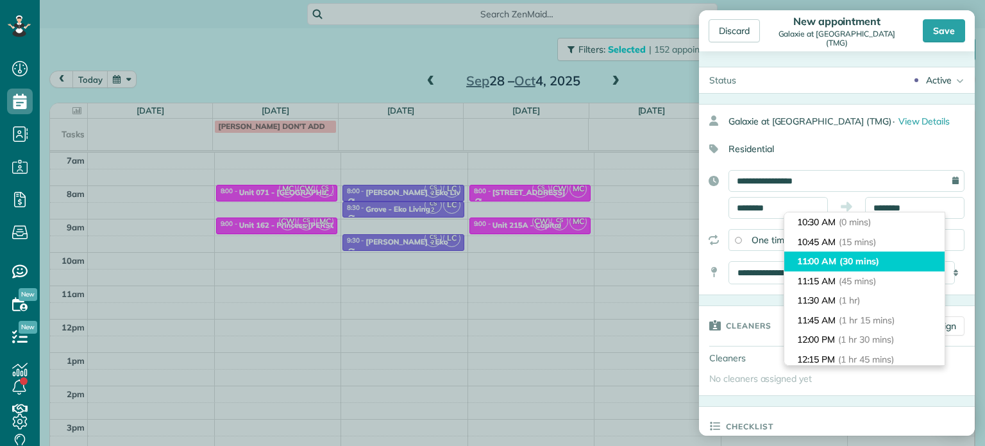
type input "********"
click at [879, 260] on span "(30 mins)" at bounding box center [859, 261] width 40 height 12
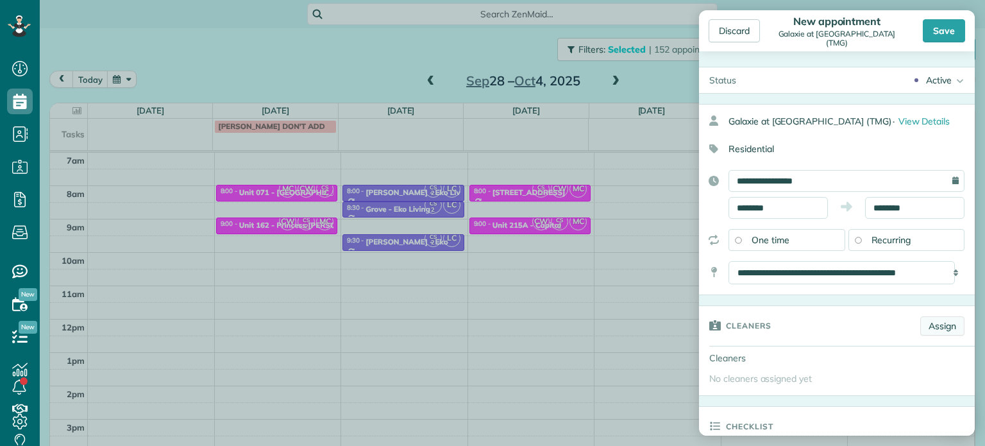
click at [935, 321] on link "Assign" at bounding box center [942, 325] width 44 height 19
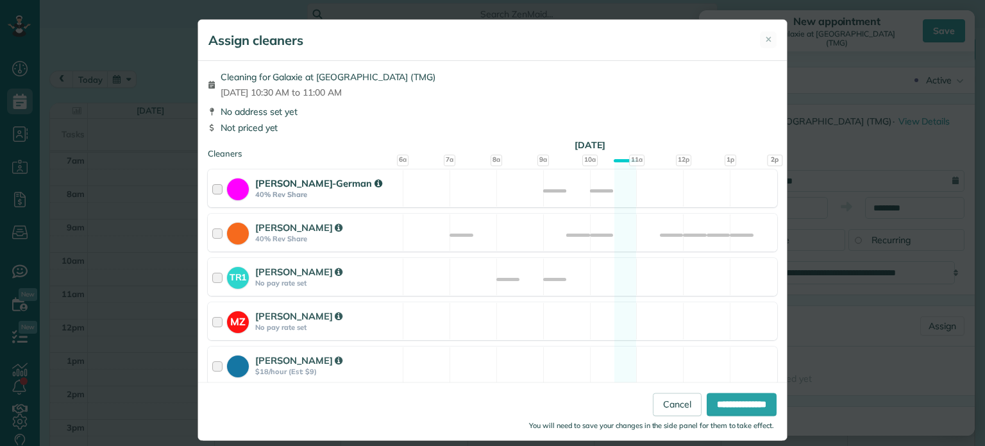
click at [637, 192] on div "Christina Wright-German 40% Rev Share Available" at bounding box center [492, 188] width 569 height 38
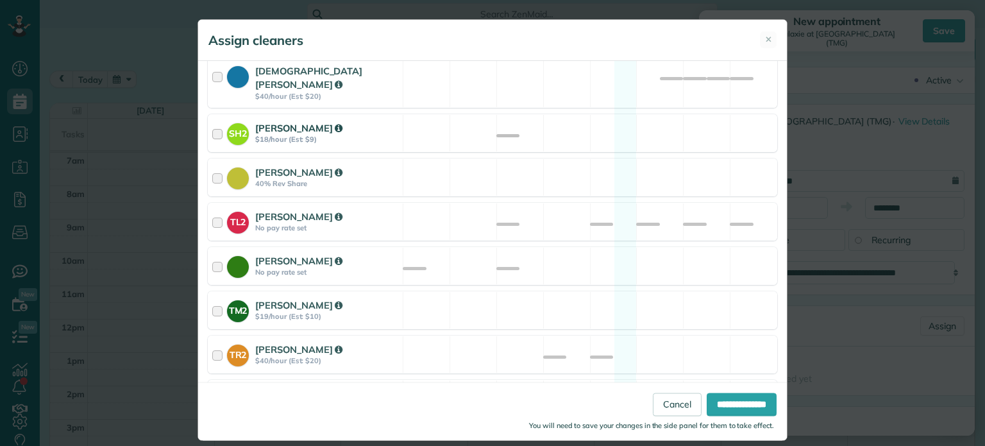
scroll to position [531, 0]
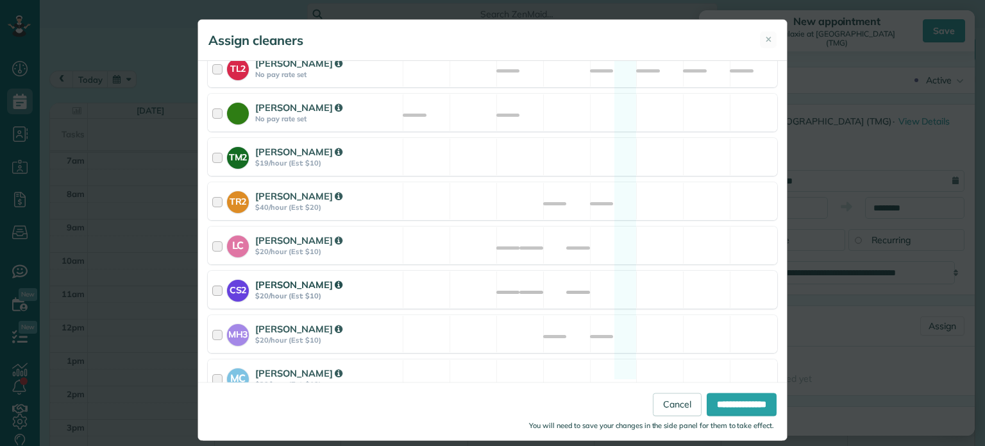
click at [654, 278] on div "CS2 Cristina Sainz $20/hour (Est: $10) Available" at bounding box center [492, 290] width 569 height 38
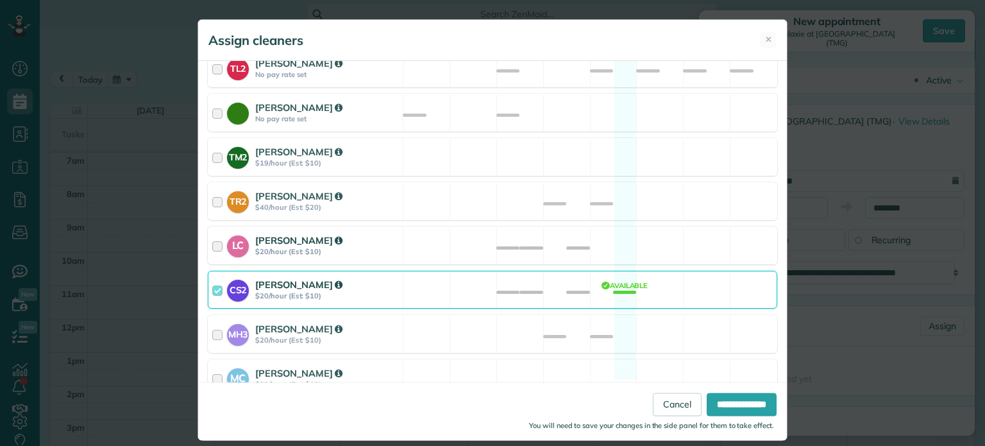
click at [669, 239] on div "LC Laura Chavez $20/hour (Est: $10) Available" at bounding box center [492, 245] width 569 height 38
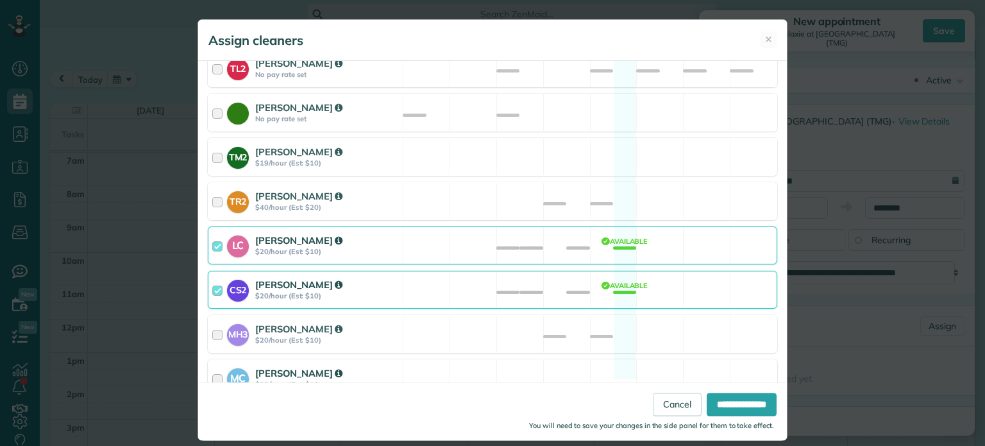
click at [662, 359] on div "MC Mayra Cota $20/hour (Est: $10) Available" at bounding box center [492, 378] width 569 height 38
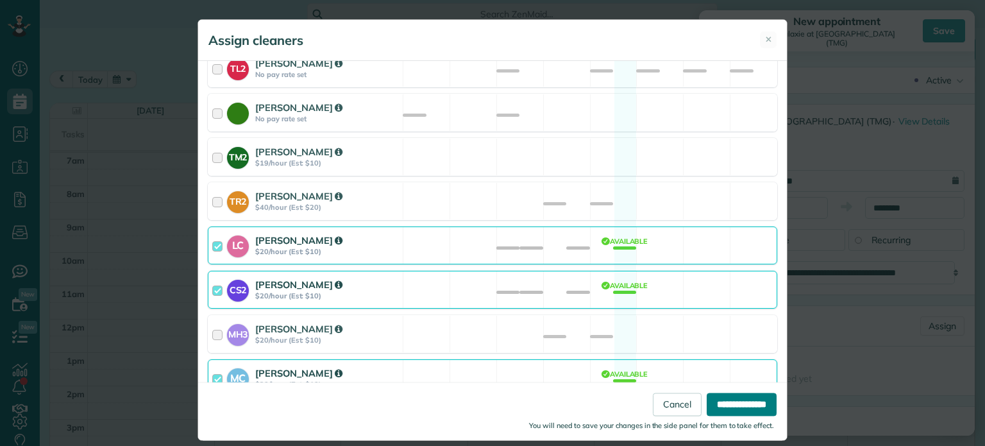
click at [726, 401] on input "**********" at bounding box center [742, 404] width 70 height 23
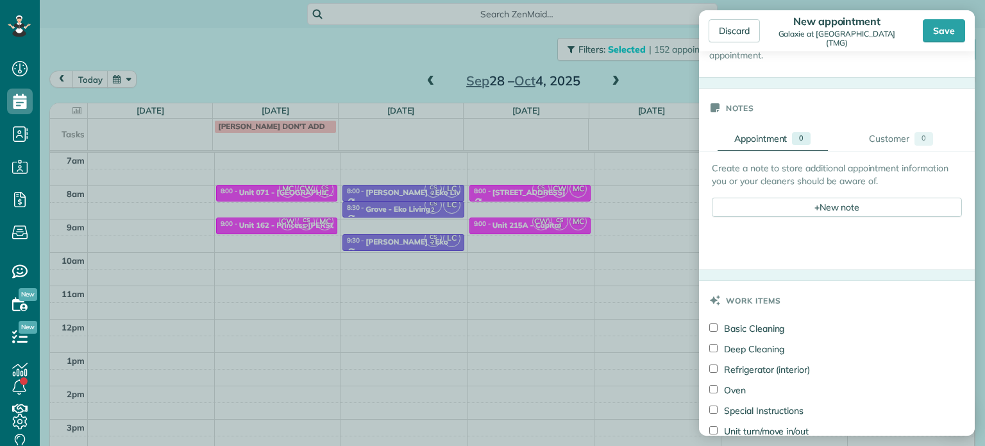
scroll to position [513, 0]
click at [850, 199] on div "+ New note" at bounding box center [837, 205] width 250 height 19
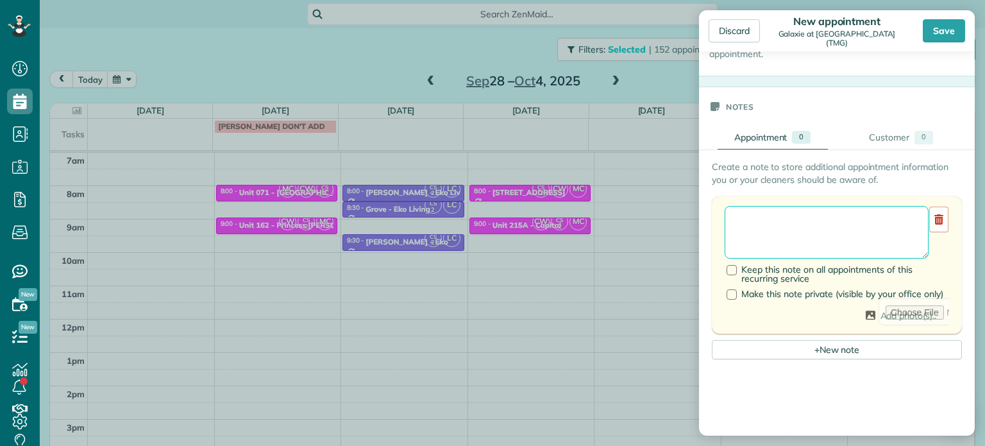
click at [855, 232] on textarea at bounding box center [827, 232] width 204 height 53
paste textarea "**********"
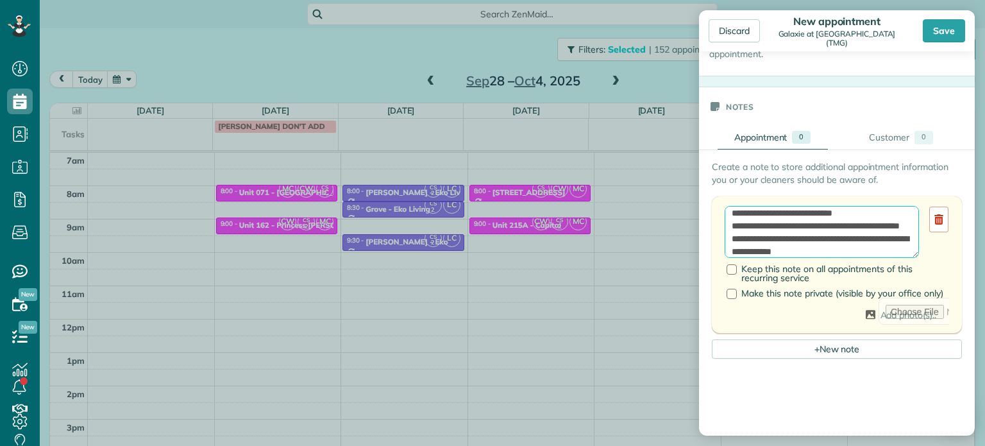
scroll to position [6, 0]
type textarea "**********"
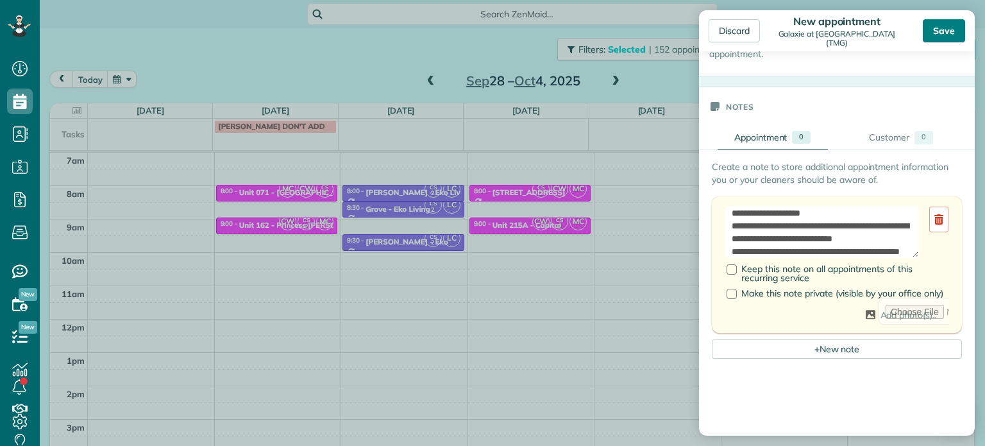
click at [944, 33] on div "Save" at bounding box center [944, 30] width 42 height 23
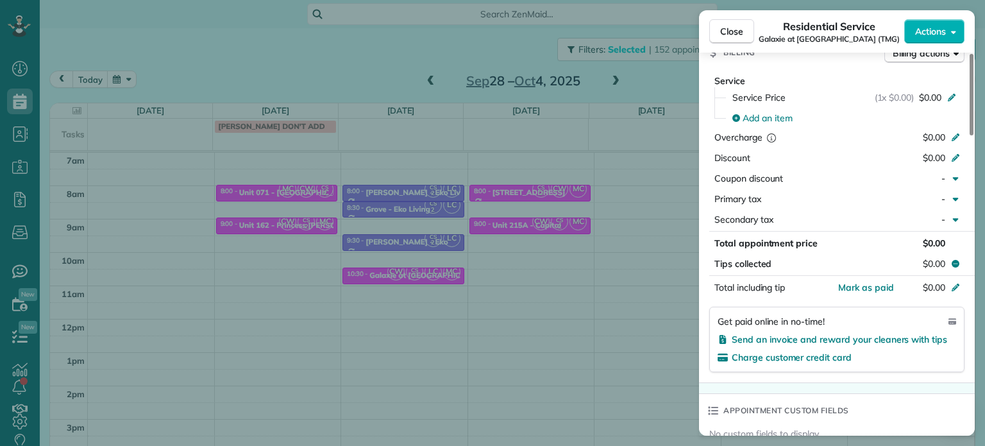
scroll to position [1026, 0]
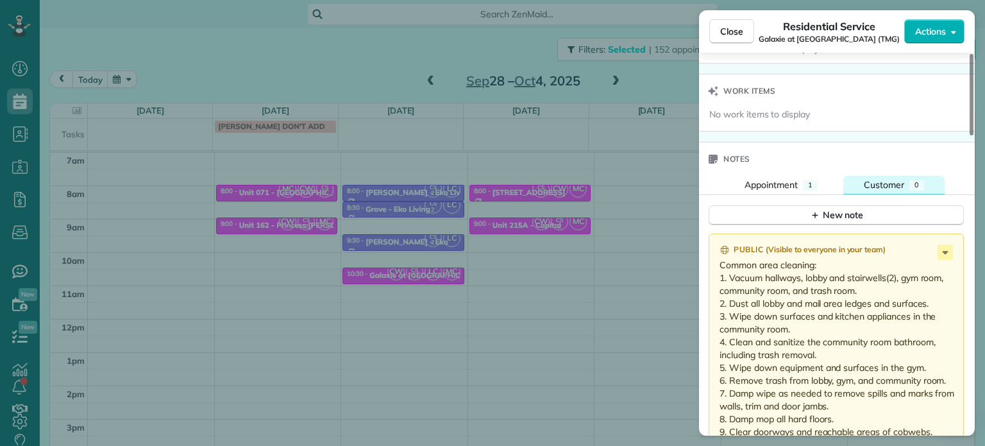
click at [894, 184] on span "Customer" at bounding box center [884, 185] width 40 height 12
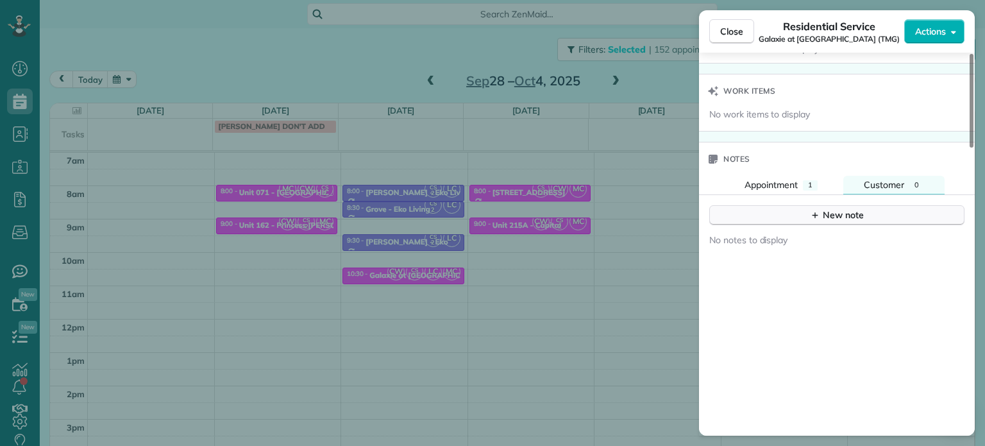
click at [875, 219] on button "New note" at bounding box center [836, 215] width 255 height 20
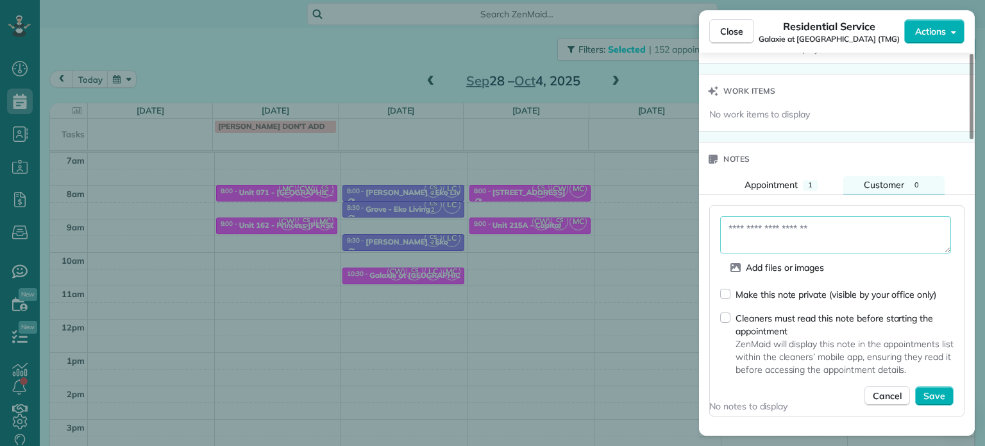
click at [873, 246] on textarea at bounding box center [835, 234] width 231 height 37
paste textarea "**********"
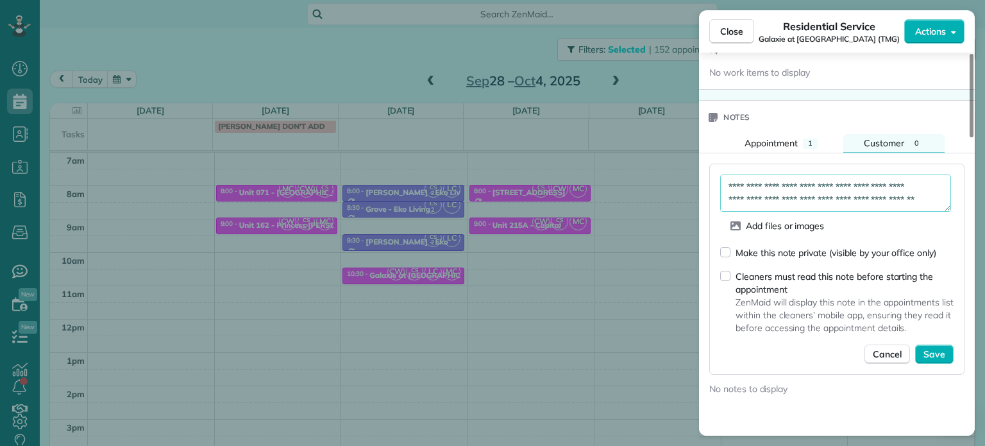
scroll to position [1090, 0]
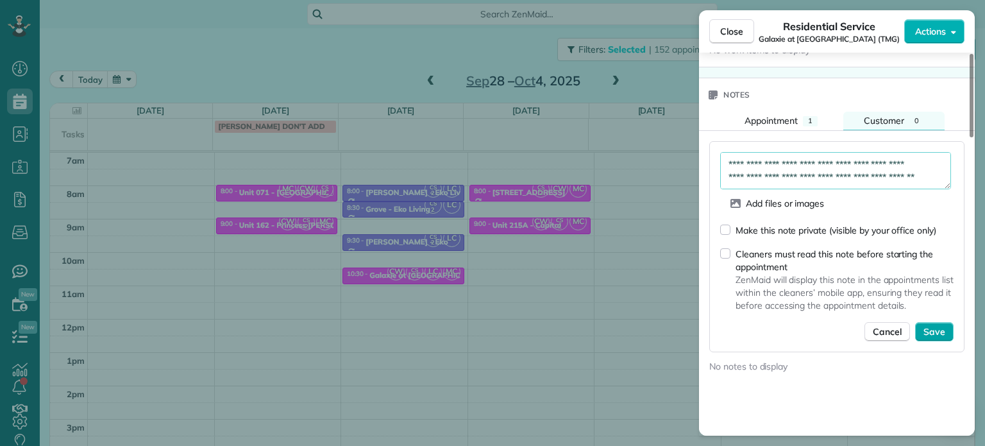
type textarea "**********"
click at [932, 335] on span "Save" at bounding box center [934, 331] width 22 height 13
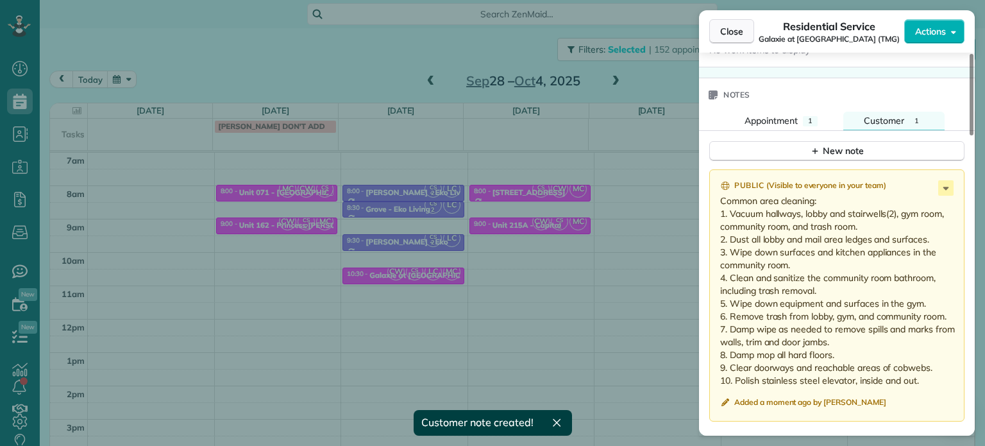
click at [742, 36] on span "Close" at bounding box center [731, 31] width 23 height 13
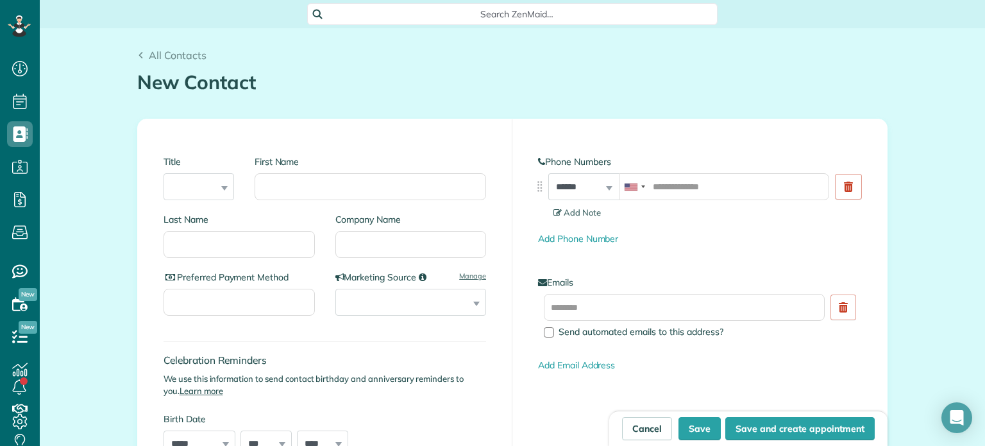
scroll to position [6, 6]
click at [366, 187] on input "First Name" at bounding box center [370, 186] width 231 height 27
type input "*"
type input "**********"
click at [419, 243] on input "Company Name" at bounding box center [410, 244] width 151 height 27
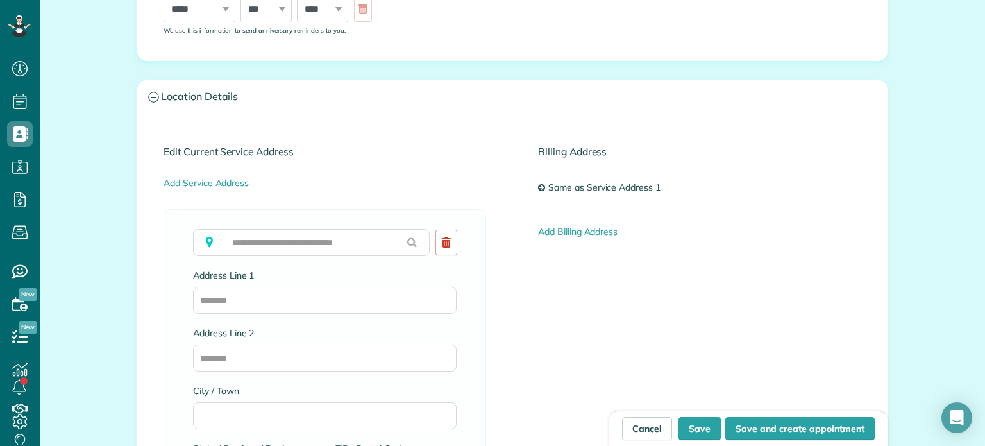
scroll to position [513, 0]
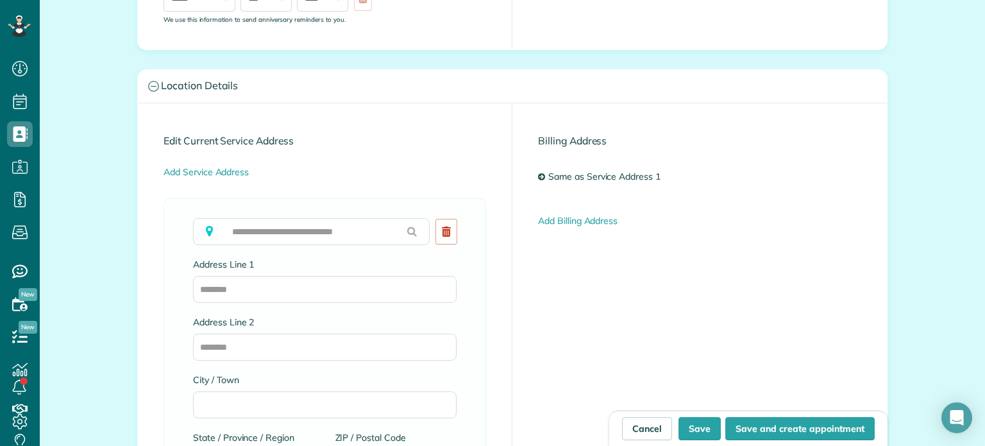
type input "***"
click at [287, 230] on input "text" at bounding box center [311, 231] width 237 height 27
paste input "**********"
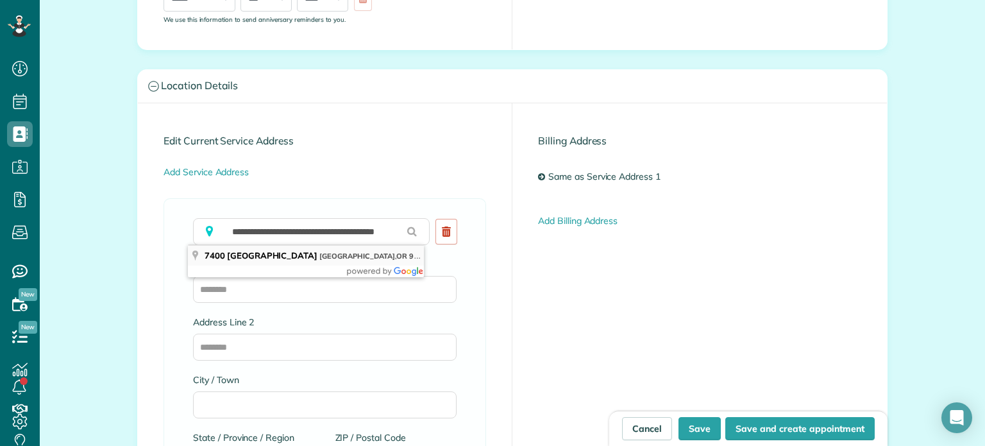
type input "**********"
type input "********"
type input "**"
type input "*****"
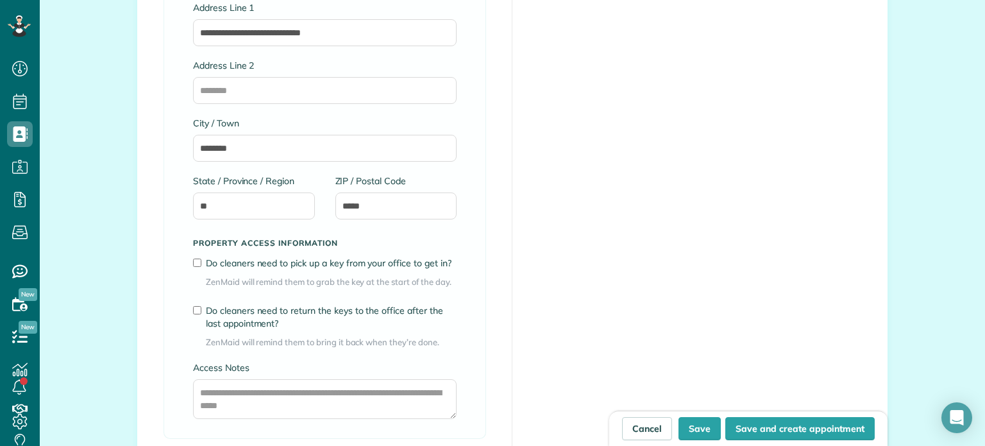
scroll to position [898, 0]
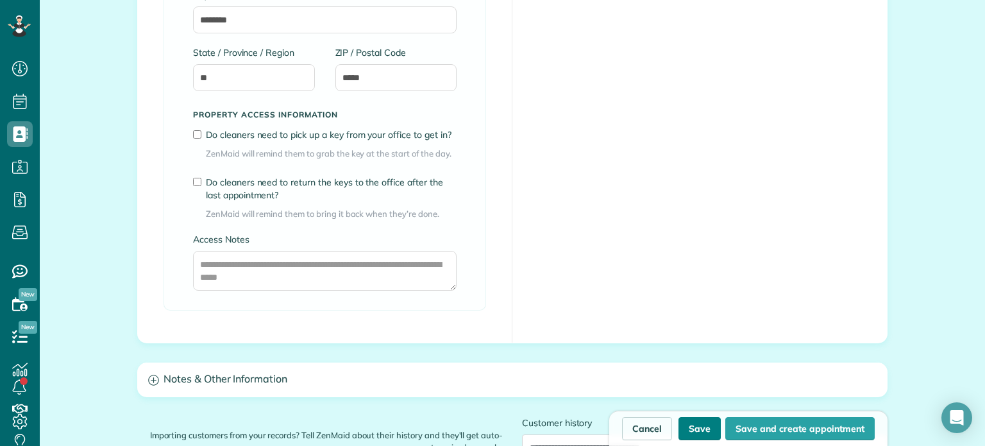
click at [701, 430] on button "Save" at bounding box center [699, 428] width 42 height 23
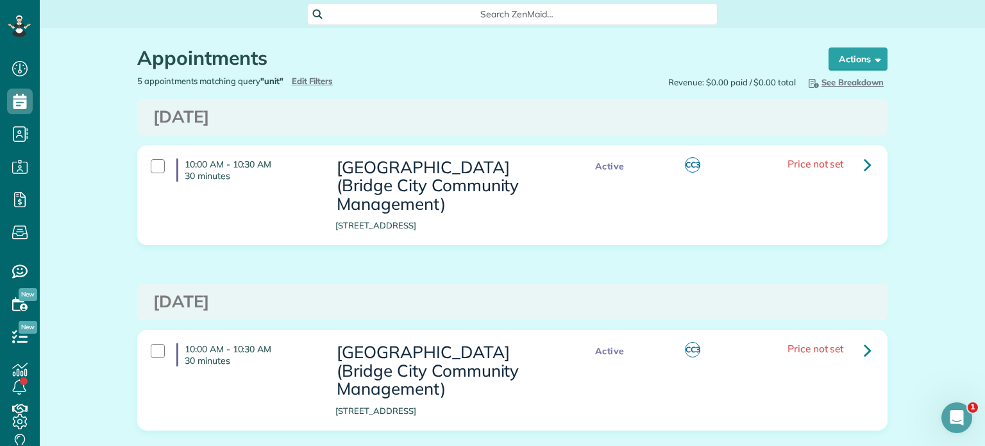
scroll to position [349, 0]
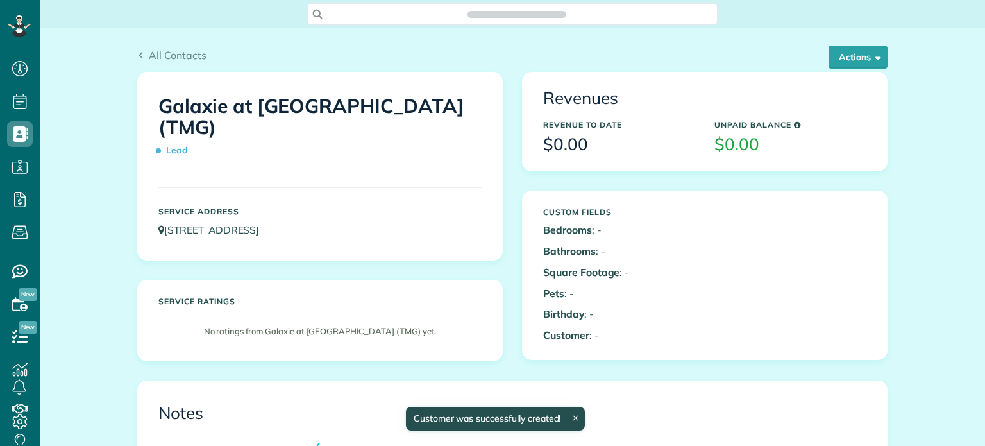
scroll to position [6, 6]
